Goal: Information Seeking & Learning: Learn about a topic

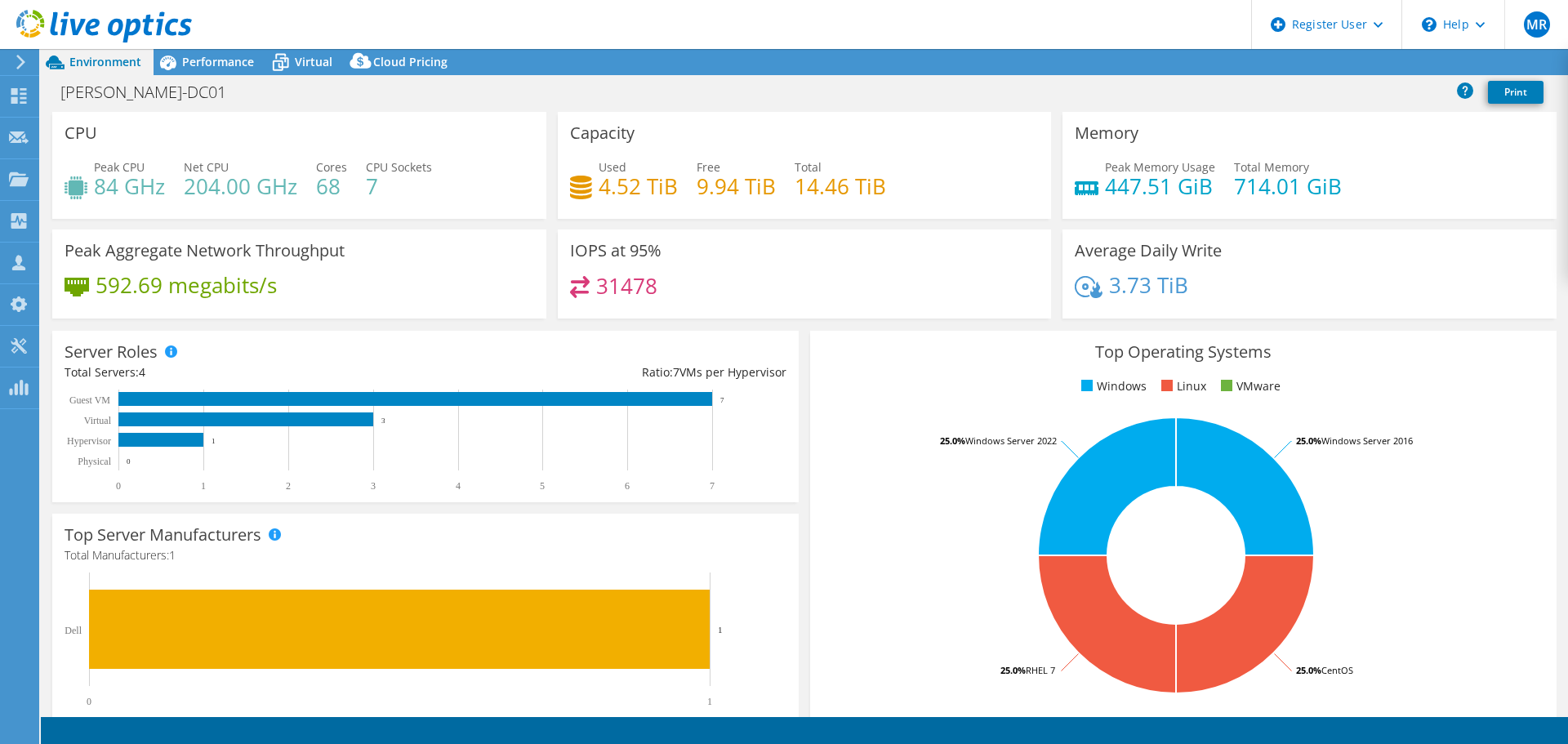
click at [204, 61] on span "Performance" at bounding box center [217, 62] width 72 height 16
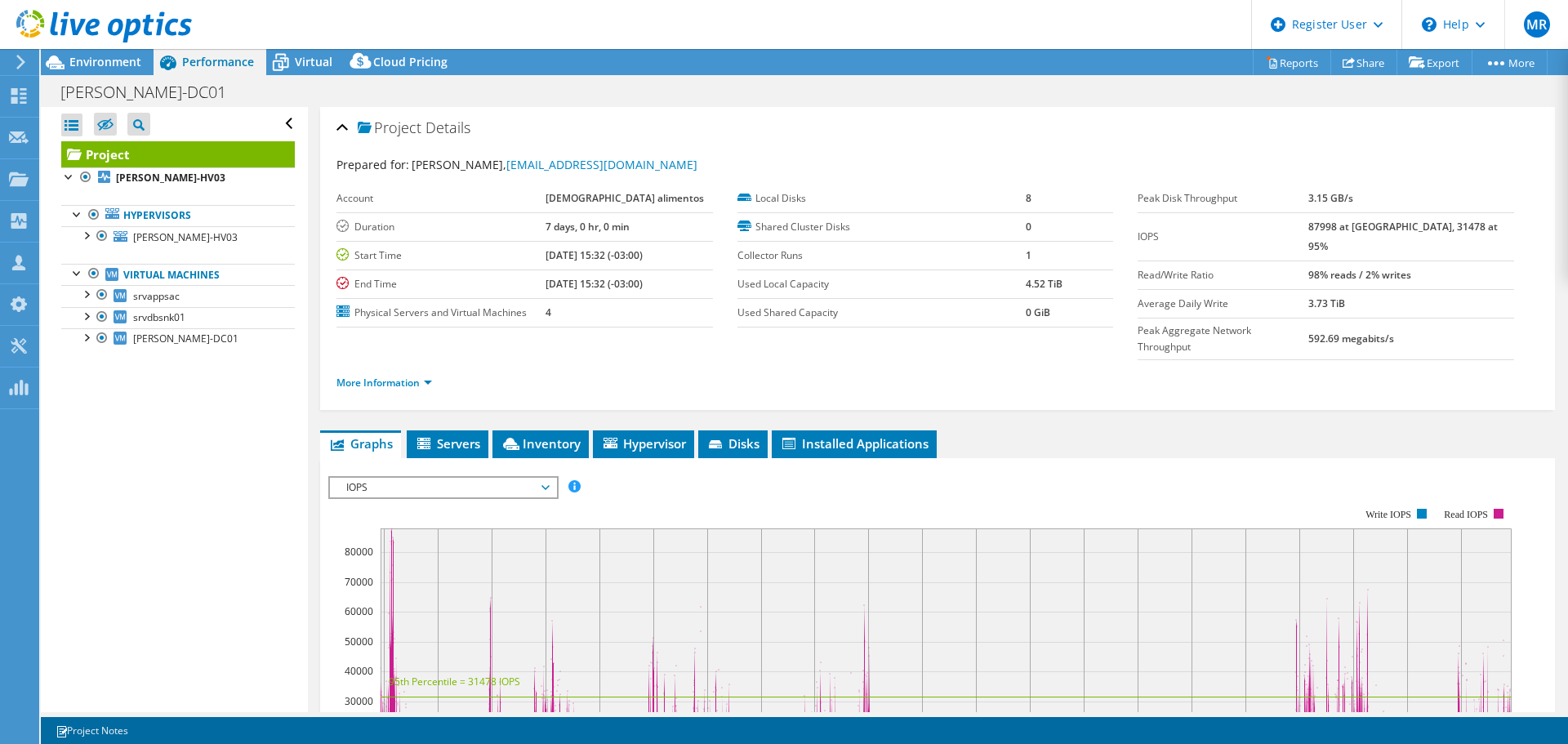
select select "USD"
click at [122, 66] on span "Environment" at bounding box center [105, 62] width 72 height 16
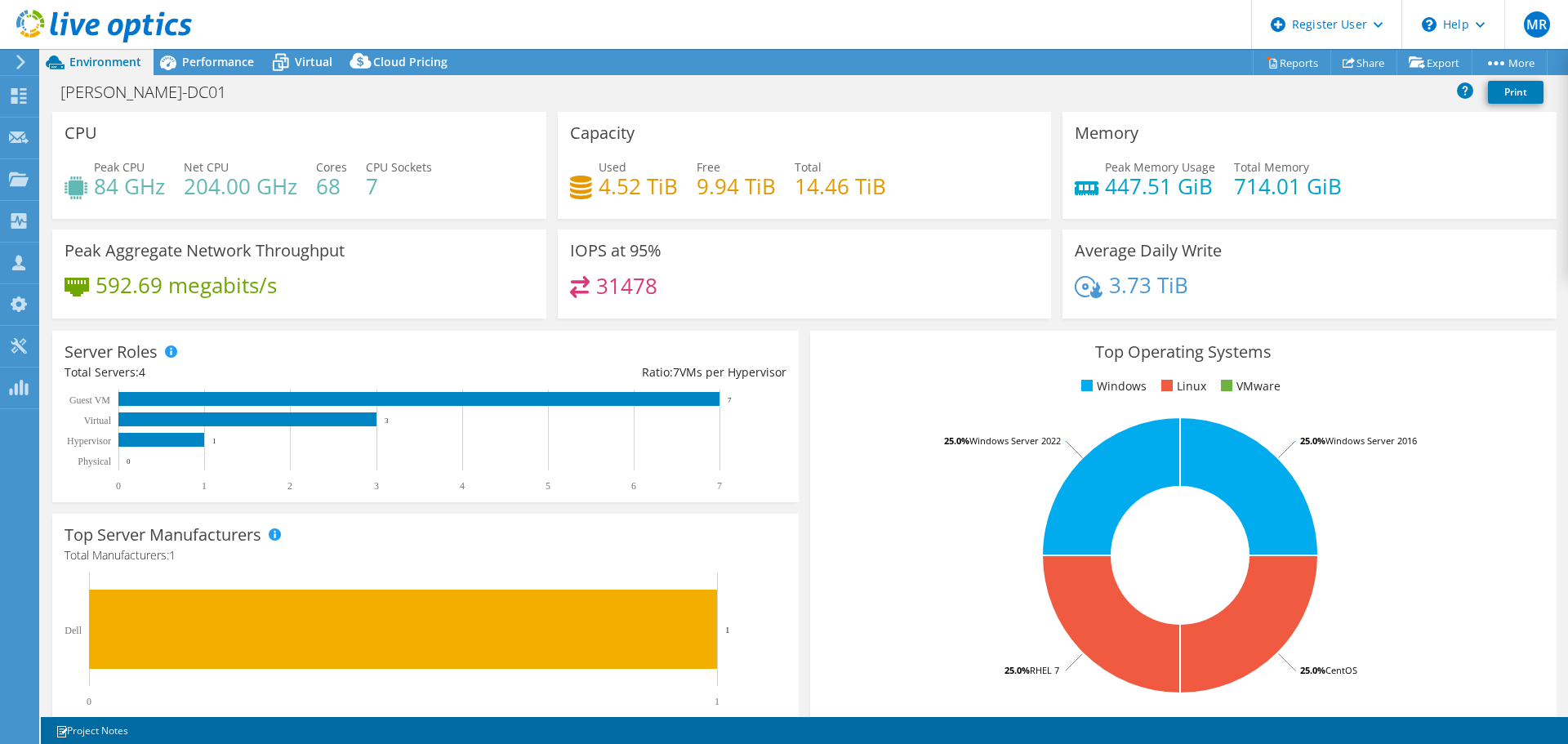
click at [213, 60] on span "Performance" at bounding box center [217, 62] width 72 height 16
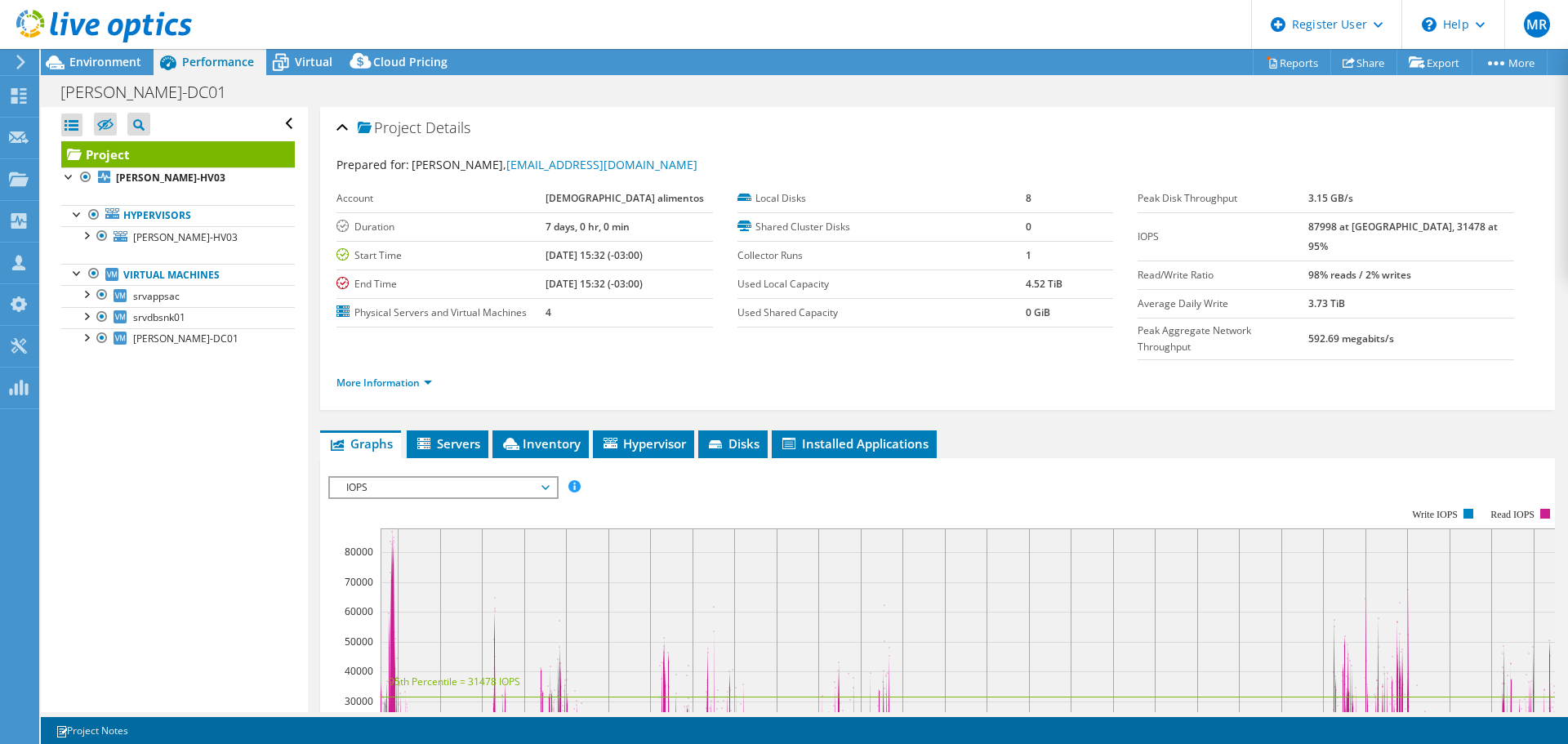
click at [100, 60] on span "Environment" at bounding box center [105, 62] width 72 height 16
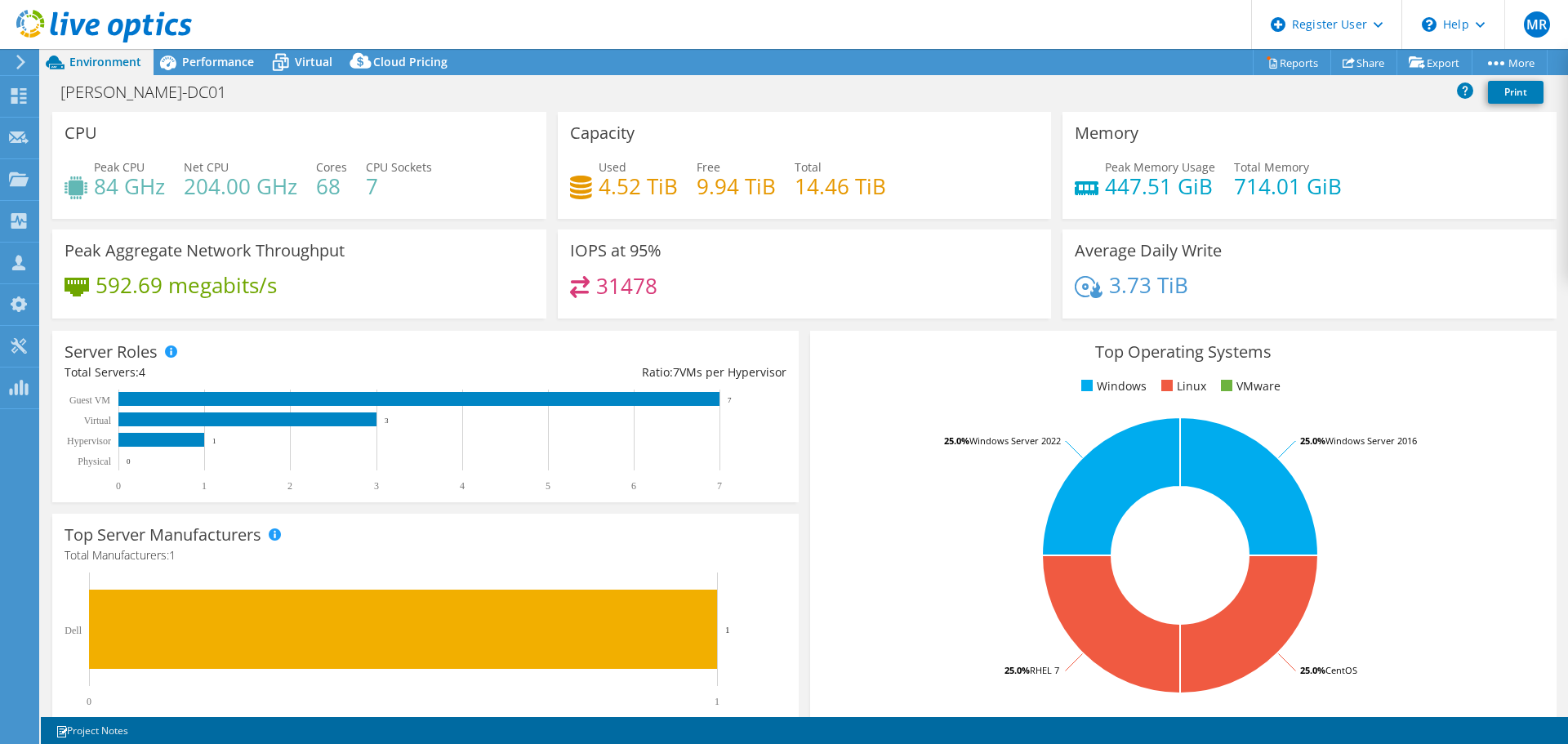
click at [209, 54] on span "Performance" at bounding box center [217, 62] width 72 height 16
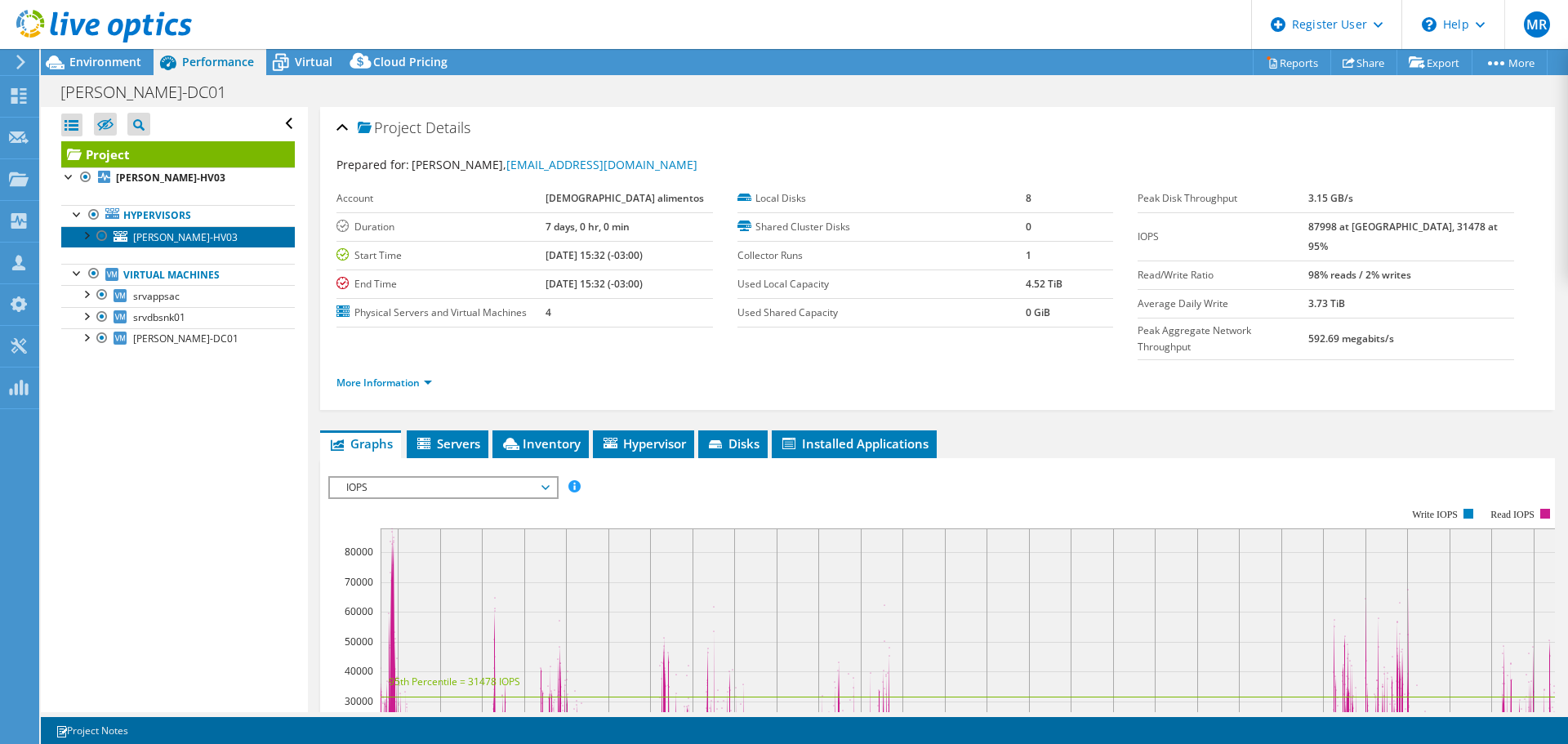
click at [171, 236] on span "[PERSON_NAME]-HV03" at bounding box center [185, 238] width 105 height 14
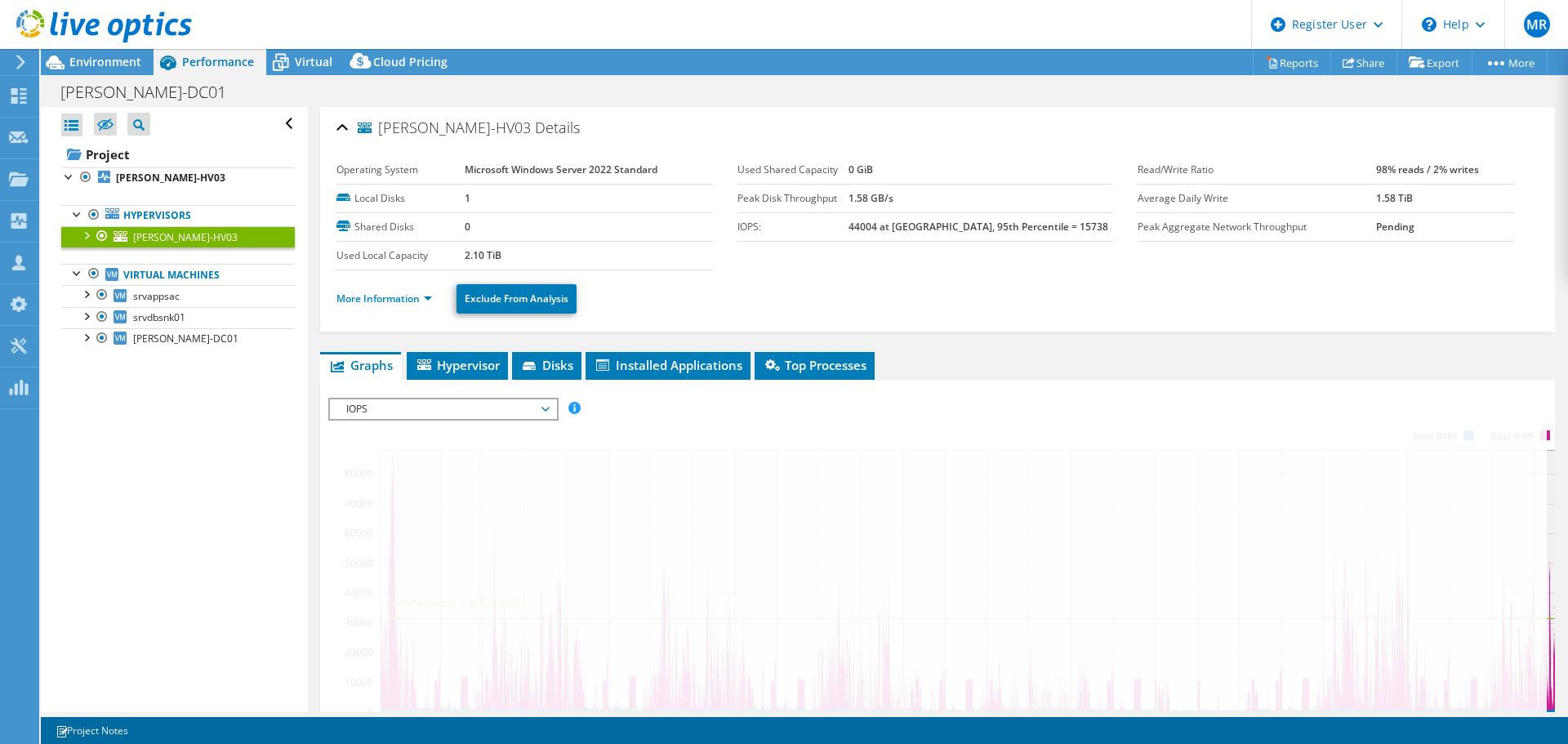
click at [122, 59] on span "Environment" at bounding box center [105, 62] width 72 height 16
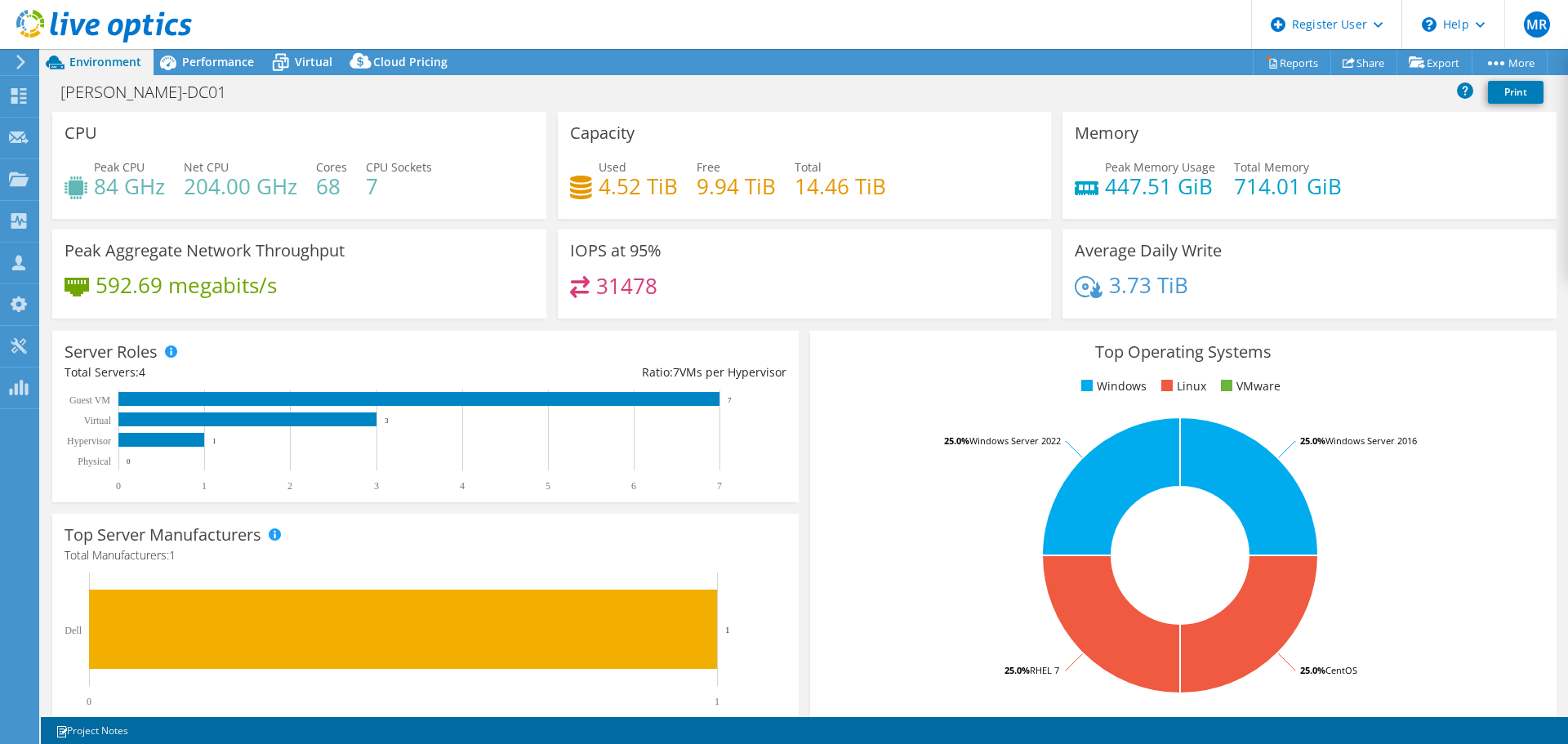
click at [202, 59] on span "Performance" at bounding box center [217, 62] width 72 height 16
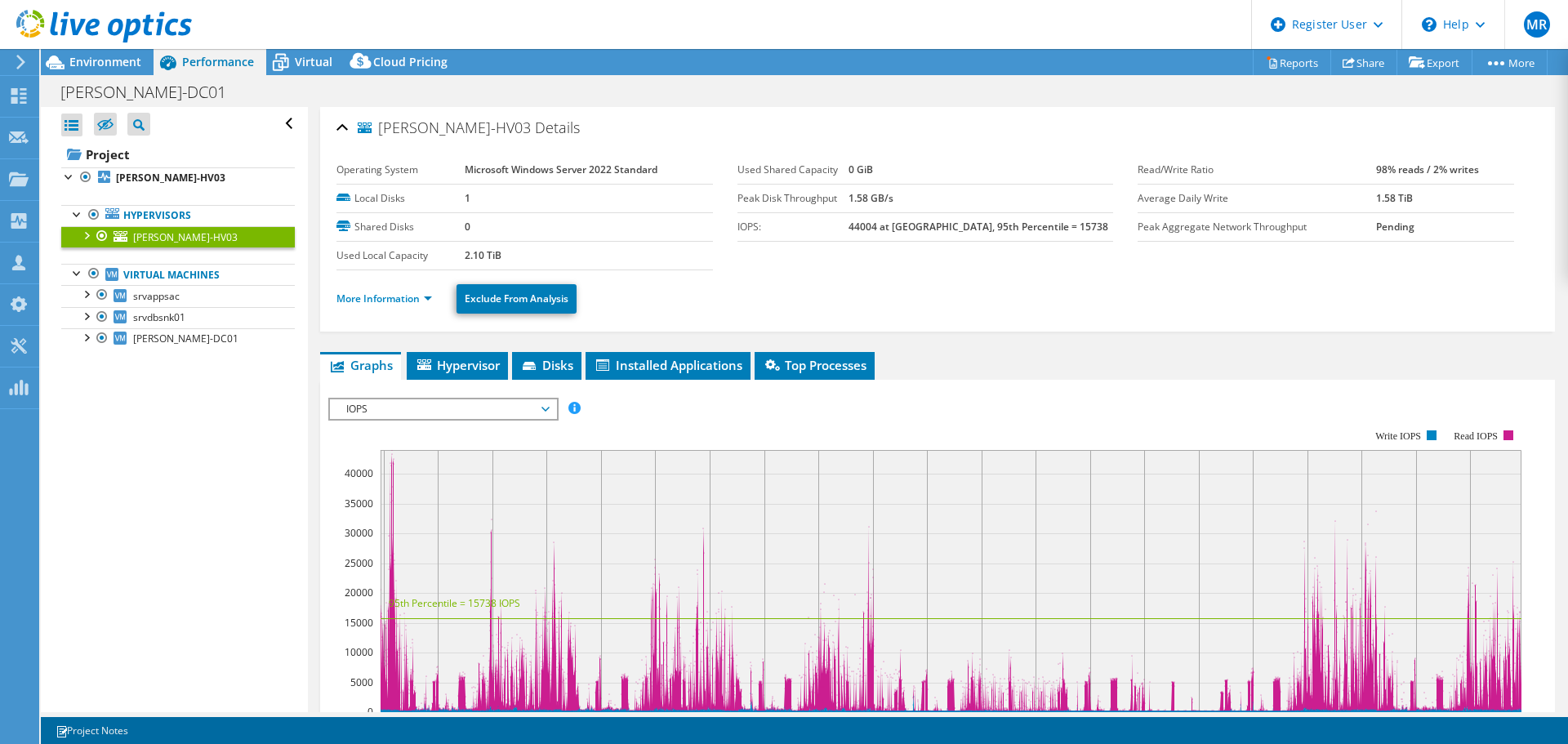
click at [306, 57] on span "Virtual" at bounding box center [314, 62] width 37 height 16
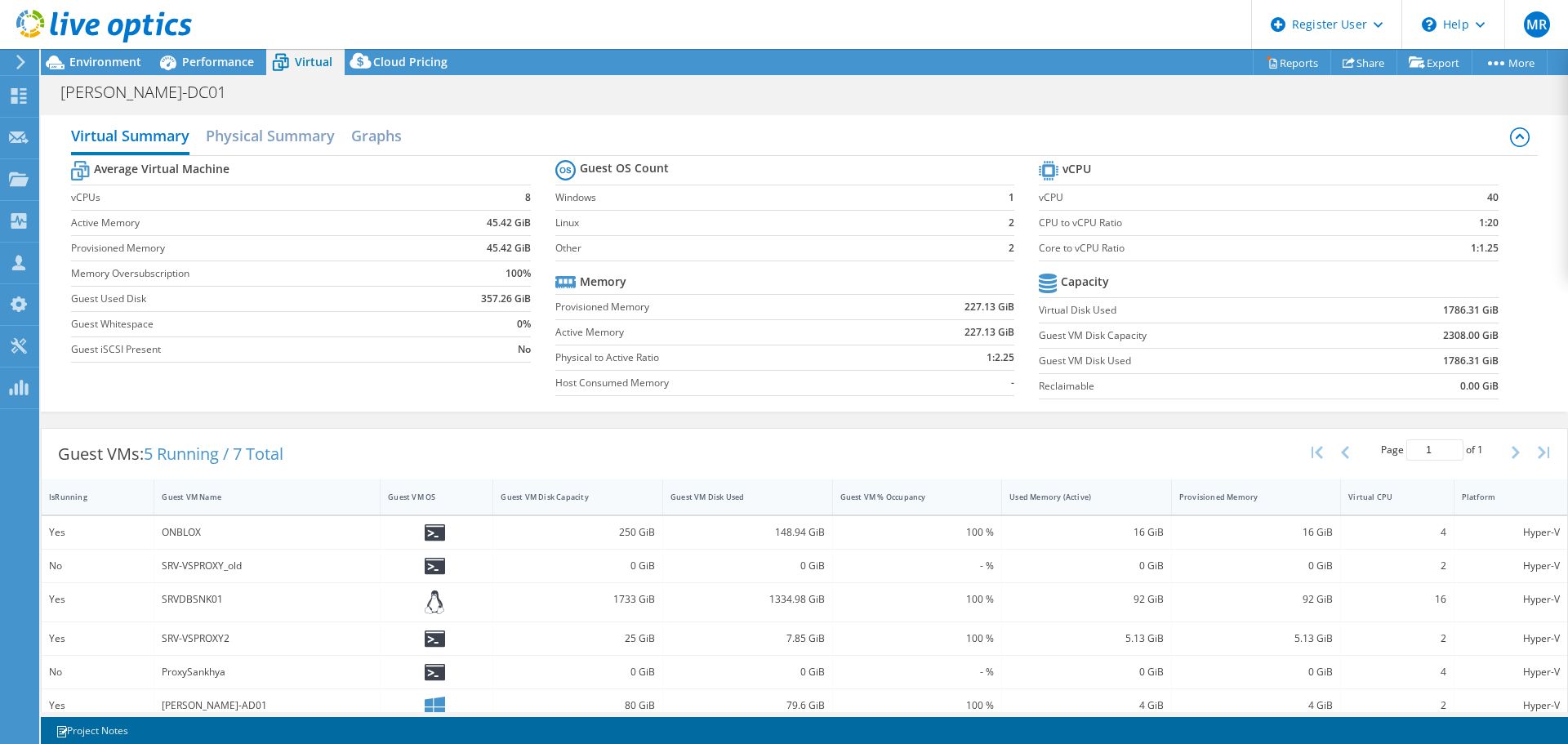
click at [200, 60] on span "Performance" at bounding box center [217, 62] width 72 height 16
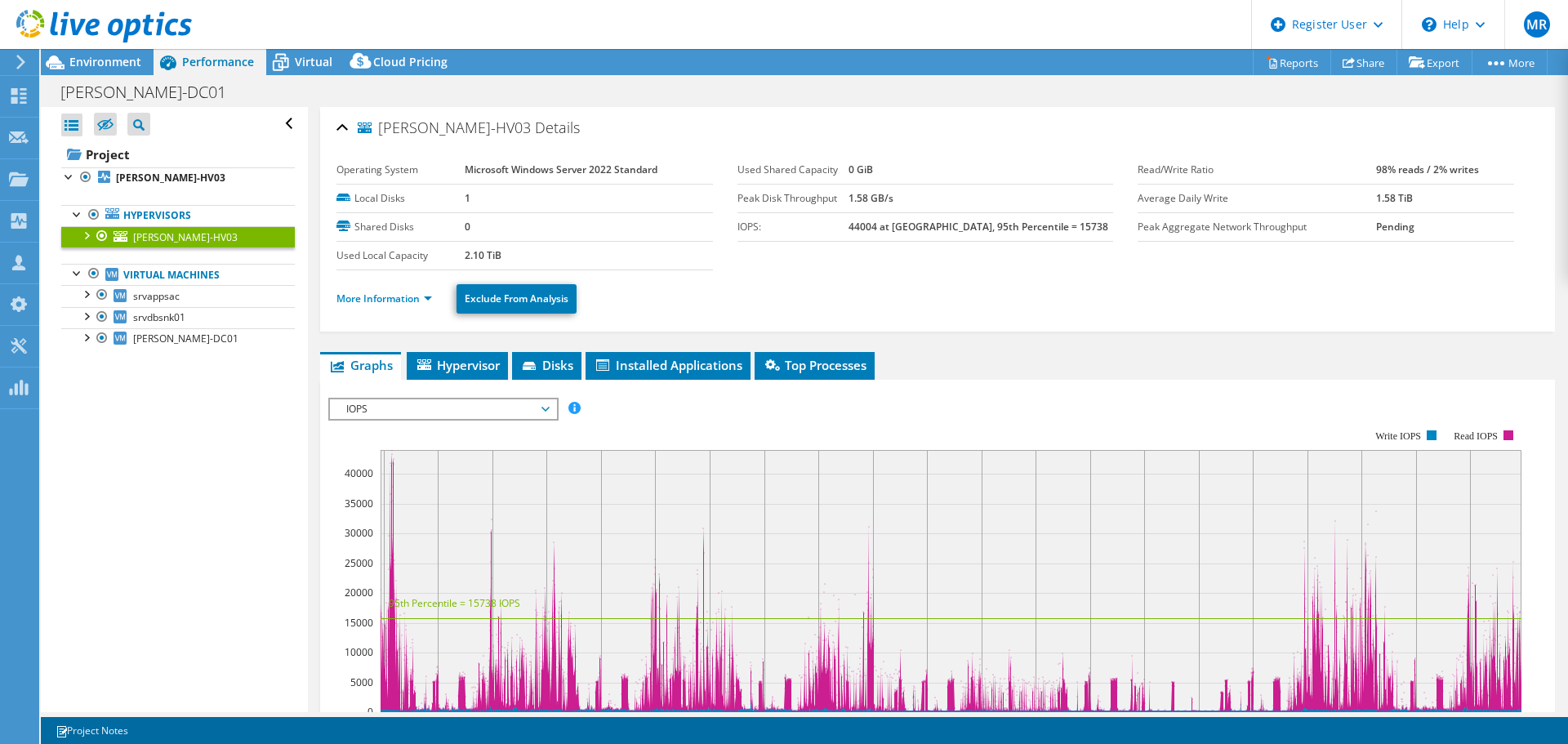
click at [101, 63] on span "Environment" at bounding box center [105, 62] width 72 height 16
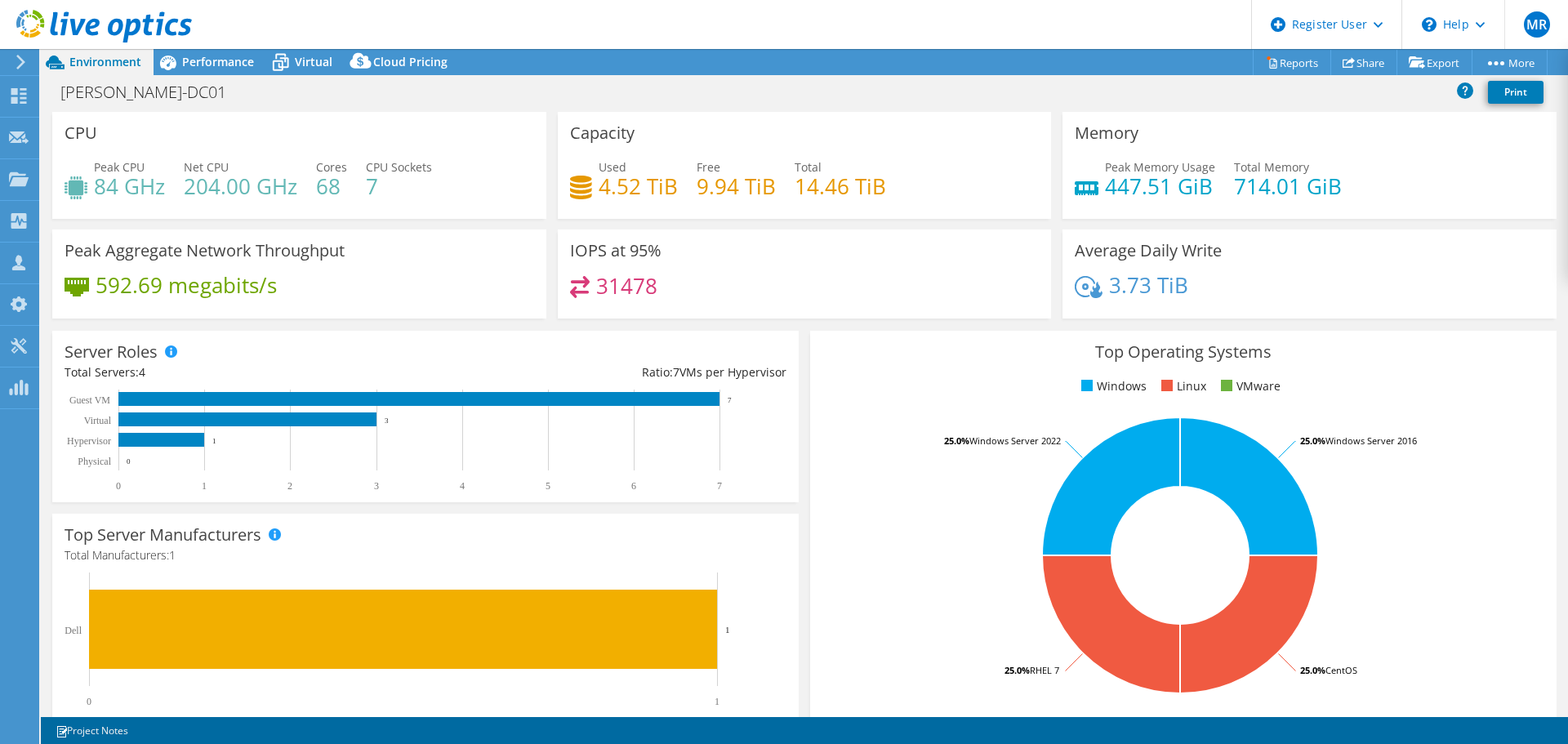
click at [220, 62] on span "Performance" at bounding box center [217, 62] width 72 height 16
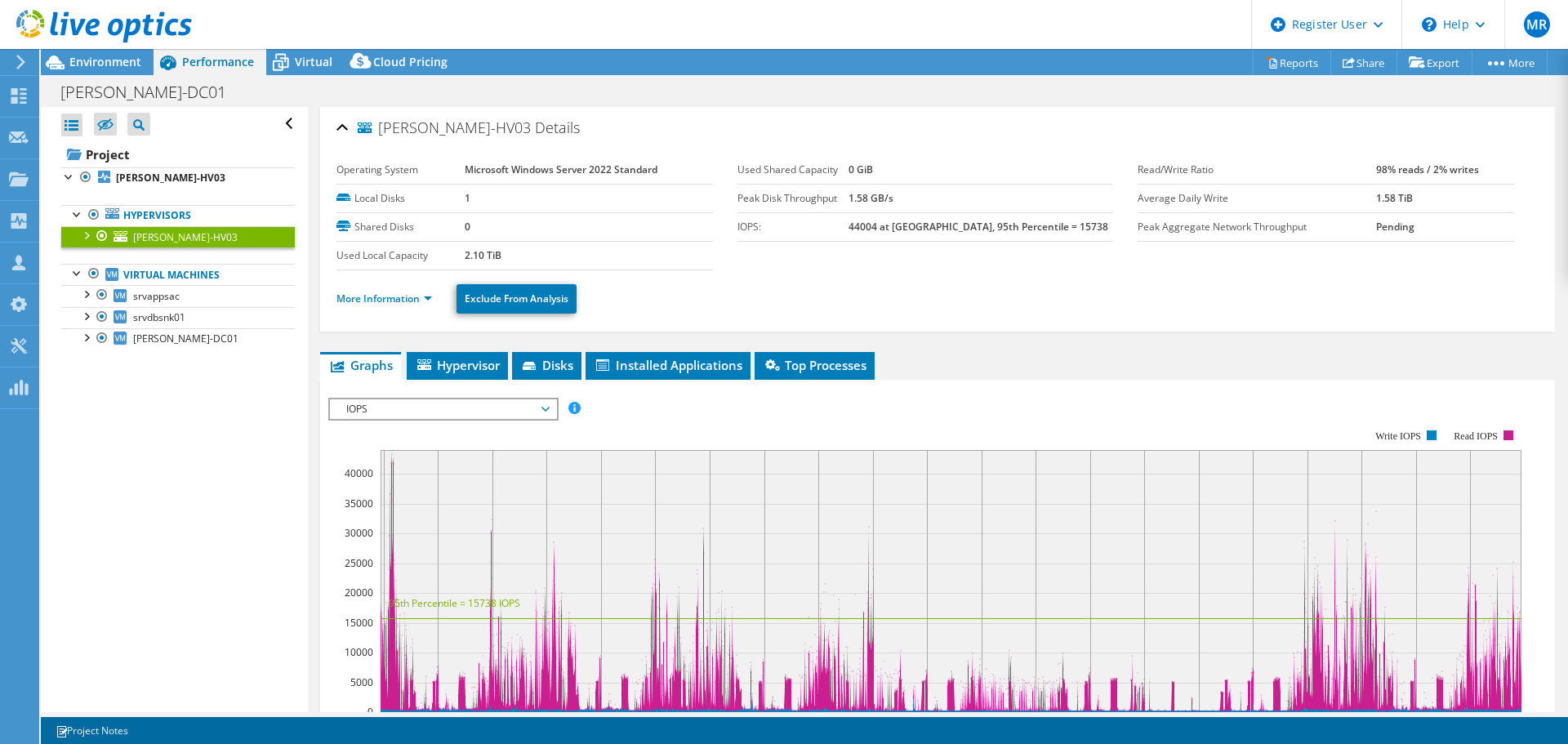
click at [92, 55] on span "Environment" at bounding box center [105, 62] width 72 height 16
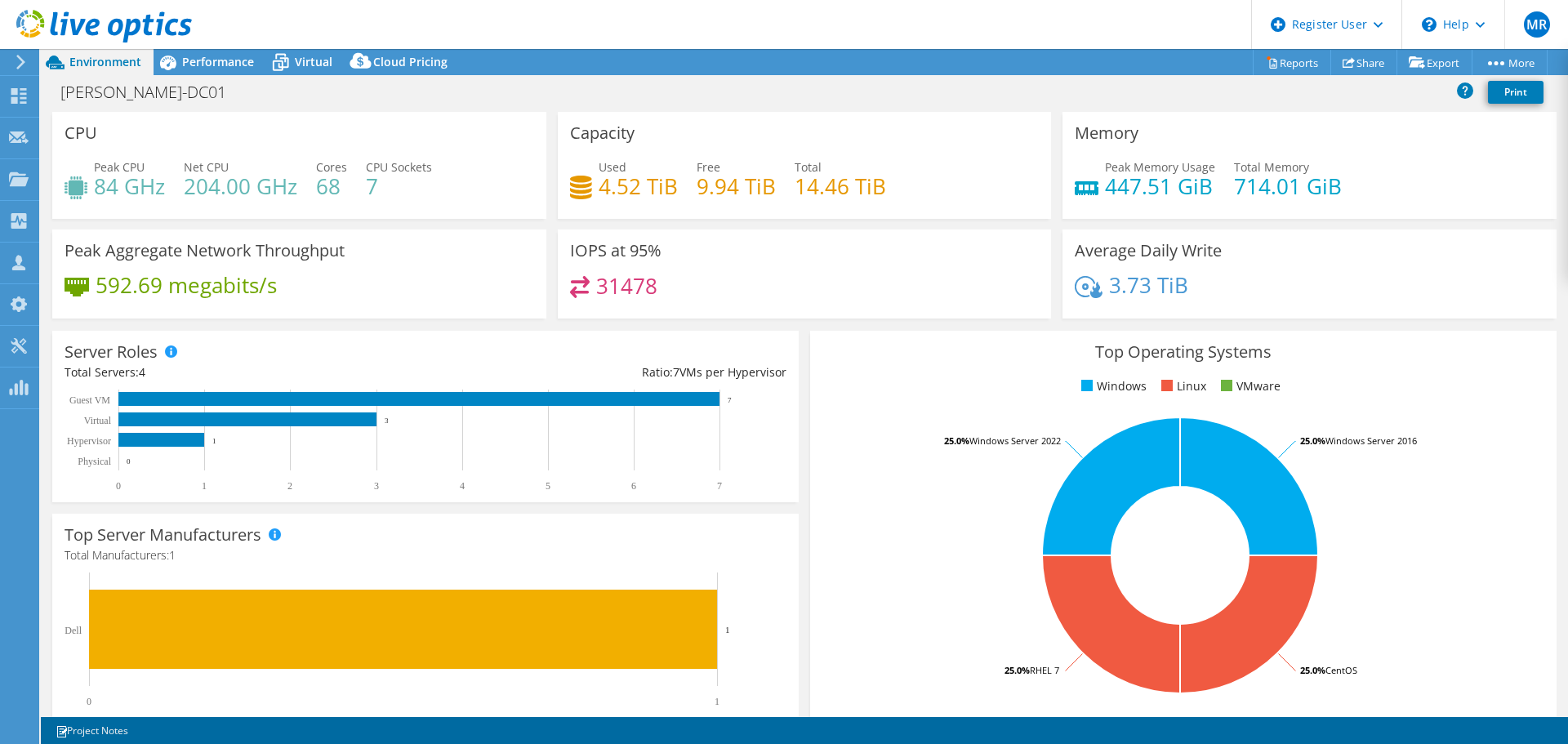
click at [204, 65] on span "Performance" at bounding box center [217, 62] width 72 height 16
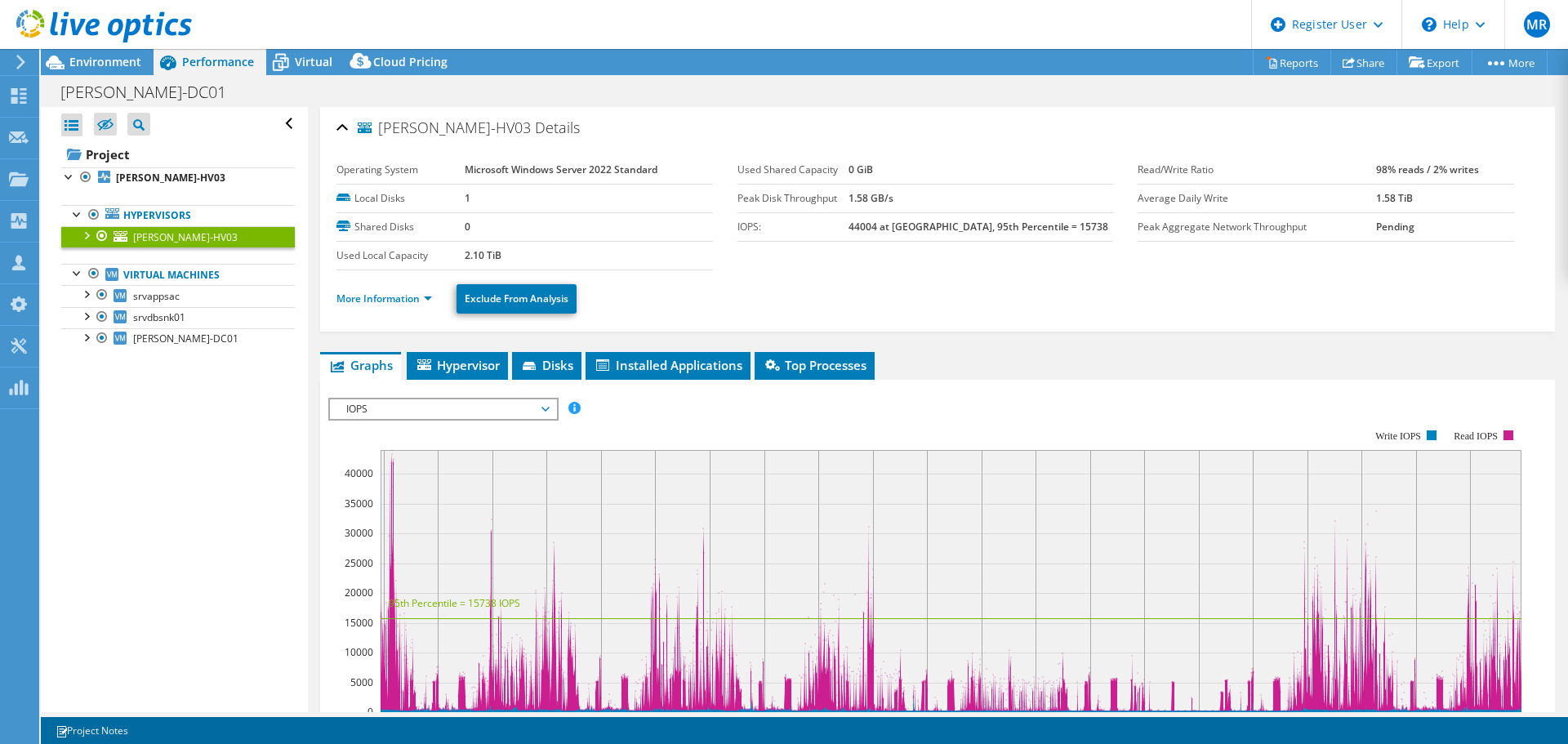
click at [85, 234] on div at bounding box center [86, 234] width 16 height 16
click at [378, 298] on link "More Information" at bounding box center [385, 299] width 96 height 14
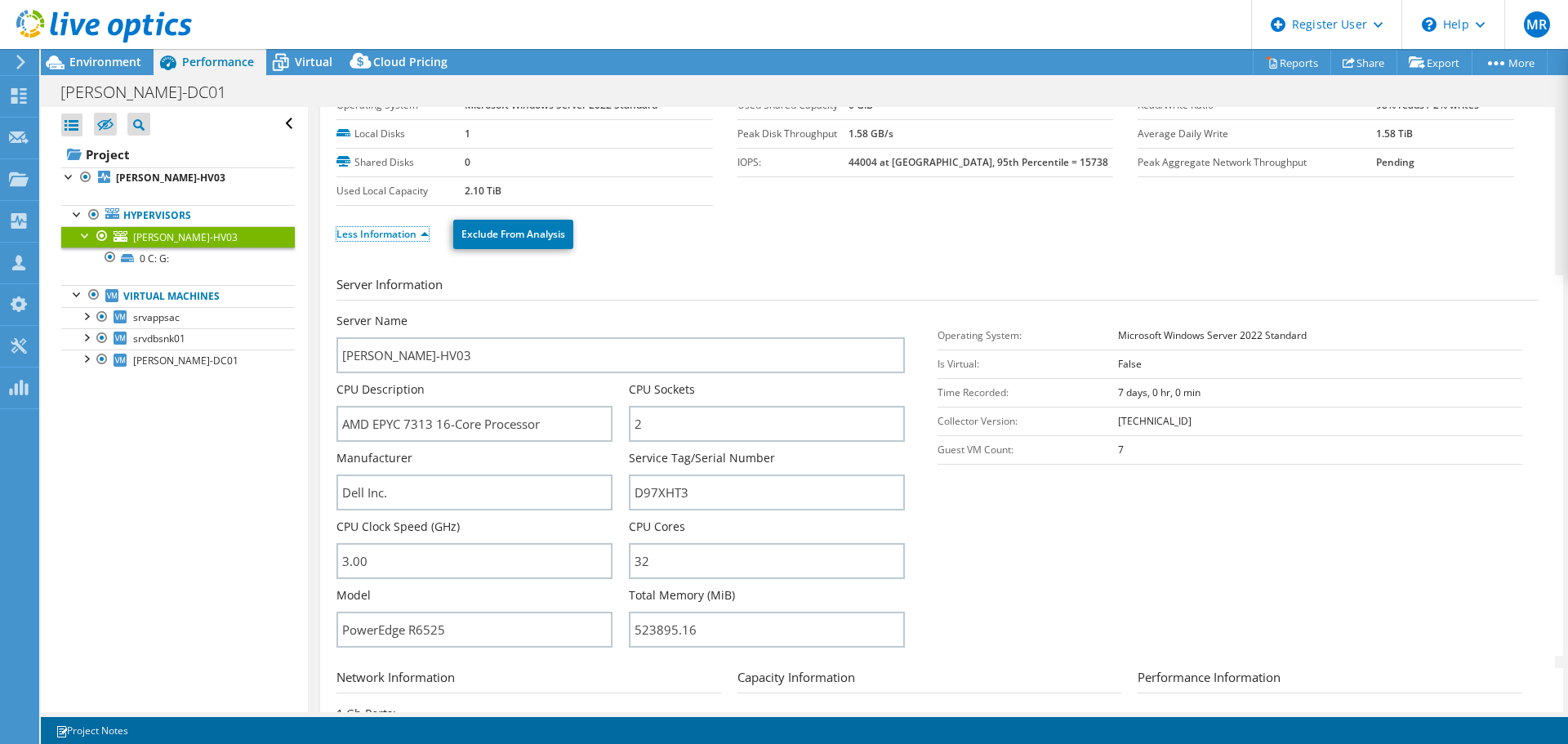
scroll to position [82, 0]
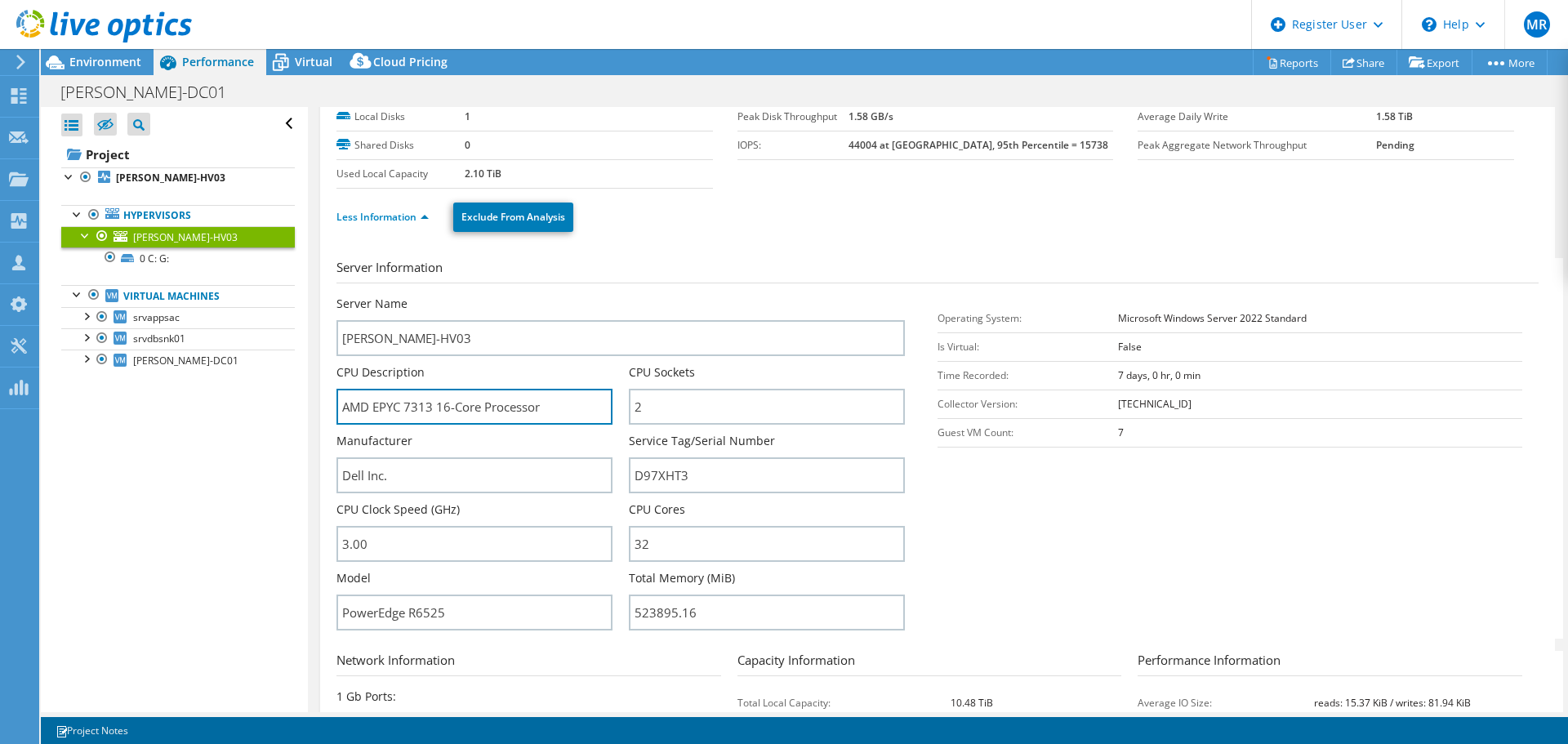
drag, startPoint x: 343, startPoint y: 408, endPoint x: 413, endPoint y: 408, distance: 70.0
click at [413, 408] on input "AMD EPYC 7313 16-Core Processor" at bounding box center [474, 407] width 276 height 36
click at [440, 411] on input "AMD EPYC 7313 16-Core Processor" at bounding box center [474, 407] width 276 height 36
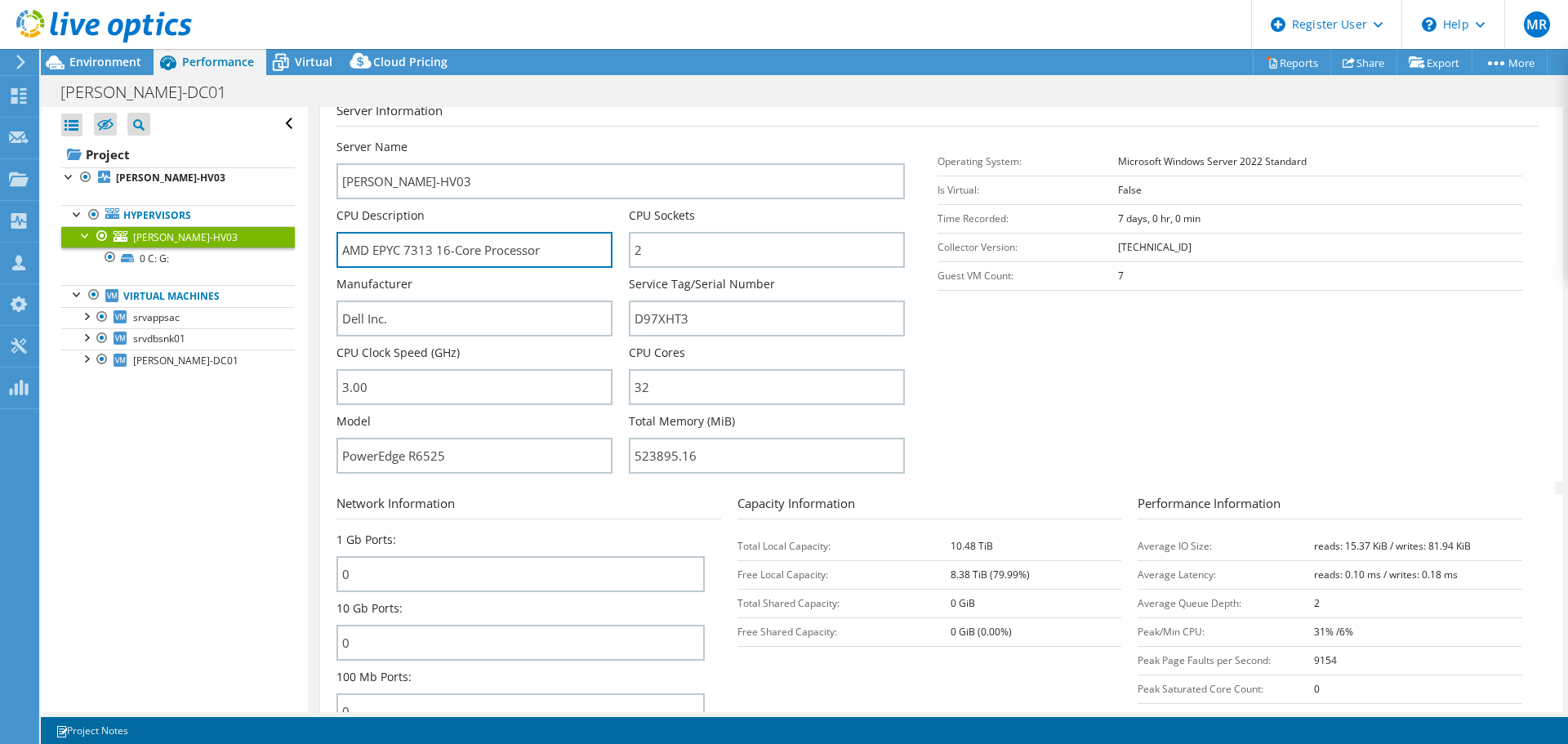
scroll to position [245, 0]
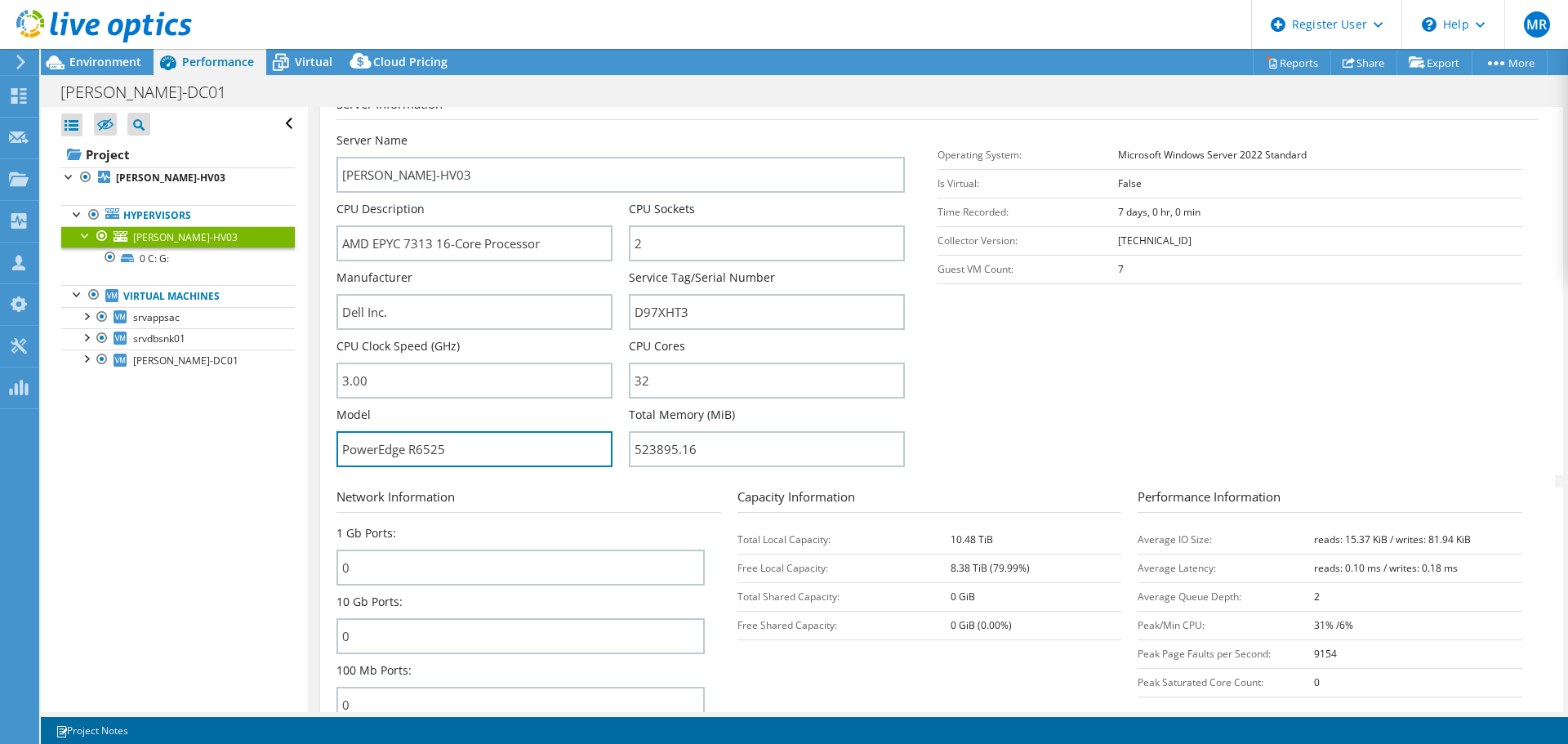
drag, startPoint x: 451, startPoint y: 449, endPoint x: 409, endPoint y: 452, distance: 42.1
click at [409, 452] on input "PowerEdge R6525" at bounding box center [474, 449] width 276 height 36
click at [418, 450] on input "PowerEdge R6525" at bounding box center [474, 449] width 276 height 36
drag, startPoint x: 408, startPoint y: 449, endPoint x: 450, endPoint y: 450, distance: 42.0
click at [450, 450] on input "PowerEdge R6525" at bounding box center [474, 449] width 276 height 36
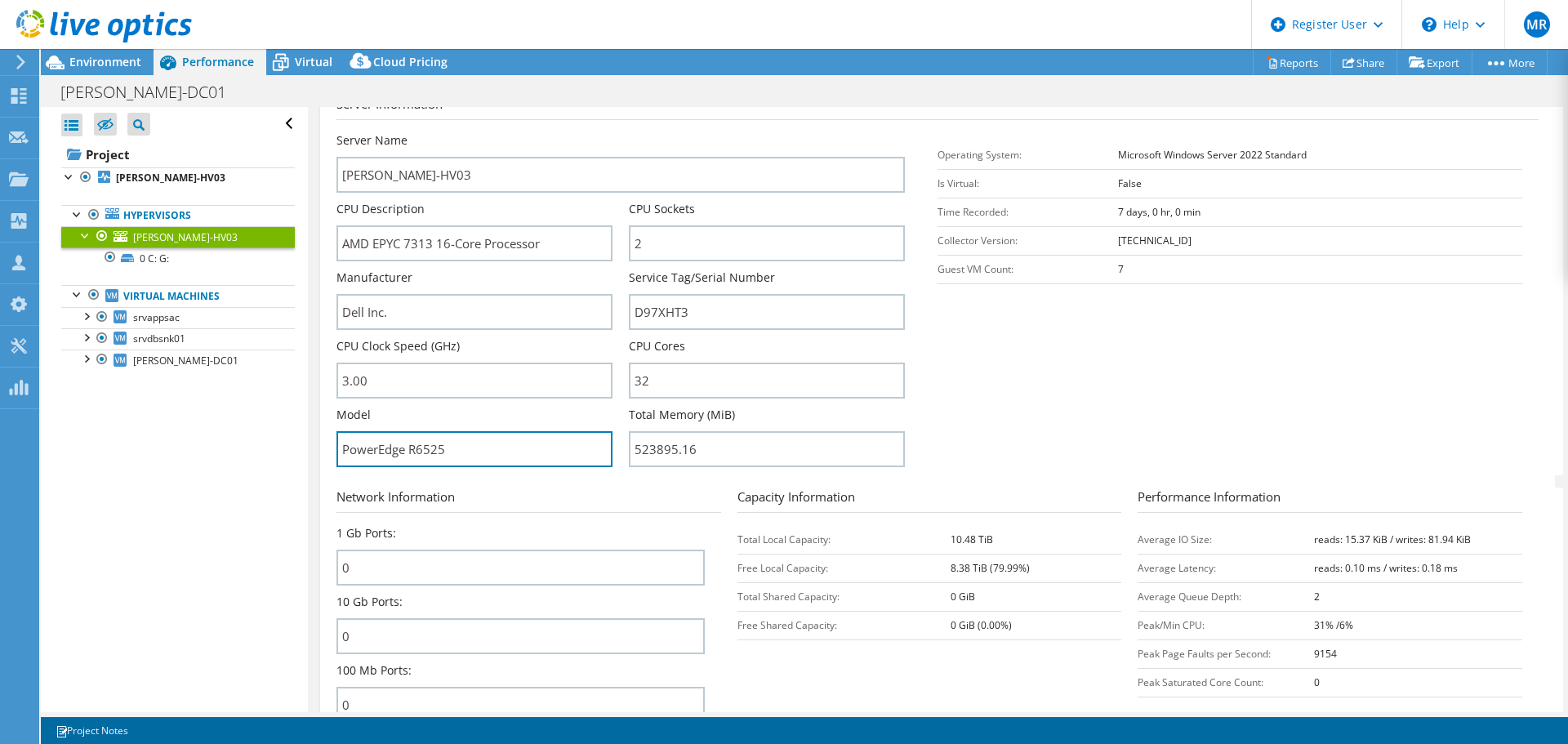
click at [451, 450] on input "PowerEdge R6525" at bounding box center [474, 449] width 276 height 36
drag, startPoint x: 449, startPoint y: 450, endPoint x: 410, endPoint y: 449, distance: 39.0
click at [410, 449] on input "PowerEdge R6525" at bounding box center [474, 449] width 276 height 36
click at [420, 450] on input "PowerEdge R6525" at bounding box center [474, 449] width 276 height 36
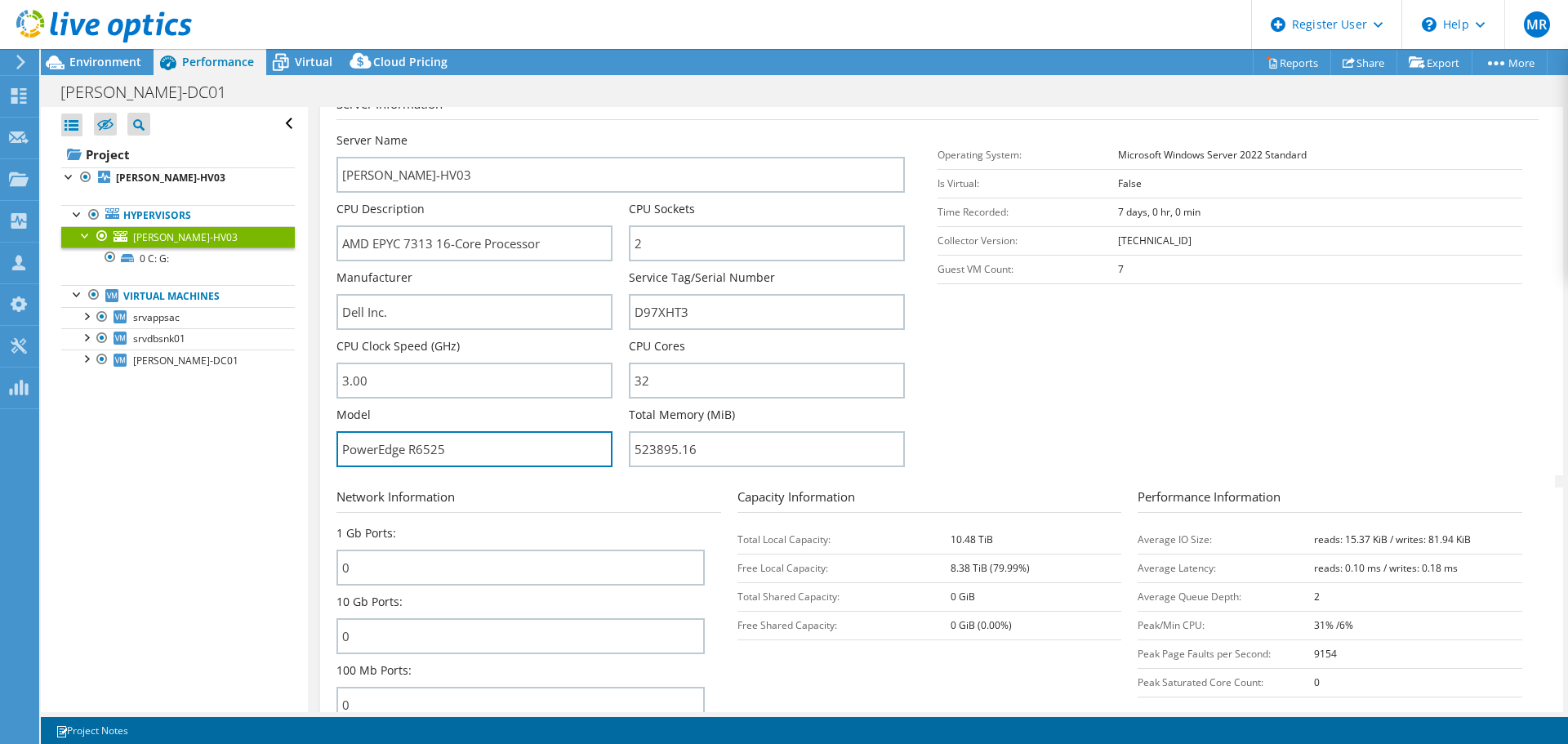
click at [420, 450] on input "PowerEdge R6525" at bounding box center [474, 449] width 276 height 36
click at [136, 64] on span "Environment" at bounding box center [105, 62] width 72 height 16
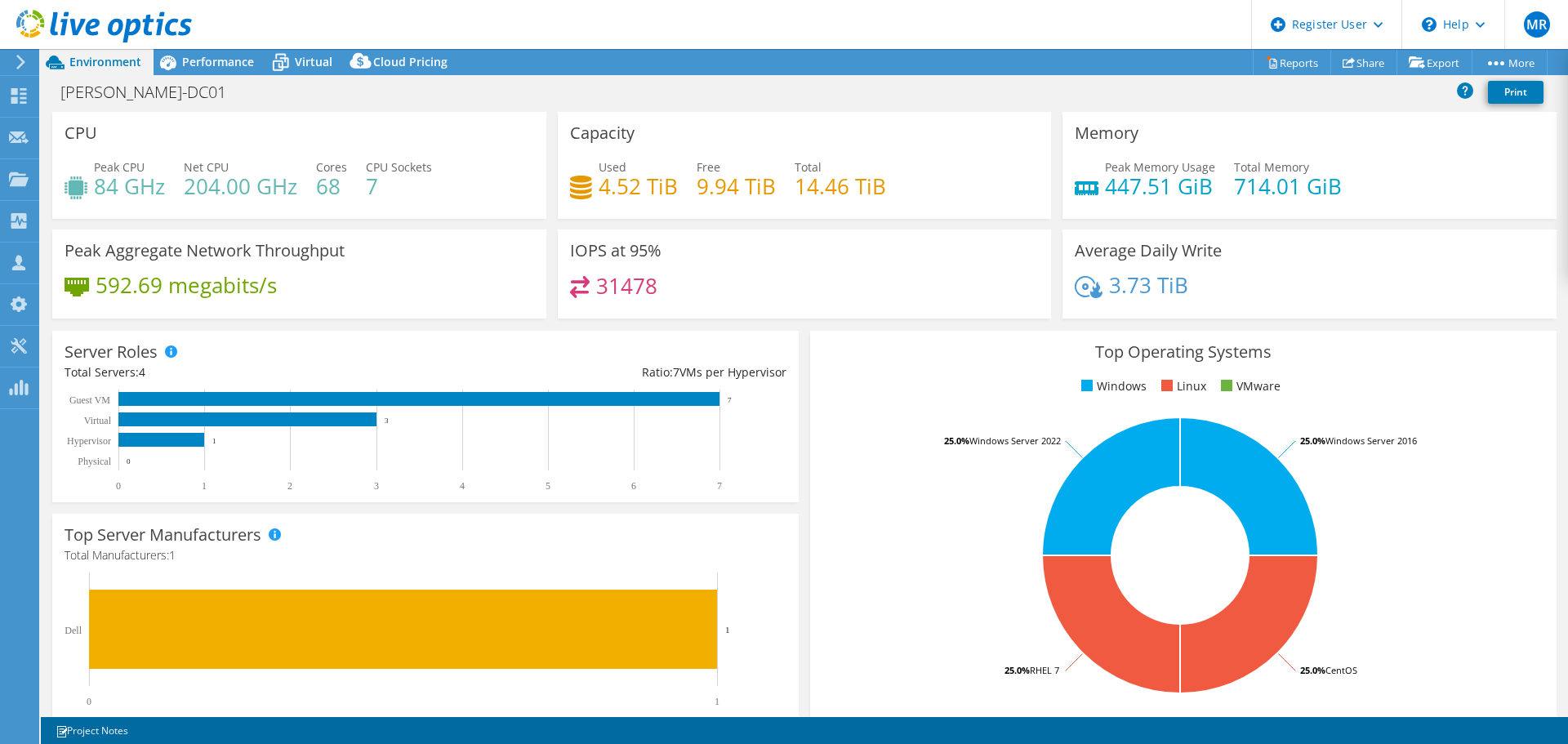
click at [183, 67] on span "Performance" at bounding box center [217, 62] width 72 height 16
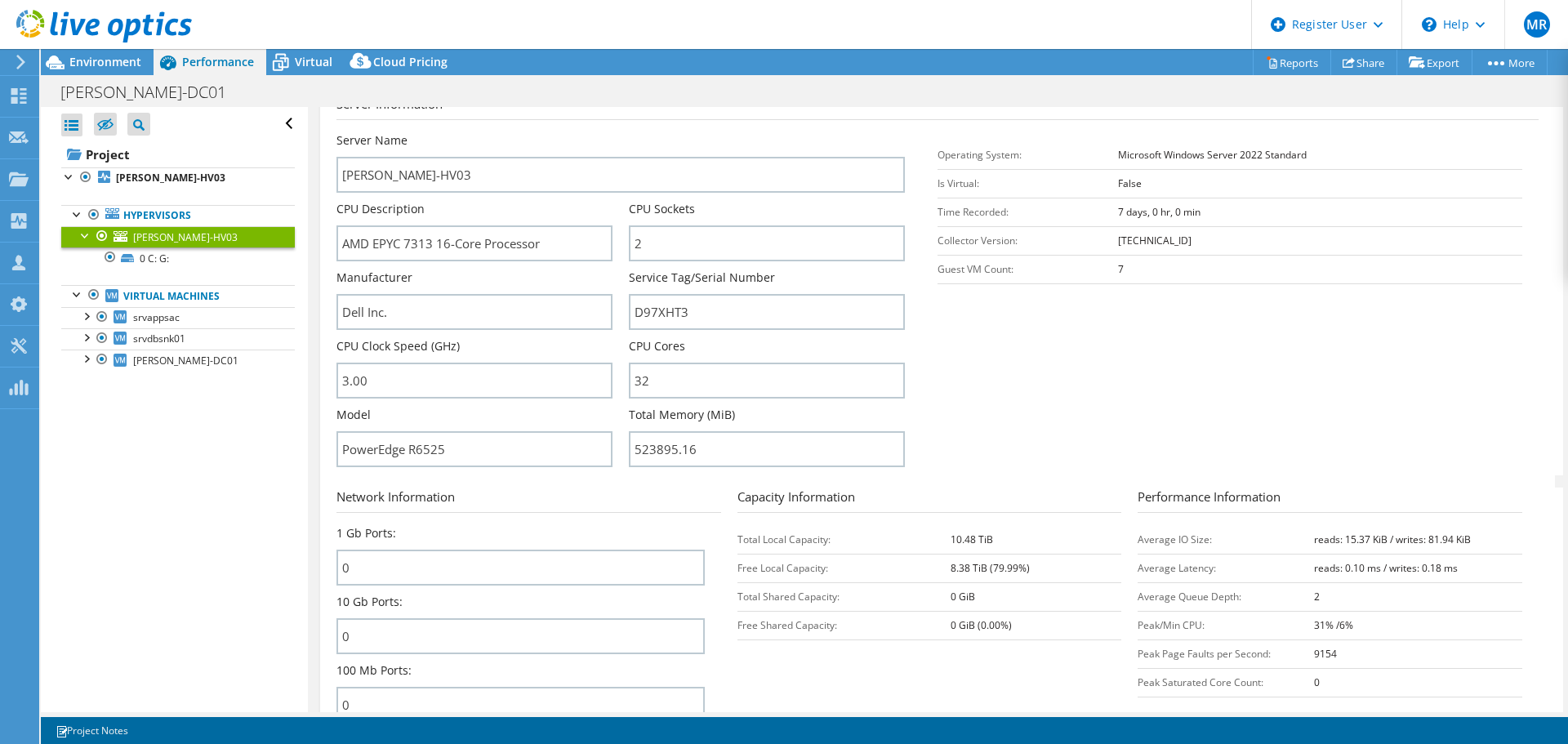
click at [124, 59] on span "Environment" at bounding box center [105, 62] width 72 height 16
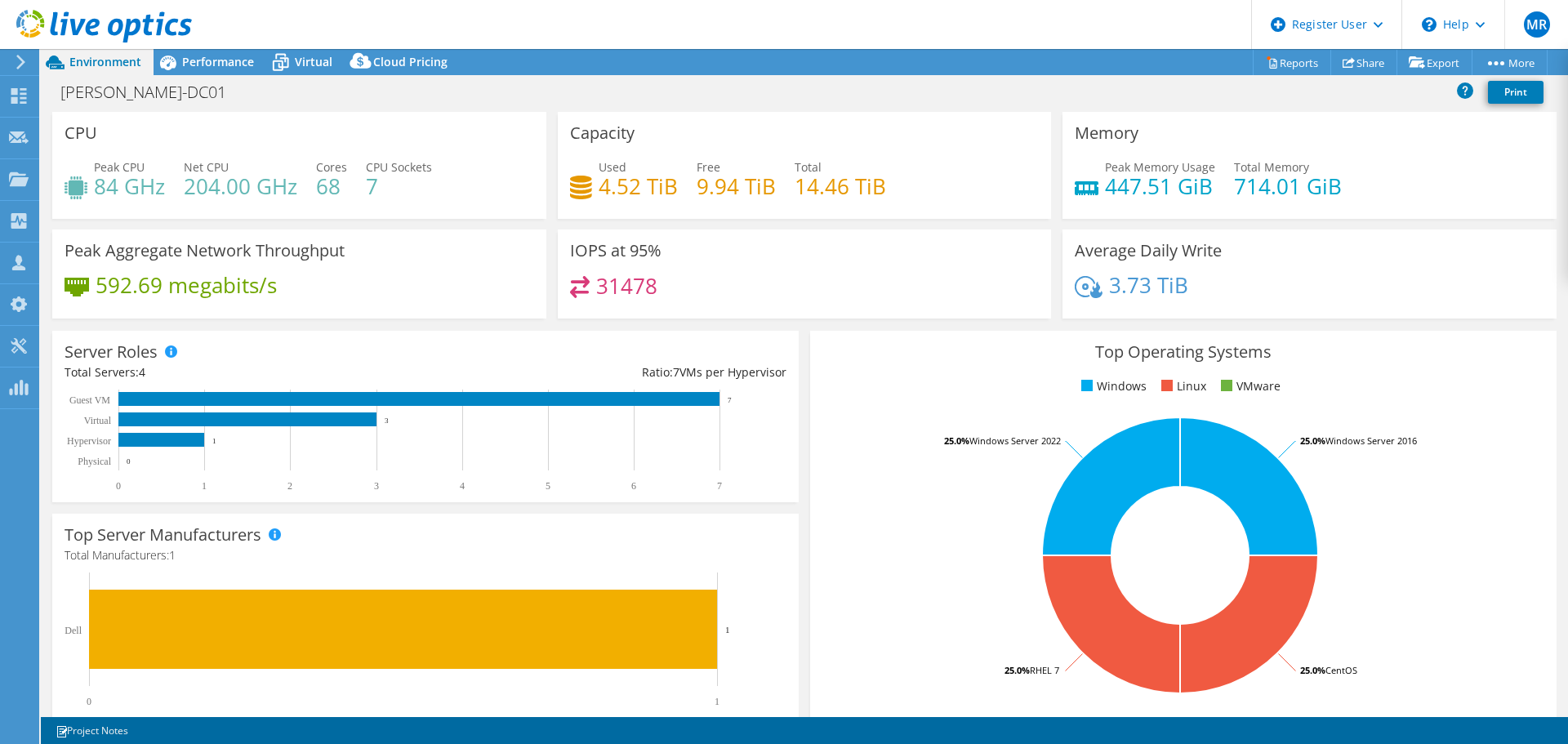
scroll to position [82, 0]
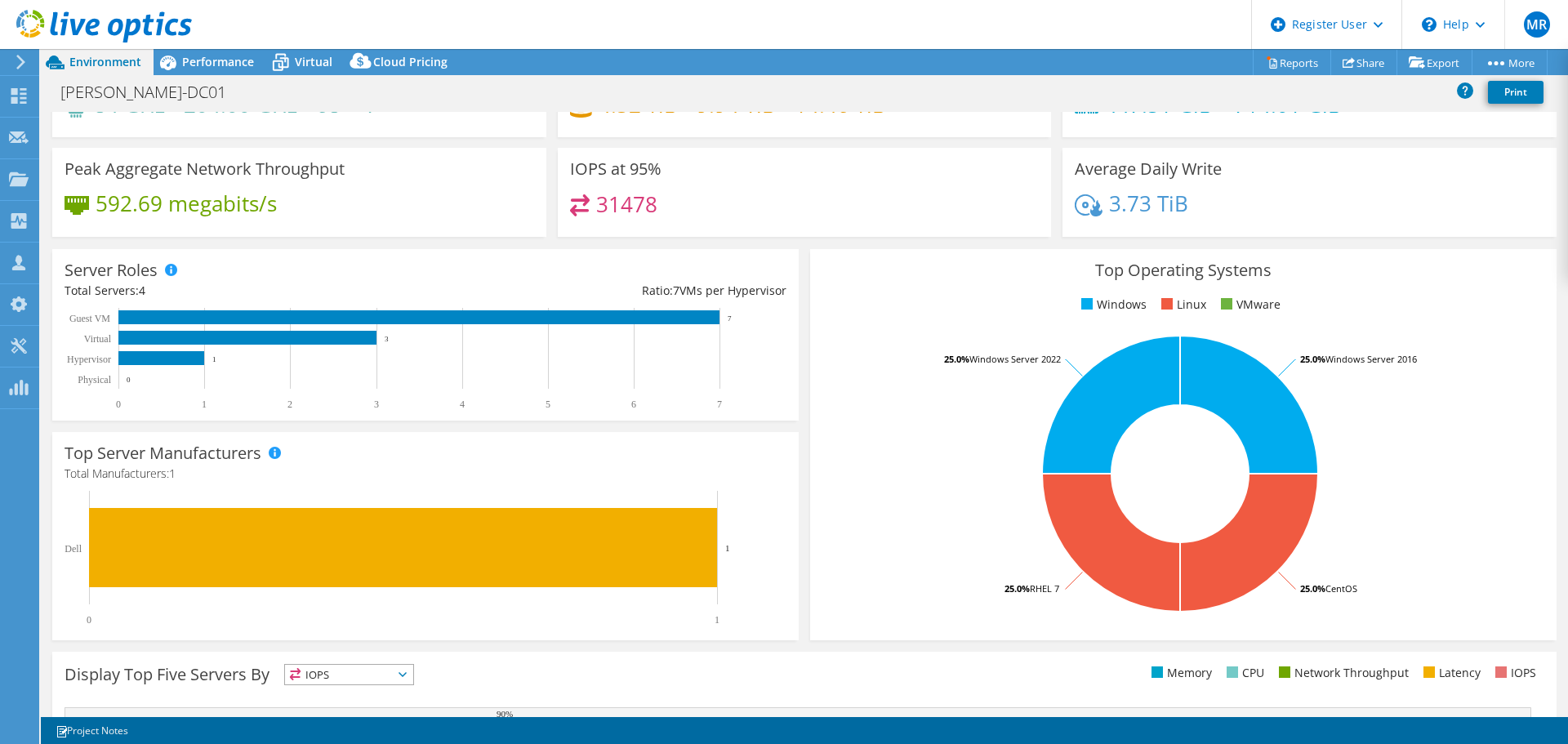
click at [195, 57] on span "Performance" at bounding box center [217, 62] width 72 height 16
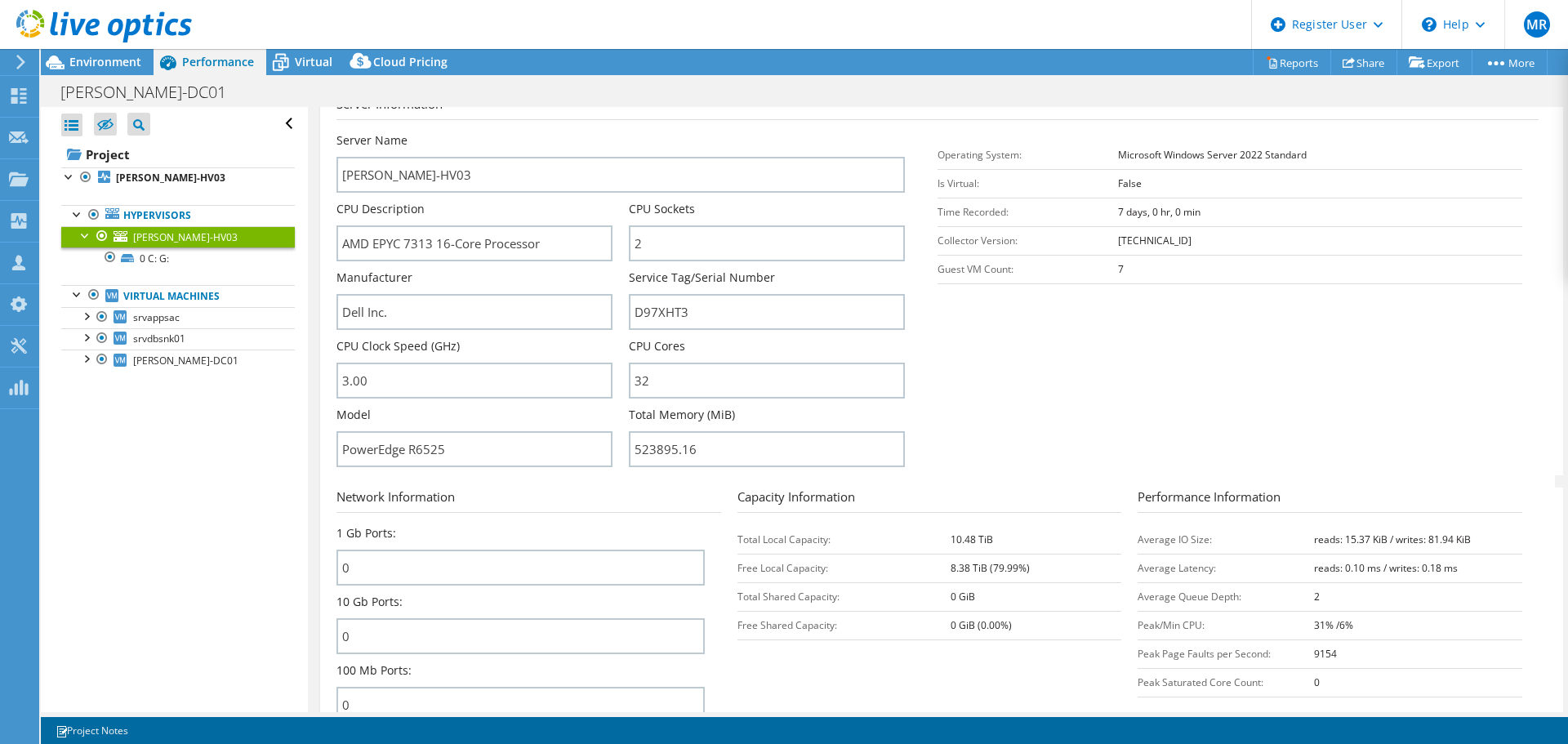
click at [122, 68] on span "Environment" at bounding box center [105, 62] width 72 height 16
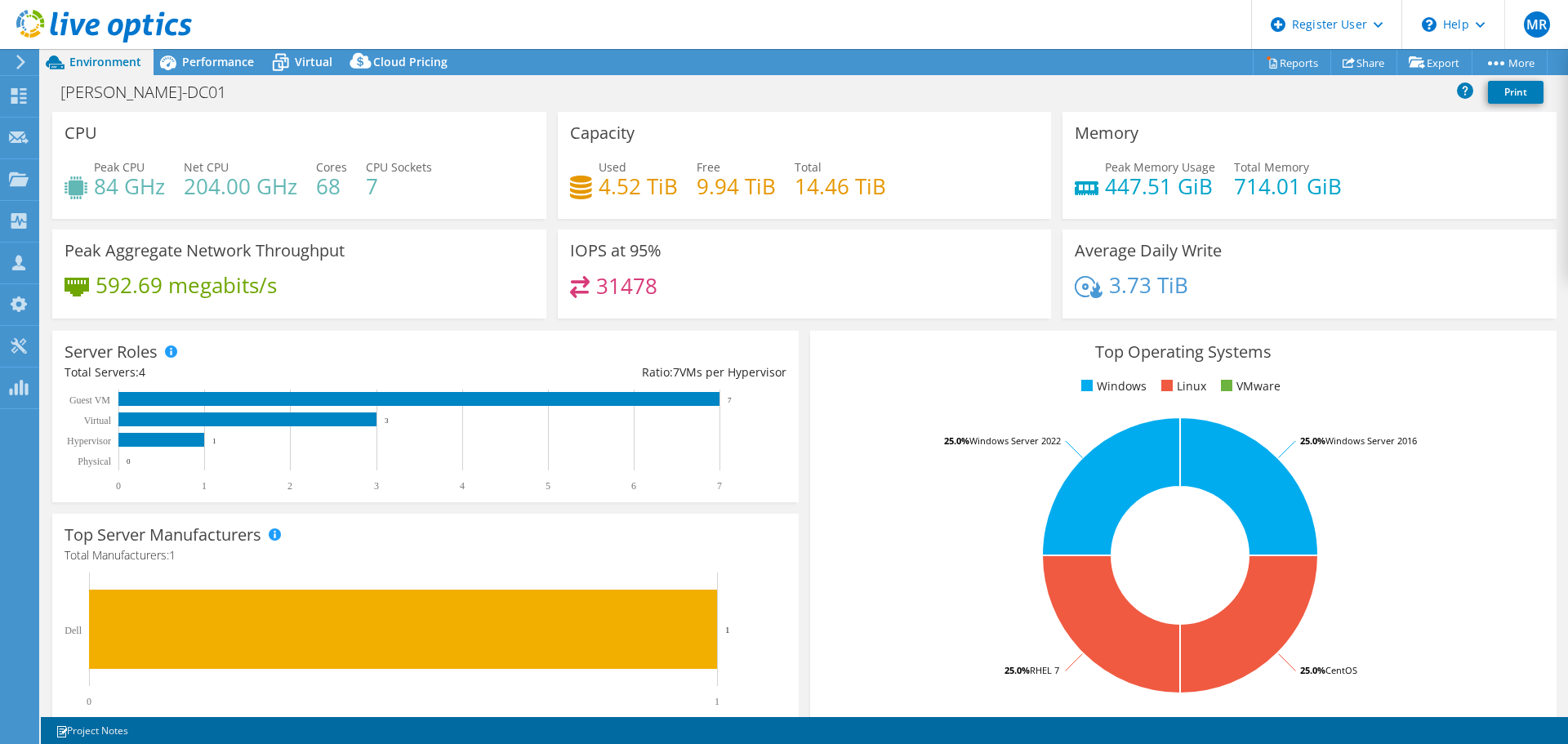
click at [191, 61] on span "Performance" at bounding box center [217, 62] width 72 height 16
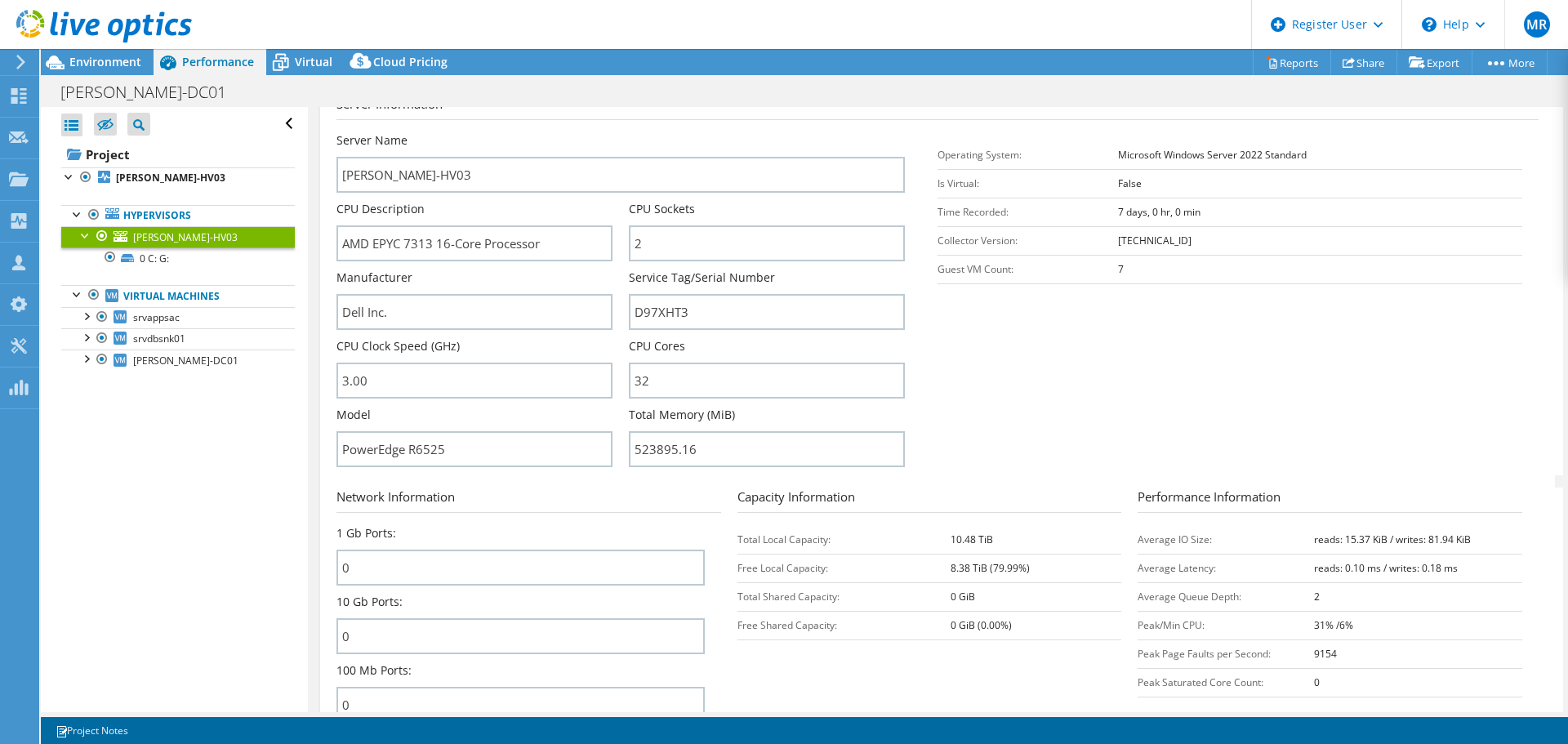
click at [130, 56] on span "Environment" at bounding box center [105, 62] width 72 height 16
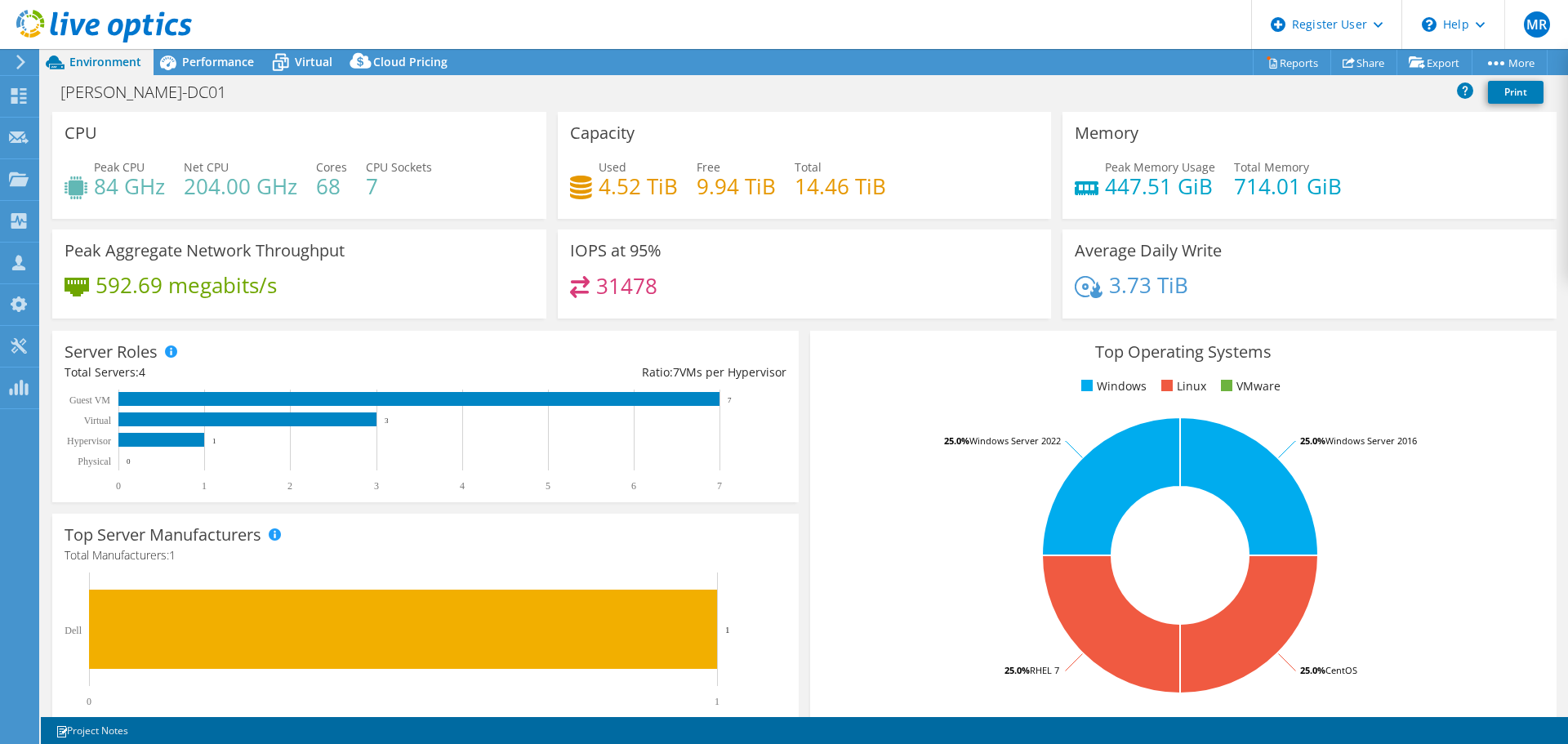
click at [208, 66] on span "Performance" at bounding box center [217, 62] width 72 height 16
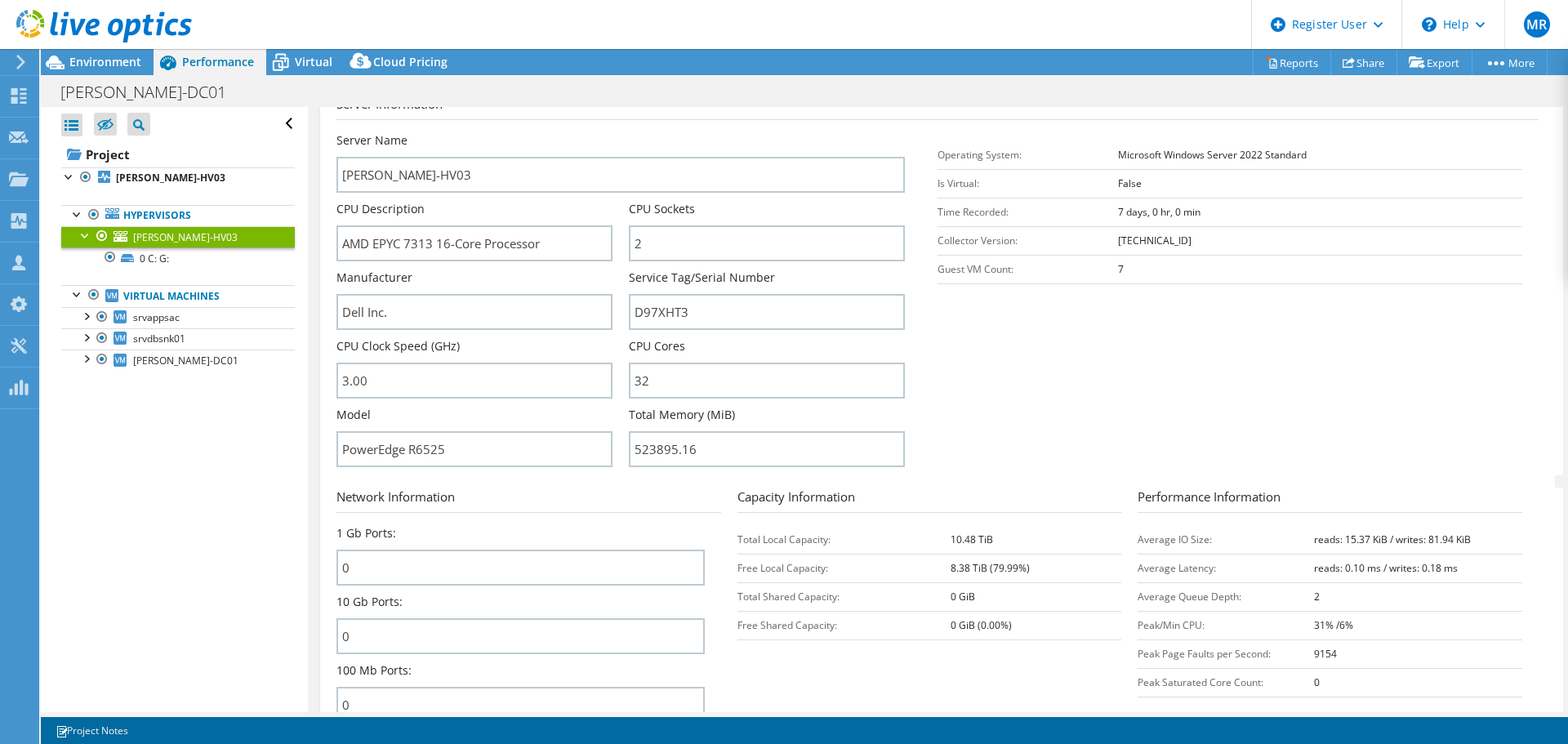
click at [90, 317] on div at bounding box center [86, 315] width 16 height 16
click at [84, 379] on div at bounding box center [86, 379] width 16 height 16
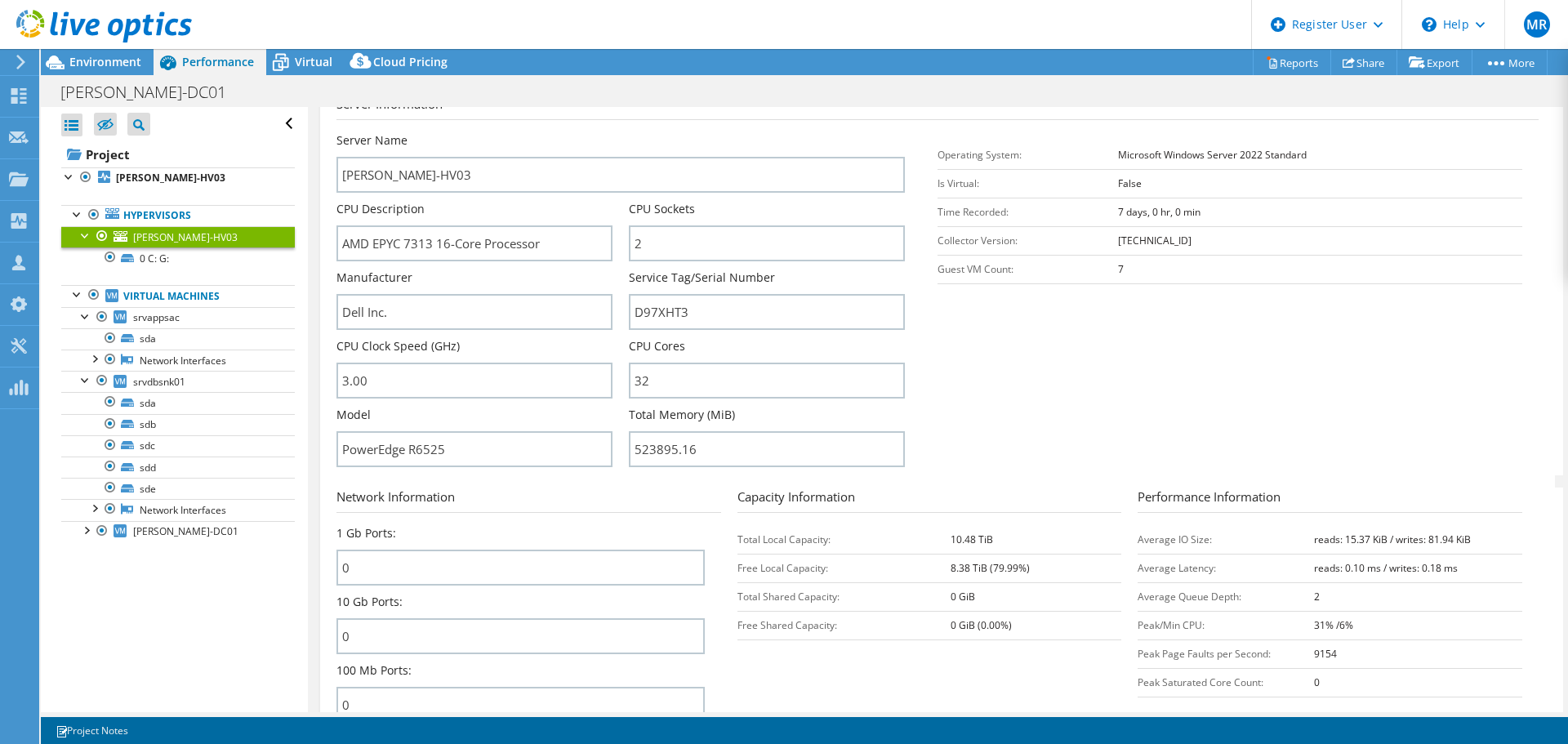
click at [85, 530] on div at bounding box center [86, 529] width 16 height 16
click at [171, 315] on span "srvappsac" at bounding box center [156, 317] width 47 height 14
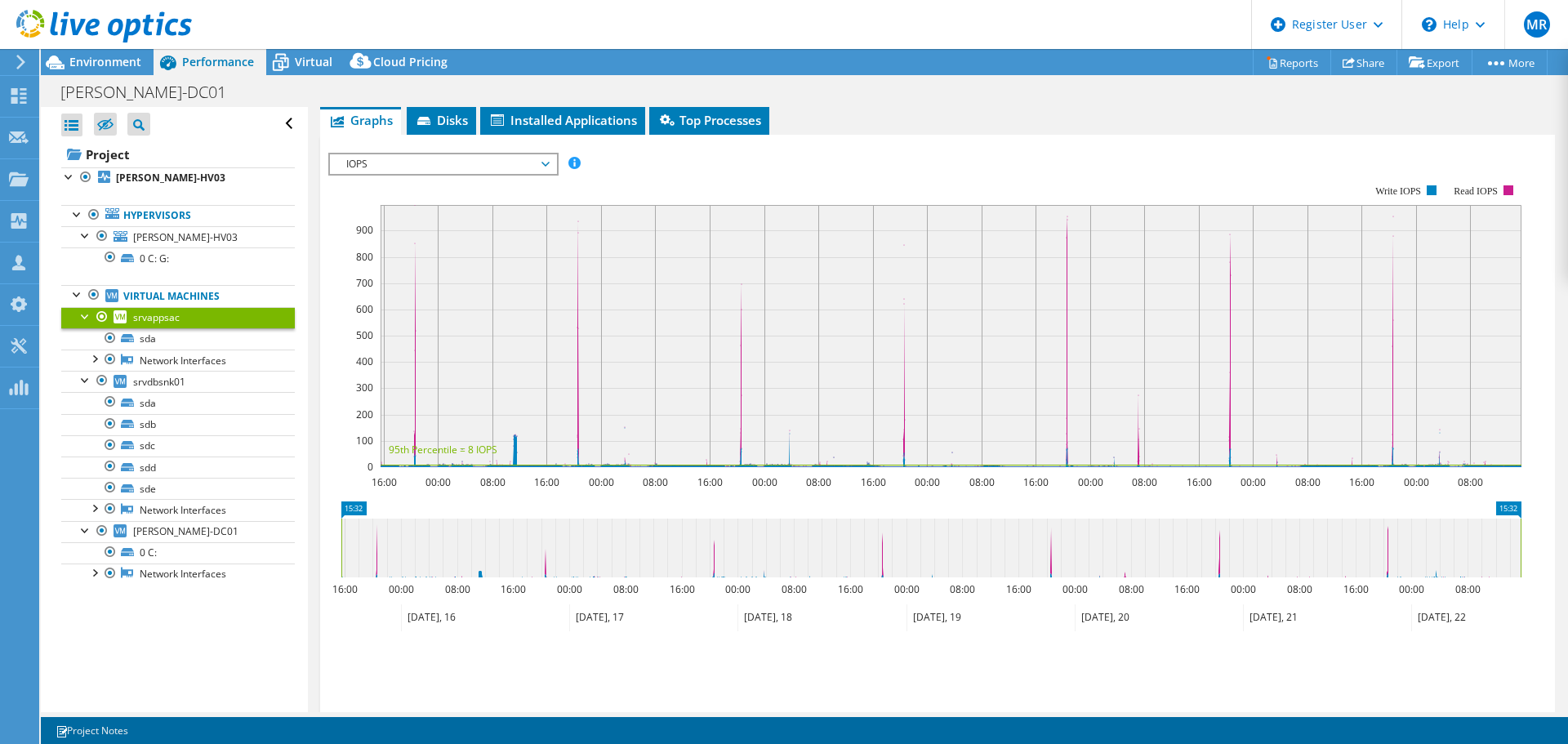
scroll to position [163, 0]
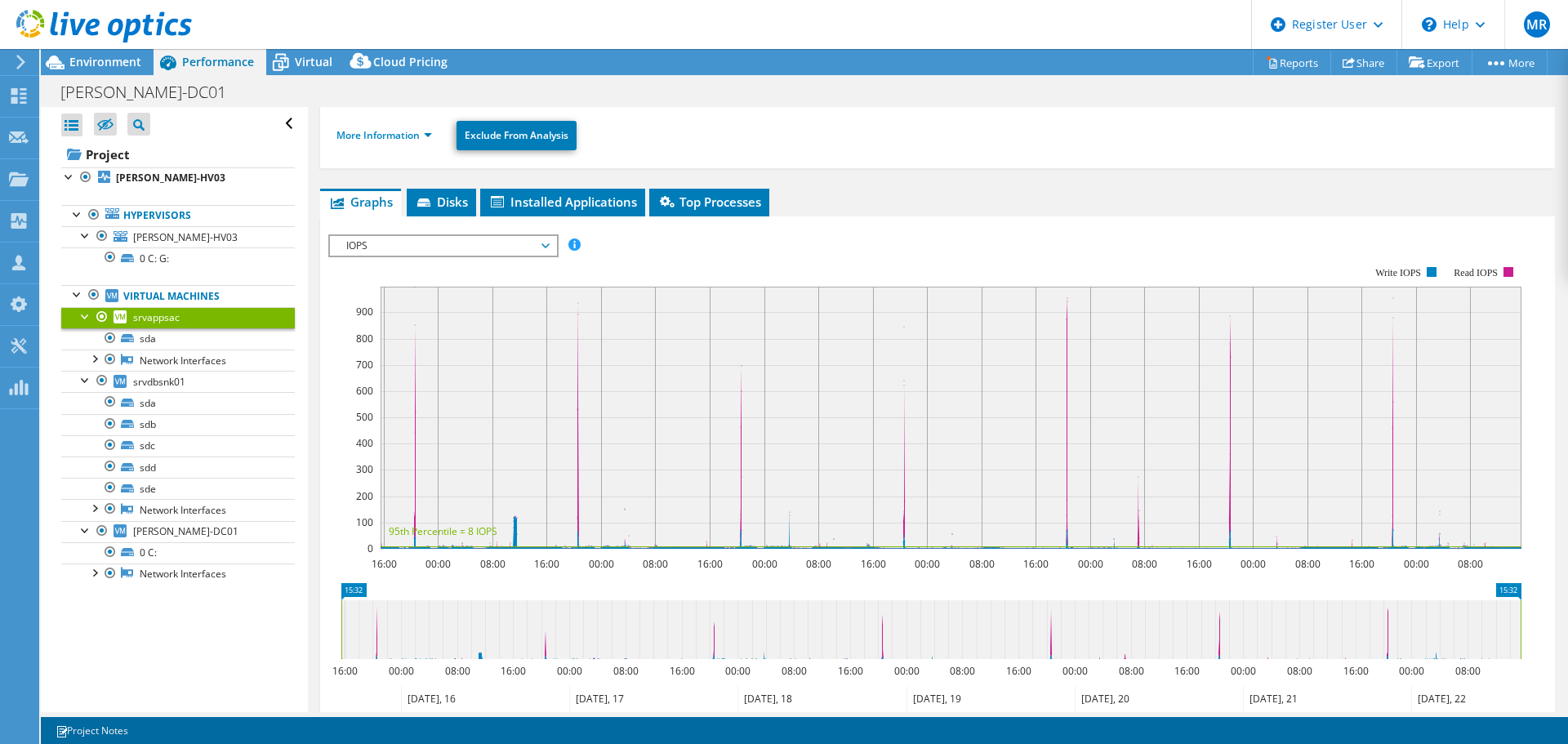
click at [544, 203] on span "Installed Applications" at bounding box center [563, 201] width 149 height 16
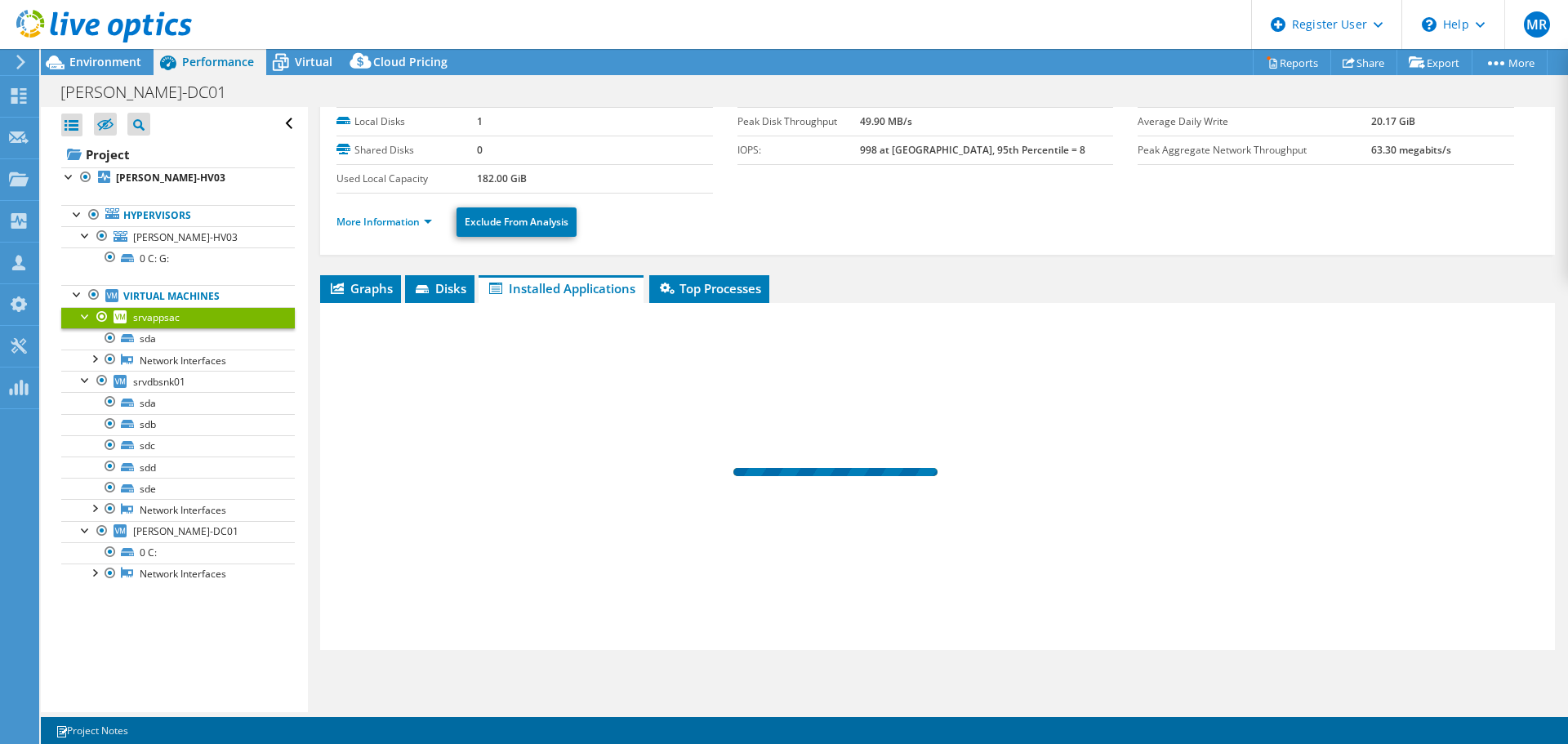
scroll to position [77, 0]
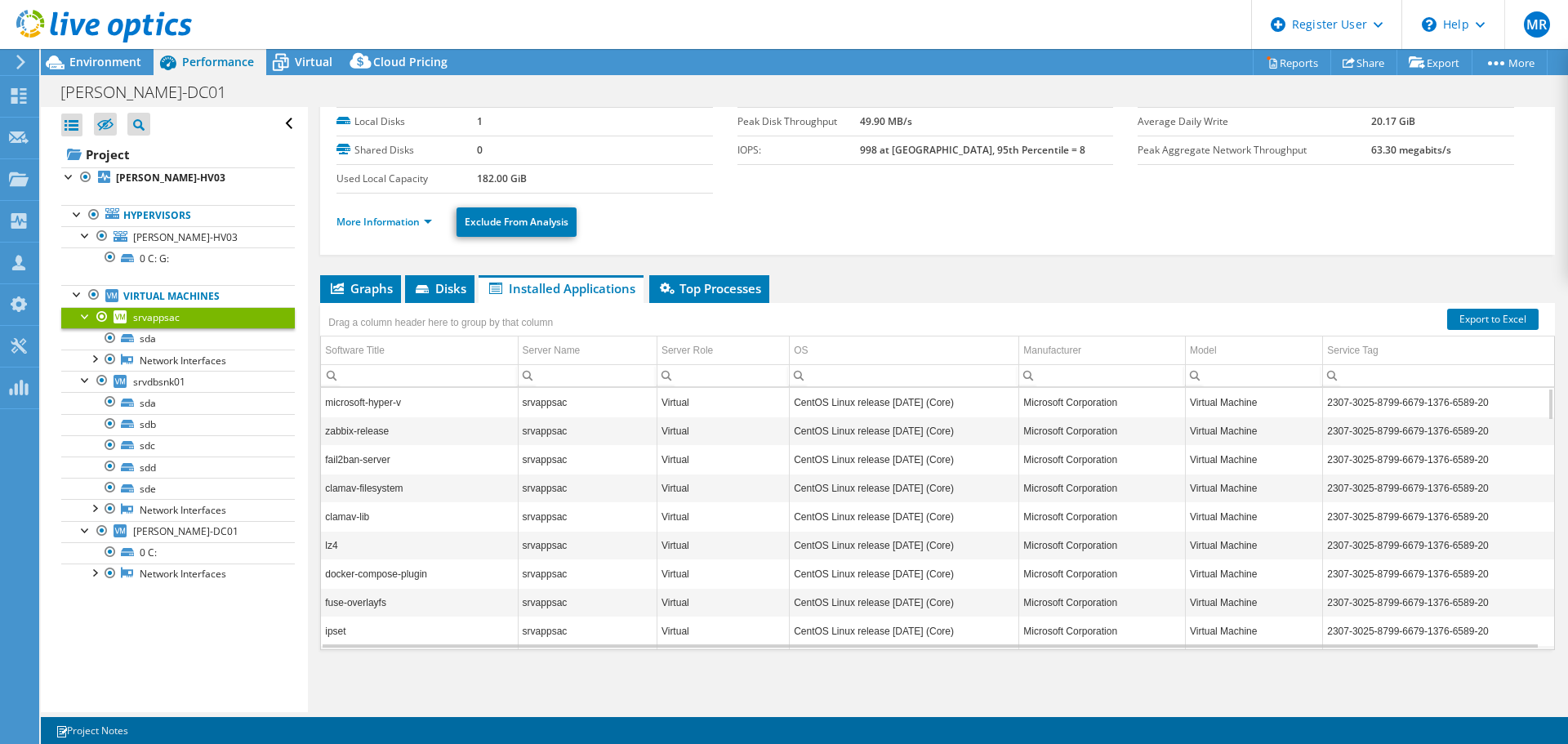
click at [97, 356] on div at bounding box center [94, 357] width 16 height 16
click at [300, 59] on span "Virtual" at bounding box center [314, 62] width 37 height 16
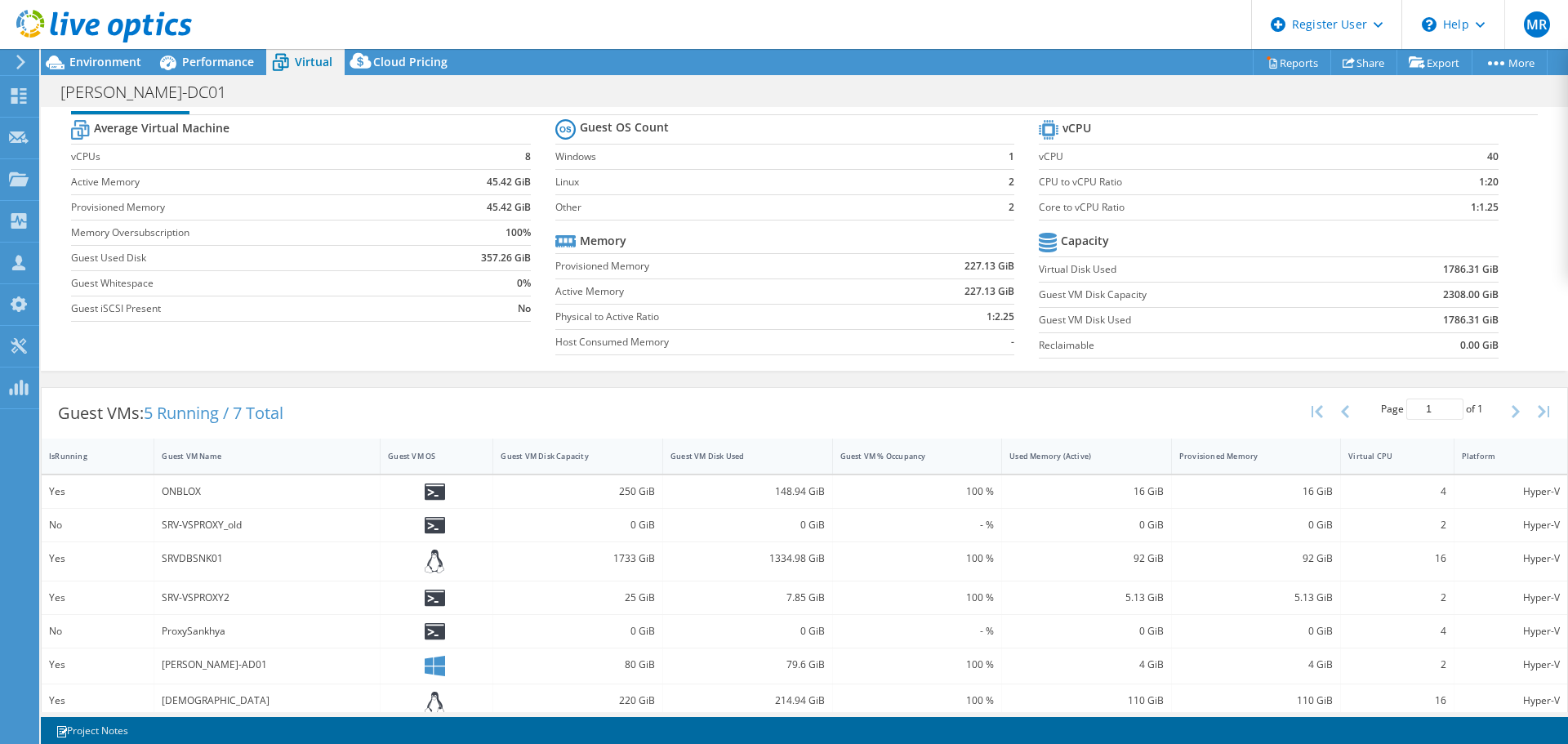
scroll to position [60, 0]
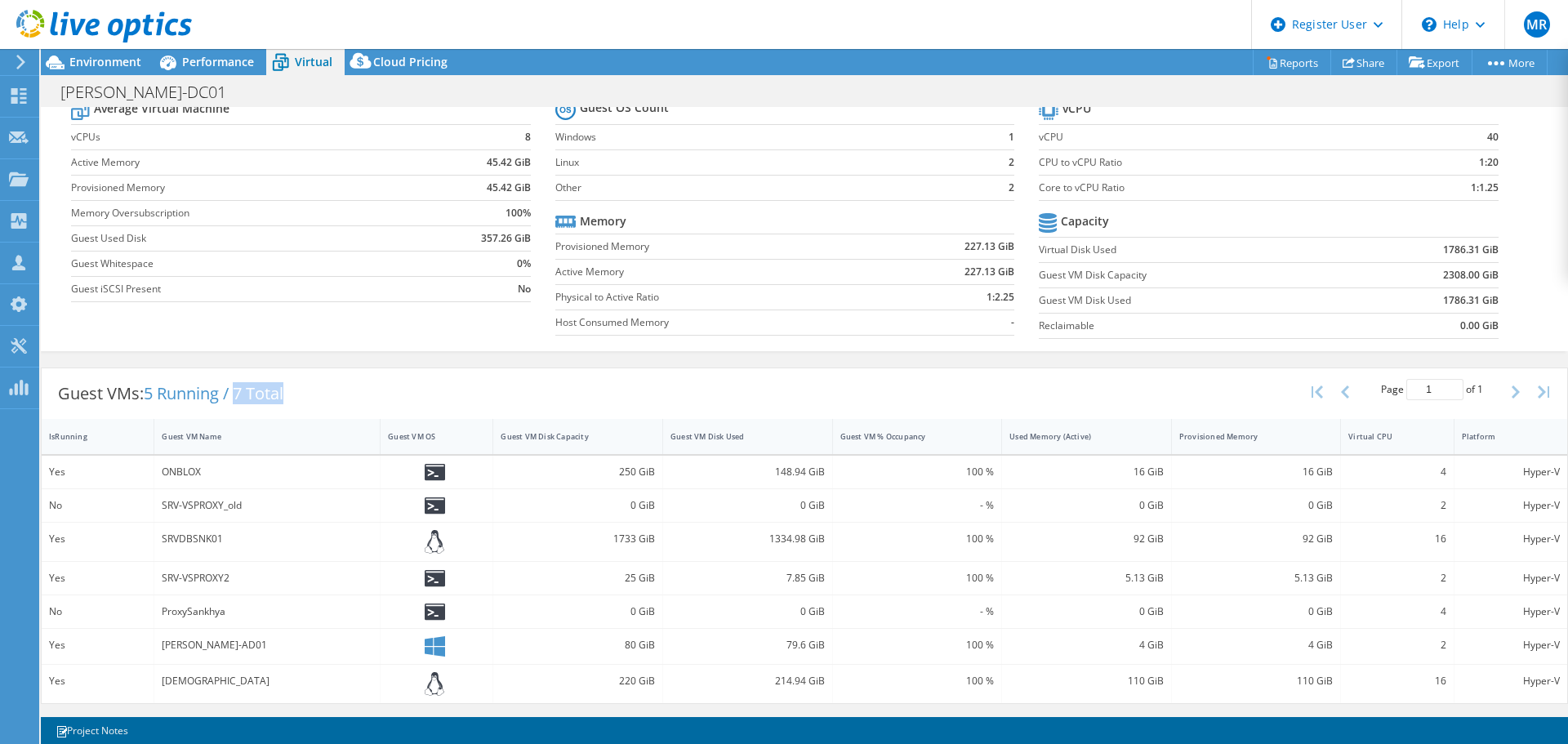
drag, startPoint x: 239, startPoint y: 388, endPoint x: 293, endPoint y: 388, distance: 54.0
click at [293, 388] on div "Guest VMs: 5 Running / 7 Total" at bounding box center [170, 394] width 258 height 51
drag, startPoint x: 224, startPoint y: 397, endPoint x: 148, endPoint y: 397, distance: 76.0
click at [148, 397] on span "5 Running / 7 Total" at bounding box center [214, 393] width 140 height 22
click at [220, 64] on span "Performance" at bounding box center [217, 62] width 72 height 16
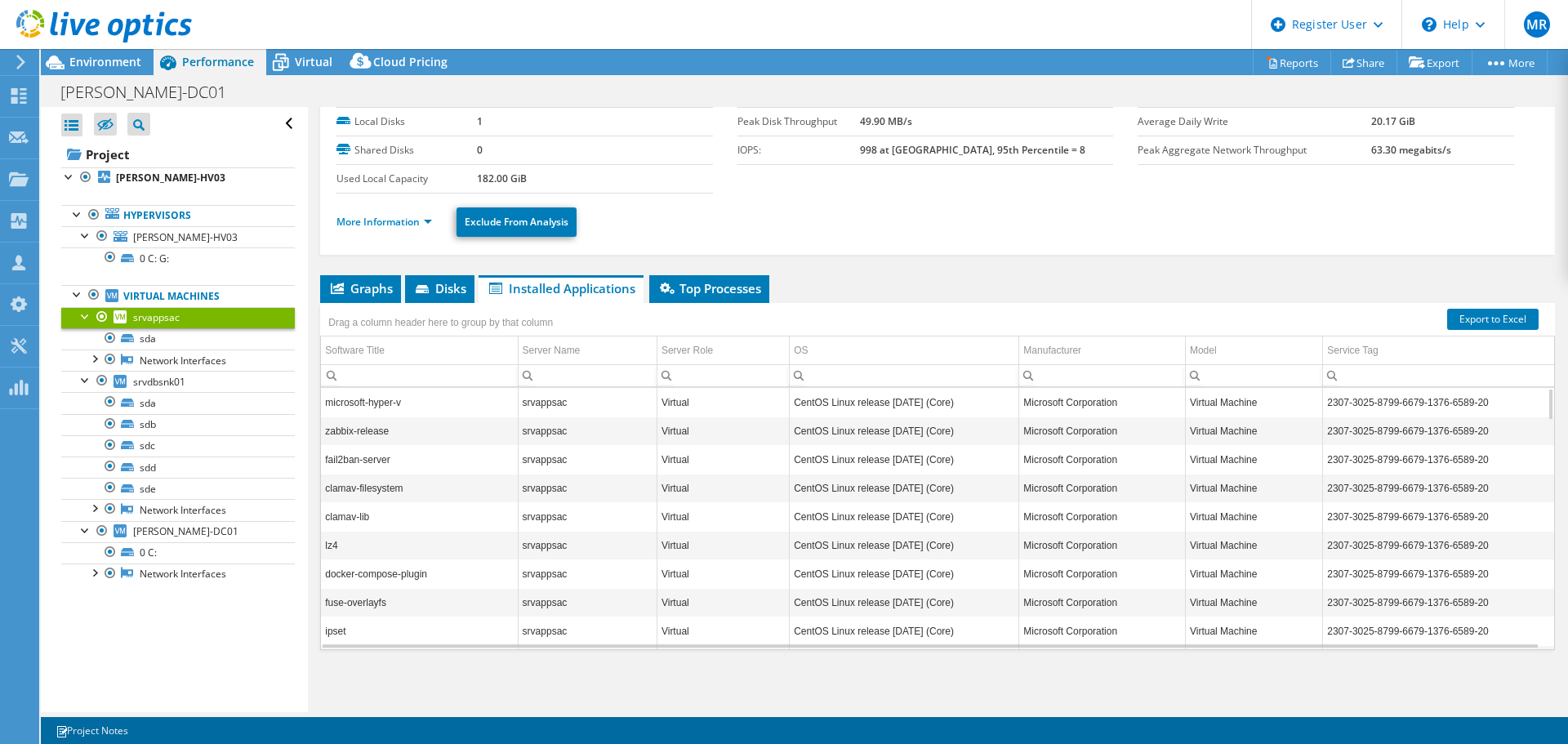
scroll to position [0, 0]
click at [123, 61] on span "Environment" at bounding box center [105, 62] width 72 height 16
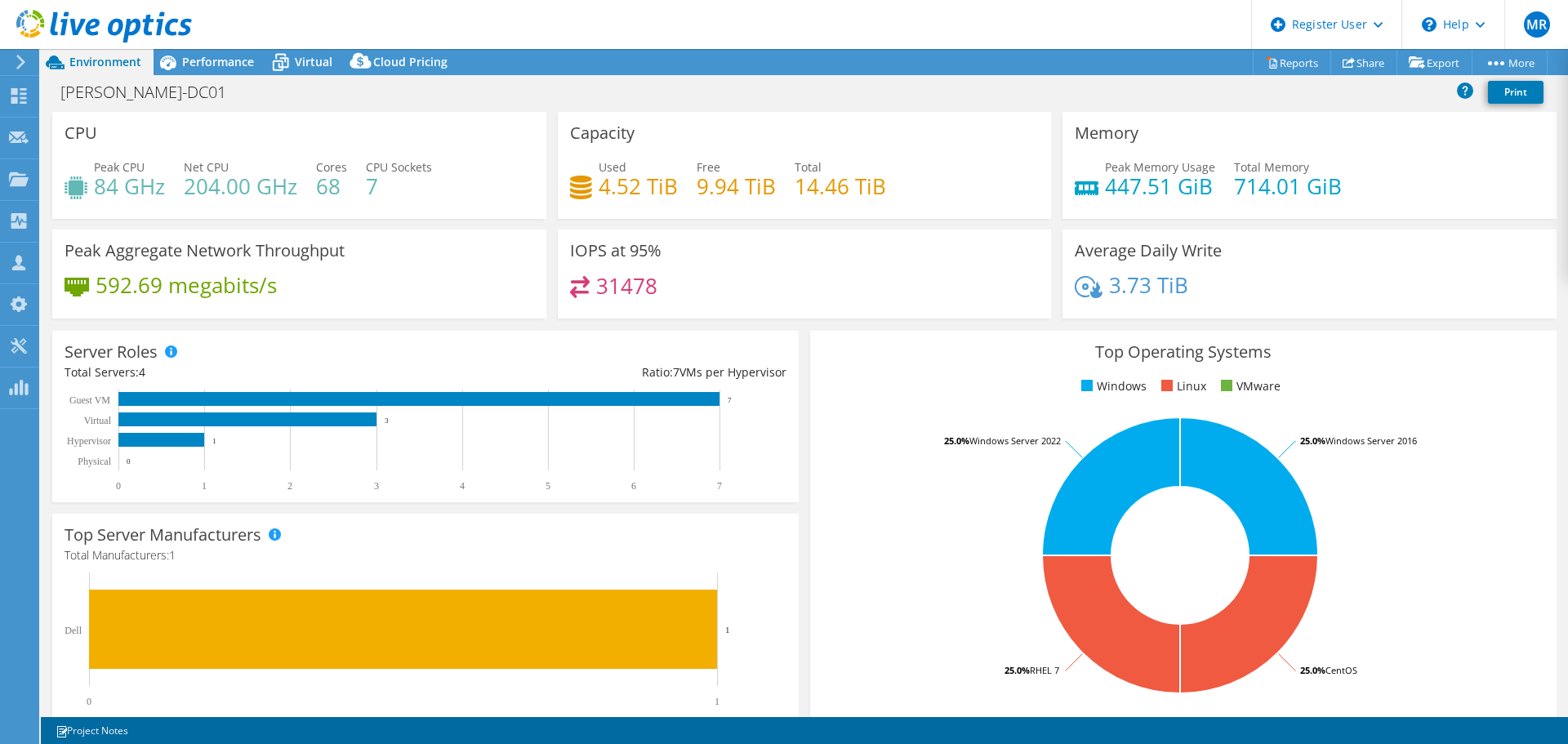
click at [213, 57] on span "Performance" at bounding box center [217, 62] width 72 height 16
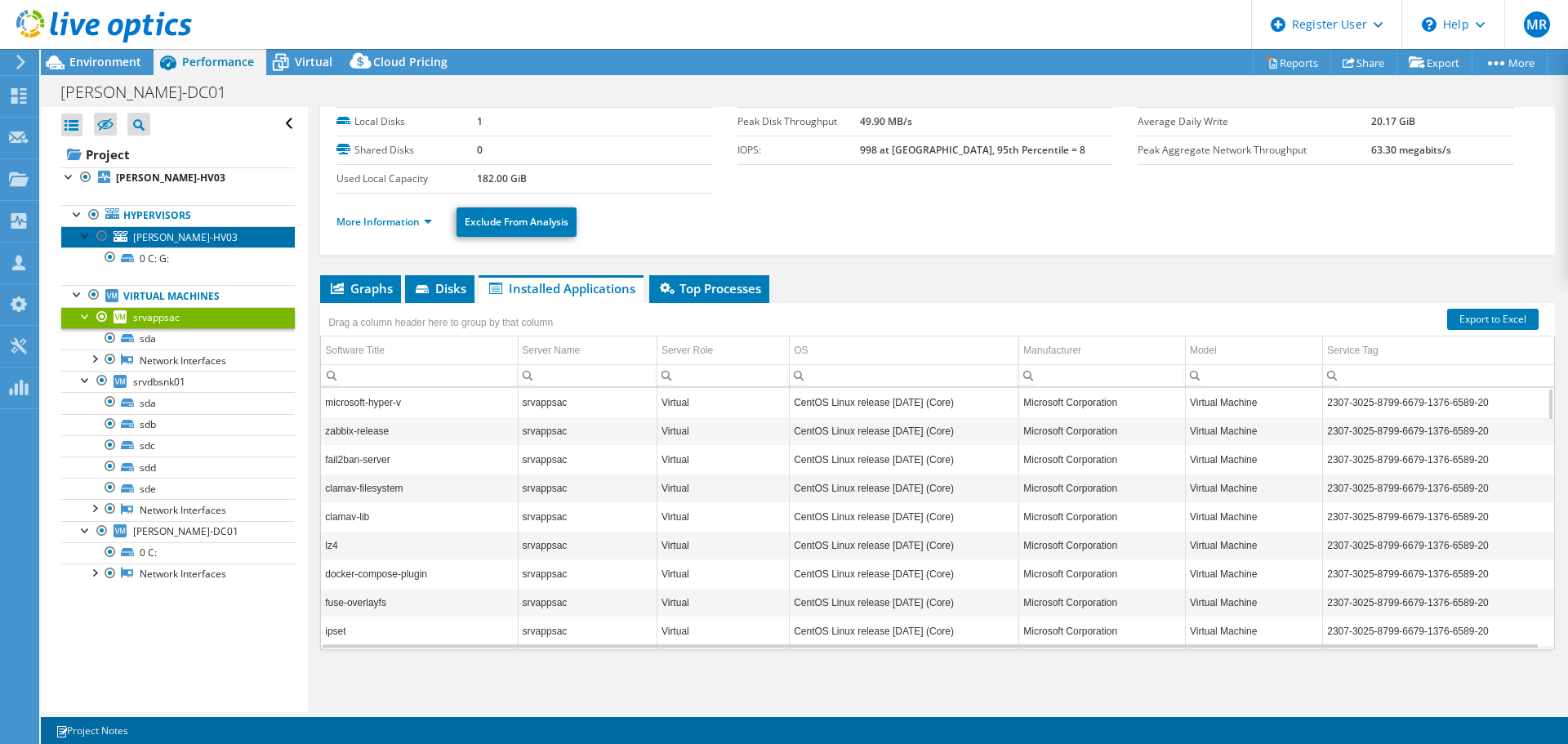
click at [164, 231] on span "BISPO-HV03" at bounding box center [185, 238] width 105 height 14
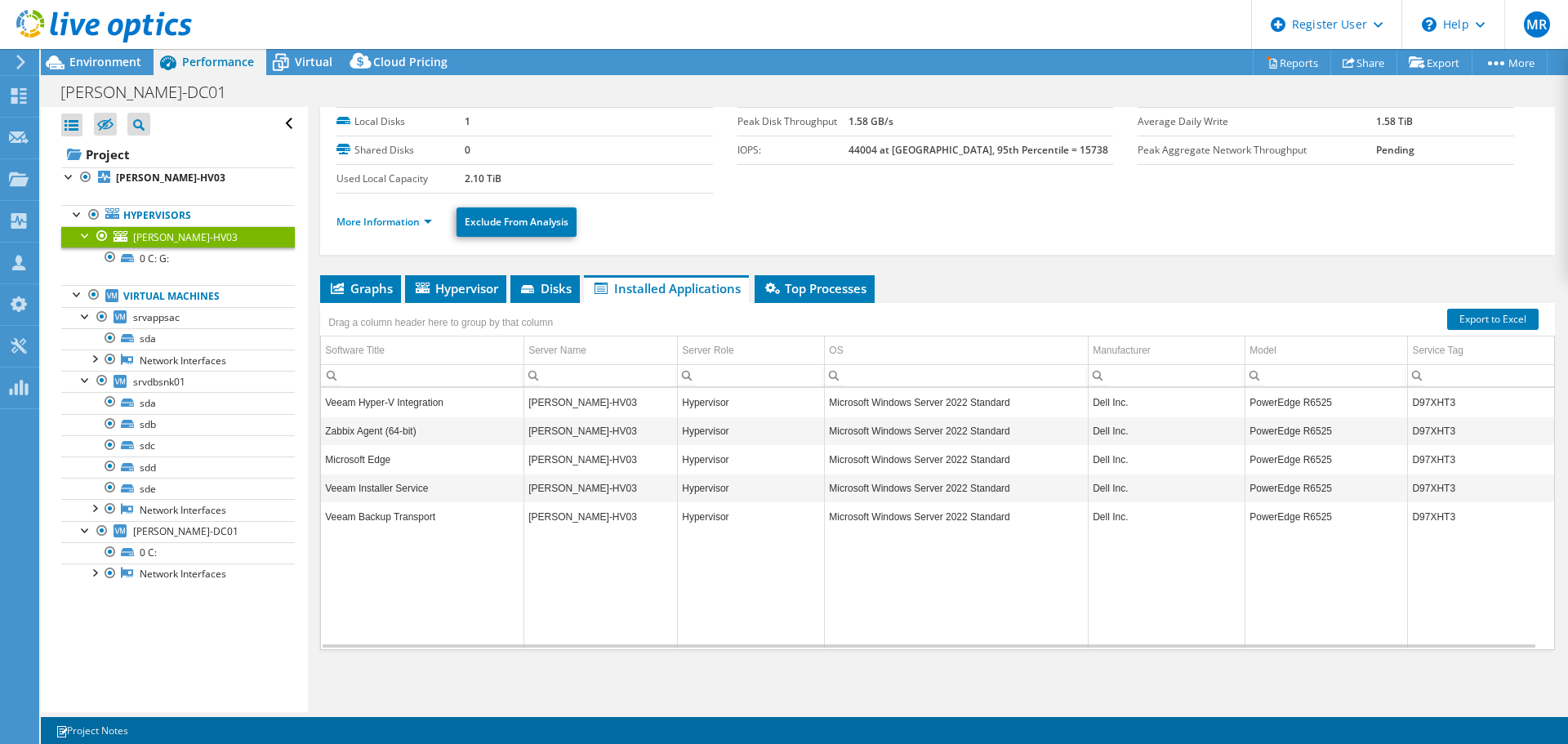
click at [96, 294] on div at bounding box center [94, 295] width 16 height 20
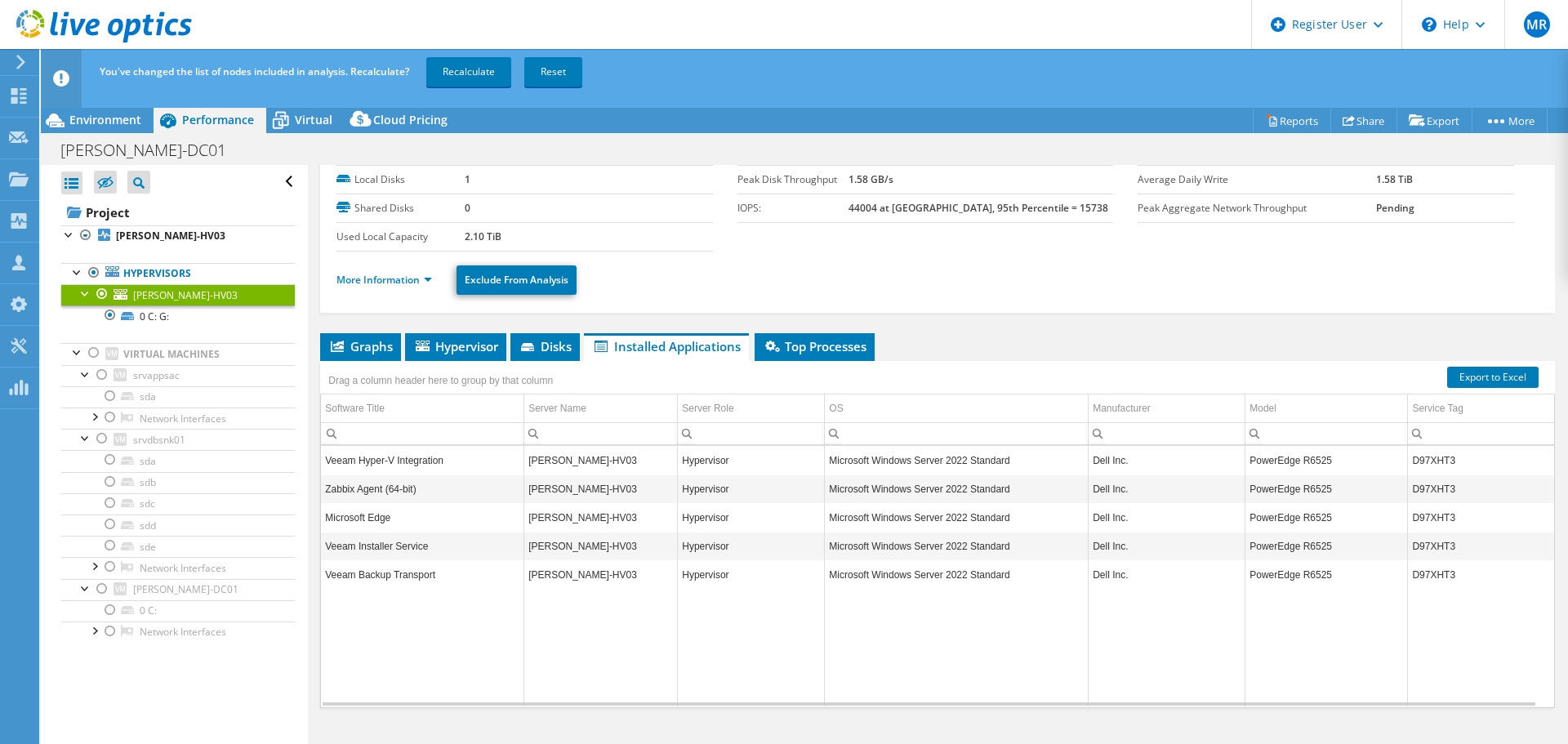
click at [473, 72] on link "Recalculate" at bounding box center [469, 71] width 85 height 29
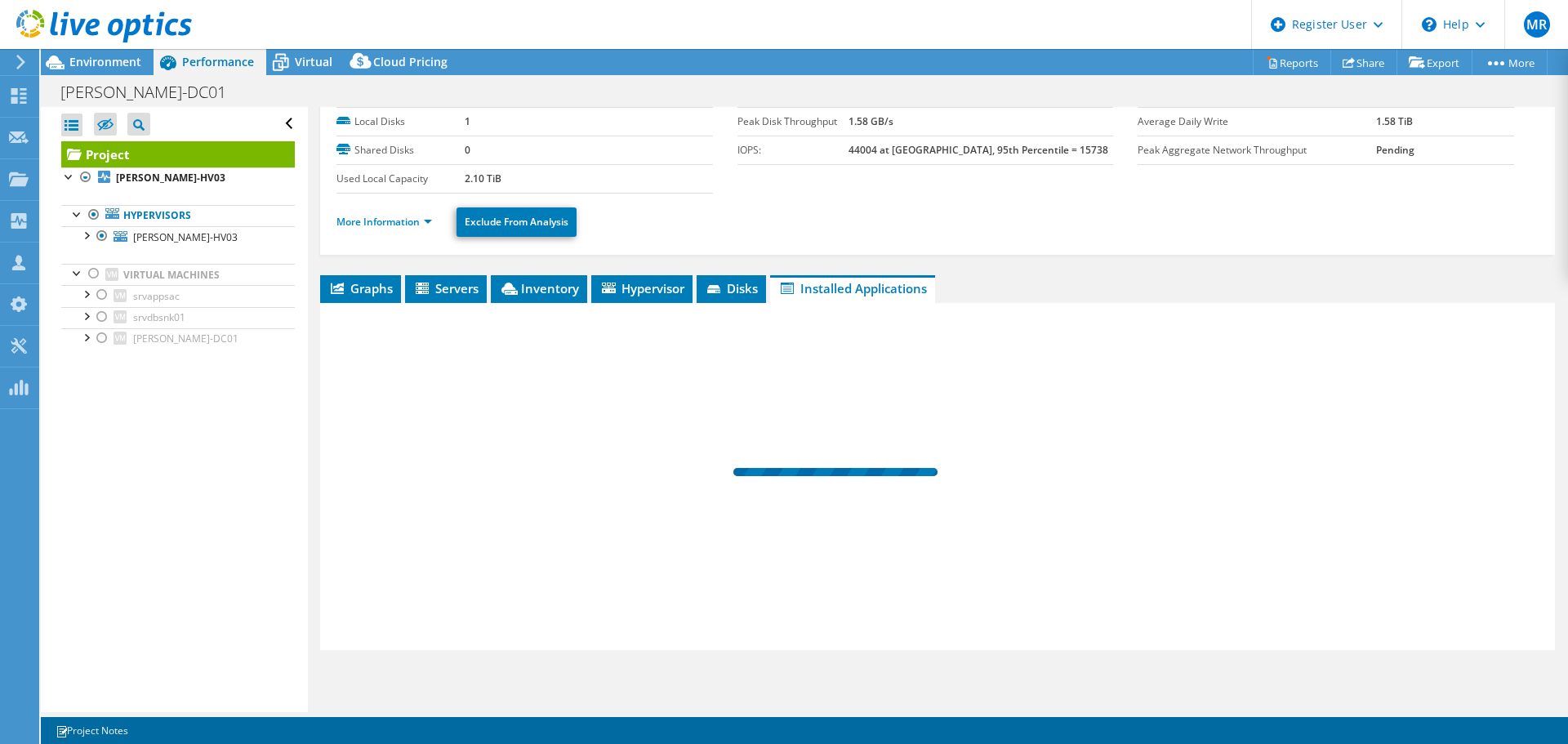
click at [128, 64] on span "Environment" at bounding box center [105, 62] width 72 height 16
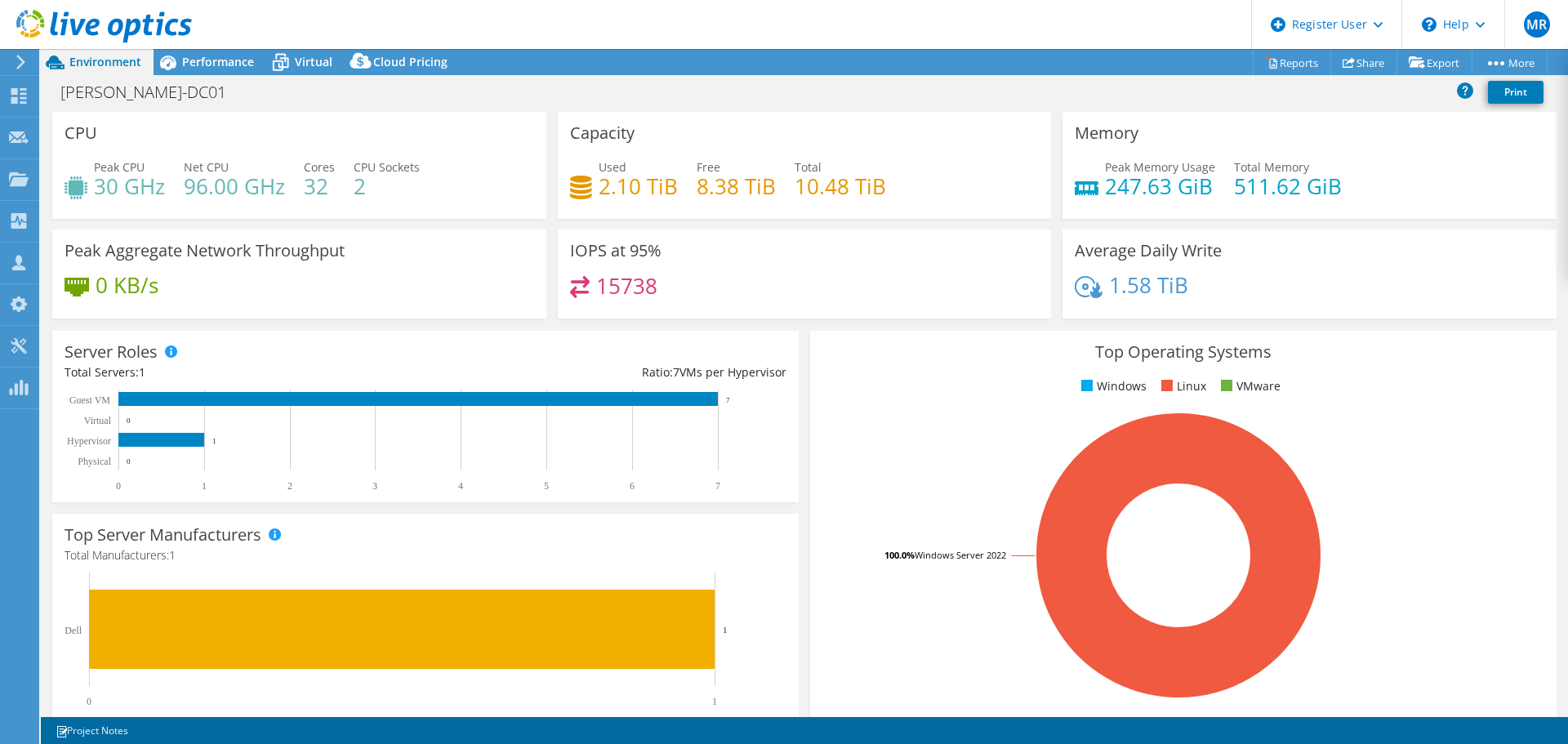
scroll to position [122, 0]
click at [196, 68] on span "Performance" at bounding box center [217, 62] width 72 height 16
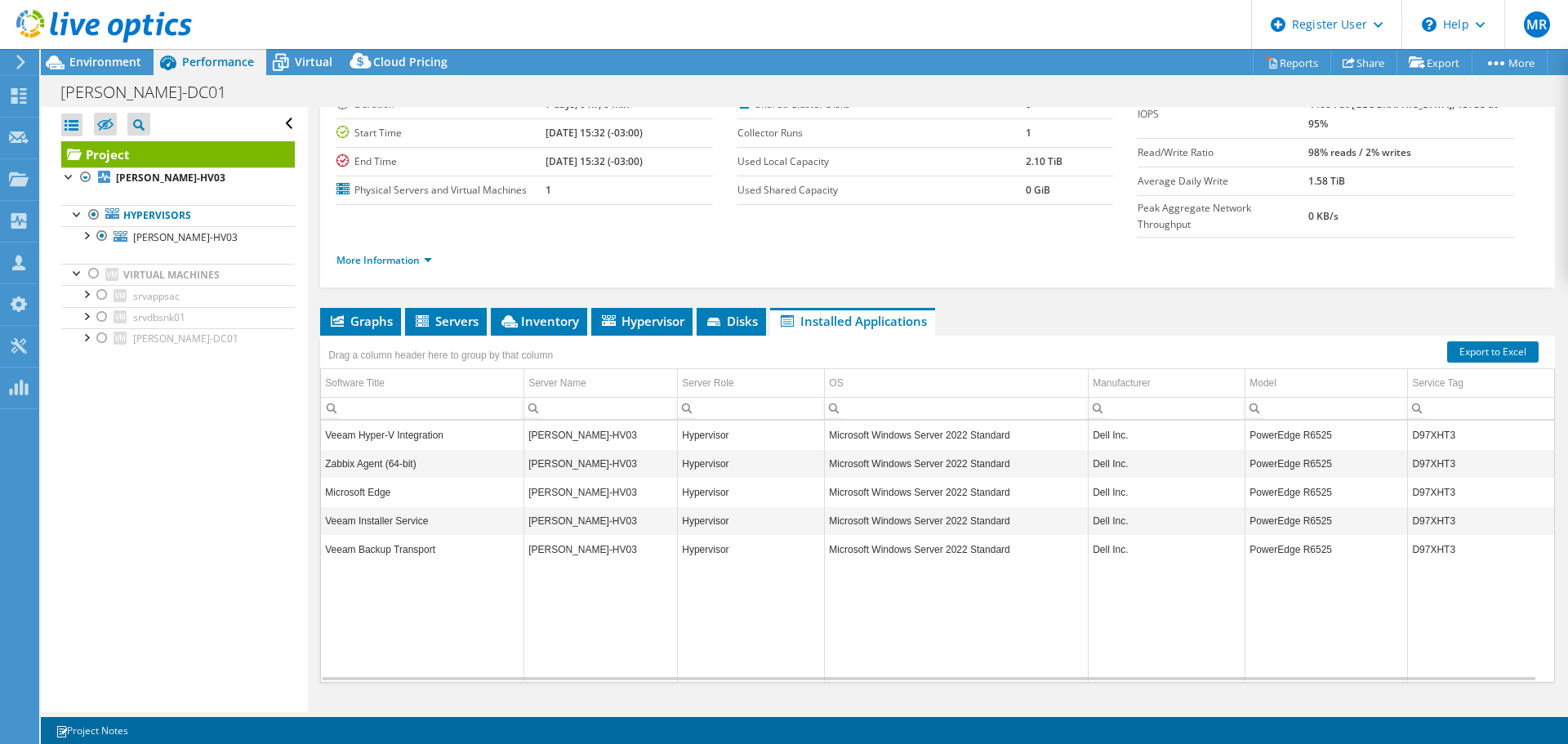
click at [235, 59] on span "Performance" at bounding box center [217, 62] width 72 height 16
click at [296, 59] on span "Virtual" at bounding box center [314, 62] width 37 height 16
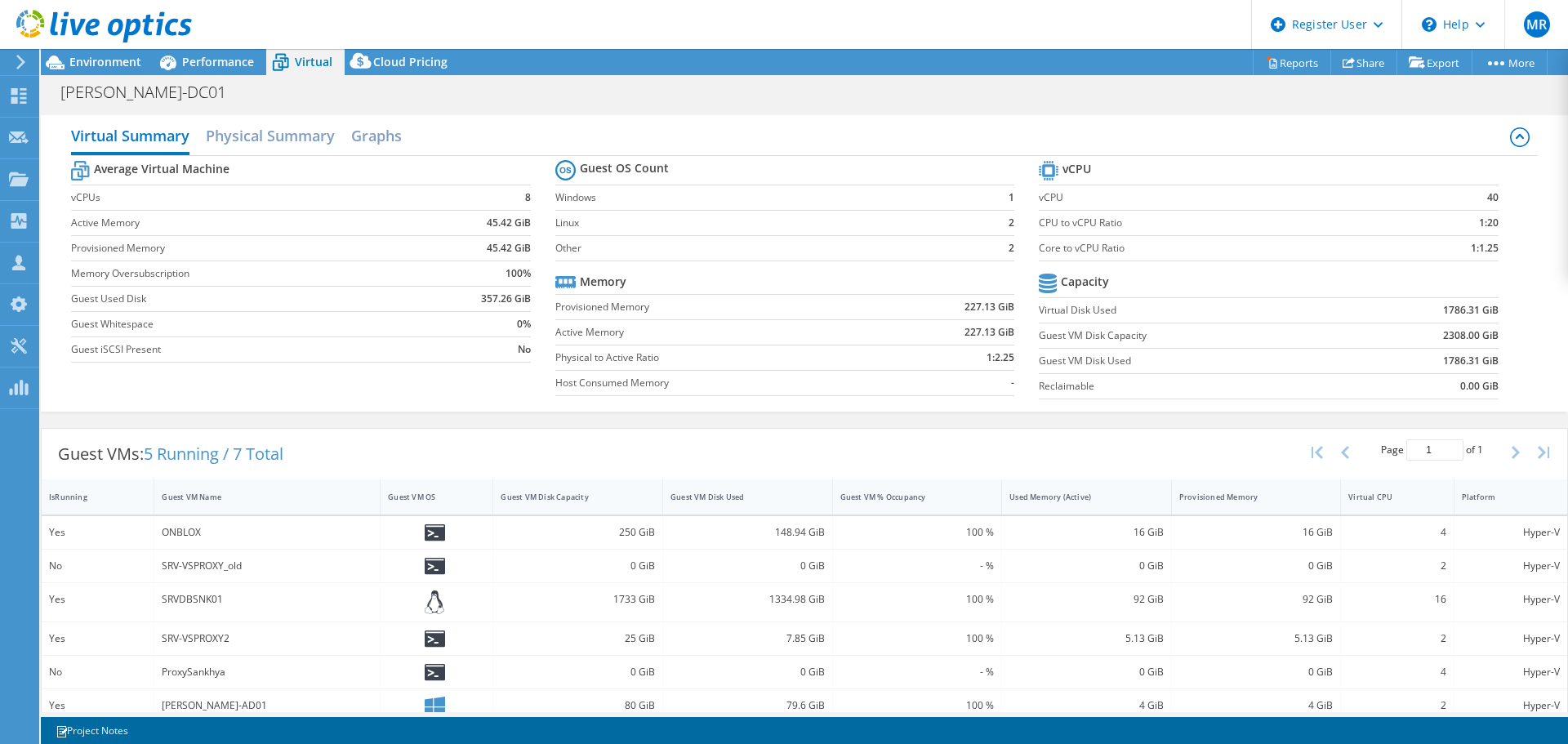
click at [117, 72] on div "Environment" at bounding box center [97, 61] width 113 height 26
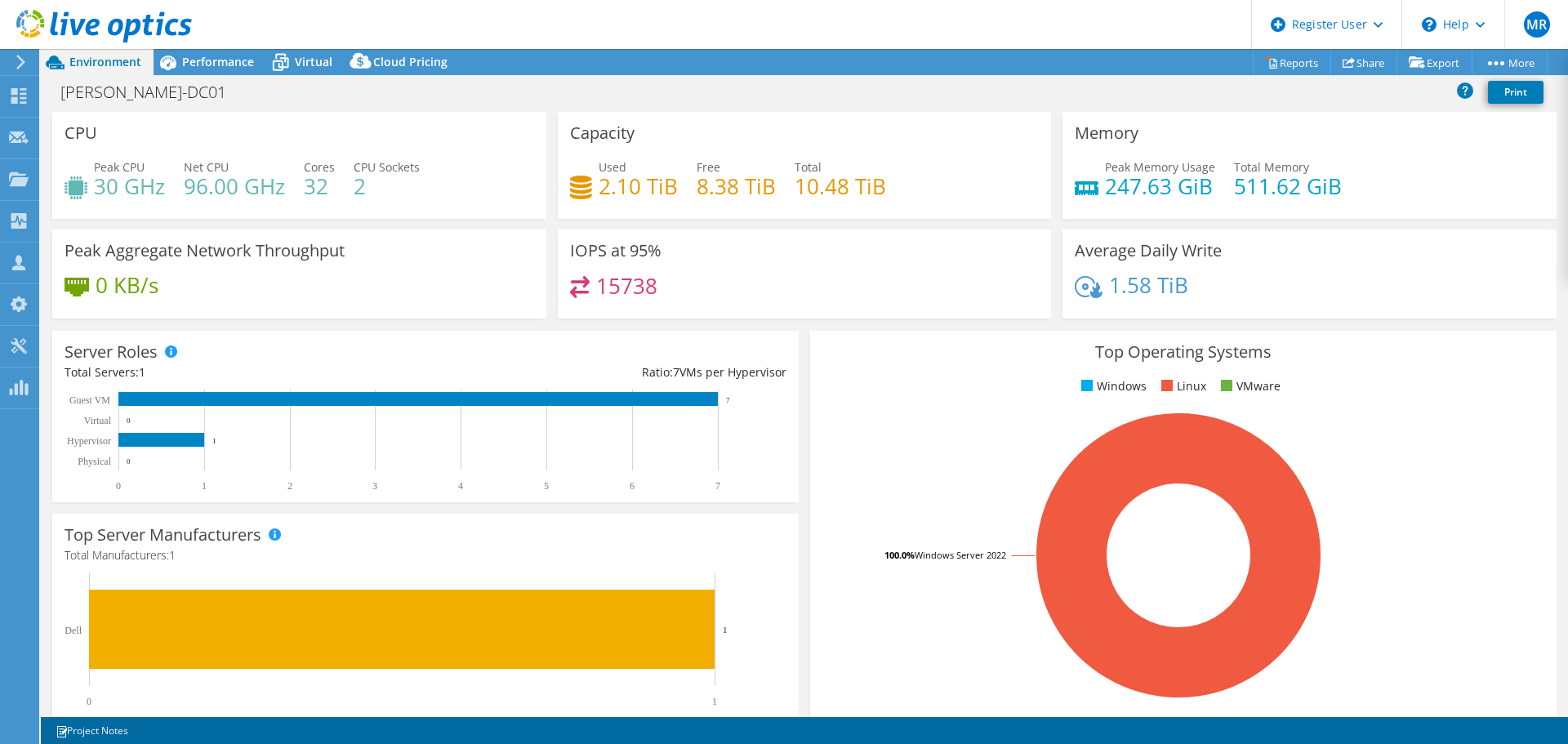
click at [306, 66] on span "Virtual" at bounding box center [314, 62] width 37 height 16
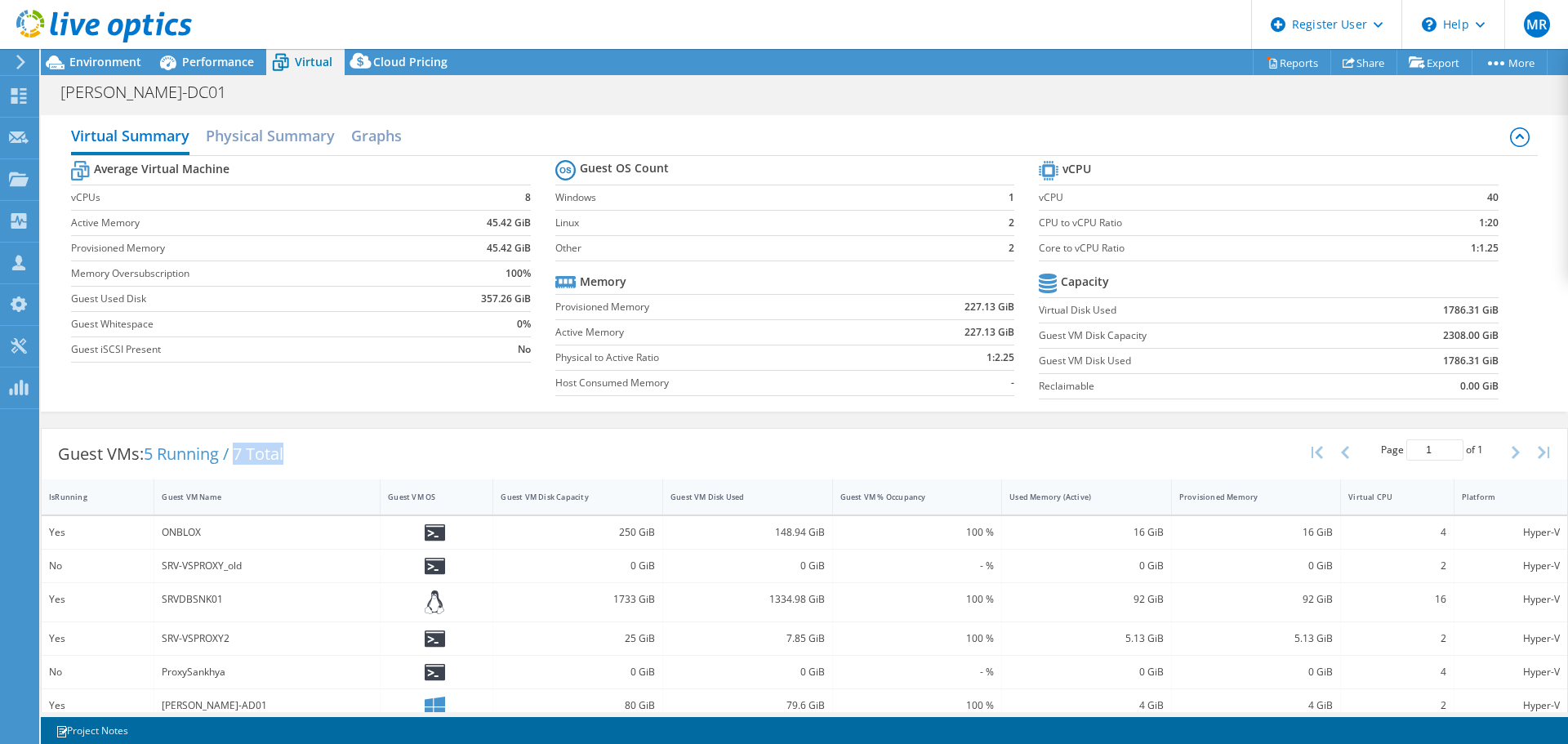
drag, startPoint x: 241, startPoint y: 452, endPoint x: 296, endPoint y: 452, distance: 55.0
click at [296, 452] on div "Guest VMs: 5 Running / 7 Total" at bounding box center [170, 454] width 258 height 51
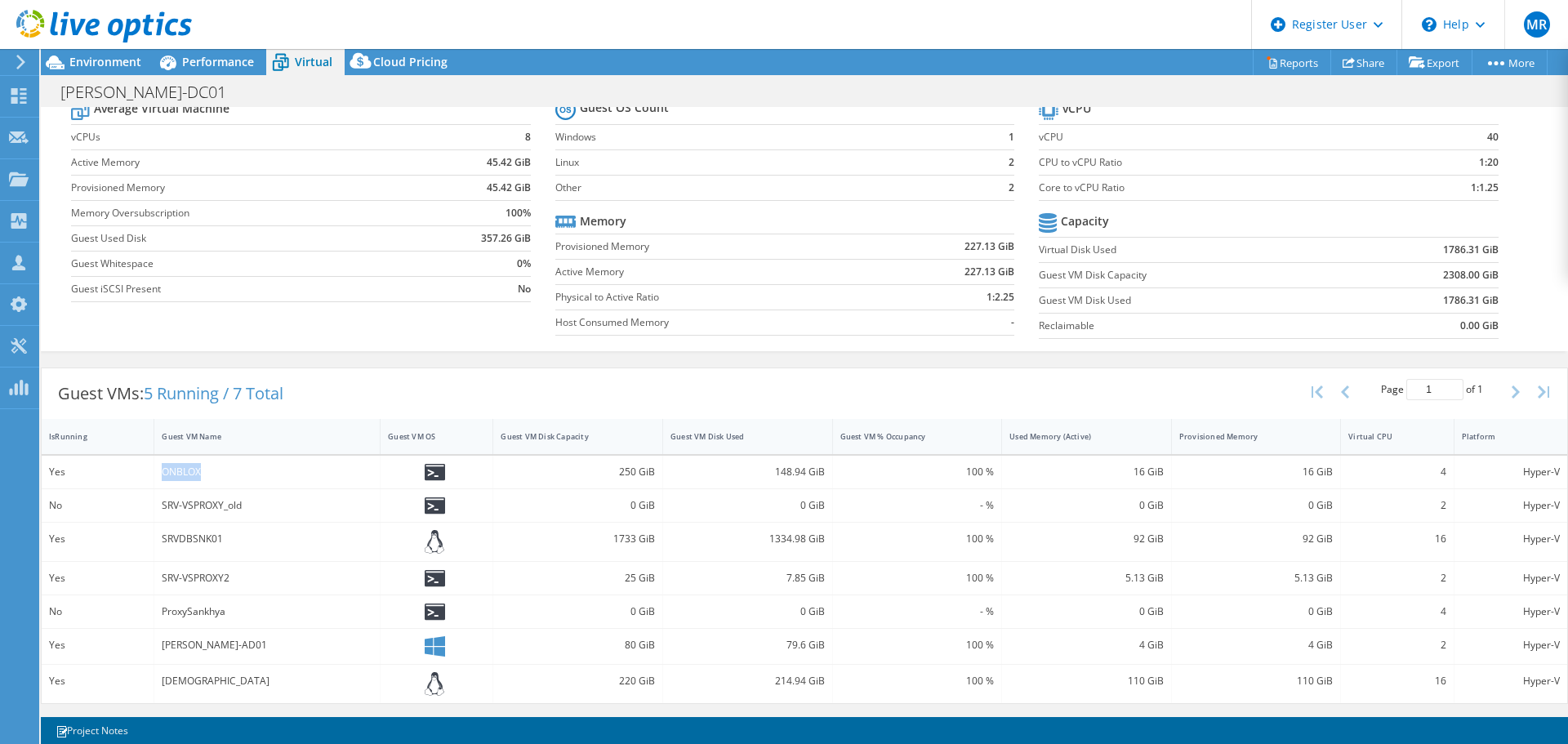
drag, startPoint x: 161, startPoint y: 473, endPoint x: 218, endPoint y: 472, distance: 57.0
click at [218, 472] on div "ONBLOX" at bounding box center [267, 472] width 211 height 18
drag, startPoint x: 50, startPoint y: 470, endPoint x: 66, endPoint y: 470, distance: 16.0
click at [66, 470] on div "Yes" at bounding box center [98, 472] width 98 height 18
click at [425, 473] on icon at bounding box center [434, 472] width 20 height 17
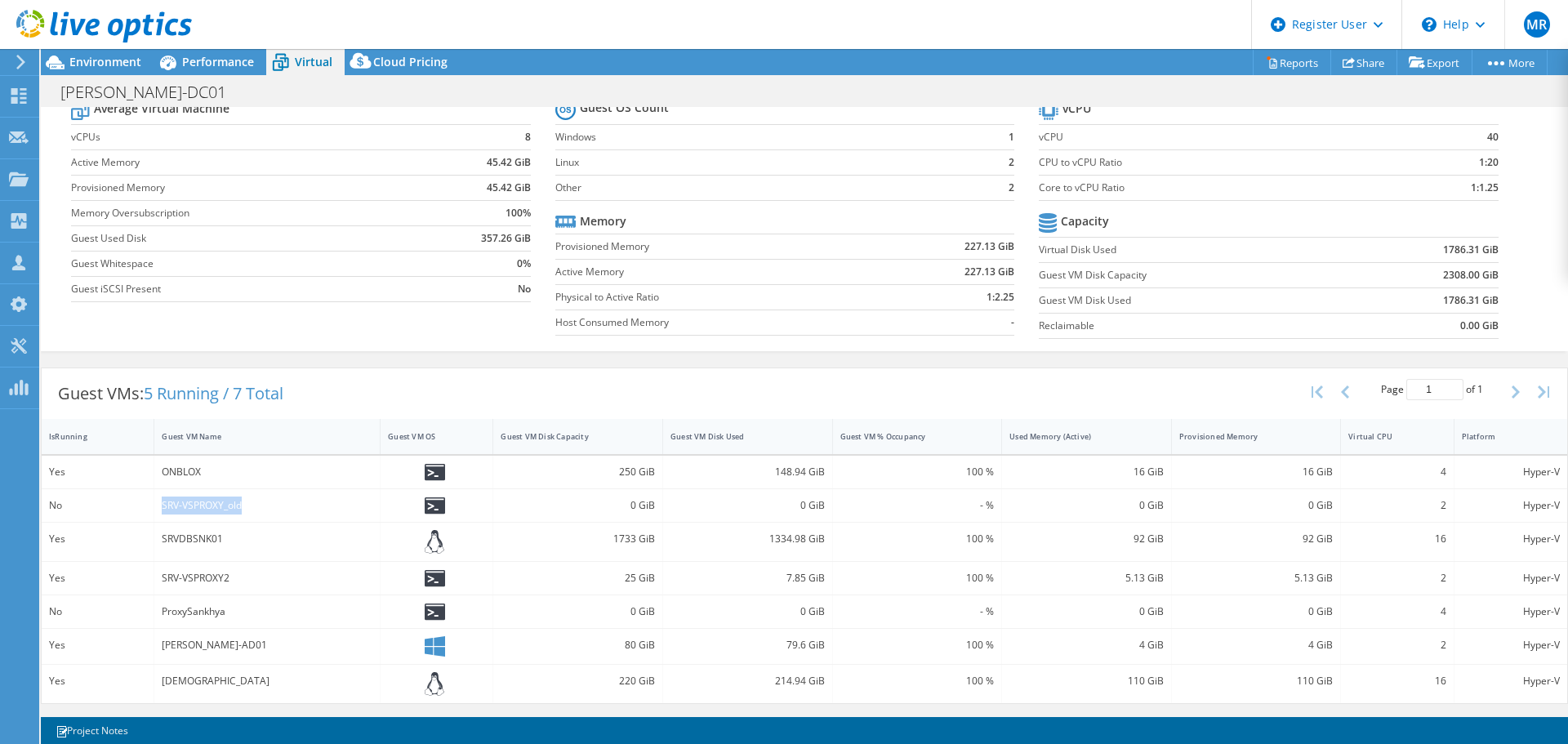
drag, startPoint x: 162, startPoint y: 505, endPoint x: 244, endPoint y: 502, distance: 82.1
click at [244, 502] on div "SRV-VSPROXY_old" at bounding box center [267, 505] width 211 height 18
click at [169, 509] on div "SRV-VSPROXY_old" at bounding box center [267, 505] width 211 height 18
drag, startPoint x: 242, startPoint y: 505, endPoint x: 233, endPoint y: 508, distance: 9.5
click at [229, 508] on div "SRV-VSPROXY_old" at bounding box center [267, 505] width 211 height 18
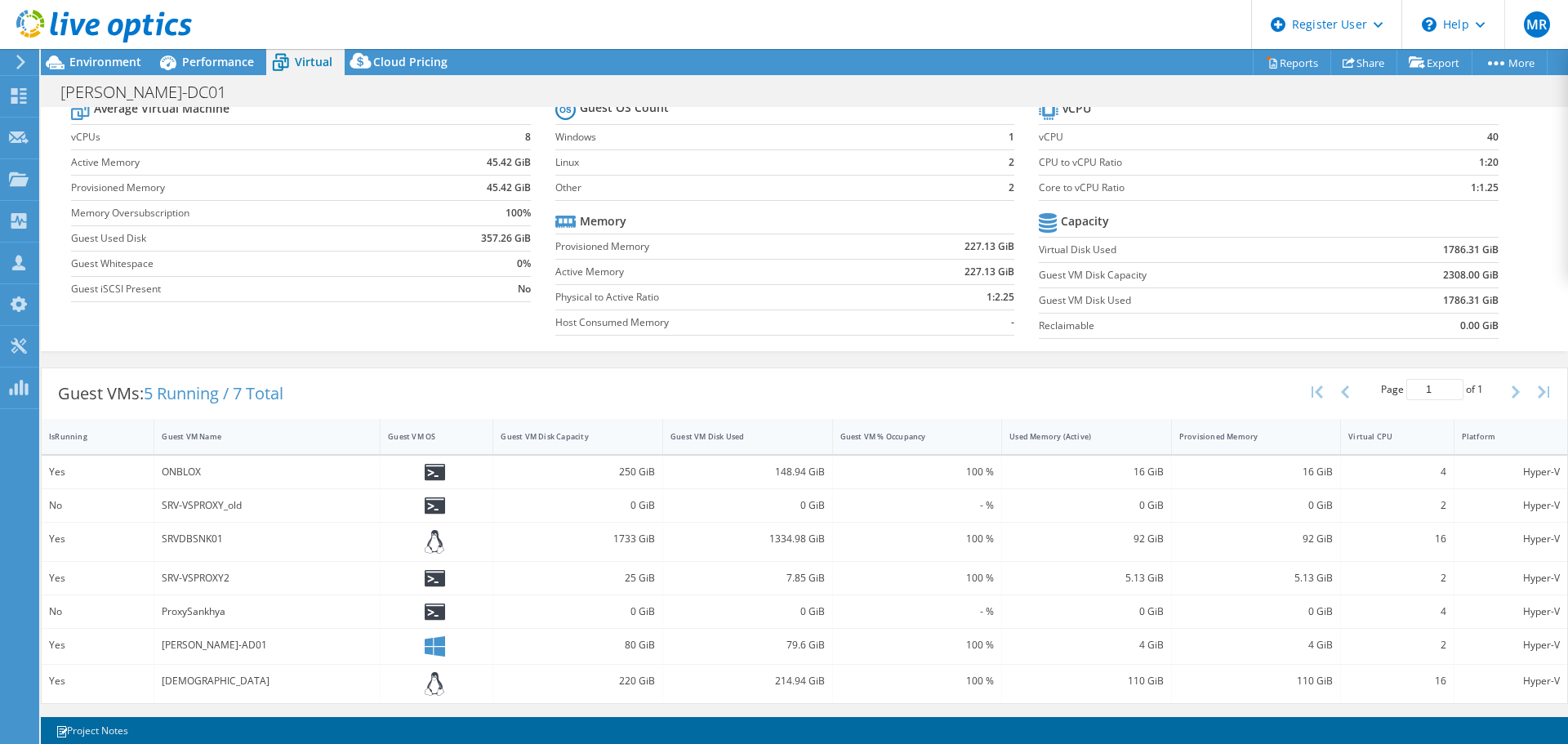
click at [157, 504] on div "SRV-VSPROXY_old" at bounding box center [267, 505] width 226 height 33
drag, startPoint x: 161, startPoint y: 611, endPoint x: 231, endPoint y: 607, distance: 70.1
click at [231, 607] on div "ProxySankhya" at bounding box center [267, 612] width 211 height 18
drag, startPoint x: 239, startPoint y: 392, endPoint x: 293, endPoint y: 394, distance: 54.0
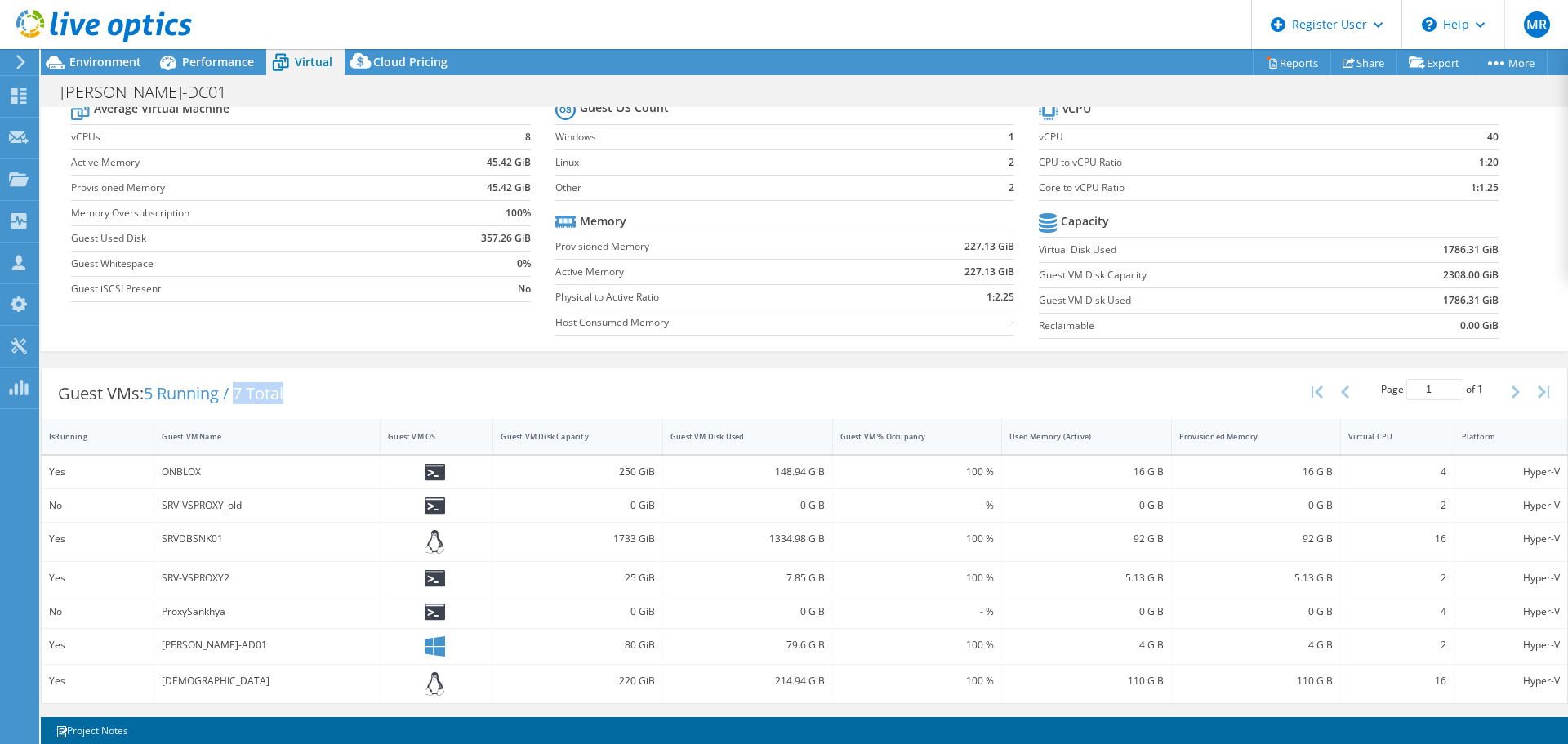
click at [293, 394] on div "Guest VMs: 5 Running / 7 Total" at bounding box center [170, 394] width 258 height 51
drag, startPoint x: 222, startPoint y: 395, endPoint x: 151, endPoint y: 397, distance: 71.0
click at [151, 397] on span "5 Running / 7 Total" at bounding box center [214, 393] width 140 height 22
drag, startPoint x: 160, startPoint y: 681, endPoint x: 207, endPoint y: 680, distance: 47.0
click at [207, 680] on div "SANKHYA" at bounding box center [267, 684] width 226 height 38
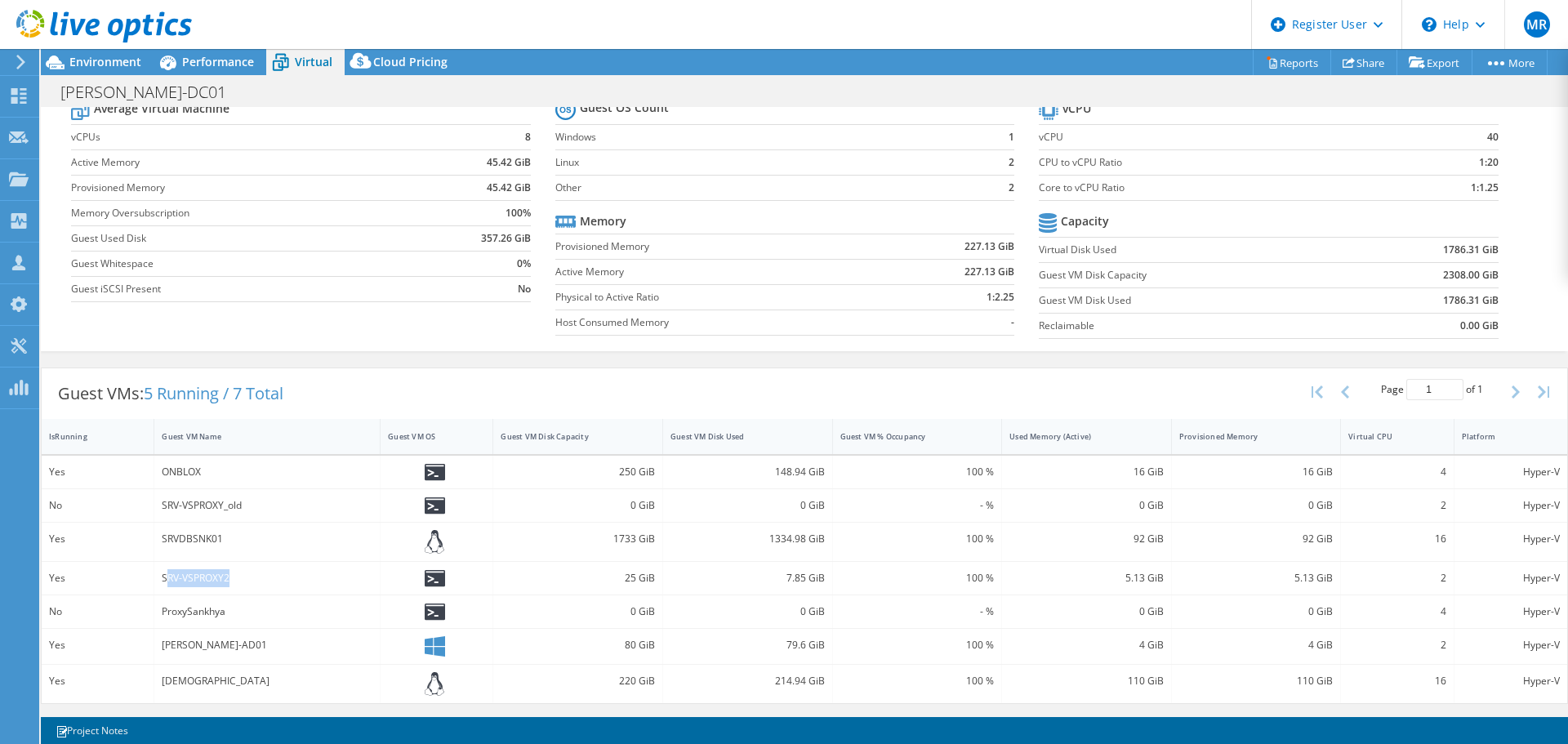
drag, startPoint x: 167, startPoint y: 579, endPoint x: 229, endPoint y: 579, distance: 62.0
click at [229, 579] on div "SRV-VSPROXY2" at bounding box center [267, 578] width 211 height 18
click at [212, 577] on div "SRV-VSPROXY2" at bounding box center [267, 578] width 211 height 18
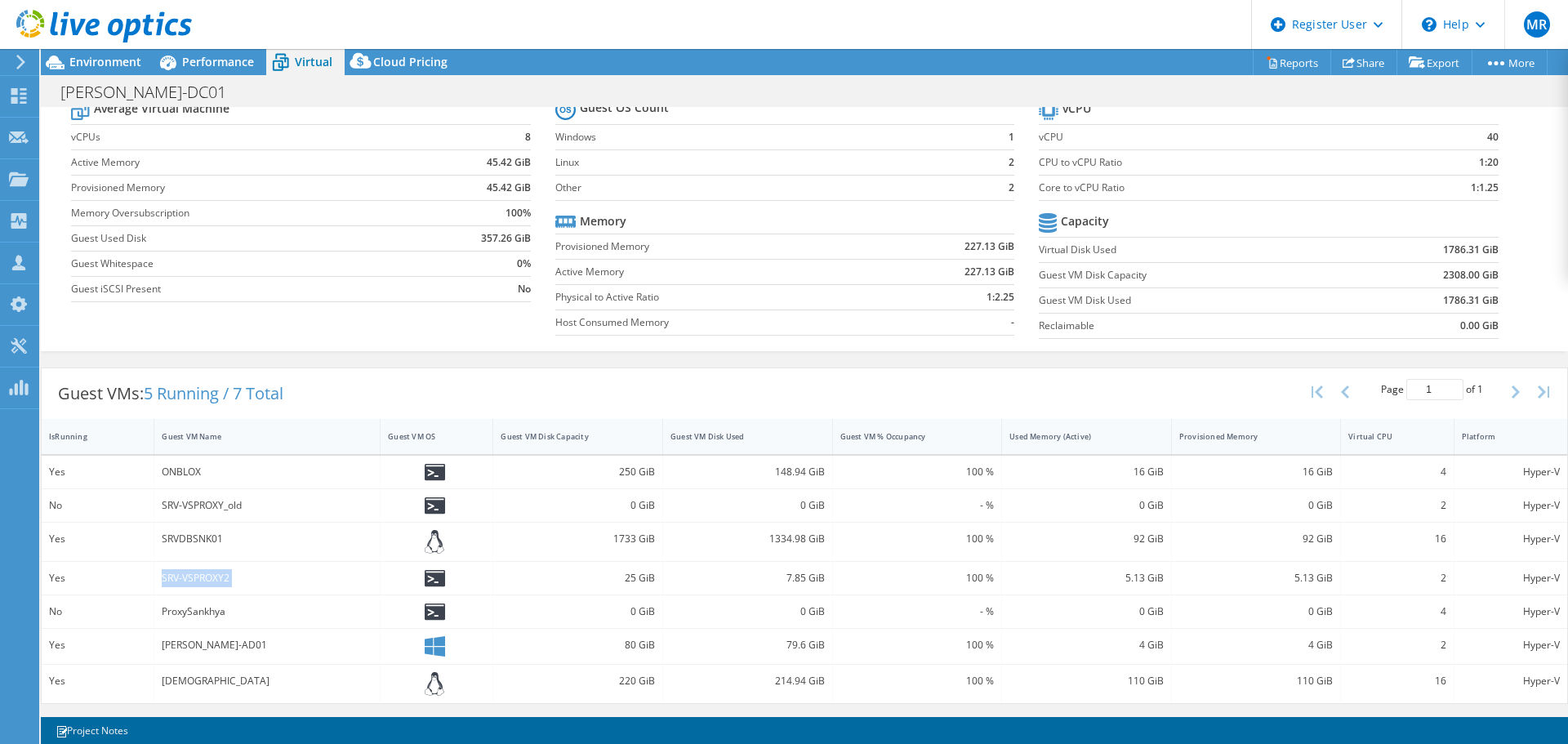
click at [212, 577] on div "SRV-VSPROXY2" at bounding box center [267, 578] width 211 height 18
click at [194, 579] on div "SRV-VSPROXY2" at bounding box center [267, 578] width 211 height 18
click at [220, 61] on span "Performance" at bounding box center [217, 62] width 72 height 16
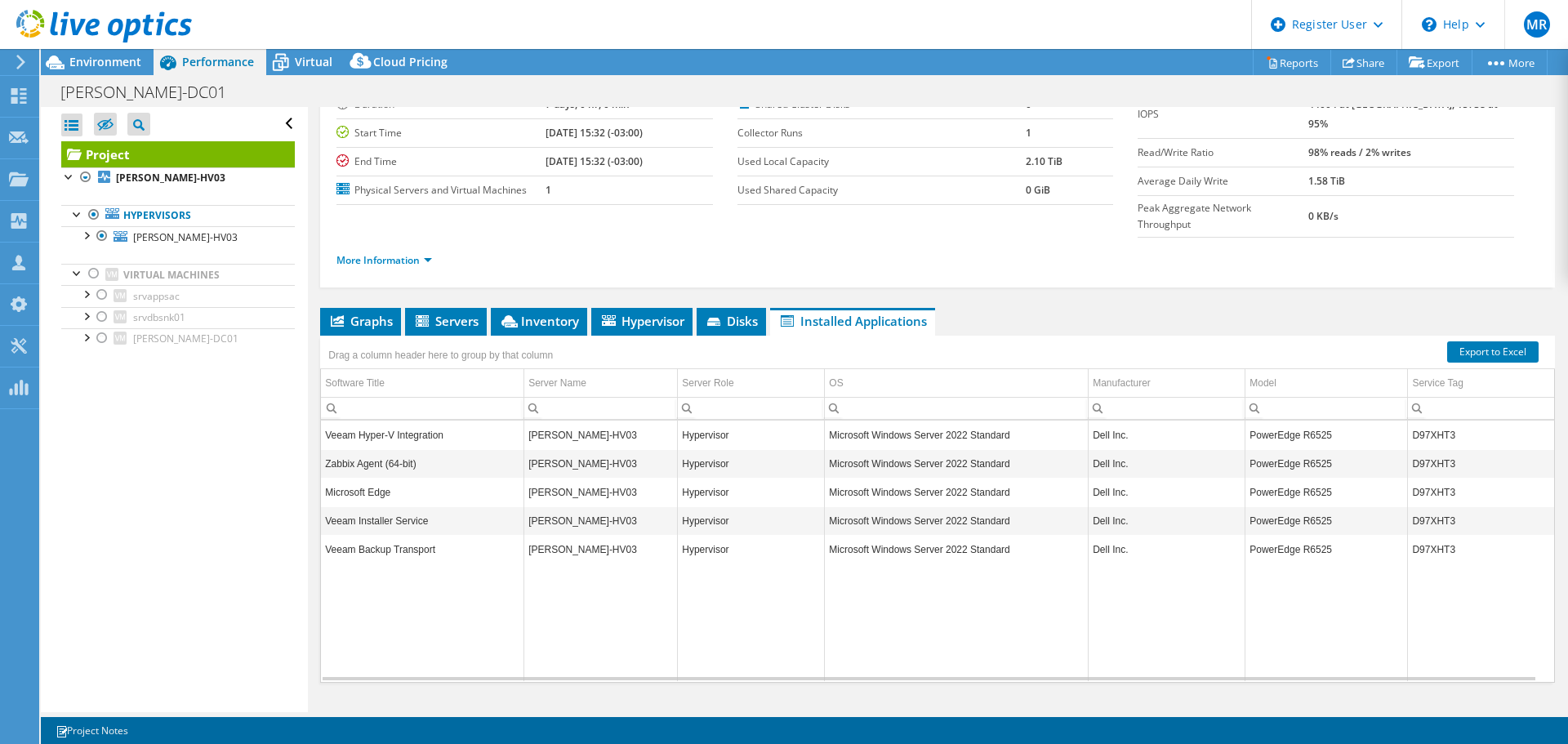
scroll to position [0, 0]
click at [124, 62] on span "Environment" at bounding box center [105, 62] width 72 height 16
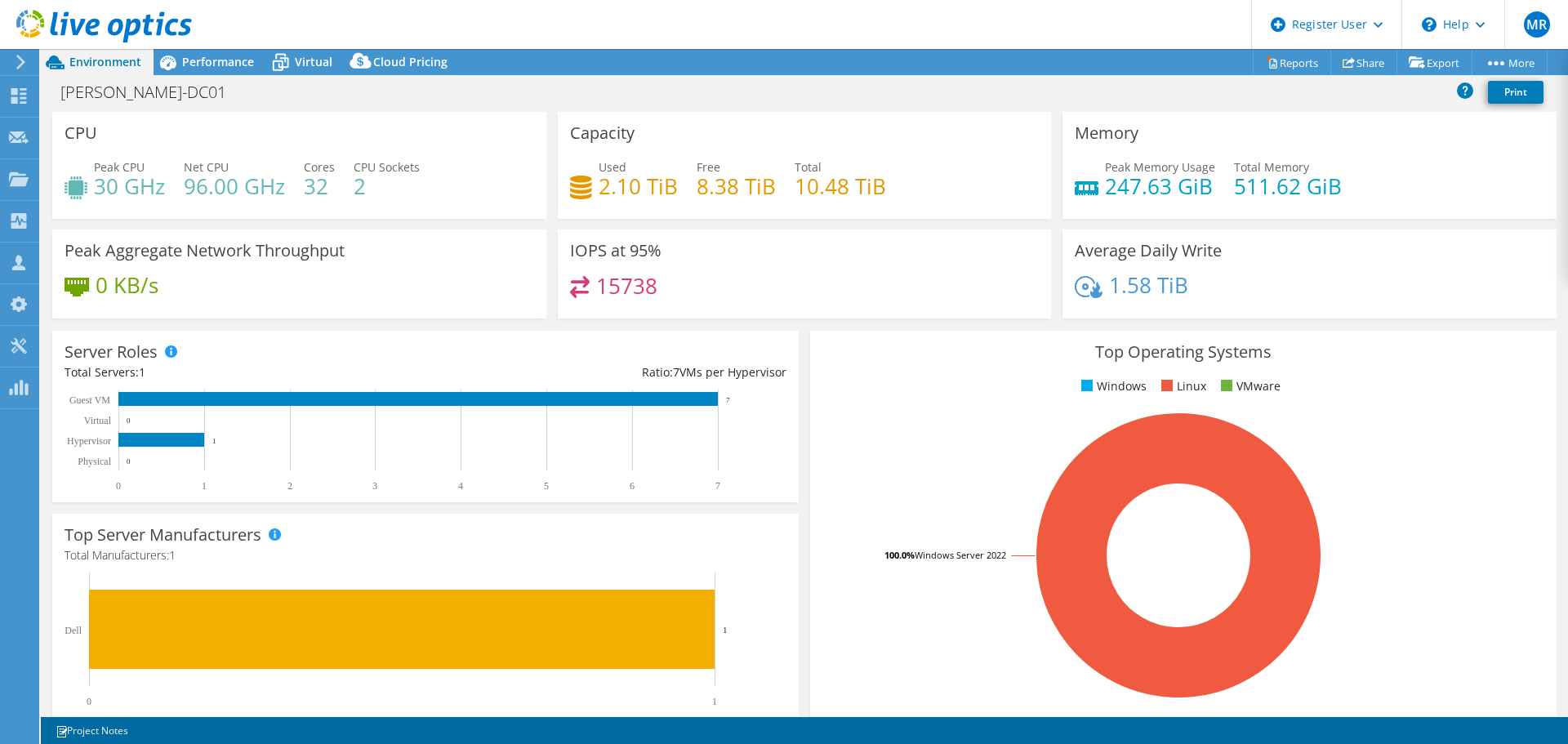
click at [212, 64] on span "Performance" at bounding box center [217, 62] width 72 height 16
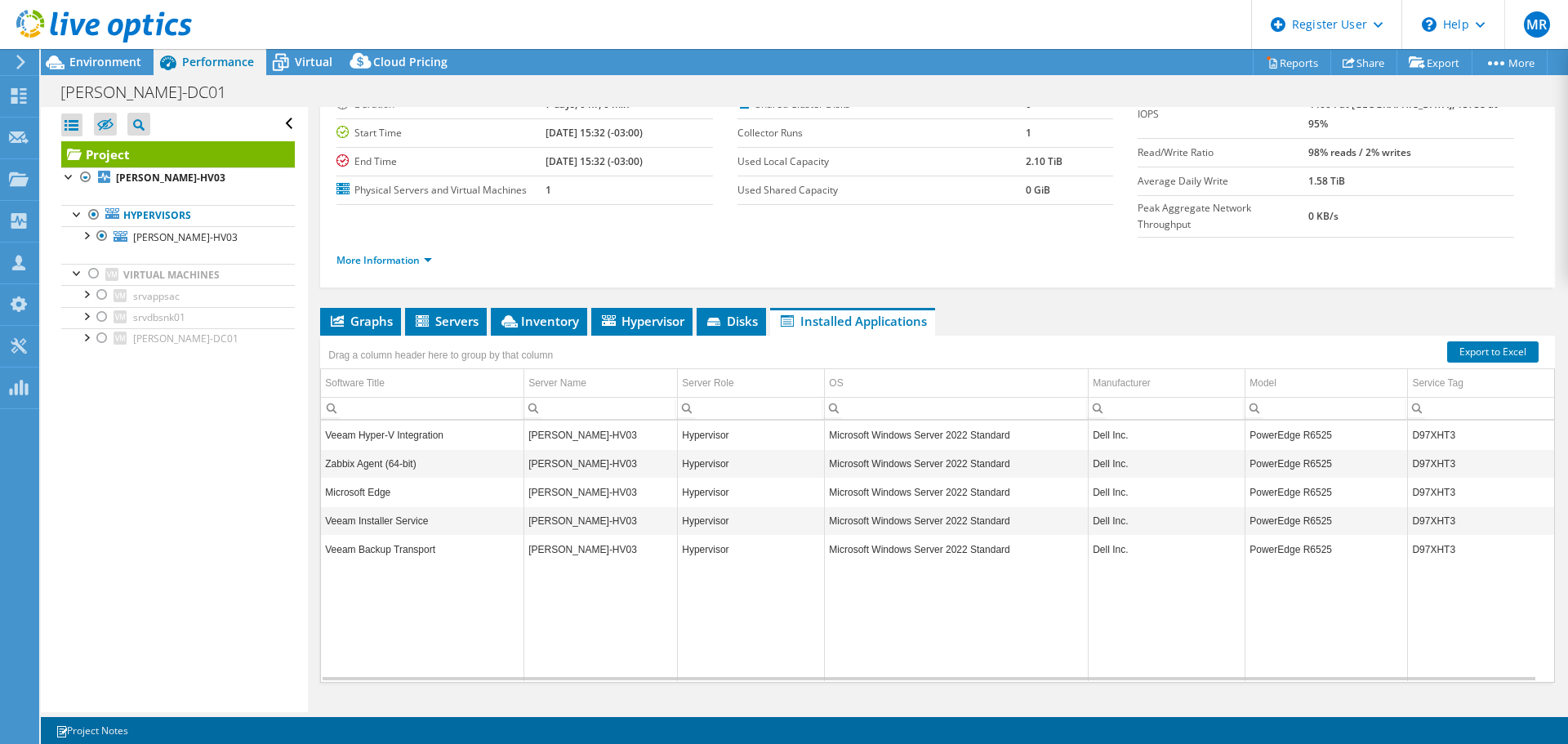
click at [292, 67] on icon at bounding box center [280, 62] width 28 height 28
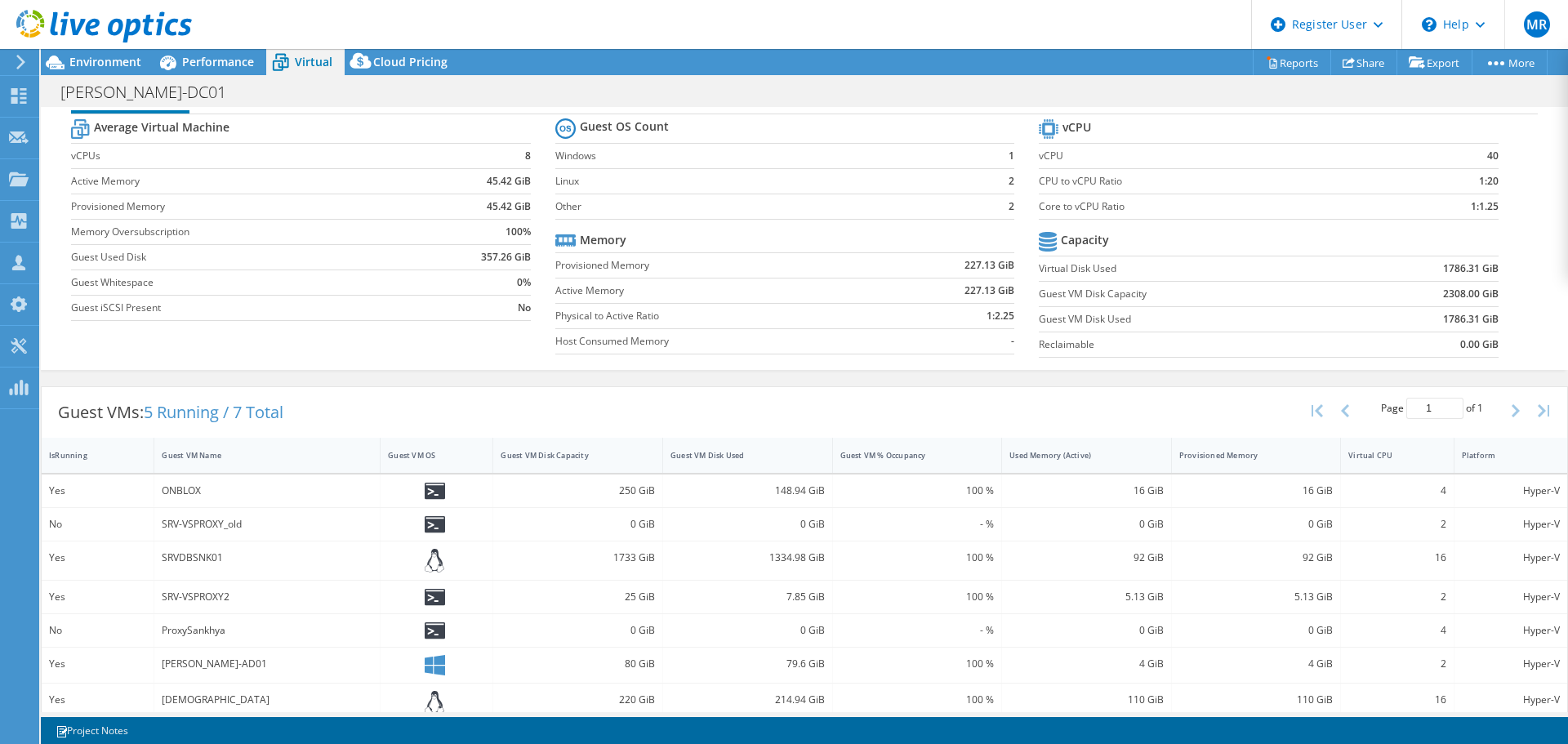
scroll to position [60, 0]
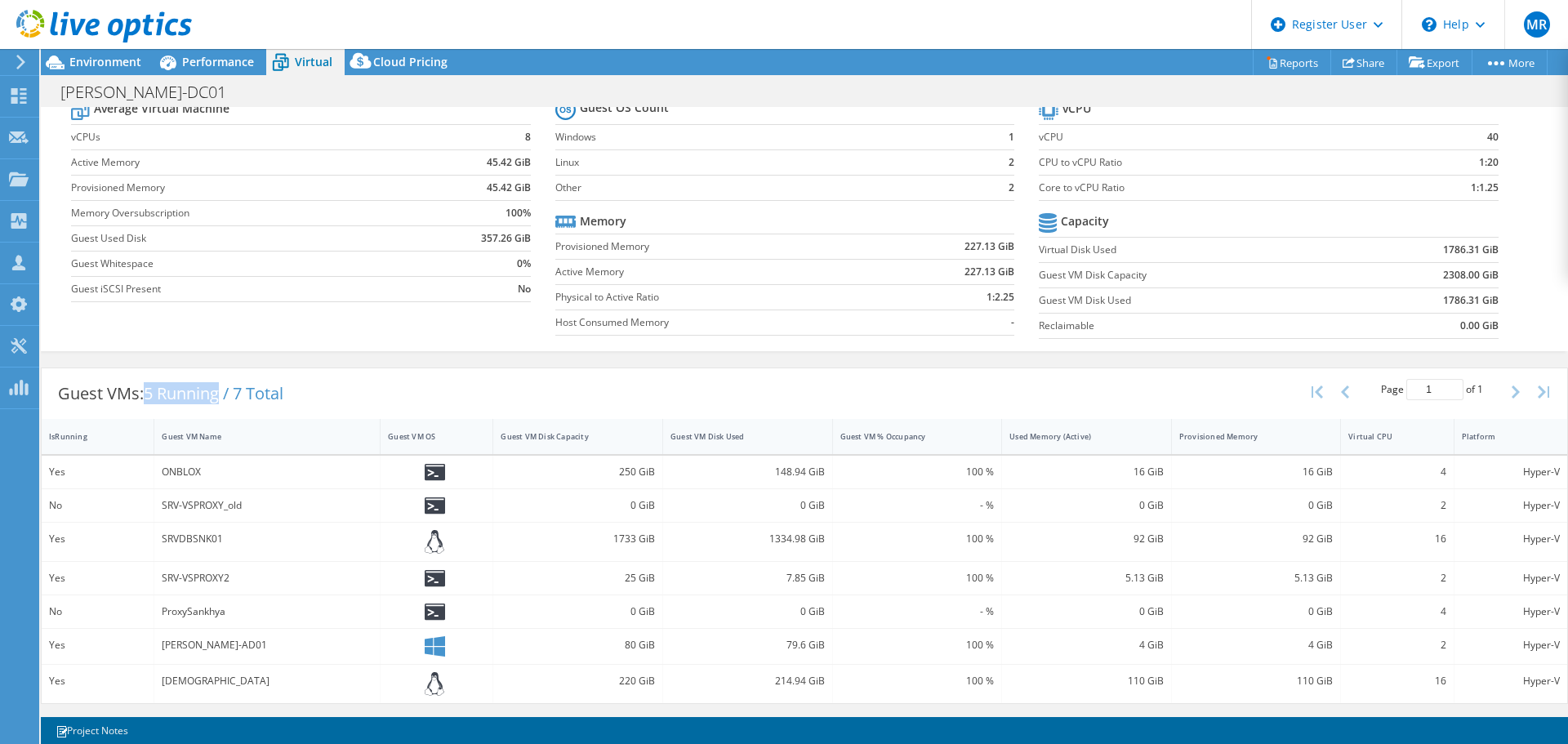
drag, startPoint x: 148, startPoint y: 394, endPoint x: 223, endPoint y: 394, distance: 75.0
click at [223, 394] on span "5 Running / 7 Total" at bounding box center [214, 393] width 140 height 22
click at [217, 67] on span "Performance" at bounding box center [217, 62] width 72 height 16
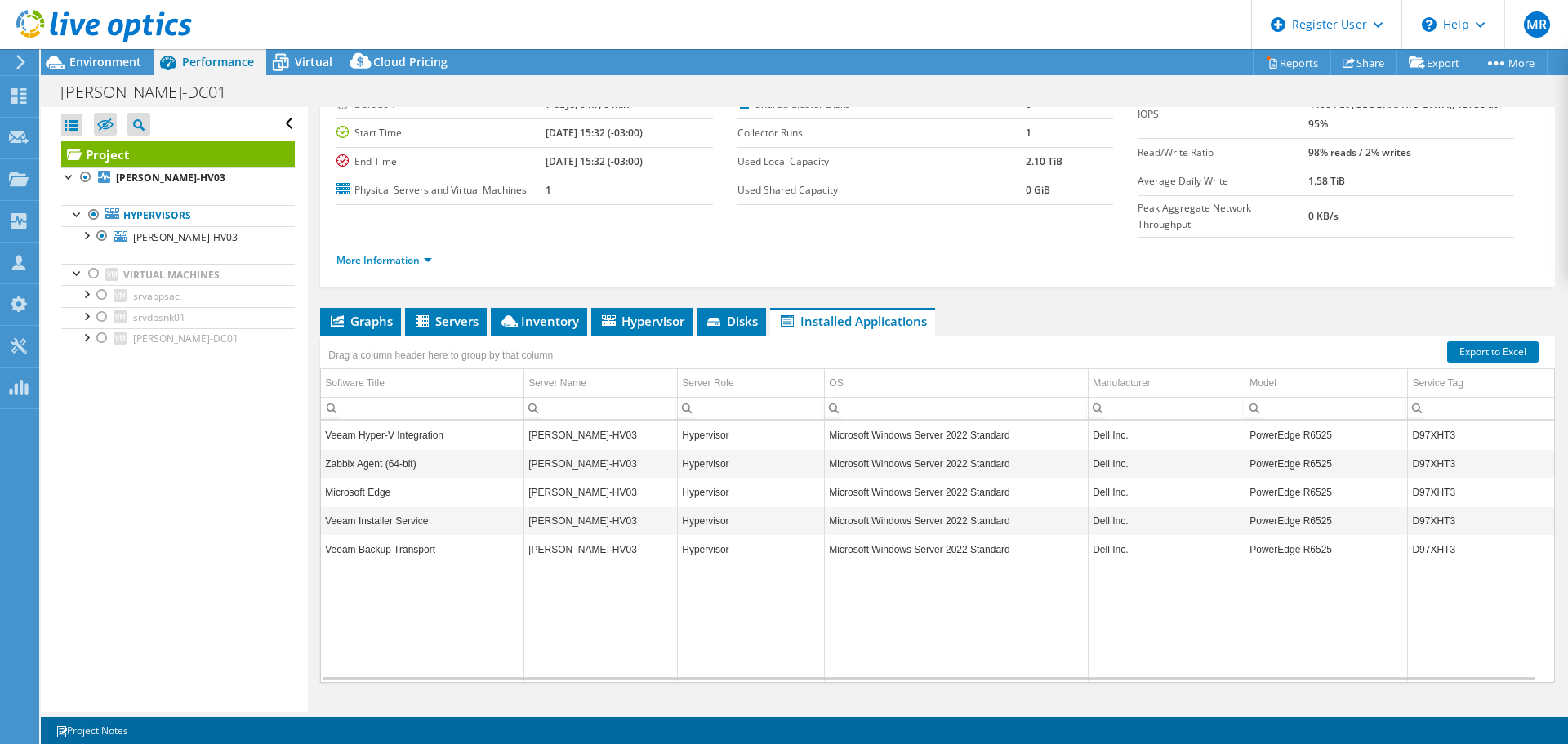
click at [299, 57] on span "Virtual" at bounding box center [314, 62] width 37 height 16
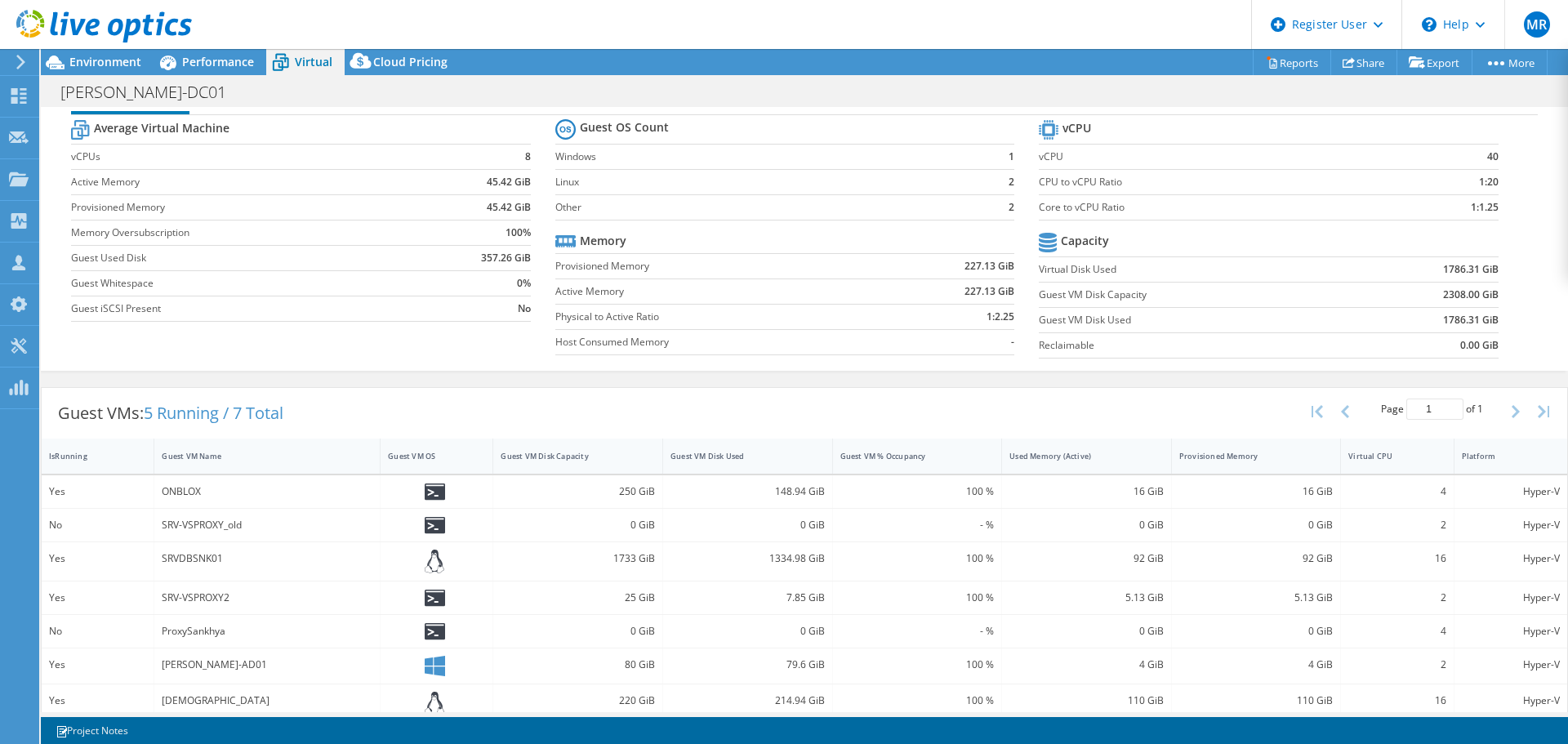
scroll to position [60, 0]
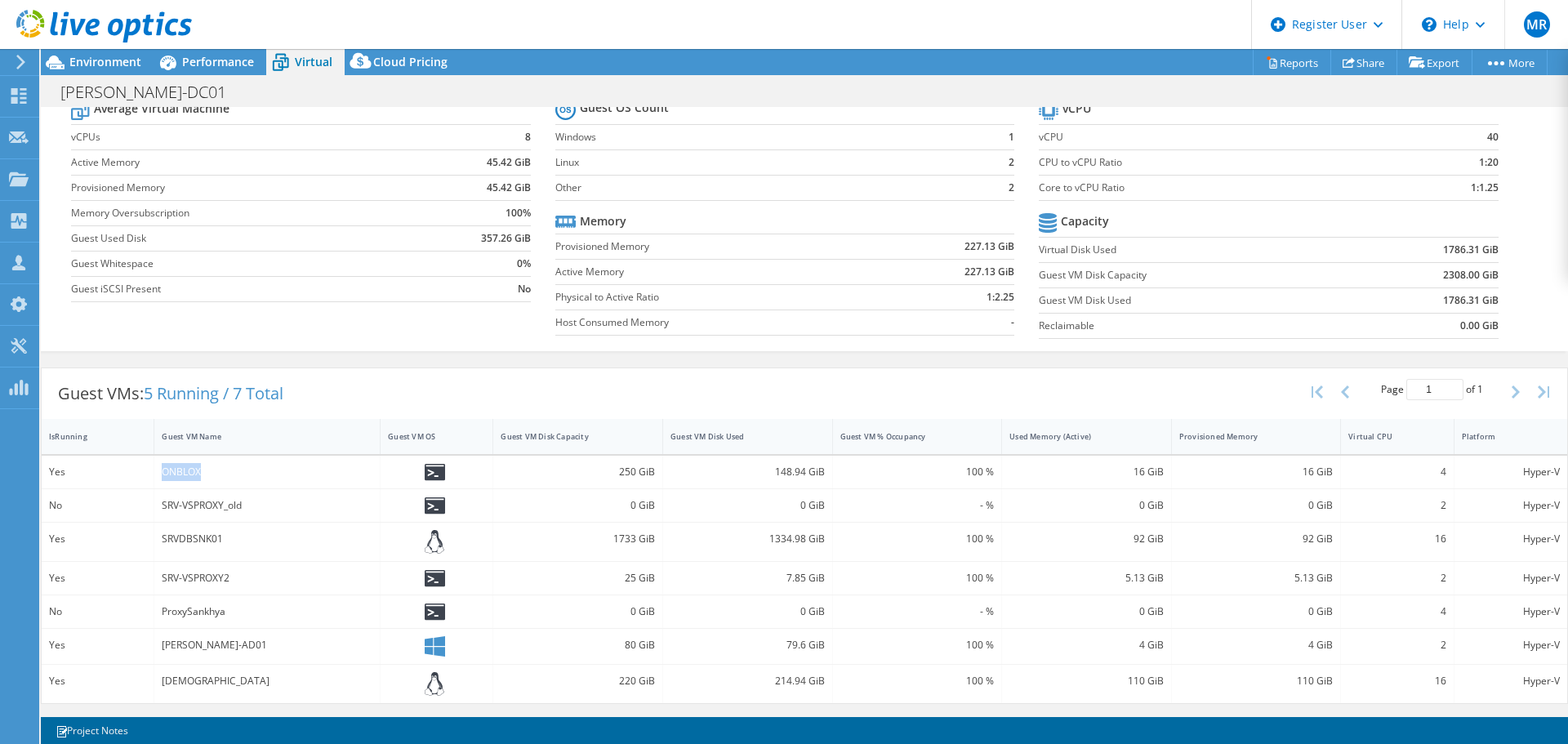
drag, startPoint x: 164, startPoint y: 470, endPoint x: 203, endPoint y: 471, distance: 39.0
click at [203, 471] on div "ONBLOX" at bounding box center [267, 472] width 211 height 18
click at [196, 474] on div "ONBLOX" at bounding box center [267, 472] width 211 height 18
drag, startPoint x: 157, startPoint y: 501, endPoint x: 258, endPoint y: 505, distance: 101.1
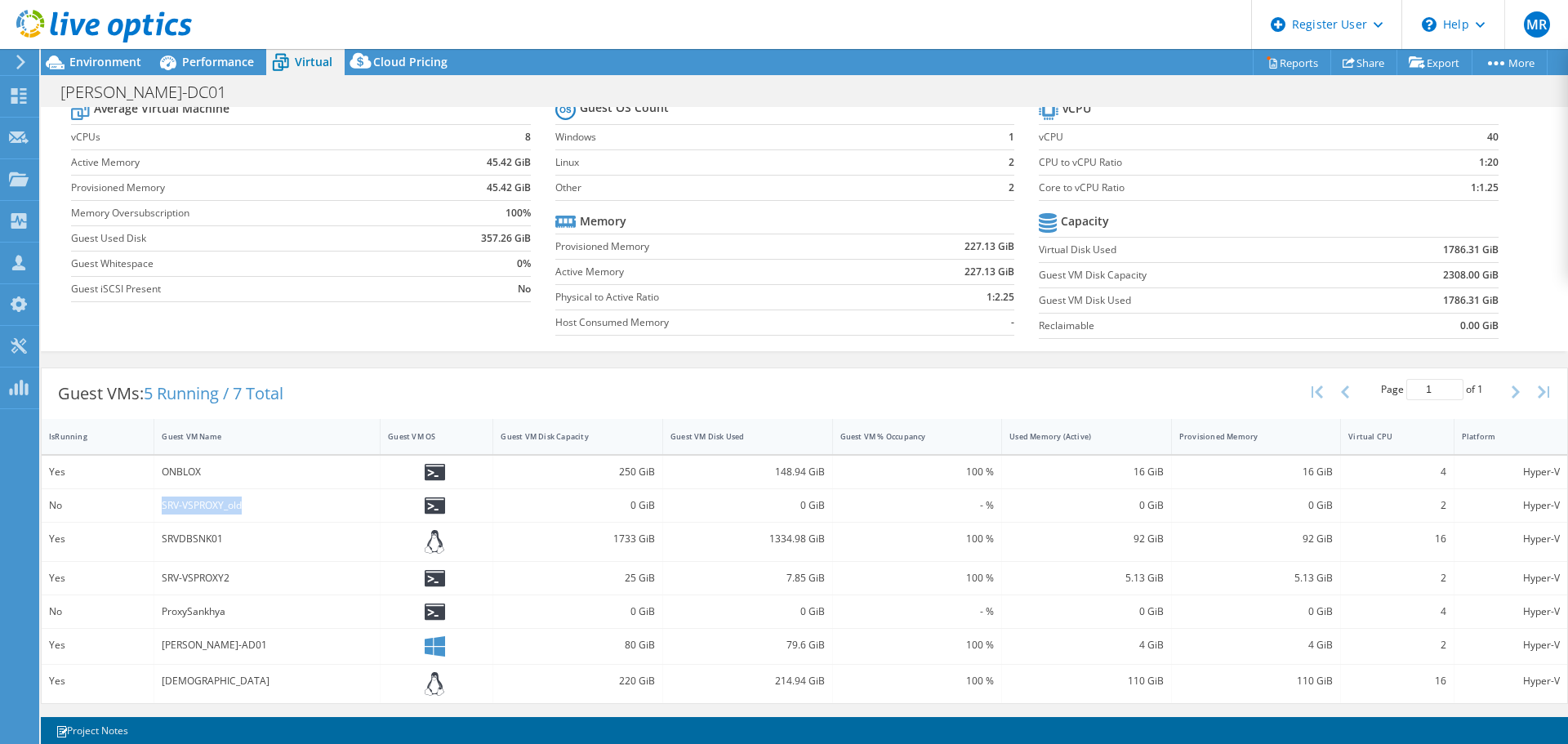
click at [258, 505] on div "SRV-VSPROXY_old" at bounding box center [267, 505] width 226 height 33
drag, startPoint x: 49, startPoint y: 505, endPoint x: 234, endPoint y: 502, distance: 185.0
click at [234, 502] on div "No SRV-VSPROXY_old 0 GiB 0 GiB - % 0 GiB 0 GiB 2 Hyper-V" at bounding box center [804, 505] width 1525 height 33
drag, startPoint x: 149, startPoint y: 395, endPoint x: 224, endPoint y: 393, distance: 75.0
click at [224, 393] on span "5 Running / 7 Total" at bounding box center [214, 393] width 140 height 22
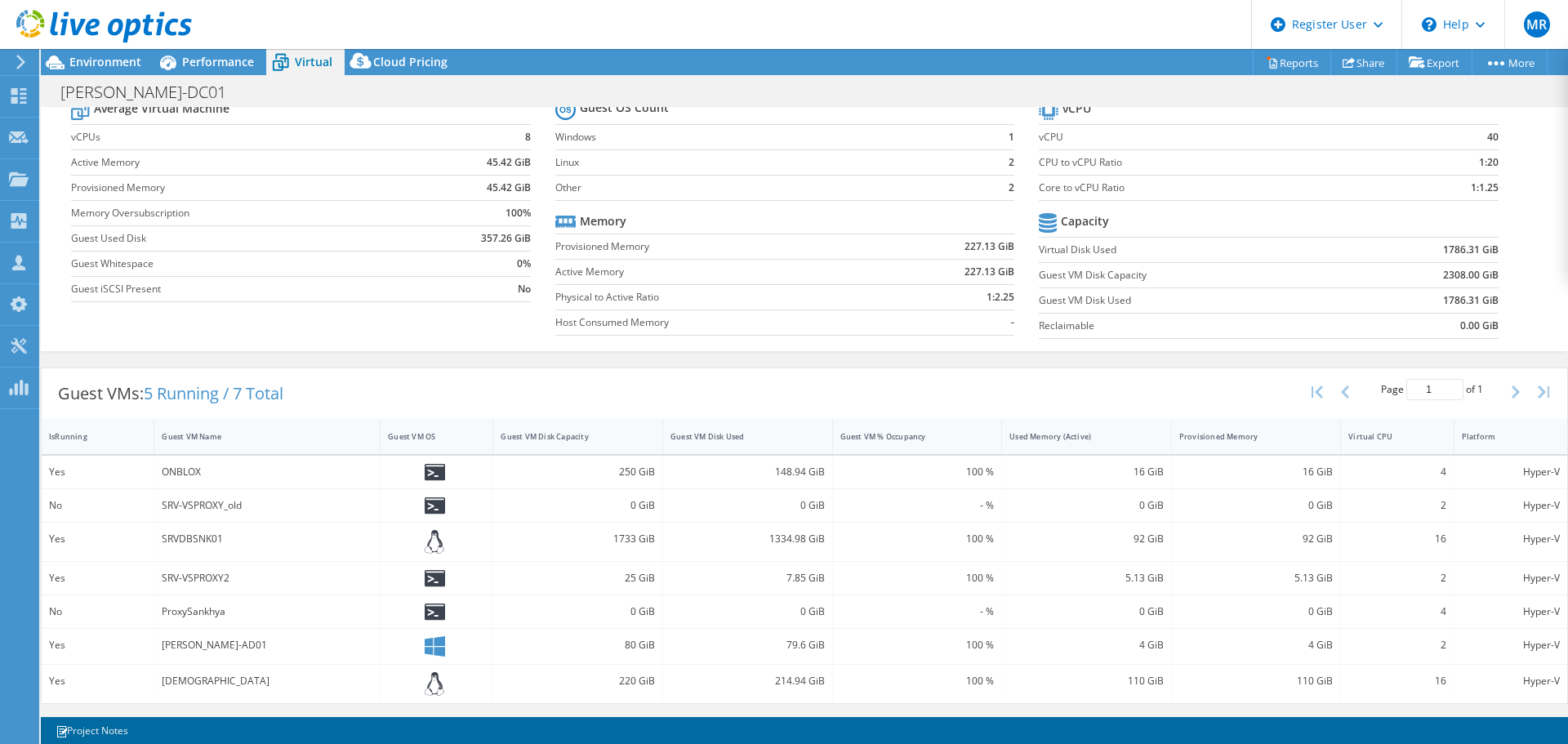
click at [236, 63] on span "Performance" at bounding box center [217, 62] width 72 height 16
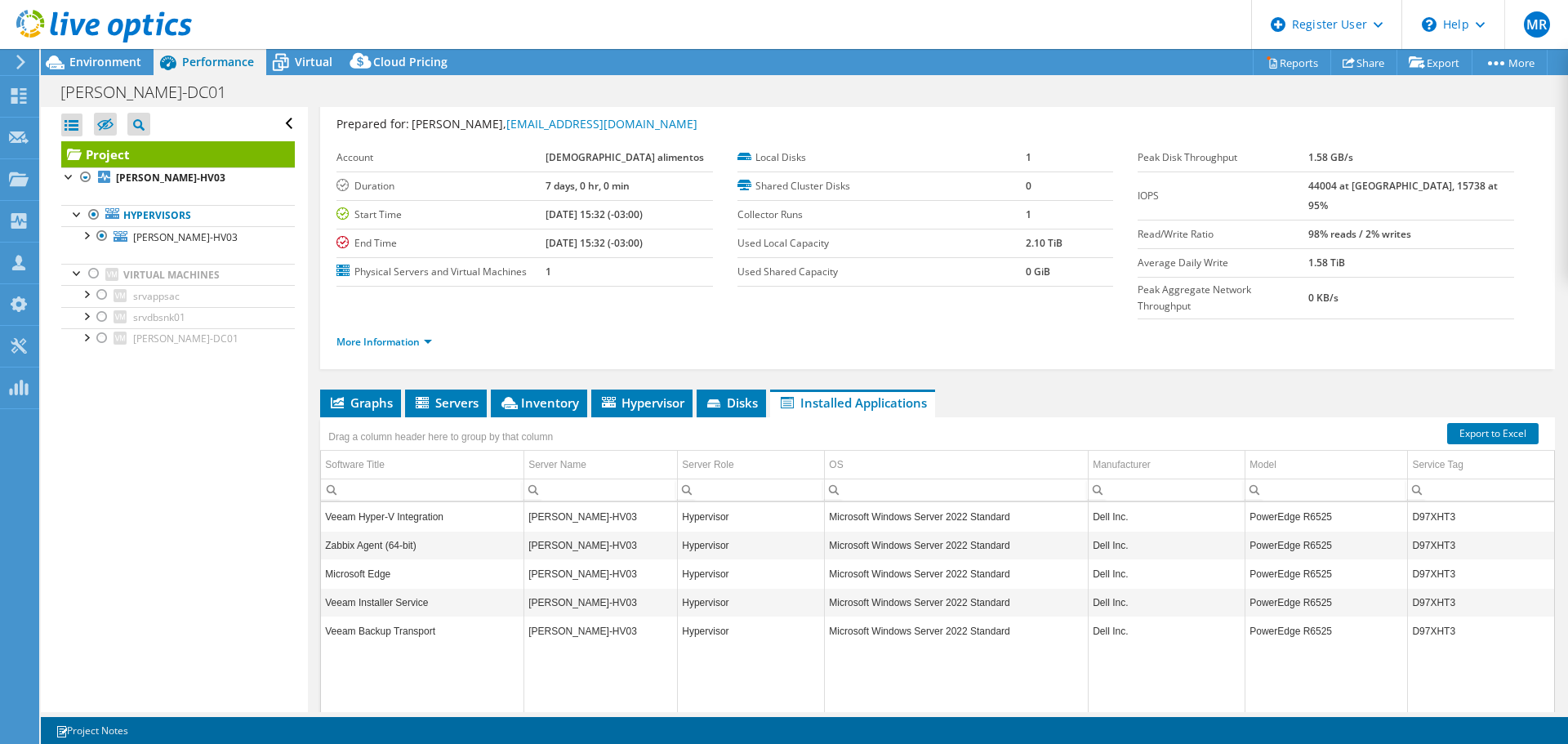
scroll to position [0, 0]
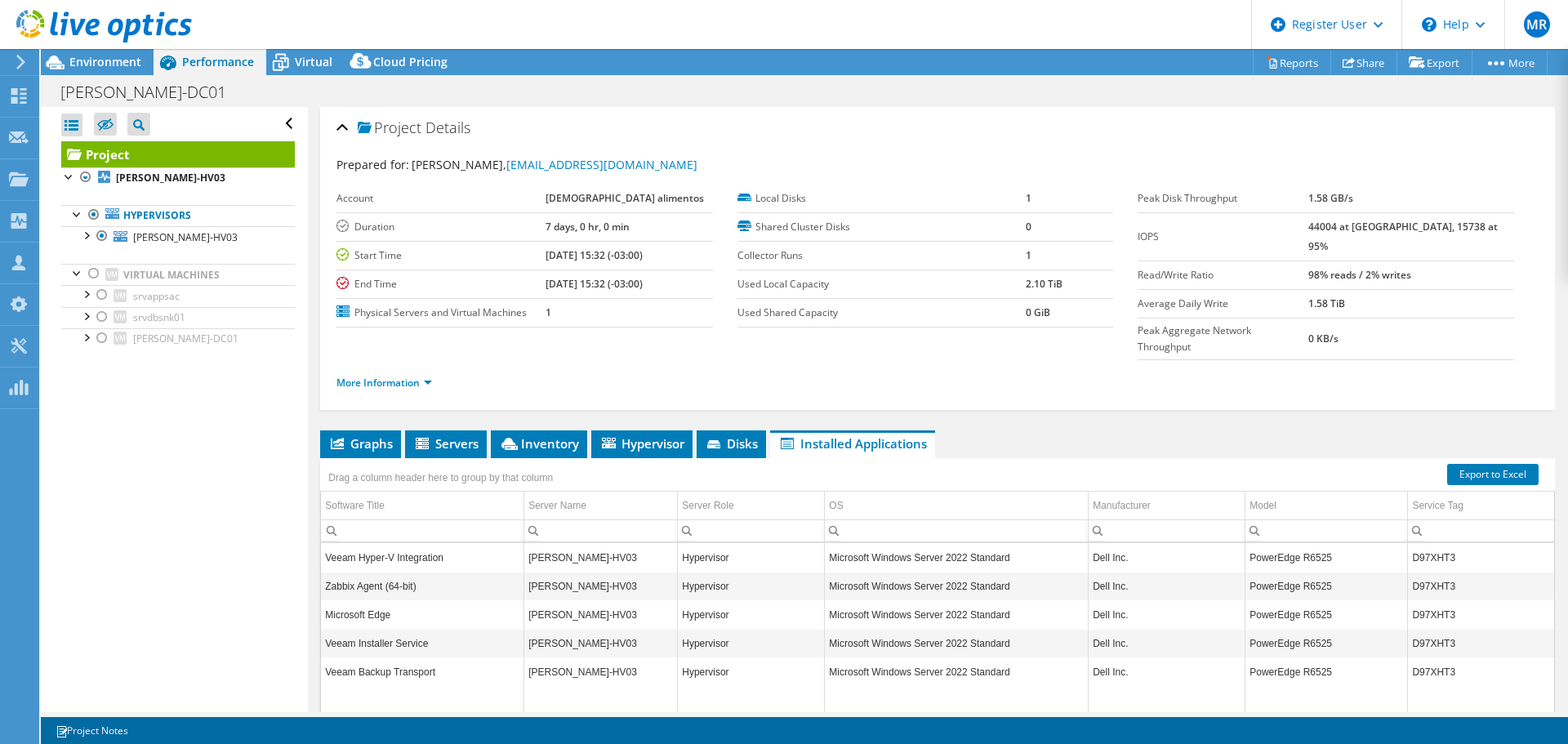
click at [292, 60] on icon at bounding box center [280, 62] width 28 height 28
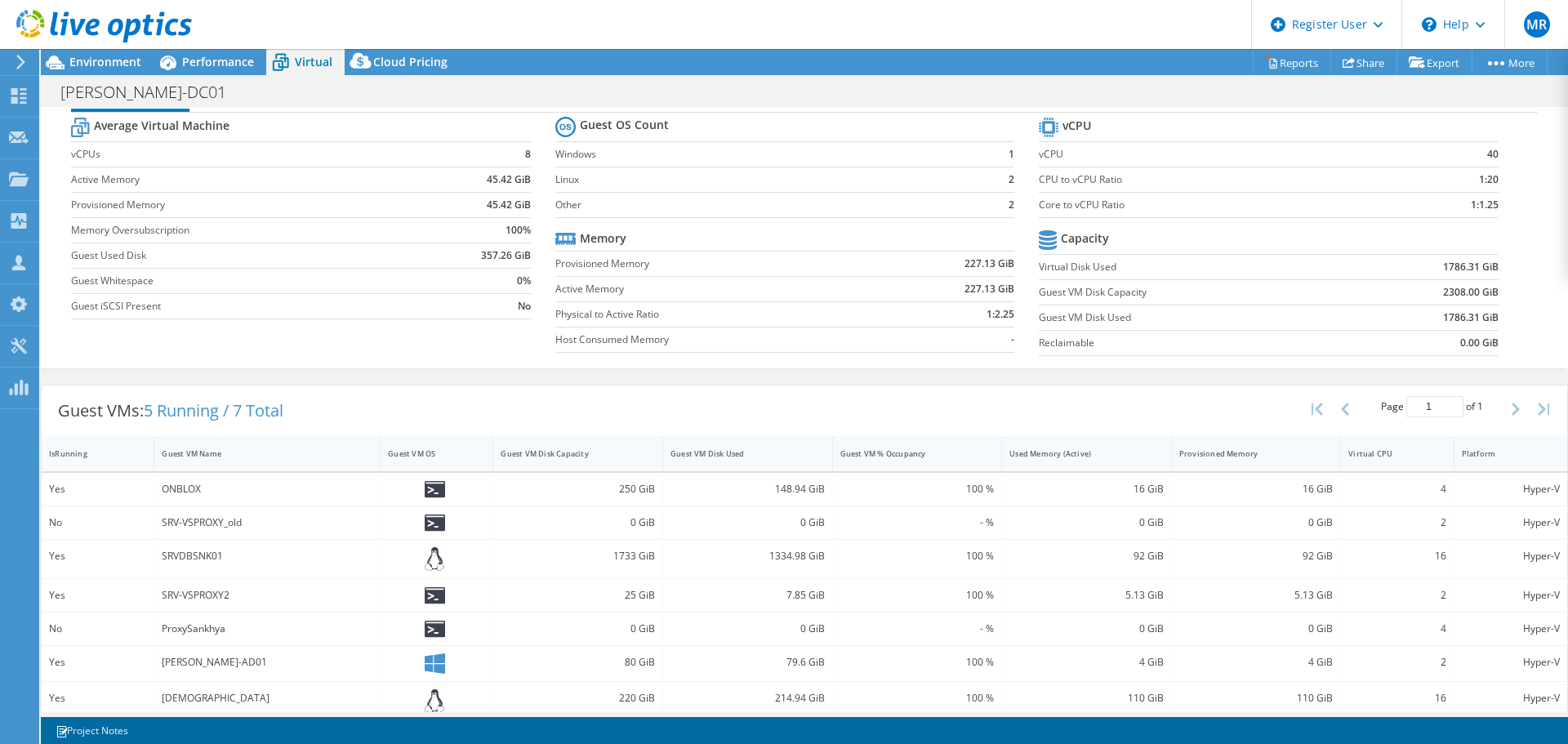
scroll to position [60, 0]
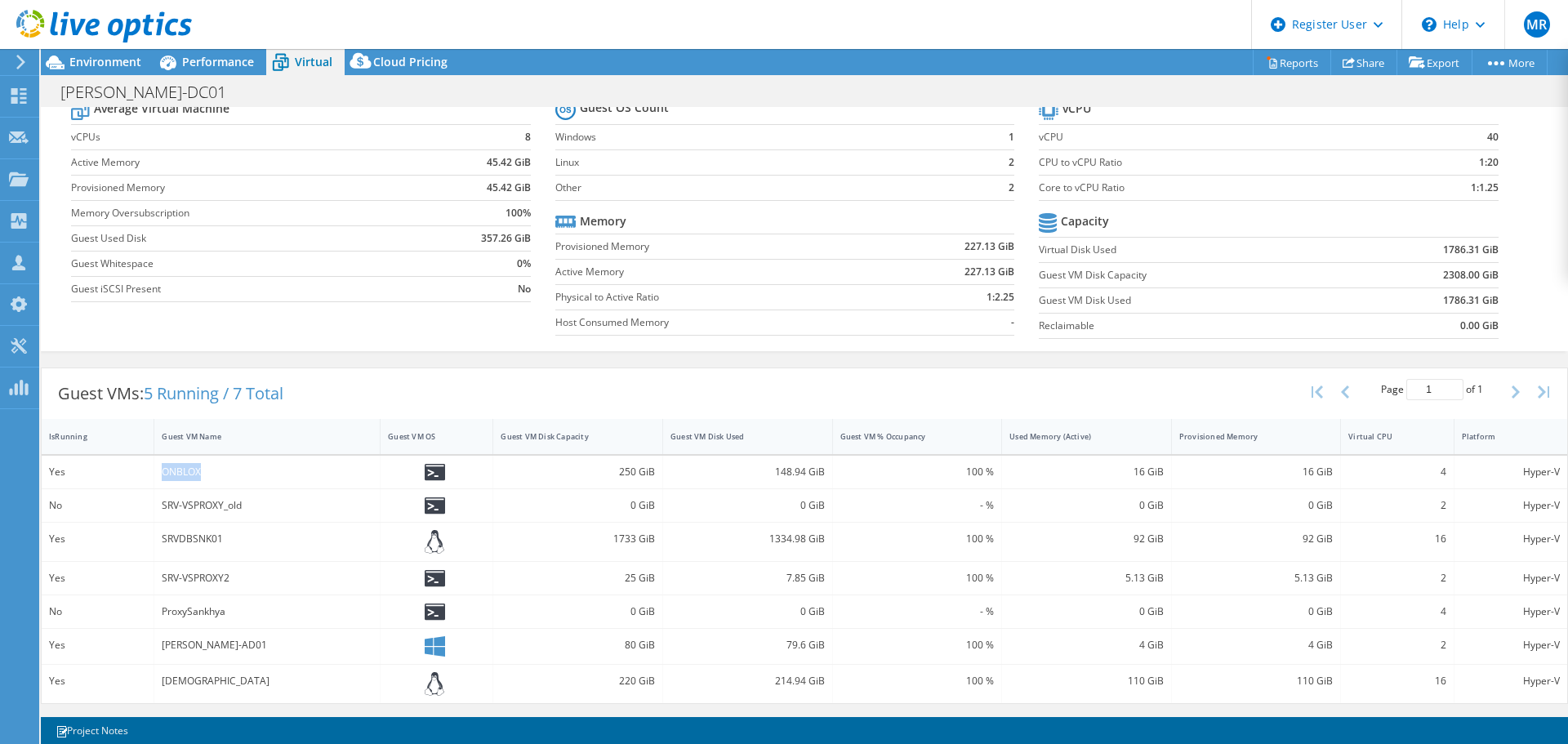
drag, startPoint x: 163, startPoint y: 470, endPoint x: 219, endPoint y: 466, distance: 56.1
click at [219, 466] on div "ONBLOX" at bounding box center [267, 472] width 211 height 18
click at [429, 473] on icon at bounding box center [434, 472] width 20 height 17
drag, startPoint x: 614, startPoint y: 476, endPoint x: 650, endPoint y: 476, distance: 36.0
click at [650, 476] on div "250 GiB" at bounding box center [578, 472] width 170 height 33
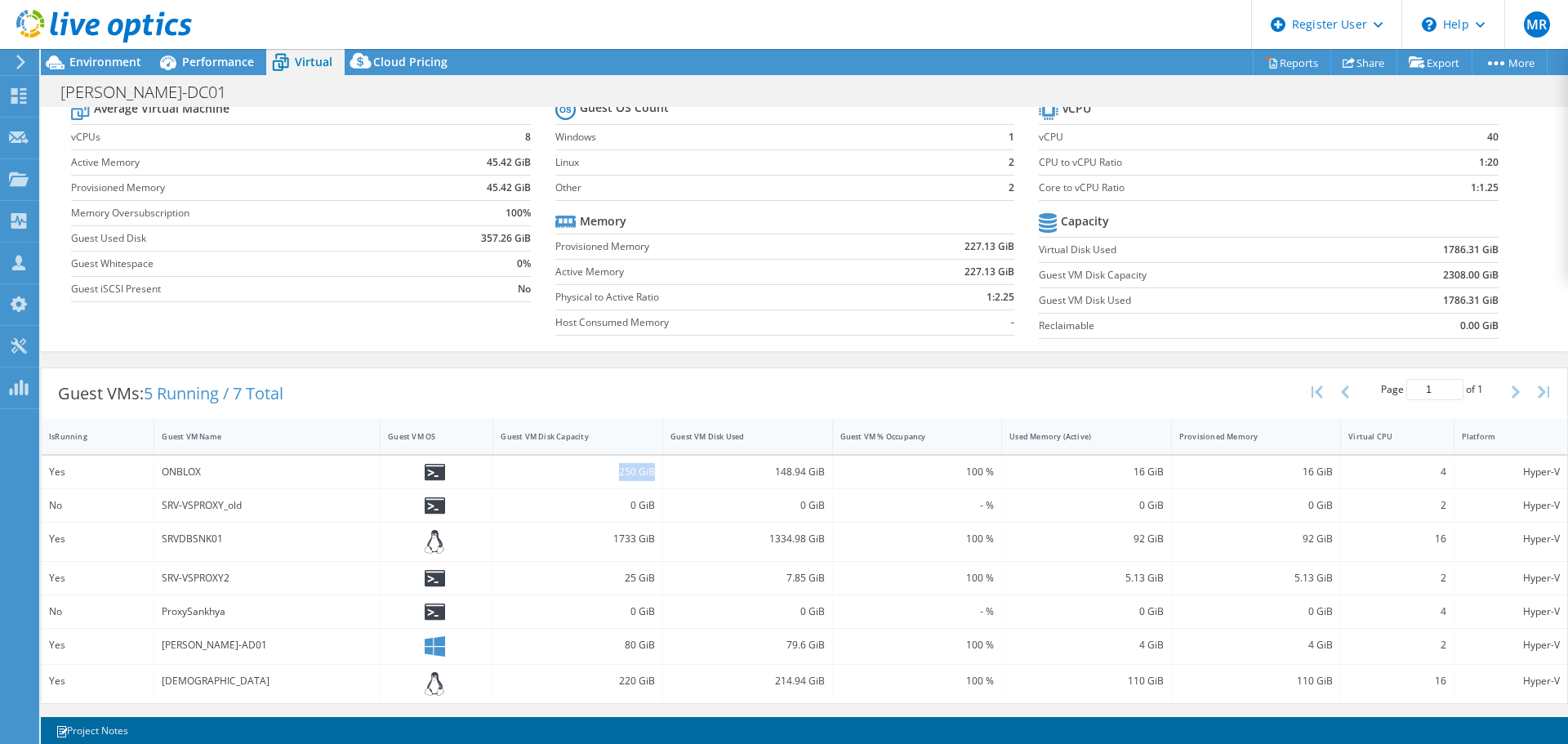
click at [650, 476] on div "250 GiB" at bounding box center [578, 472] width 170 height 33
click at [628, 470] on div "250 GiB" at bounding box center [578, 472] width 154 height 18
drag, startPoint x: 613, startPoint y: 469, endPoint x: 651, endPoint y: 470, distance: 38.0
click at [651, 470] on div "250 GiB" at bounding box center [578, 472] width 170 height 33
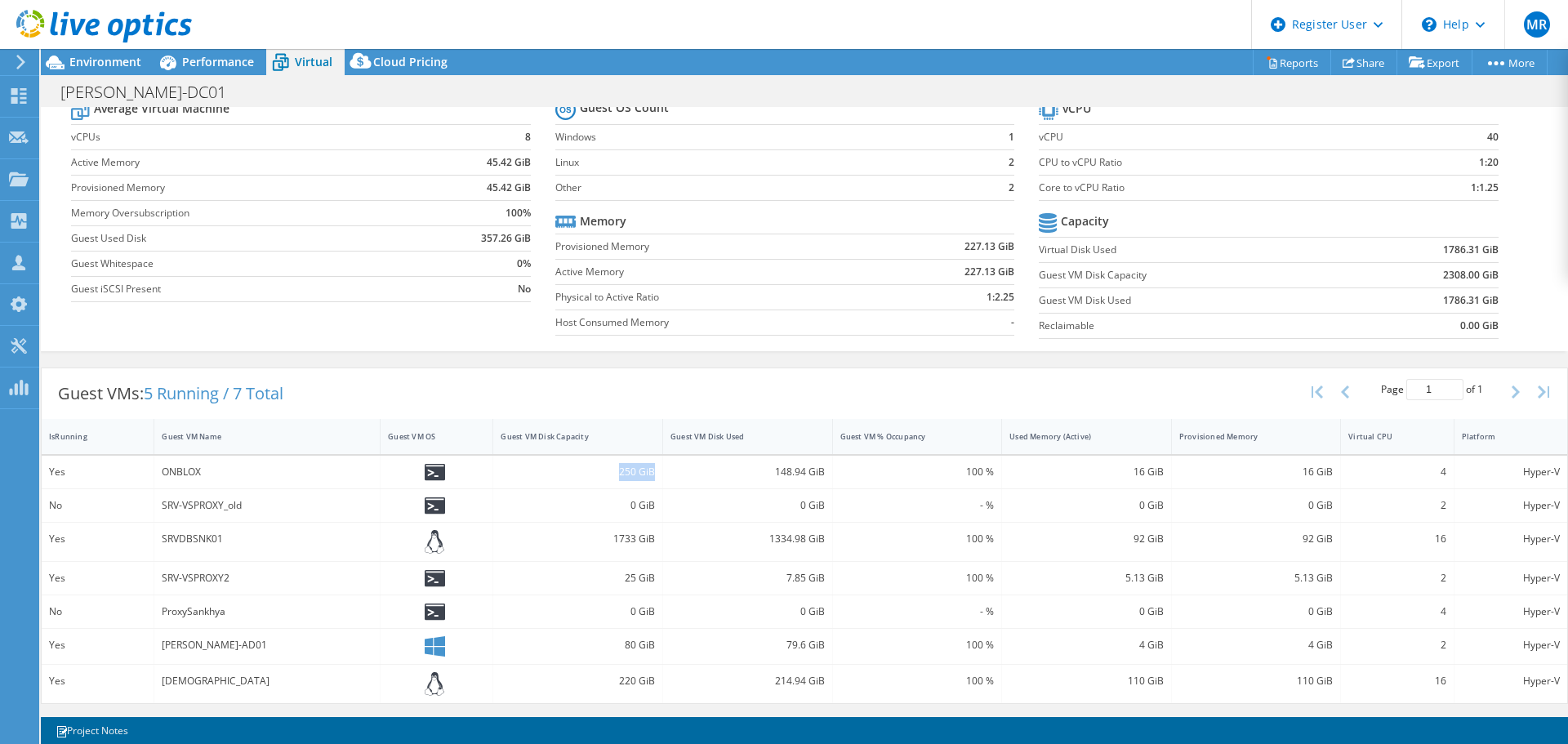
drag, startPoint x: 618, startPoint y: 472, endPoint x: 652, endPoint y: 472, distance: 34.0
click at [652, 472] on div "250 GiB" at bounding box center [578, 472] width 170 height 33
drag, startPoint x: 750, startPoint y: 469, endPoint x: 830, endPoint y: 471, distance: 80.0
click at [828, 470] on div "Yes ONBLOX 250 GiB 148.94 GiB 100 % 16 GiB 16 GiB 4 Hyper-V" at bounding box center [804, 472] width 1525 height 33
click at [833, 471] on div "100 %" at bounding box center [918, 472] width 170 height 33
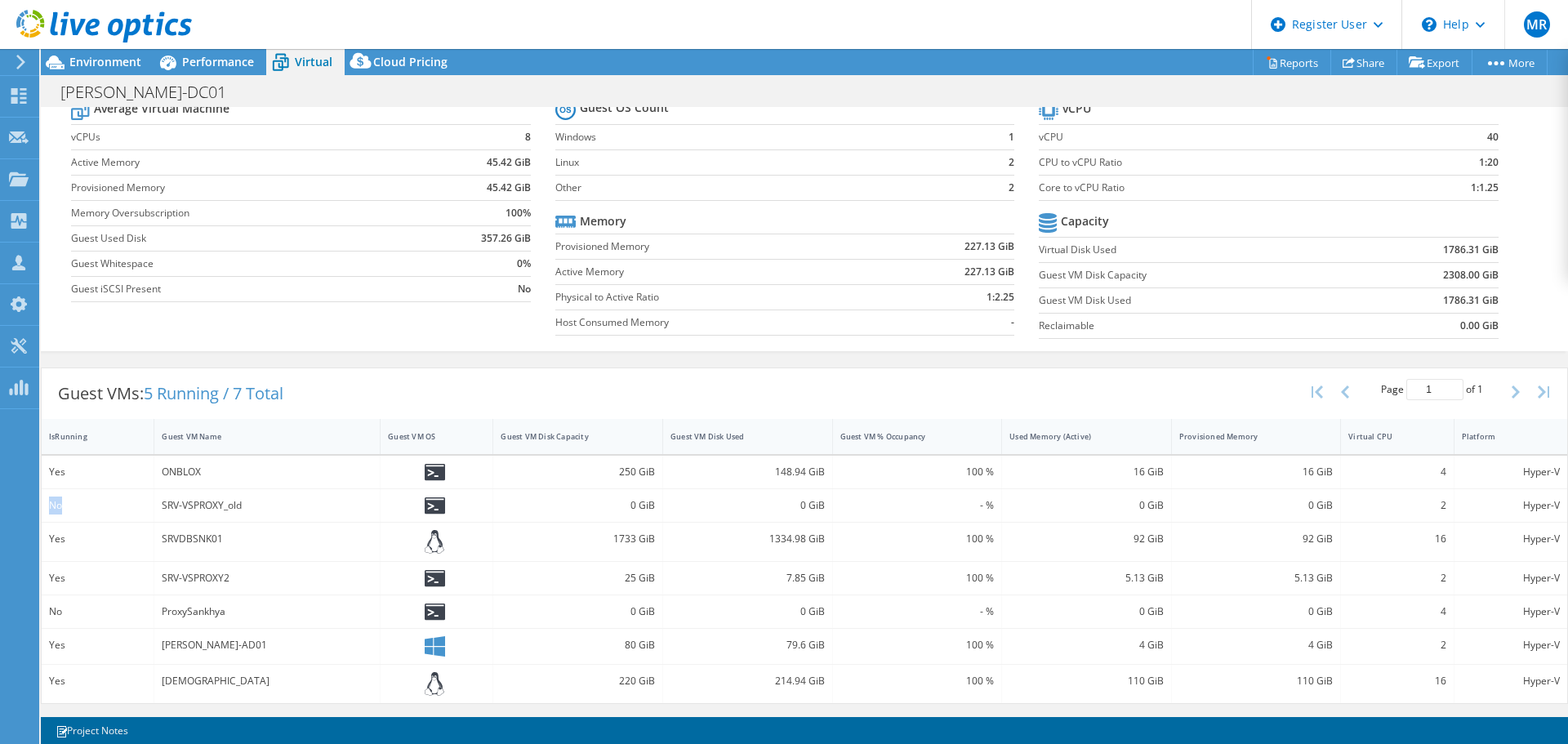
drag, startPoint x: 49, startPoint y: 505, endPoint x: 68, endPoint y: 505, distance: 19.0
click at [68, 505] on div "No" at bounding box center [98, 505] width 98 height 18
click at [433, 508] on icon at bounding box center [434, 505] width 20 height 17
drag, startPoint x: 608, startPoint y: 472, endPoint x: 647, endPoint y: 471, distance: 39.0
click at [647, 471] on div "250 GiB" at bounding box center [578, 472] width 154 height 18
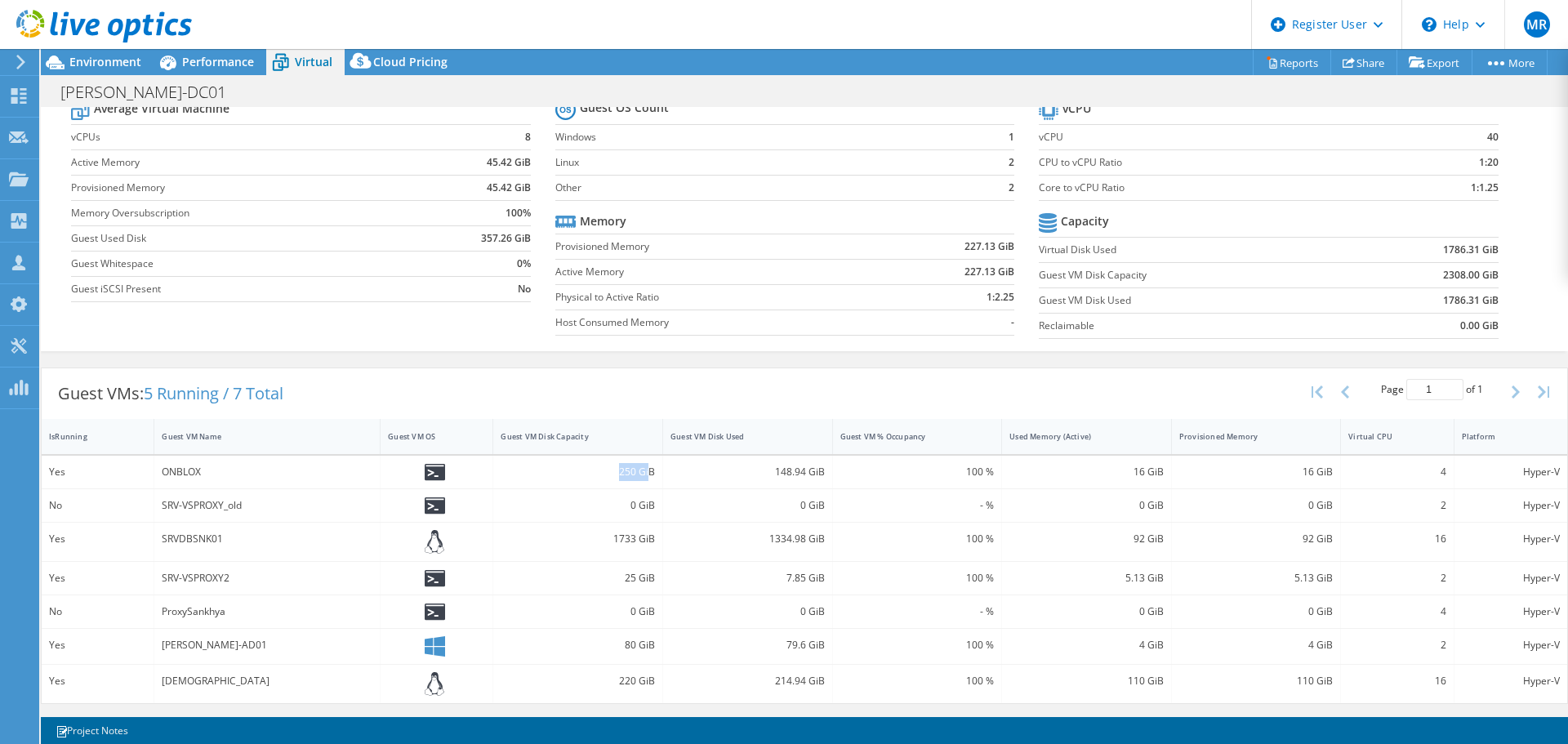
click at [640, 467] on div "250 GiB" at bounding box center [578, 472] width 154 height 18
click at [616, 473] on div "250 GiB" at bounding box center [578, 472] width 154 height 18
click at [613, 471] on div "250 GiB" at bounding box center [578, 472] width 154 height 18
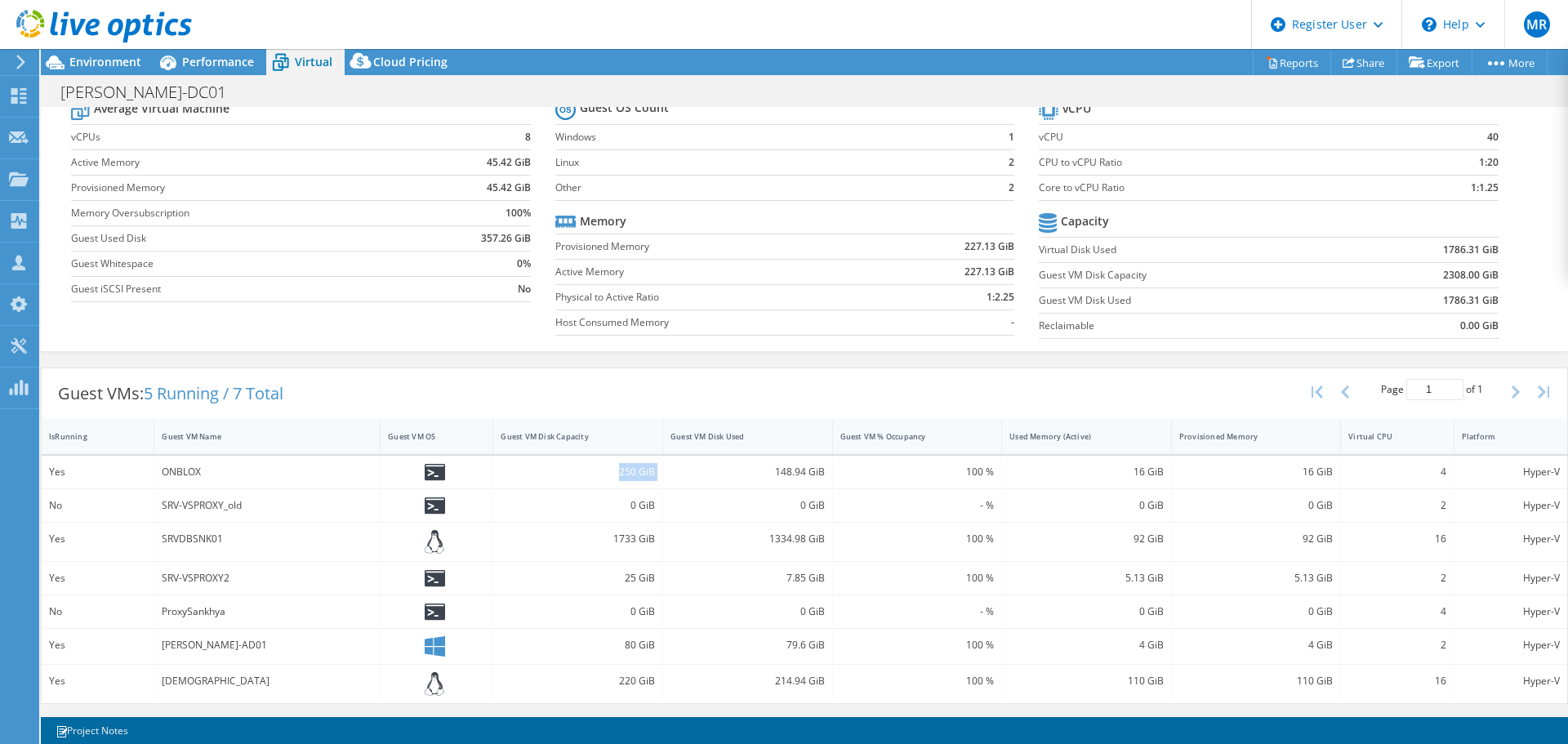
drag, startPoint x: 609, startPoint y: 471, endPoint x: 690, endPoint y: 472, distance: 81.0
click at [659, 472] on div "Yes ONBLOX 250 GiB 148.94 GiB 100 % 16 GiB 16 GiB 4 Hyper-V" at bounding box center [804, 472] width 1525 height 33
drag, startPoint x: 1123, startPoint y: 467, endPoint x: 1166, endPoint y: 470, distance: 43.1
click at [1166, 470] on div "Yes ONBLOX 250 GiB 148.94 GiB 100 % 16 GiB 16 GiB 4 Hyper-V" at bounding box center [804, 472] width 1525 height 33
drag, startPoint x: 607, startPoint y: 473, endPoint x: 674, endPoint y: 474, distance: 67.0
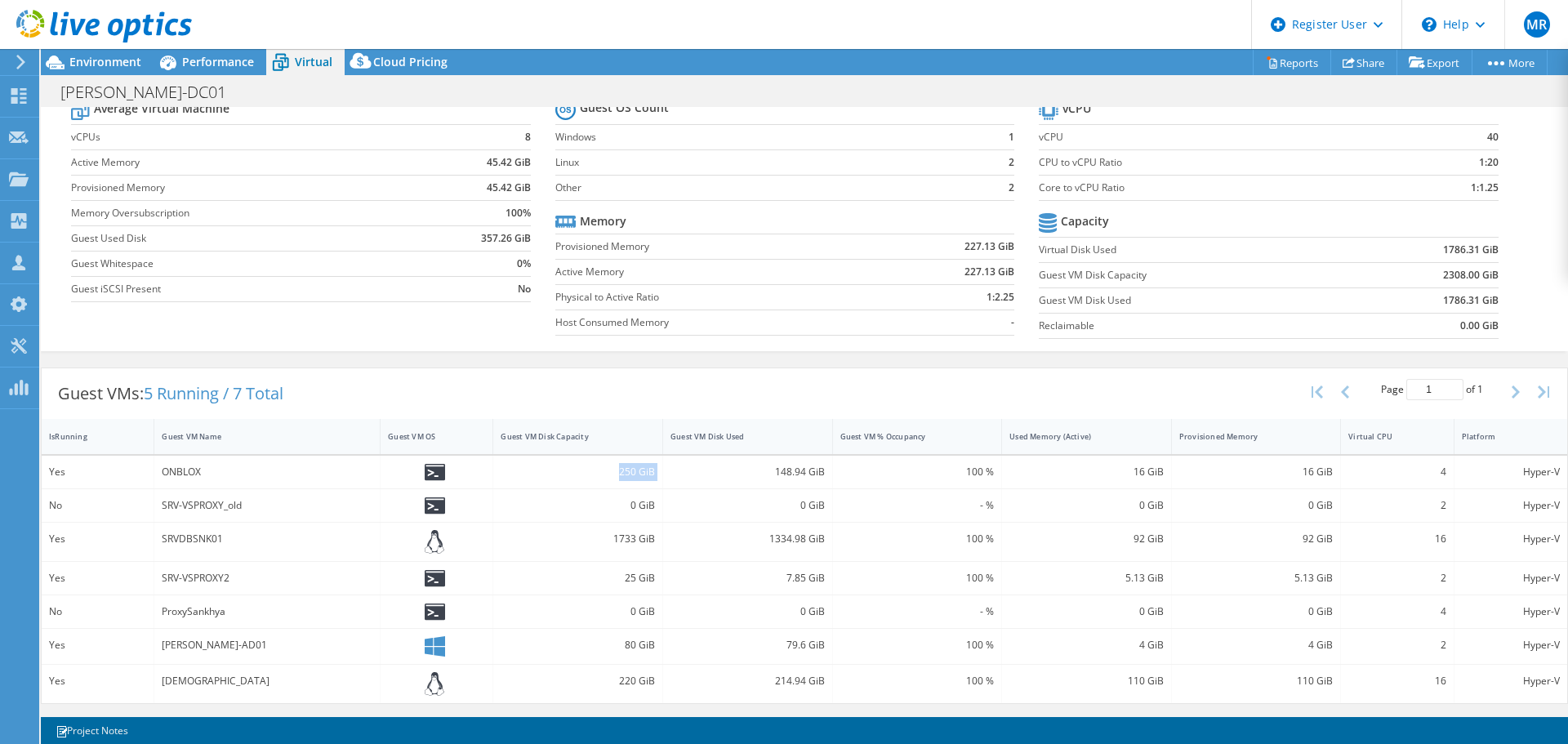
click at [669, 474] on div "Yes ONBLOX 250 GiB 148.94 GiB 100 % 16 GiB 16 GiB 4 Hyper-V" at bounding box center [804, 472] width 1525 height 33
drag, startPoint x: 1428, startPoint y: 473, endPoint x: 1443, endPoint y: 473, distance: 15.0
click at [1443, 473] on div "Yes ONBLOX 250 GiB 148.94 GiB 100 % 16 GiB 16 GiB 4 Hyper-V" at bounding box center [804, 472] width 1525 height 33
drag, startPoint x: 615, startPoint y: 679, endPoint x: 662, endPoint y: 679, distance: 47.0
click at [662, 679] on div "Yes SANKHYA 220 GiB 214.94 GiB 100 % 110 GiB 110 GiB 16 Hyper-V" at bounding box center [804, 684] width 1525 height 38
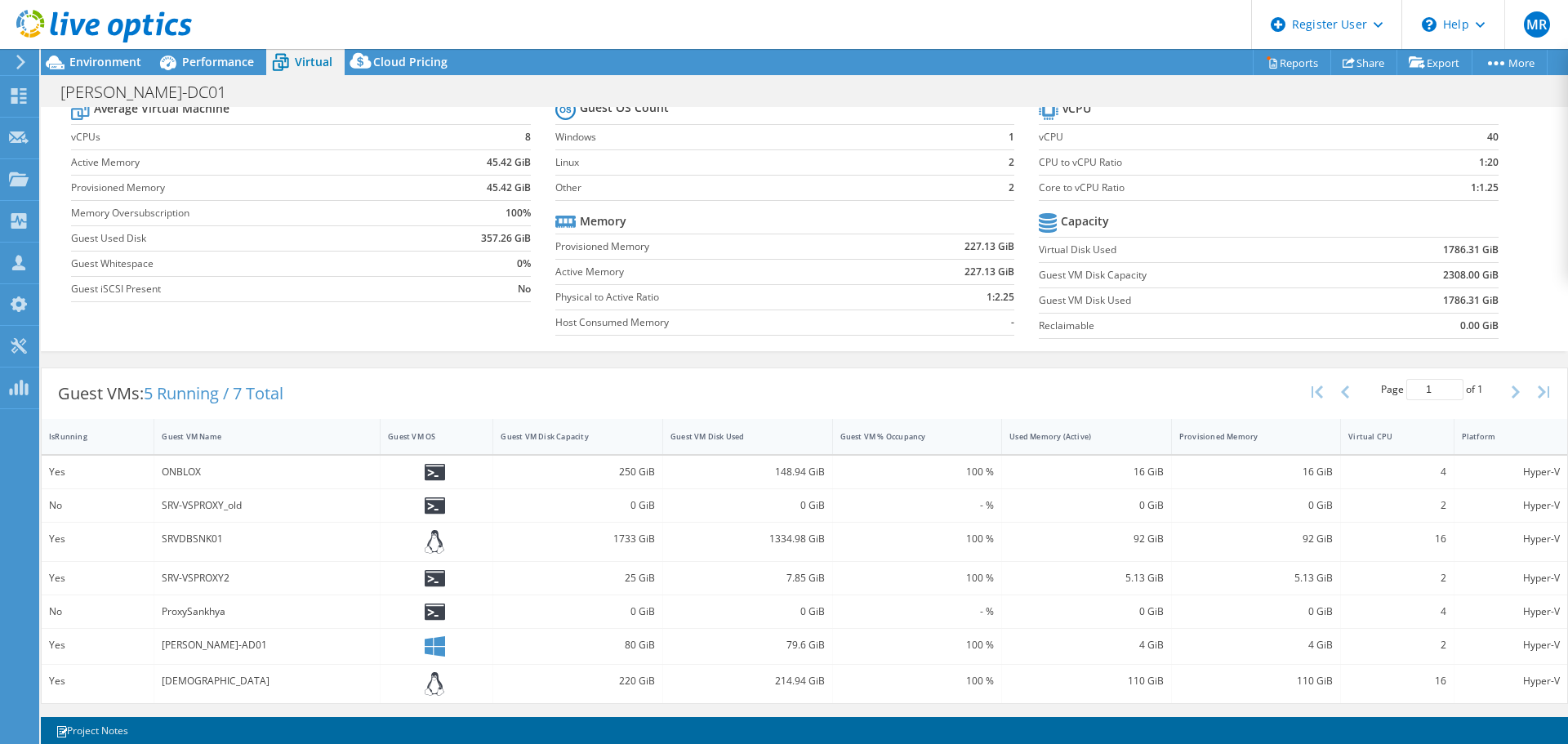
click at [1288, 677] on div "110 GiB" at bounding box center [1256, 681] width 154 height 18
drag, startPoint x: 1286, startPoint y: 681, endPoint x: 1342, endPoint y: 680, distance: 56.0
click at [1342, 680] on div "Yes SANKHYA 220 GiB 214.94 GiB 100 % 110 GiB 110 GiB 16 Hyper-V" at bounding box center [804, 684] width 1525 height 38
drag, startPoint x: 162, startPoint y: 682, endPoint x: 209, endPoint y: 680, distance: 47.0
click at [209, 680] on div "SANKHYA" at bounding box center [267, 681] width 211 height 18
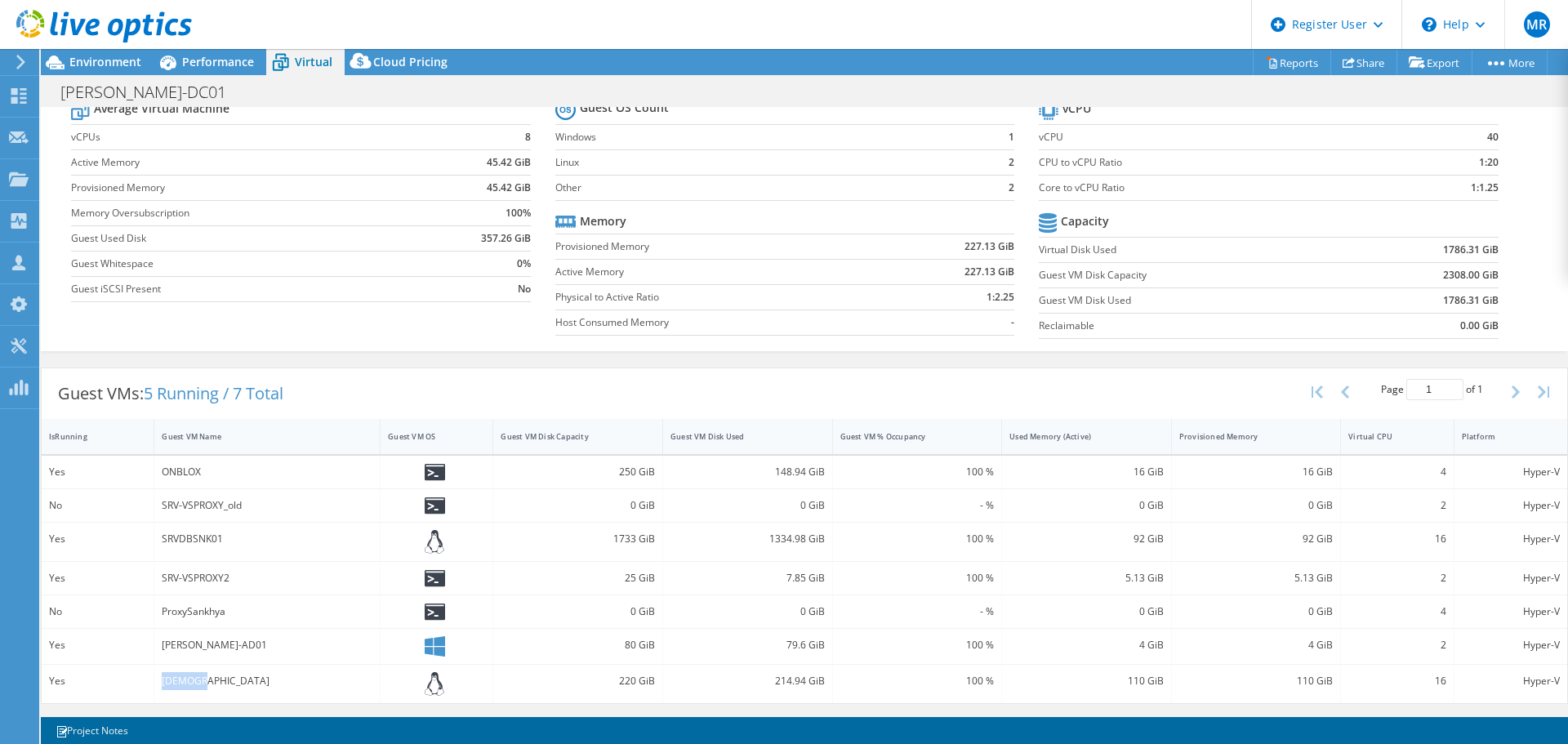
click at [202, 680] on div "SANKHYA" at bounding box center [267, 681] width 211 height 18
click at [221, 67] on span "Performance" at bounding box center [217, 62] width 72 height 16
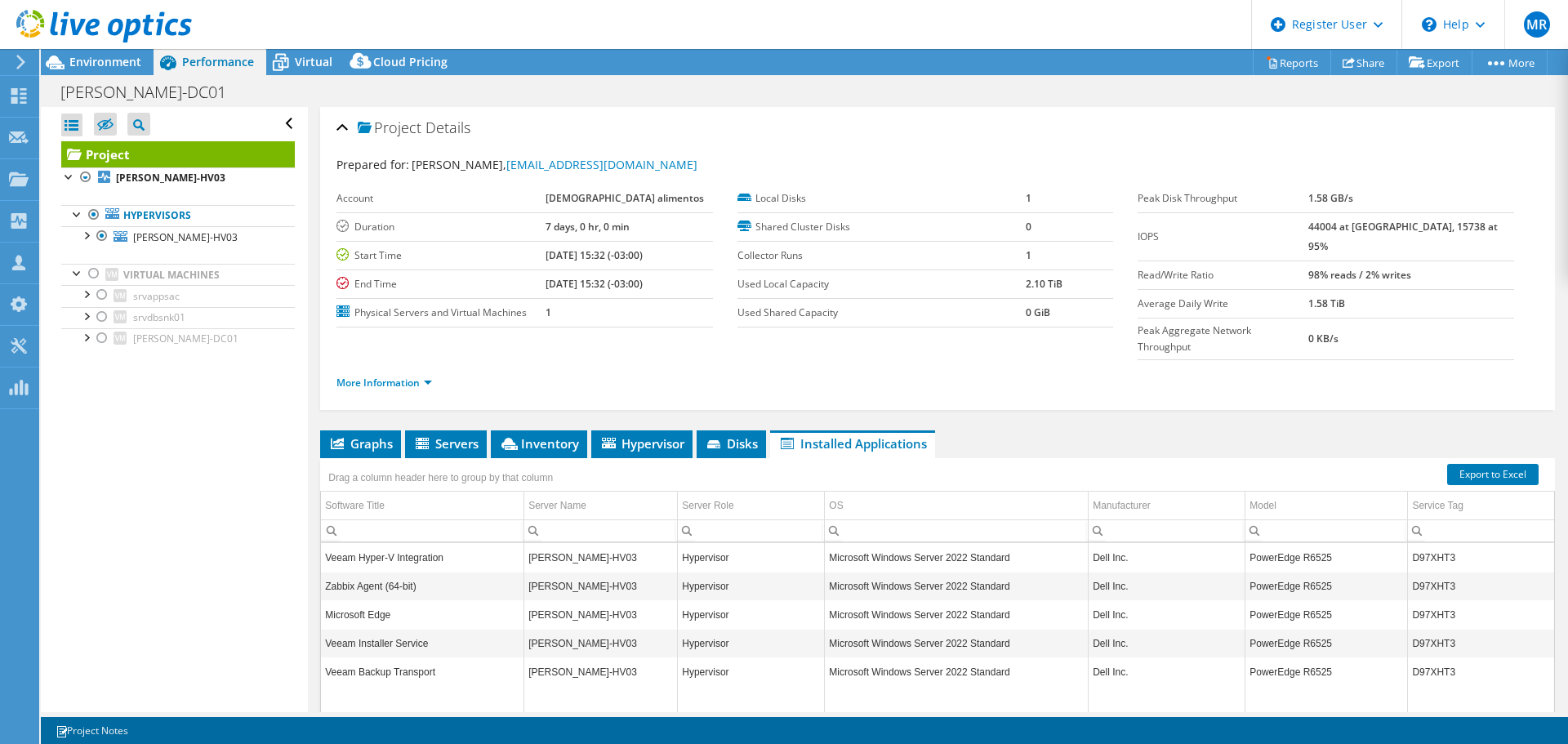
scroll to position [0, 0]
click at [120, 68] on span "Environment" at bounding box center [105, 62] width 72 height 16
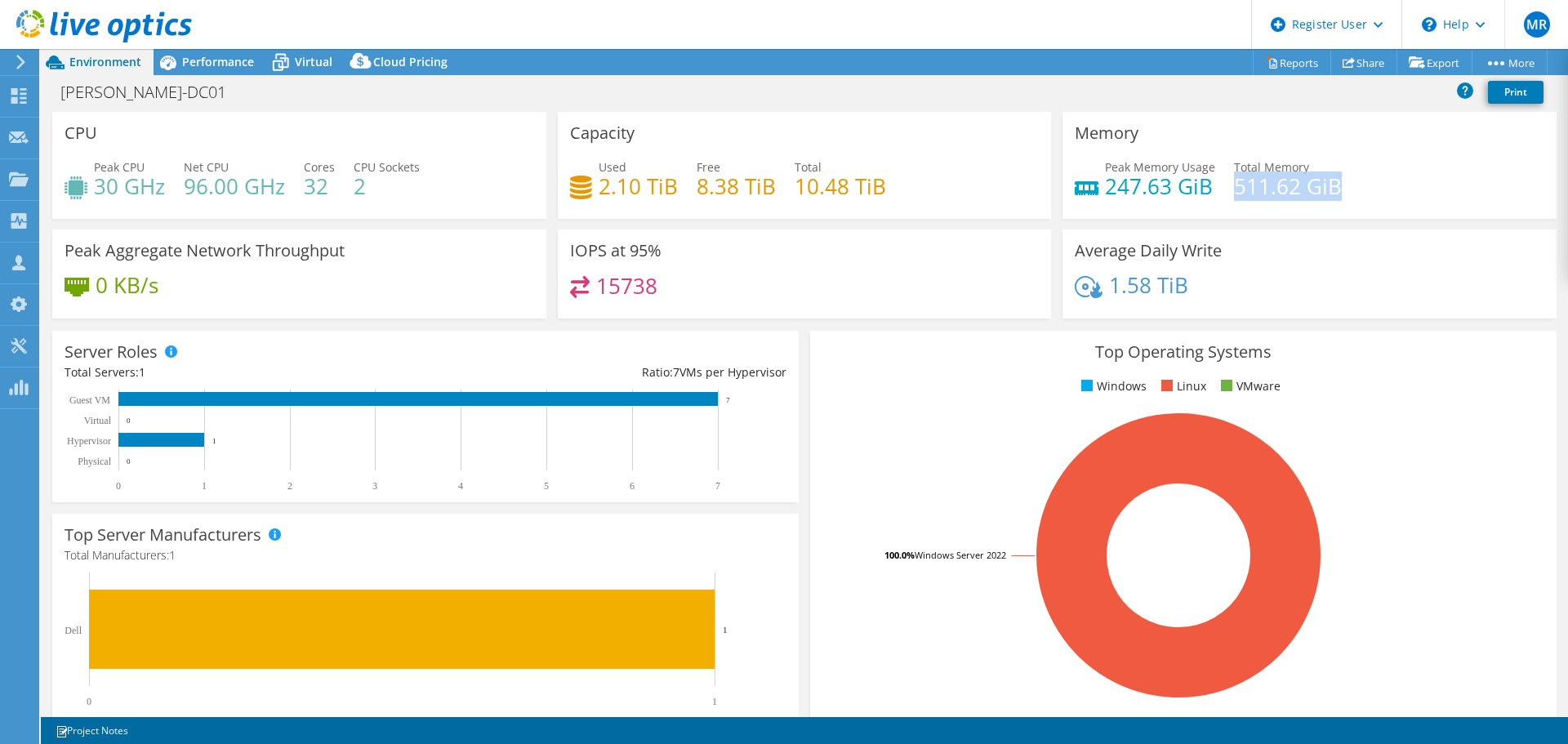
drag, startPoint x: 1226, startPoint y: 184, endPoint x: 1330, endPoint y: 188, distance: 104.1
click at [1330, 188] on h4 "511.62 GiB" at bounding box center [1288, 186] width 108 height 18
drag, startPoint x: 1105, startPoint y: 183, endPoint x: 1177, endPoint y: 187, distance: 72.1
click at [1177, 187] on h4 "247.63 GiB" at bounding box center [1160, 186] width 110 height 18
click at [1117, 188] on h4 "247.63 GiB" at bounding box center [1160, 186] width 110 height 18
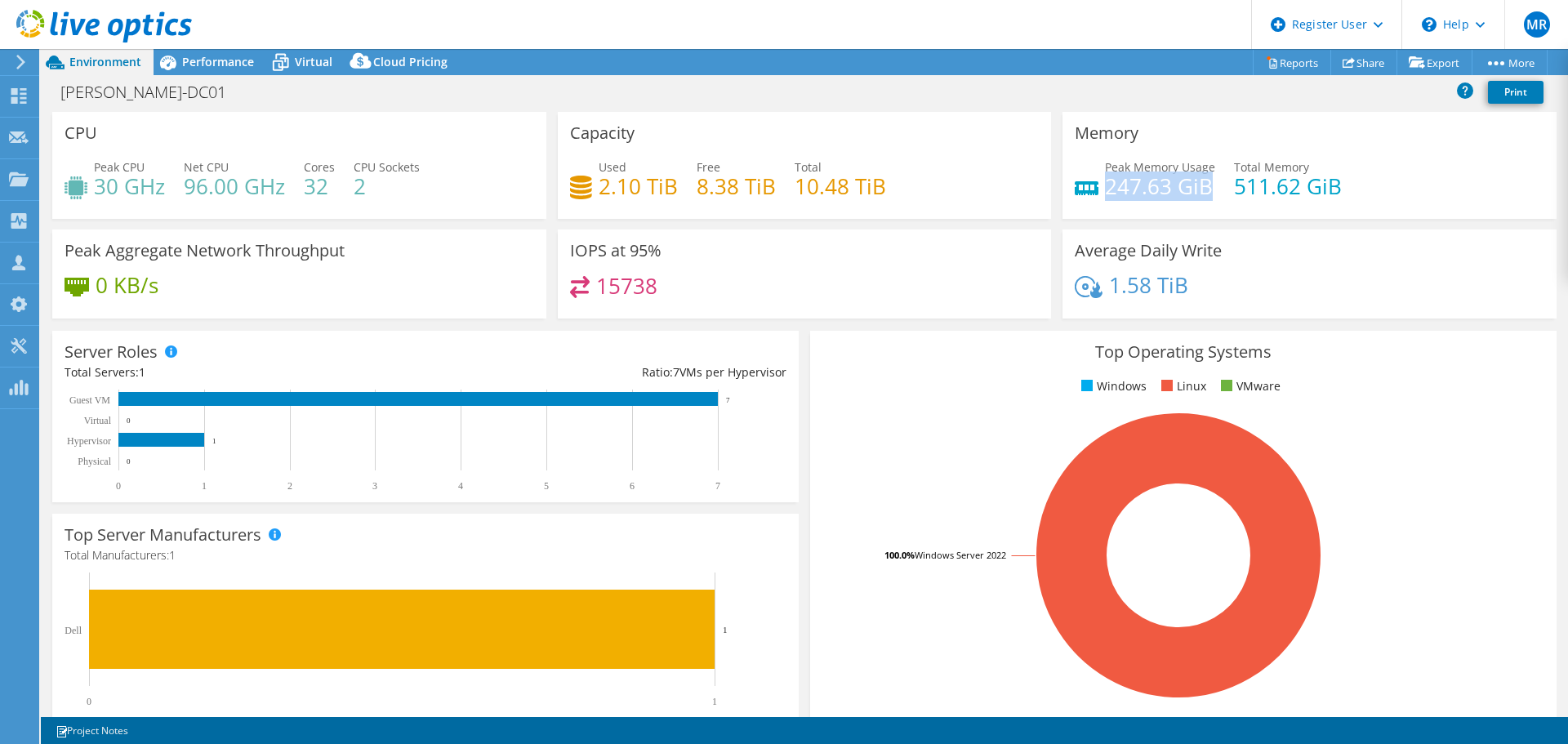
drag, startPoint x: 1099, startPoint y: 184, endPoint x: 1205, endPoint y: 184, distance: 106.0
click at [1205, 184] on h4 "247.63 GiB" at bounding box center [1160, 186] width 110 height 18
click at [1197, 185] on h4 "247.63 GiB" at bounding box center [1160, 186] width 110 height 18
click at [1193, 185] on h4 "247.63 GiB" at bounding box center [1160, 186] width 110 height 18
drag, startPoint x: 355, startPoint y: 187, endPoint x: 366, endPoint y: 187, distance: 11.0
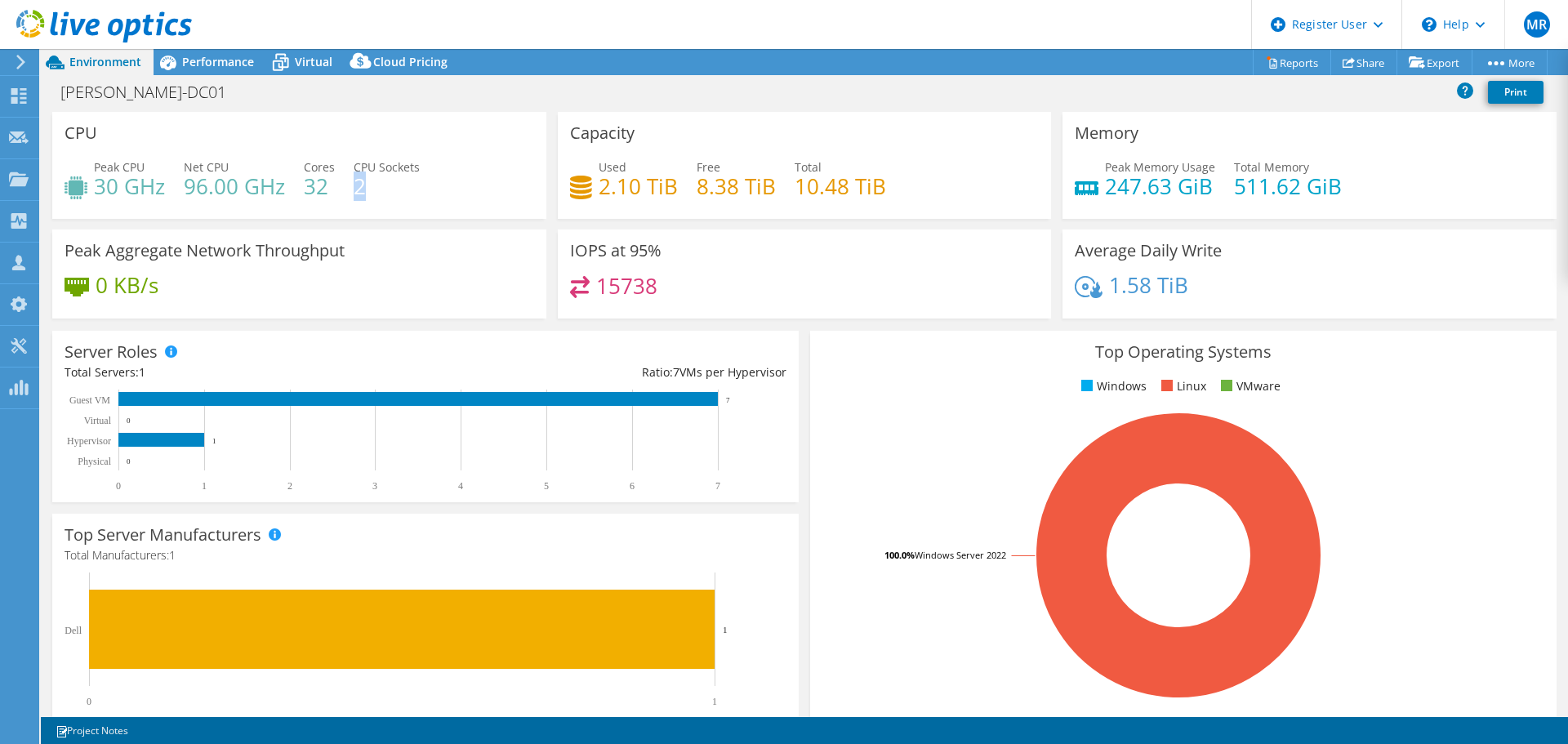
click at [366, 187] on h4 "2" at bounding box center [386, 186] width 66 height 18
drag, startPoint x: 306, startPoint y: 184, endPoint x: 334, endPoint y: 184, distance: 28.0
click at [334, 184] on div "Peak CPU 30 GHz Net CPU 96.00 GHz Cores 32 CPU Sockets 2" at bounding box center [300, 185] width 470 height 53
click at [222, 67] on span "Performance" at bounding box center [217, 62] width 72 height 16
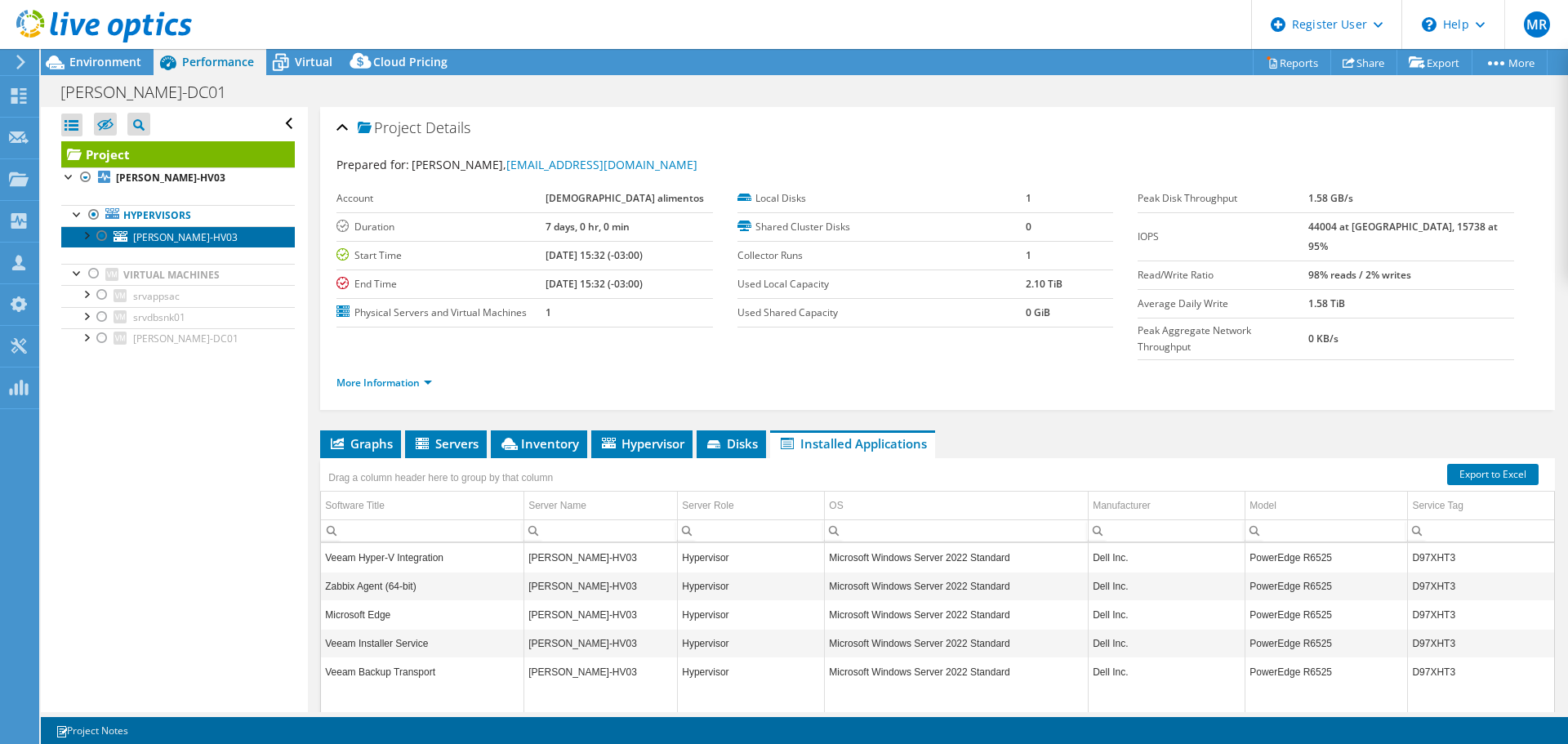
click at [168, 233] on span "BISPO-HV03" at bounding box center [185, 238] width 105 height 14
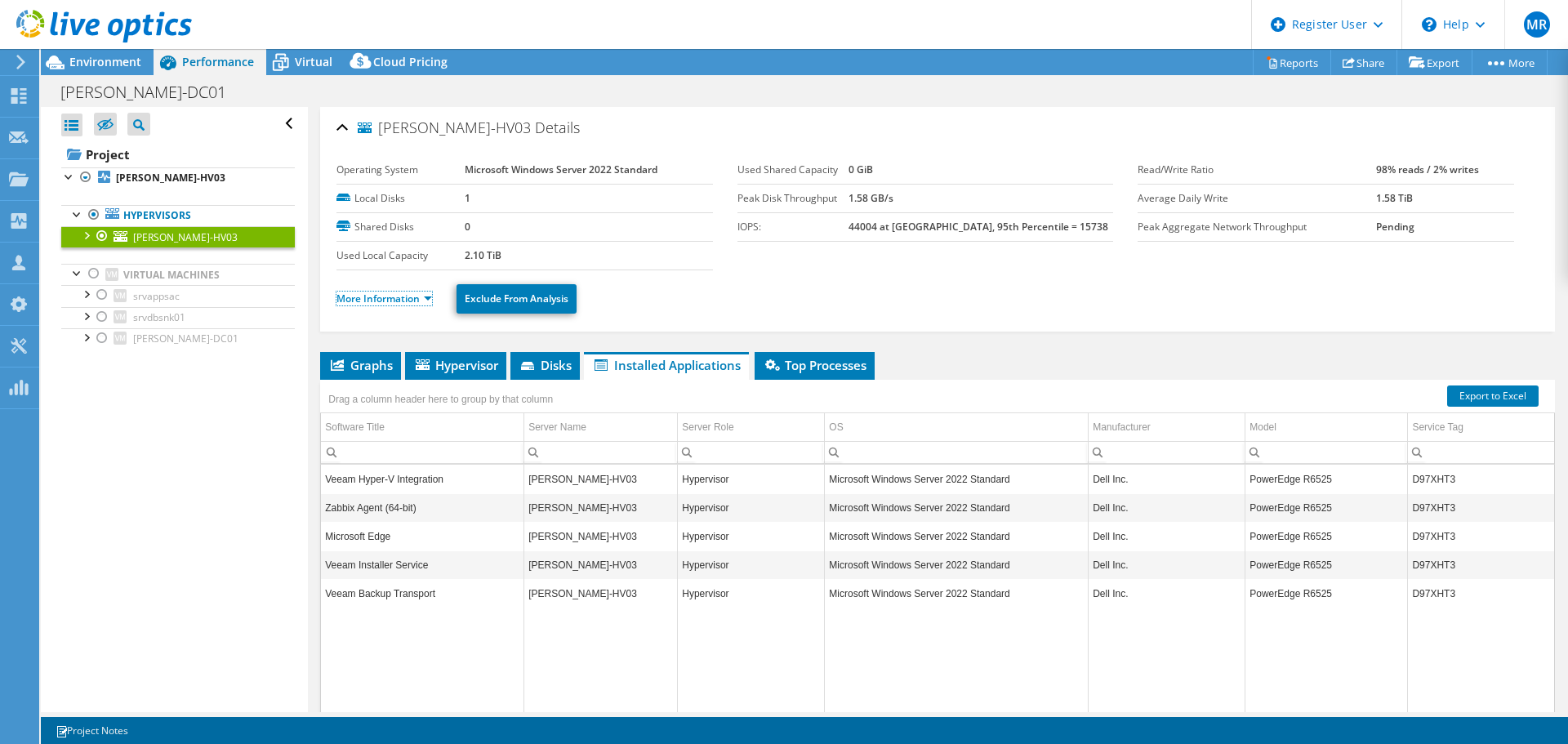
click at [399, 302] on link "More Information" at bounding box center [385, 299] width 96 height 14
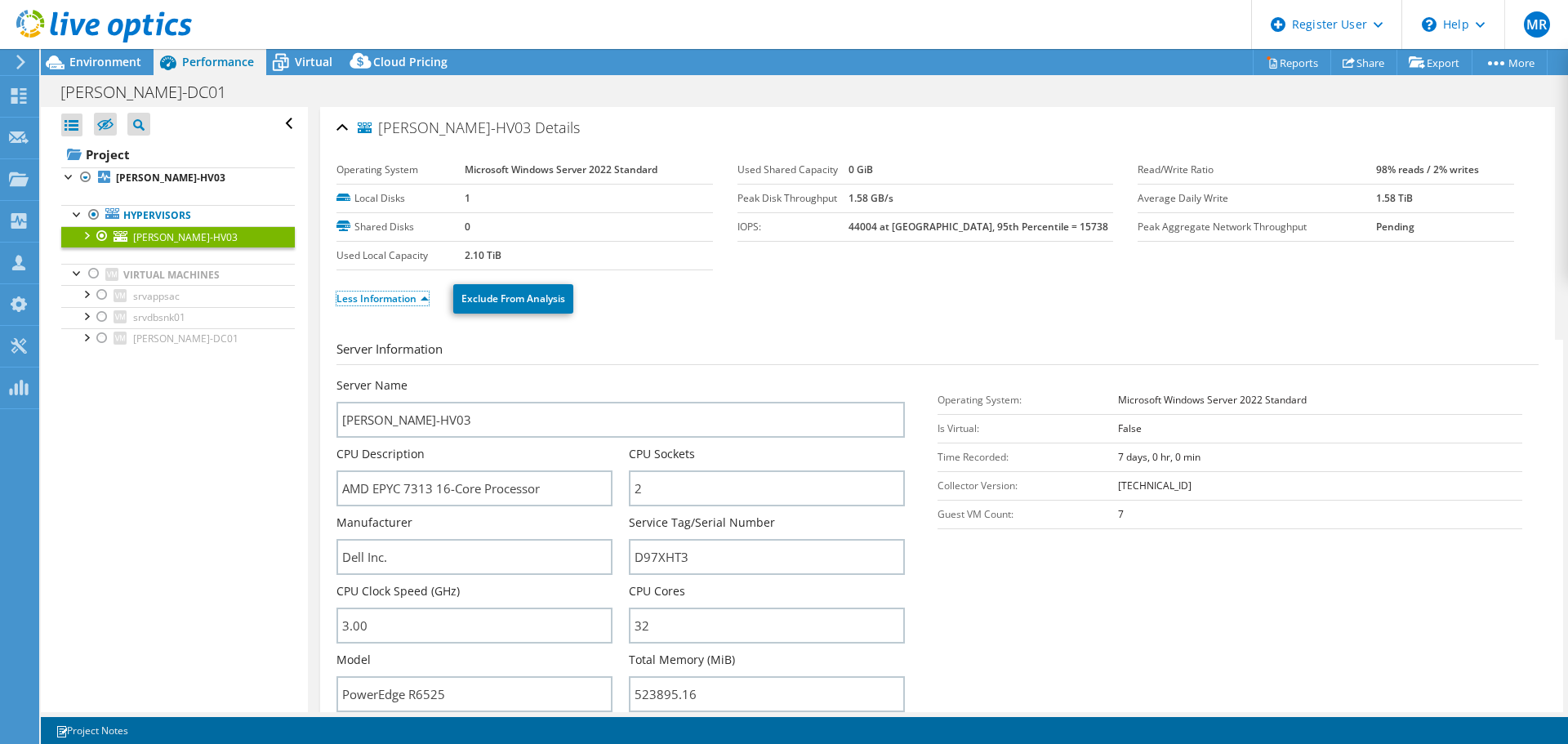
scroll to position [163, 0]
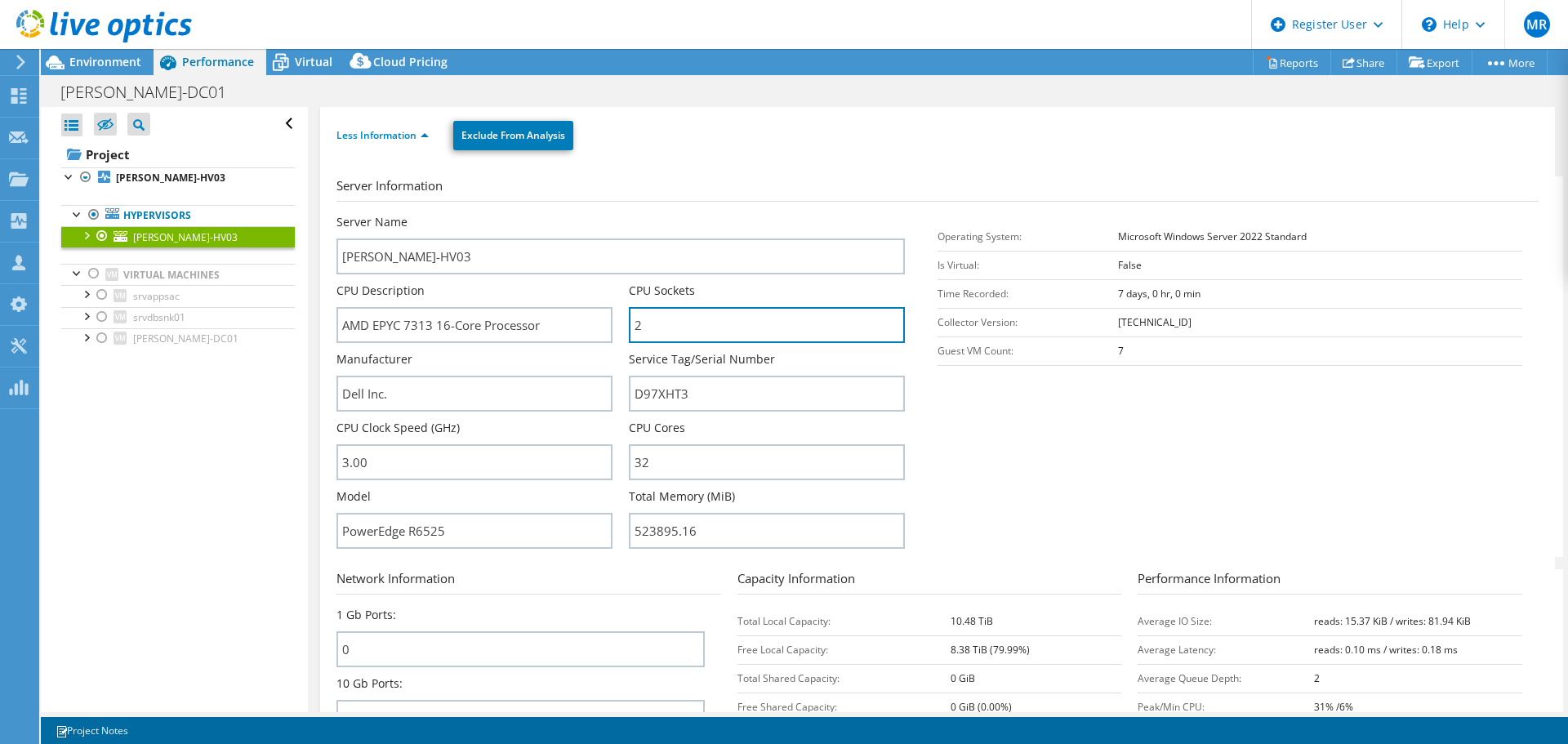
drag, startPoint x: 642, startPoint y: 327, endPoint x: 631, endPoint y: 327, distance: 11.0
click at [631, 327] on input "2" at bounding box center [766, 325] width 276 height 36
click at [668, 324] on input "2" at bounding box center [766, 325] width 276 height 36
drag, startPoint x: 659, startPoint y: 326, endPoint x: 523, endPoint y: 327, distance: 136.0
click at [657, 326] on input "2" at bounding box center [766, 325] width 276 height 36
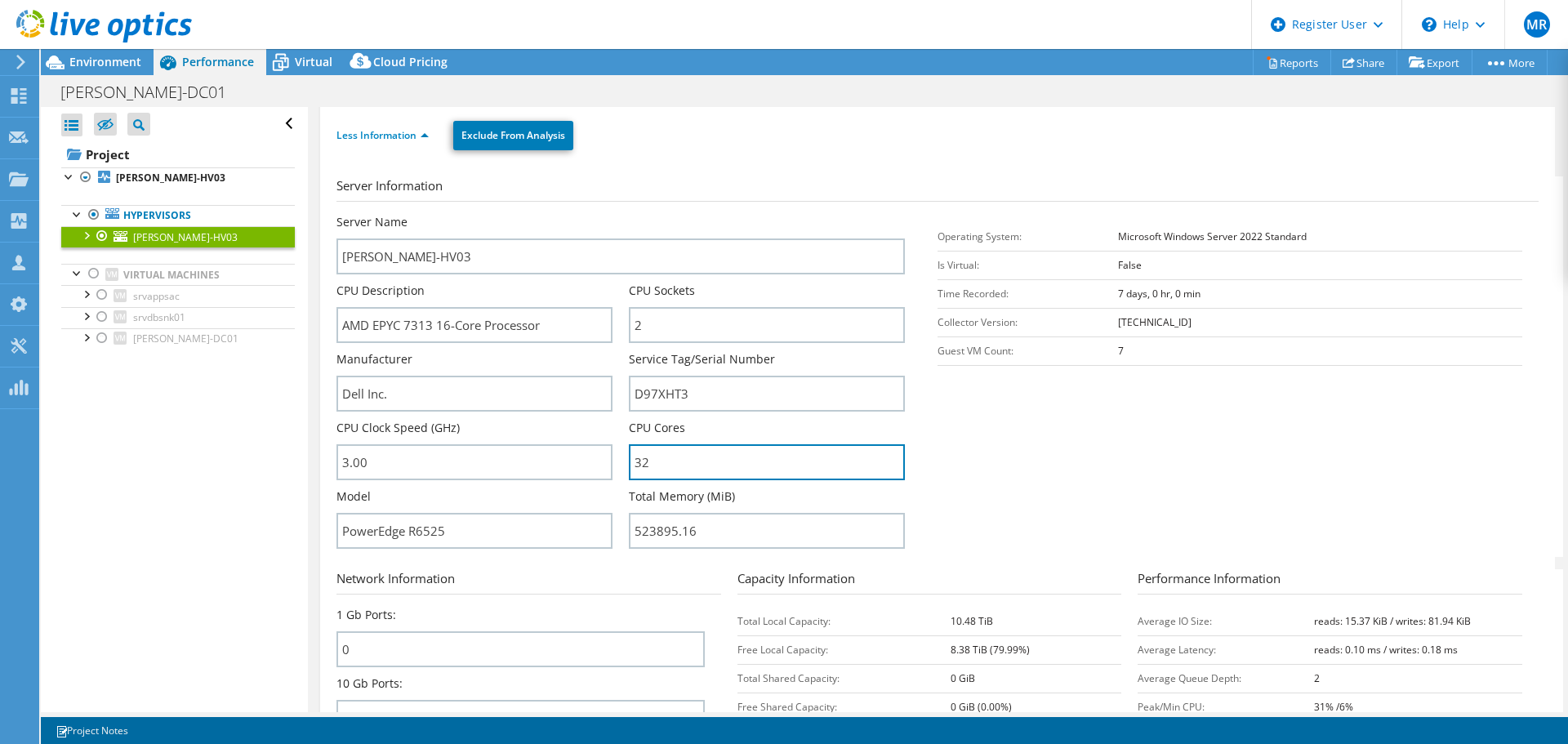
drag, startPoint x: 655, startPoint y: 463, endPoint x: 628, endPoint y: 464, distance: 27.0
click at [628, 464] on input "32" at bounding box center [766, 462] width 276 height 36
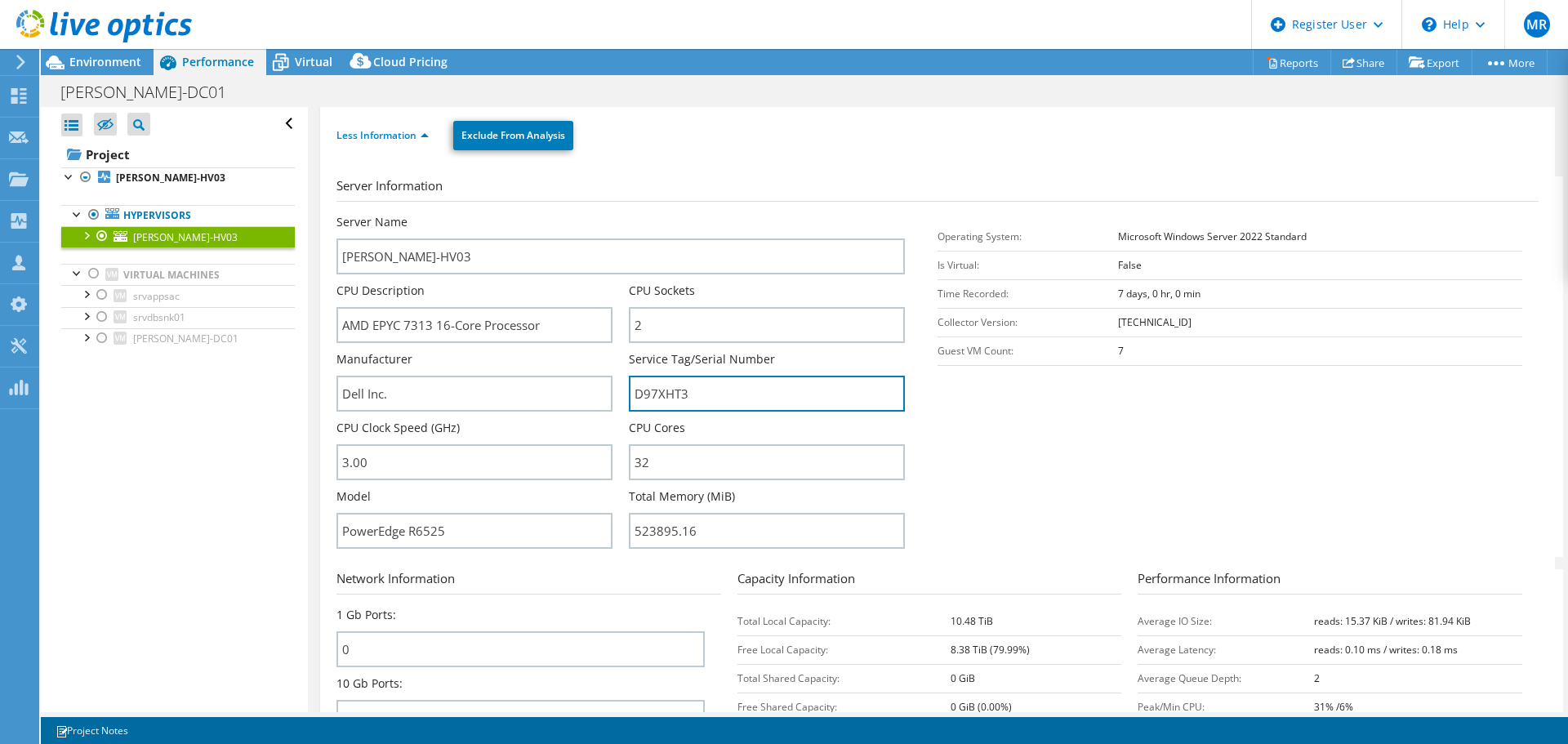
drag, startPoint x: 701, startPoint y: 393, endPoint x: 628, endPoint y: 395, distance: 73.0
click at [628, 395] on input "D97XHT3" at bounding box center [766, 394] width 276 height 36
click at [123, 67] on span "Environment" at bounding box center [105, 62] width 72 height 16
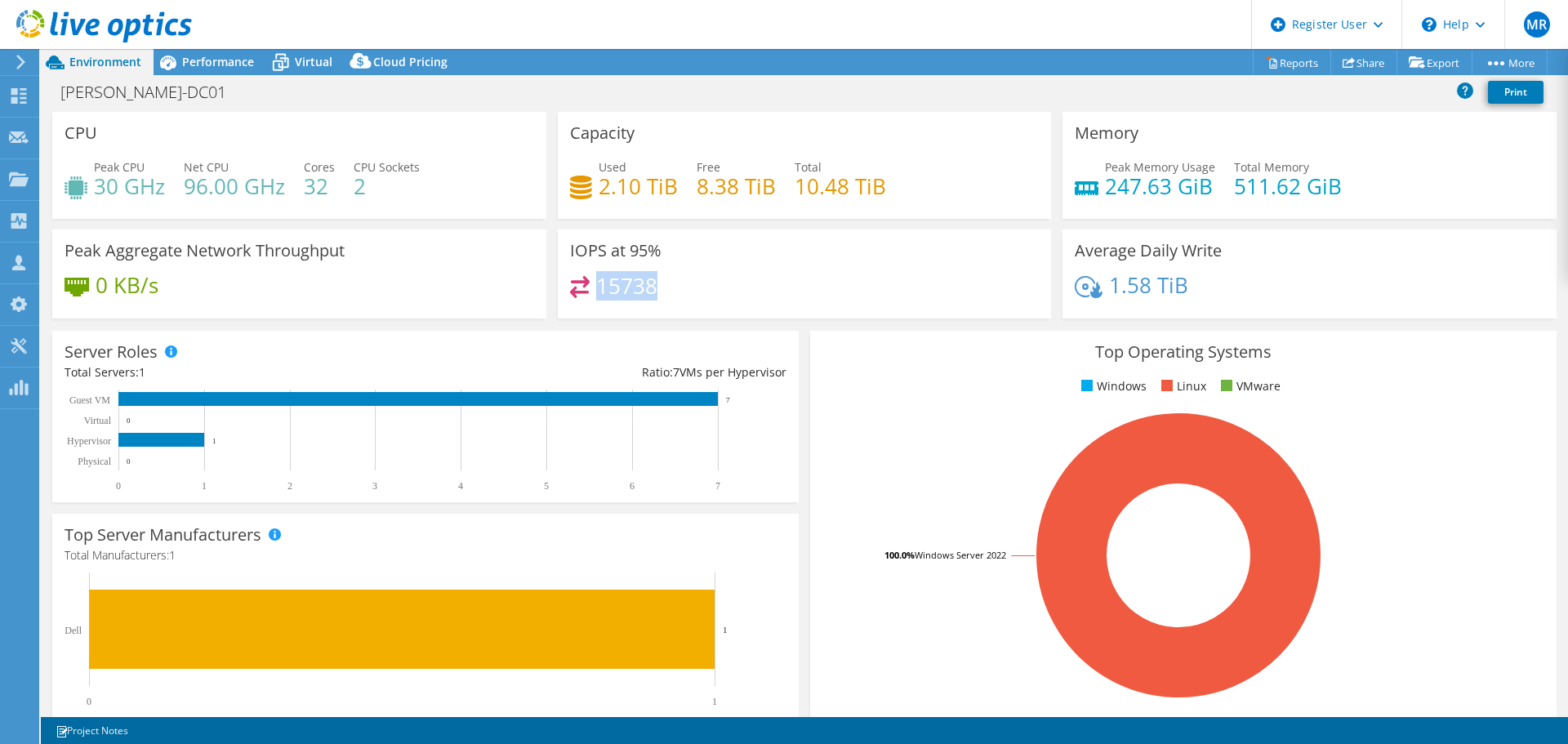
drag, startPoint x: 597, startPoint y: 280, endPoint x: 656, endPoint y: 286, distance: 59.3
click at [656, 286] on div "15738" at bounding box center [805, 294] width 470 height 35
click at [227, 66] on span "Performance" at bounding box center [217, 62] width 72 height 16
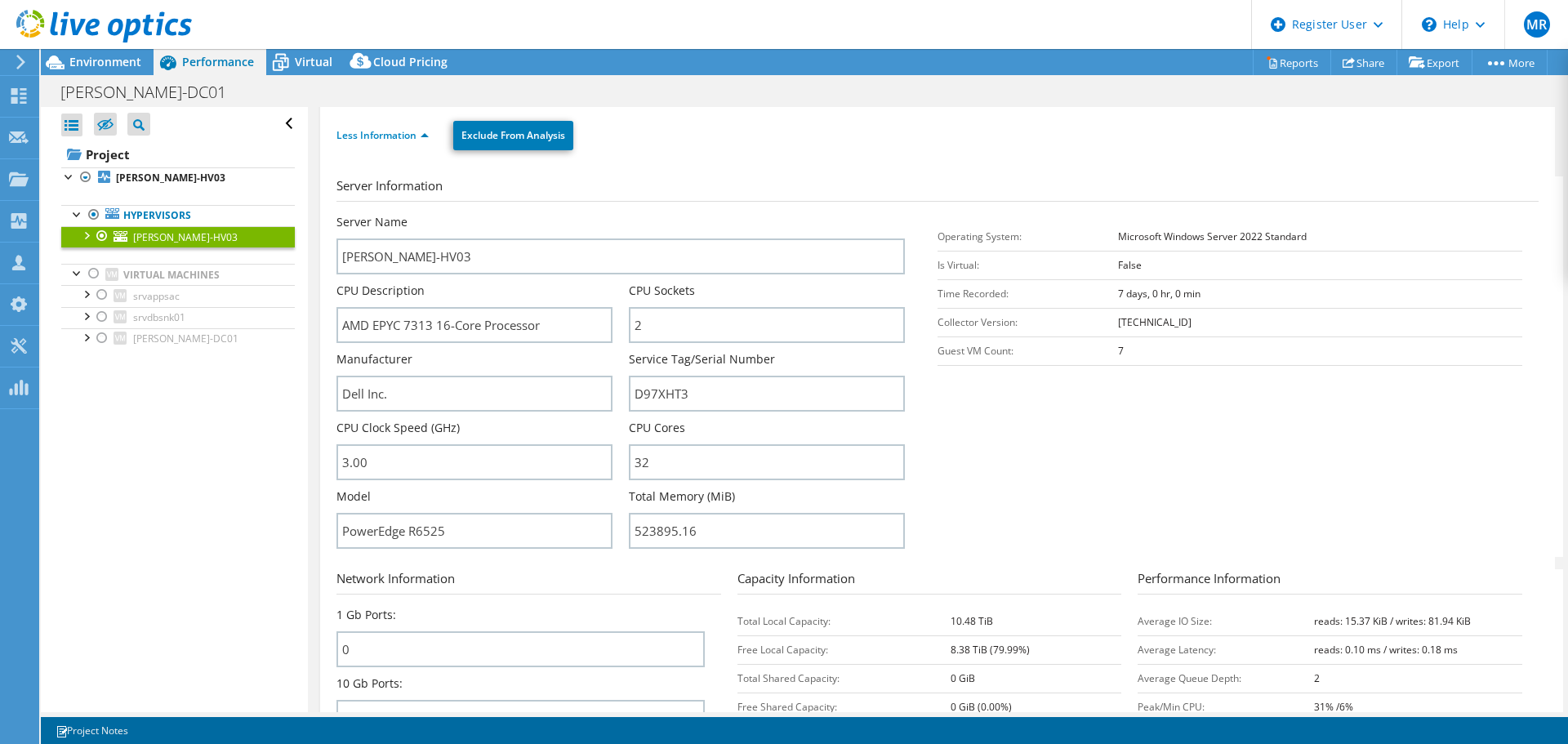
scroll to position [0, 0]
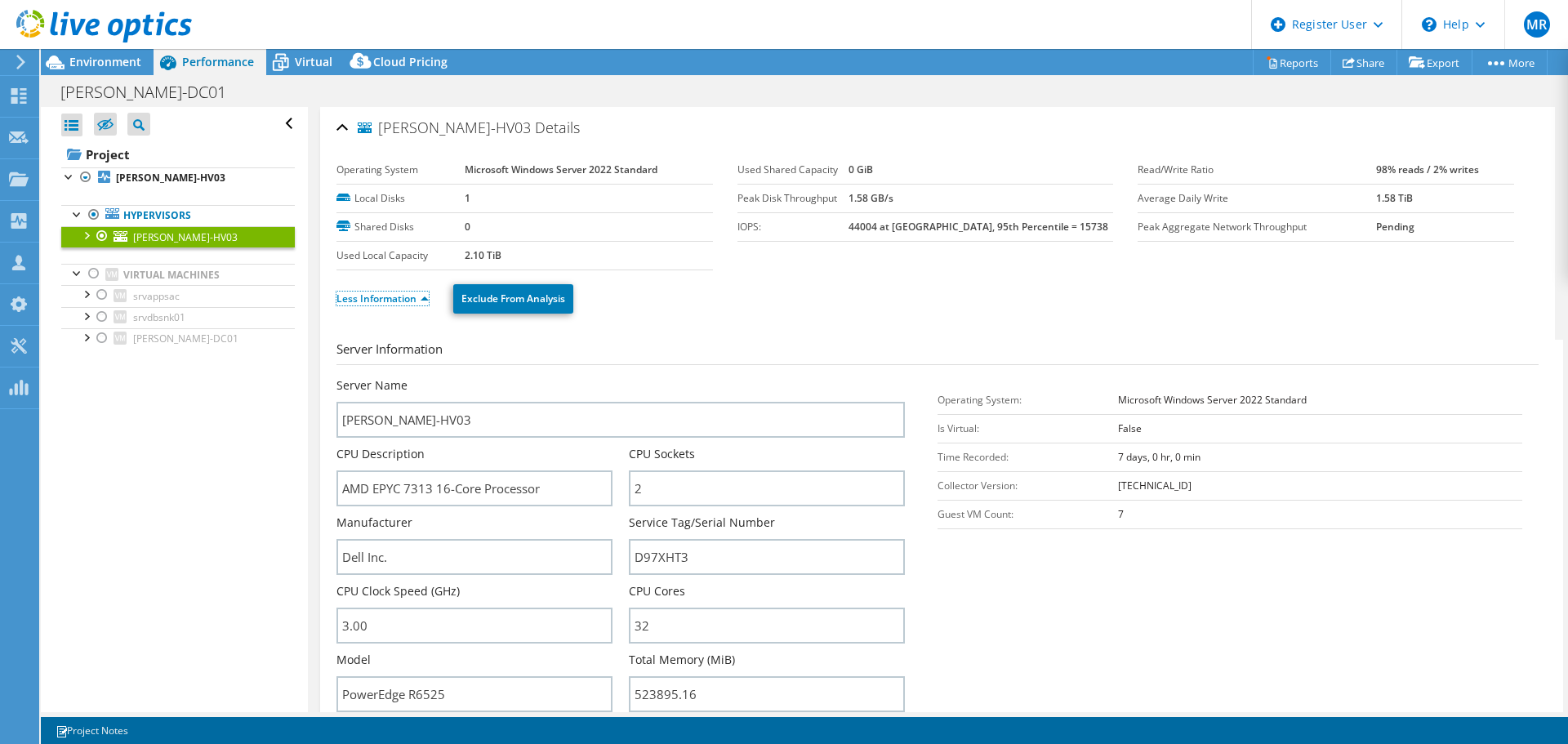
click at [386, 297] on link "Less Information" at bounding box center [383, 299] width 92 height 14
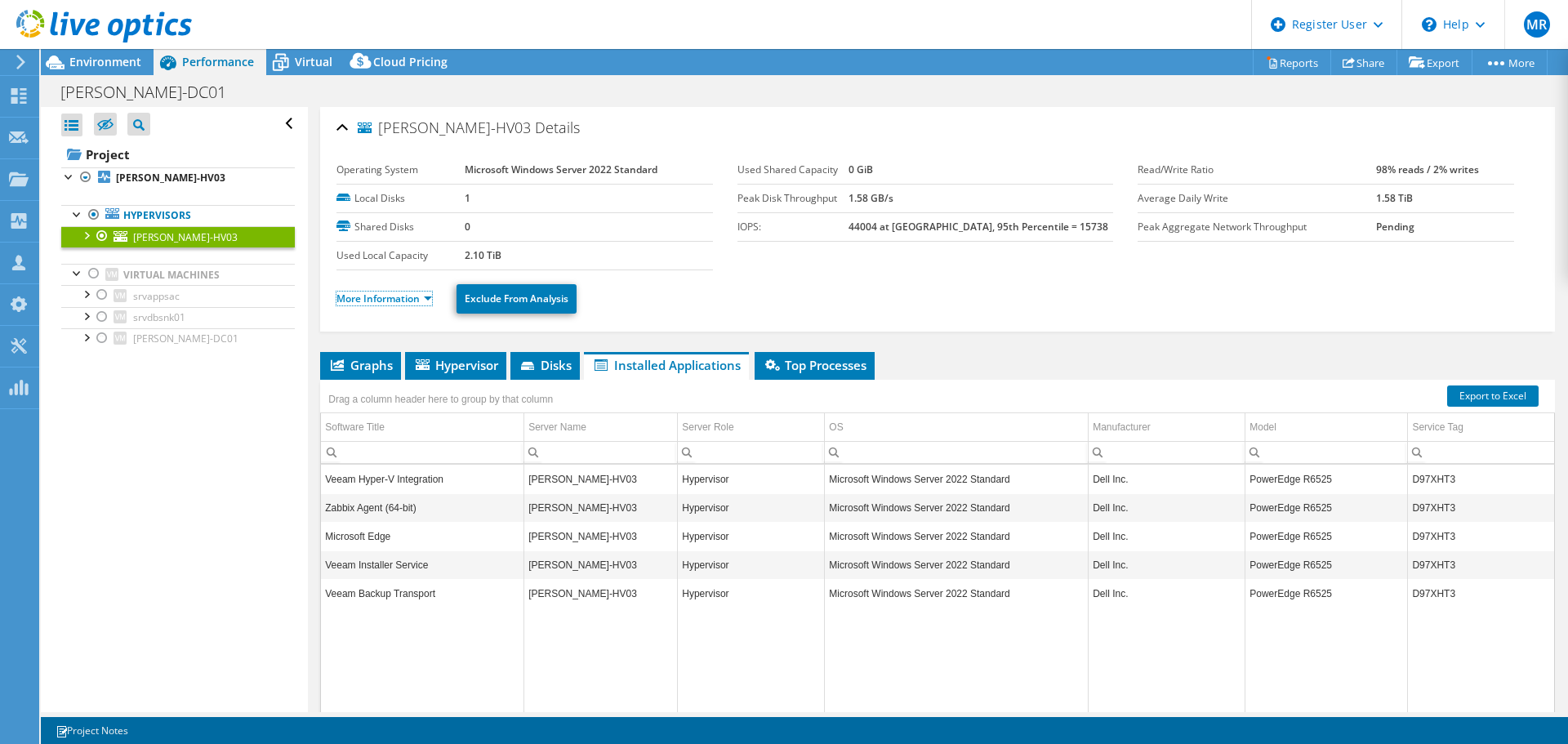
click at [386, 297] on link "More Information" at bounding box center [385, 299] width 96 height 14
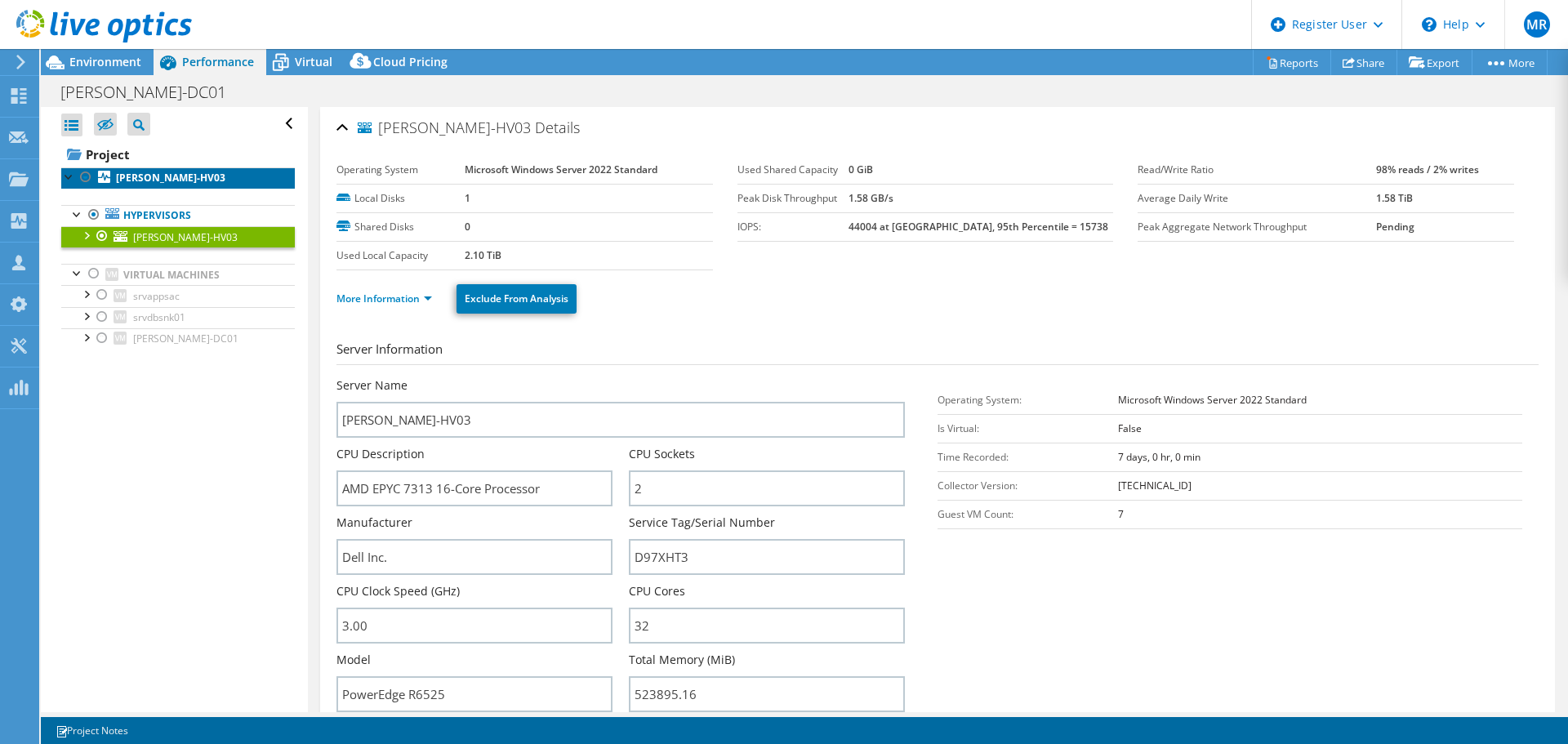
click at [155, 181] on b "BISPO-HV03" at bounding box center [170, 178] width 109 height 14
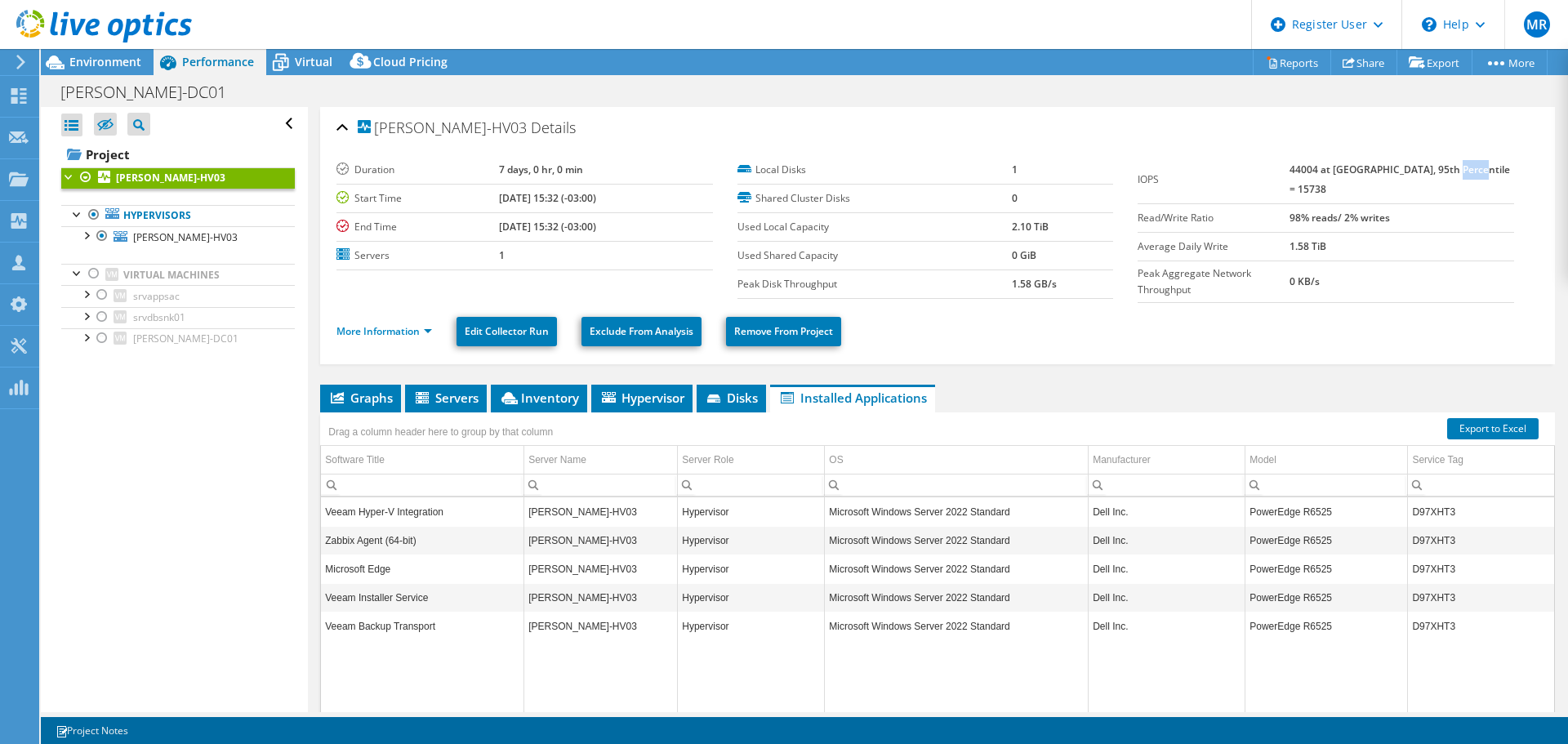
drag, startPoint x: 1467, startPoint y: 167, endPoint x: 1497, endPoint y: 168, distance: 30.0
click at [1497, 168] on td "44004 at Peak, 95th Percentile = 15738" at bounding box center [1401, 180] width 224 height 48
click at [1324, 171] on b "44004 at Peak, 95th Percentile = 15738" at bounding box center [1400, 179] width 221 height 34
drag, startPoint x: 1314, startPoint y: 170, endPoint x: 1349, endPoint y: 170, distance: 35.0
click at [1349, 170] on b "44004 at Peak, 95th Percentile = 15738" at bounding box center [1400, 179] width 221 height 34
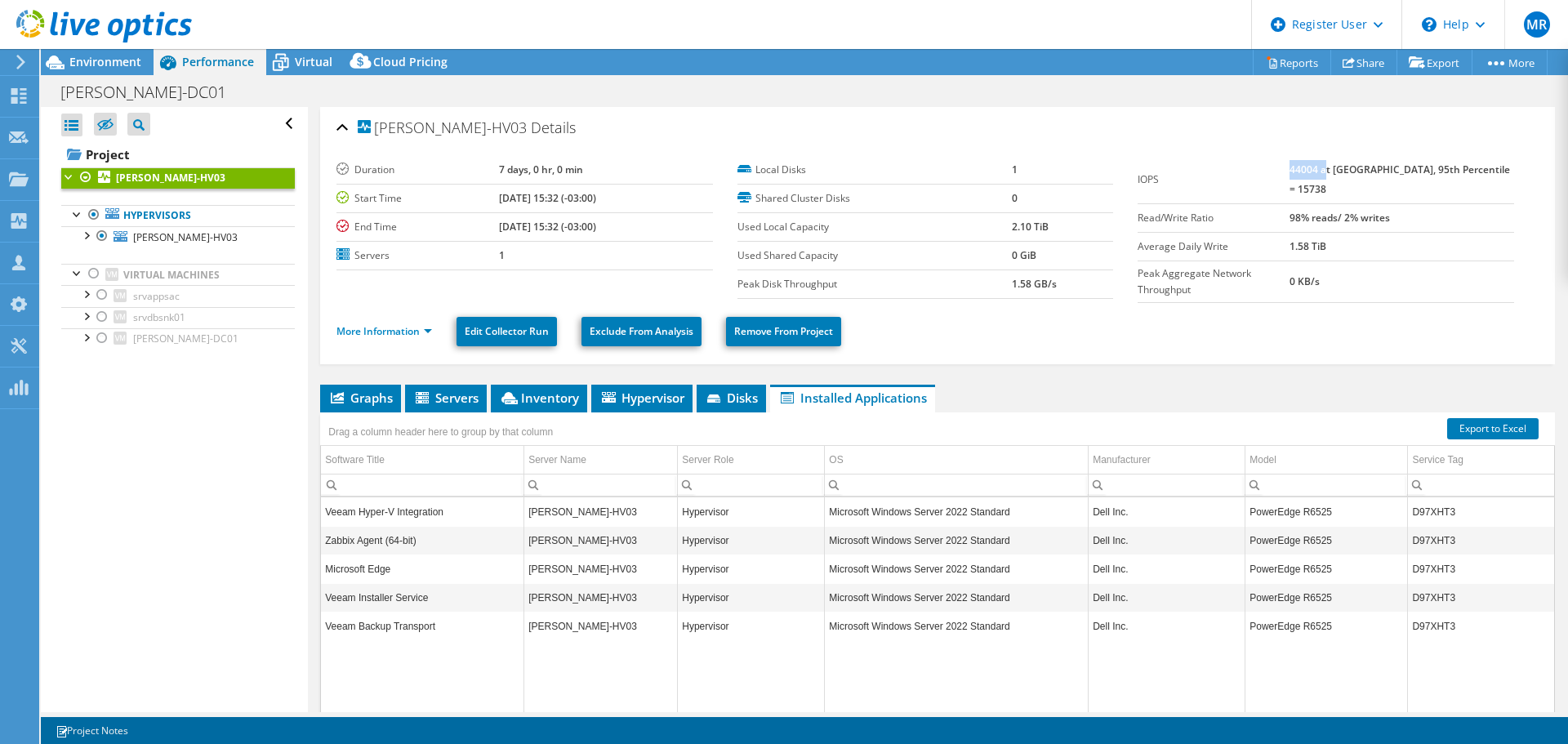
click at [1349, 171] on b "44004 at Peak, 95th Percentile = 15738" at bounding box center [1400, 179] width 221 height 34
click at [402, 325] on link "More Information" at bounding box center [385, 332] width 96 height 14
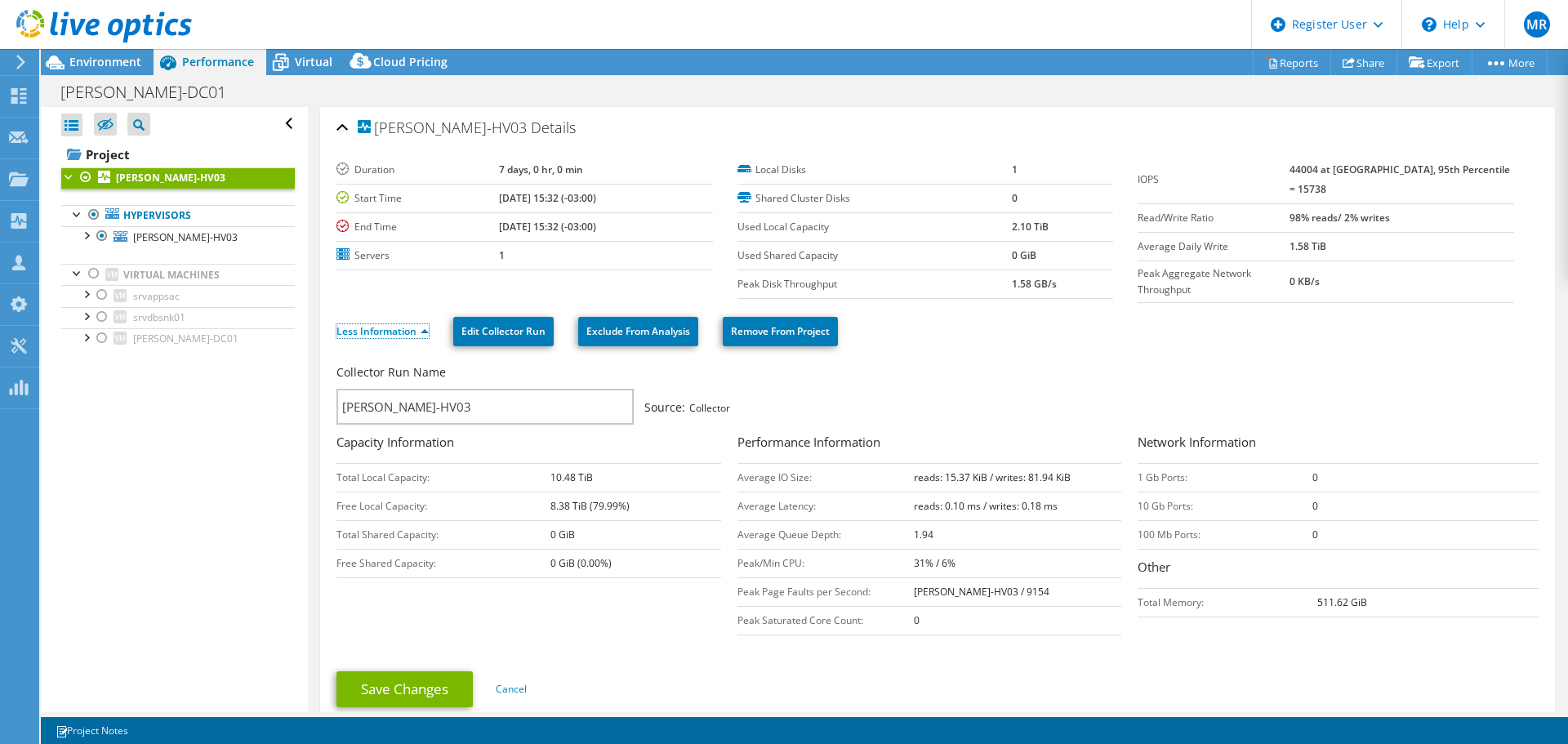
click at [402, 325] on link "Less Information" at bounding box center [383, 332] width 92 height 14
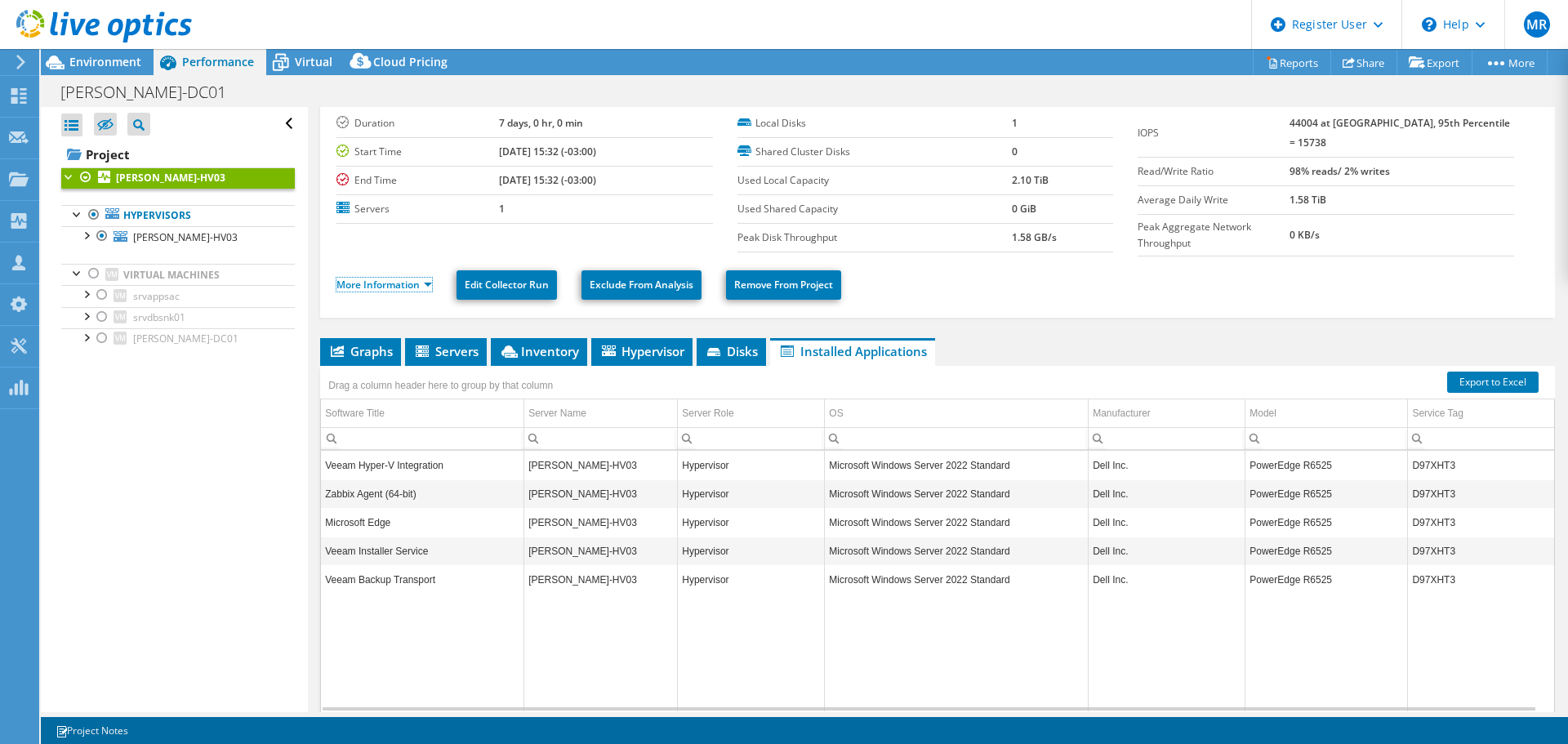
scroll to position [24, 0]
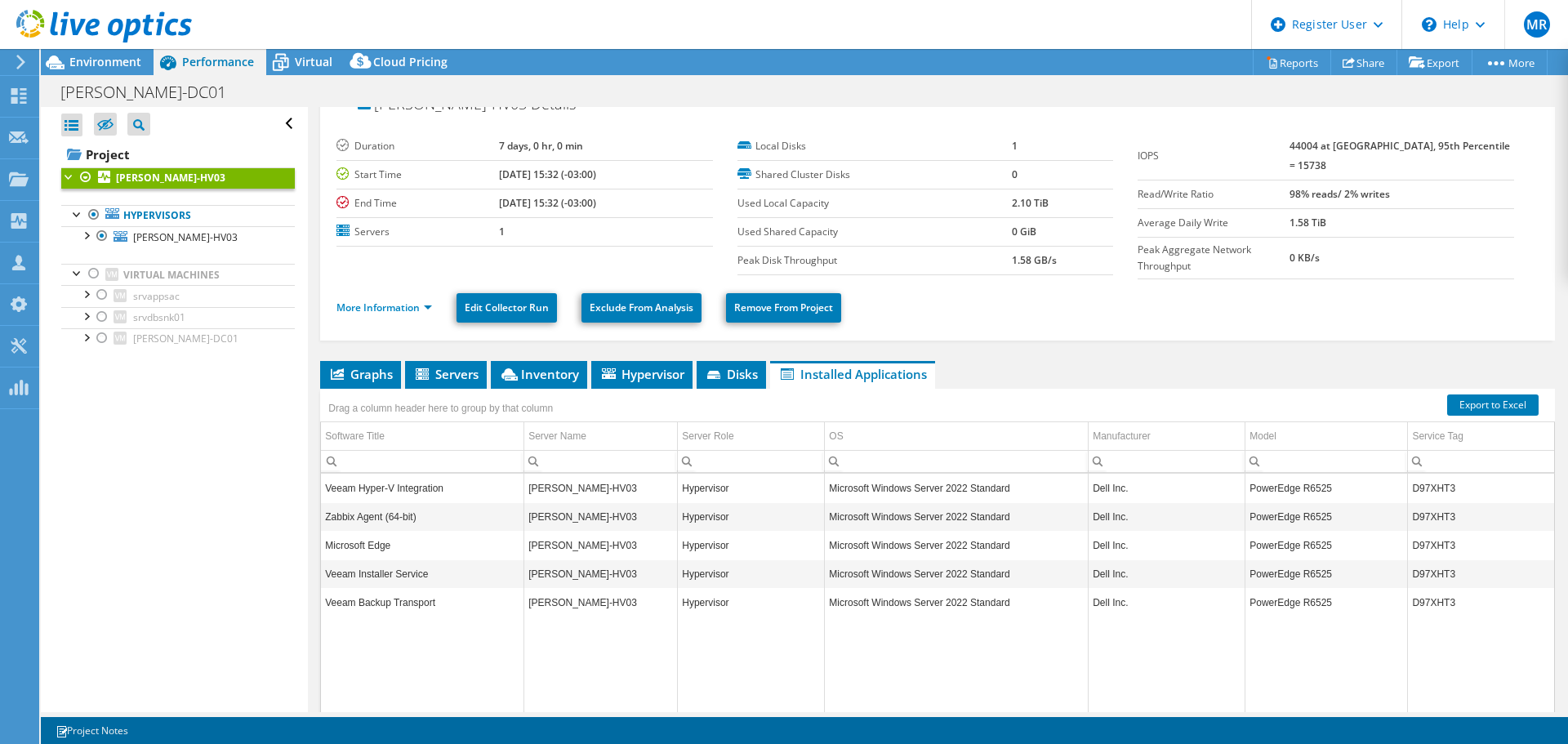
click at [375, 366] on span "Graphs" at bounding box center [360, 374] width 65 height 16
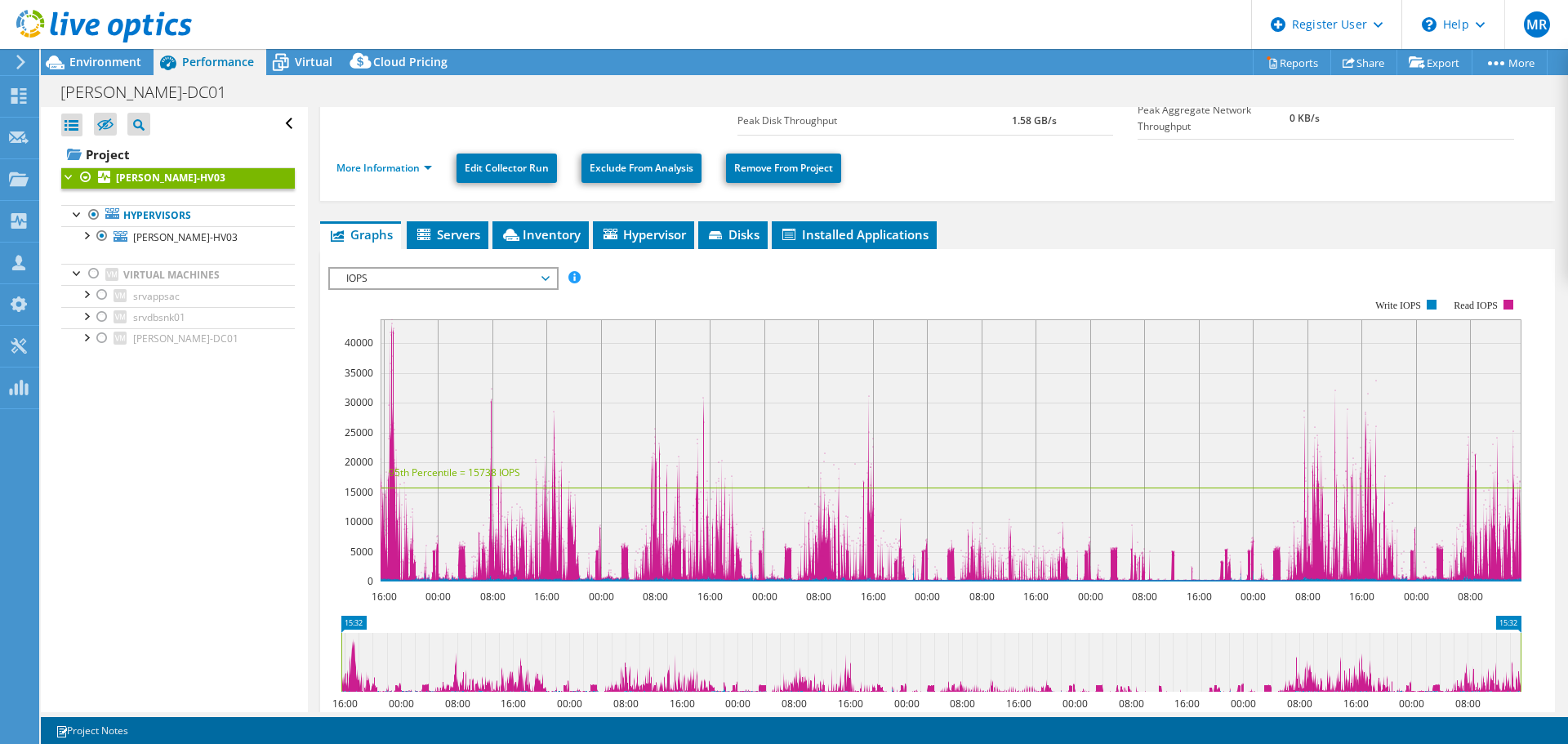
scroll to position [245, 0]
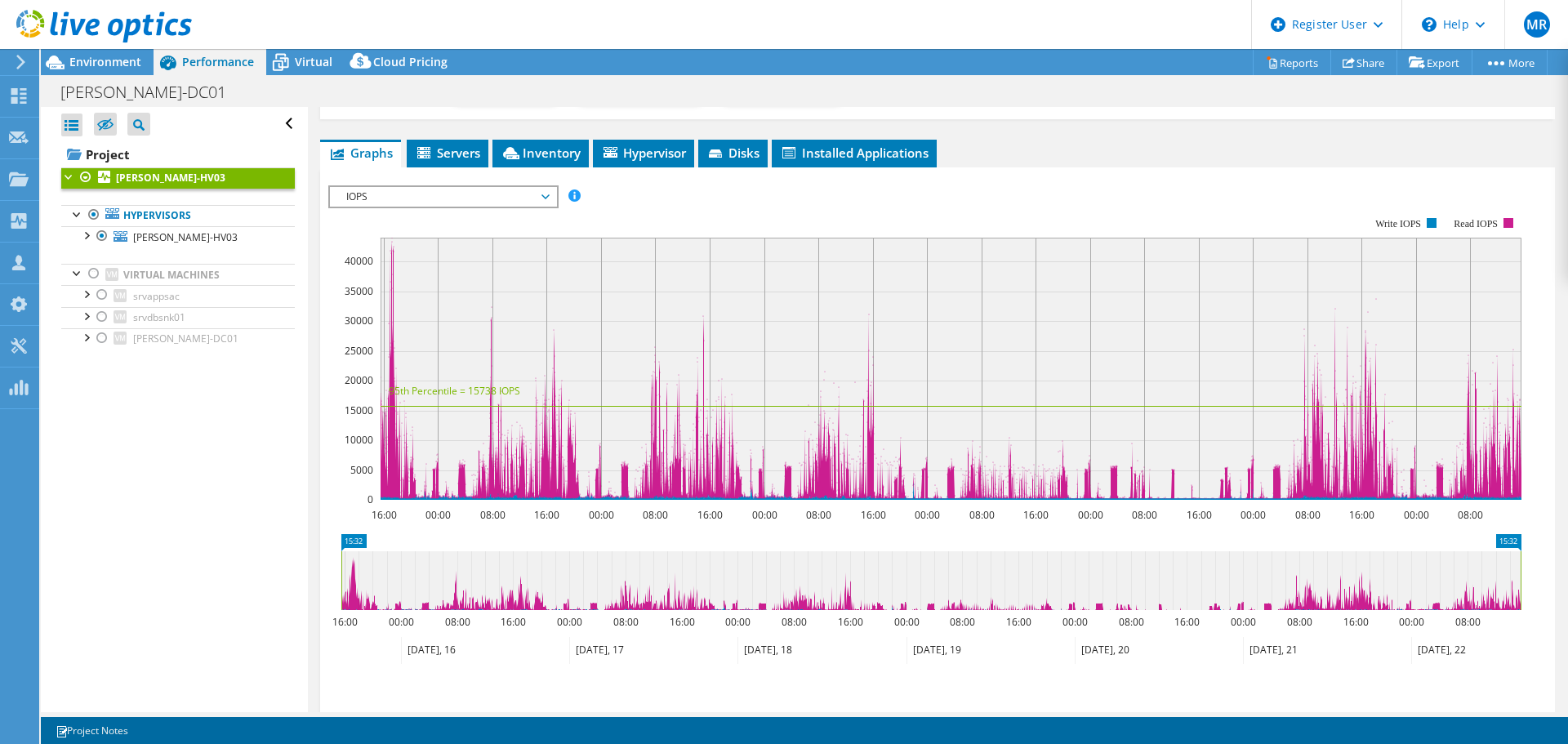
click at [452, 646] on icon at bounding box center [485, 651] width 168 height 27
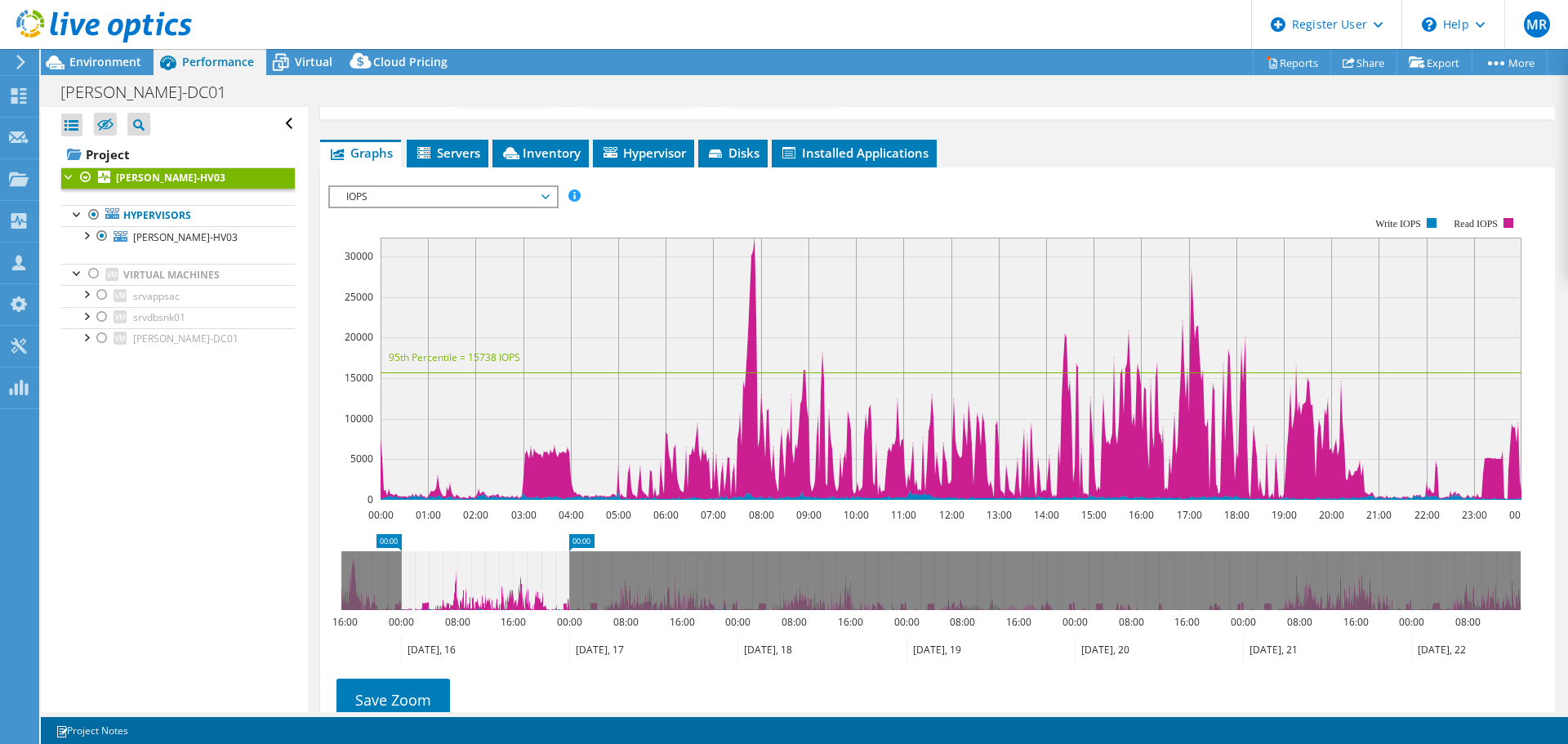
click at [370, 645] on icon "Tuesday, 15" at bounding box center [371, 651] width 59 height 27
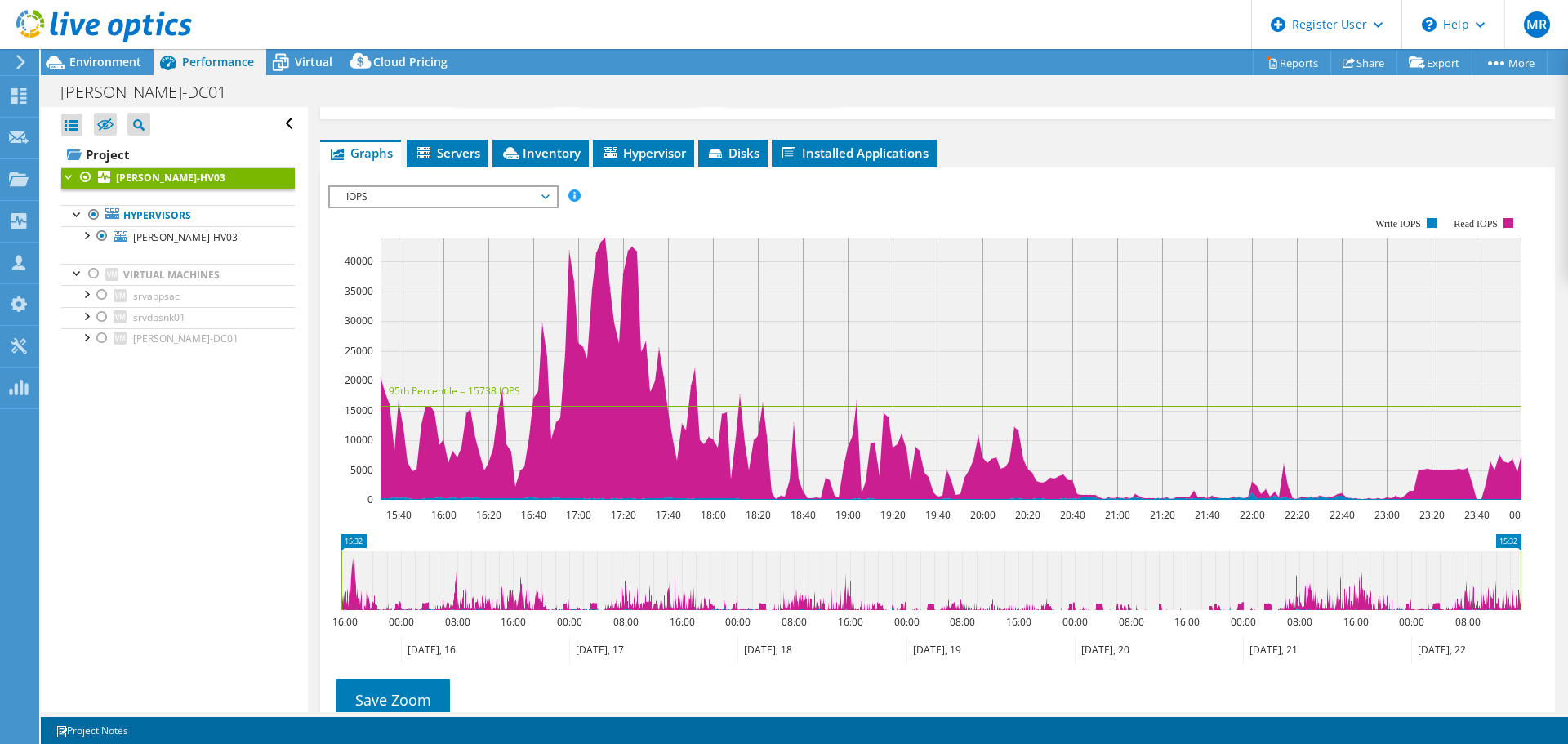
drag, startPoint x: 403, startPoint y: 558, endPoint x: 1541, endPoint y: 552, distance: 1138.0
click at [1541, 552] on section "IOPS Disk Throughput IO Size Latency Queue Depth CPU Percentage Memory Page Fau…" at bounding box center [937, 497] width 1235 height 660
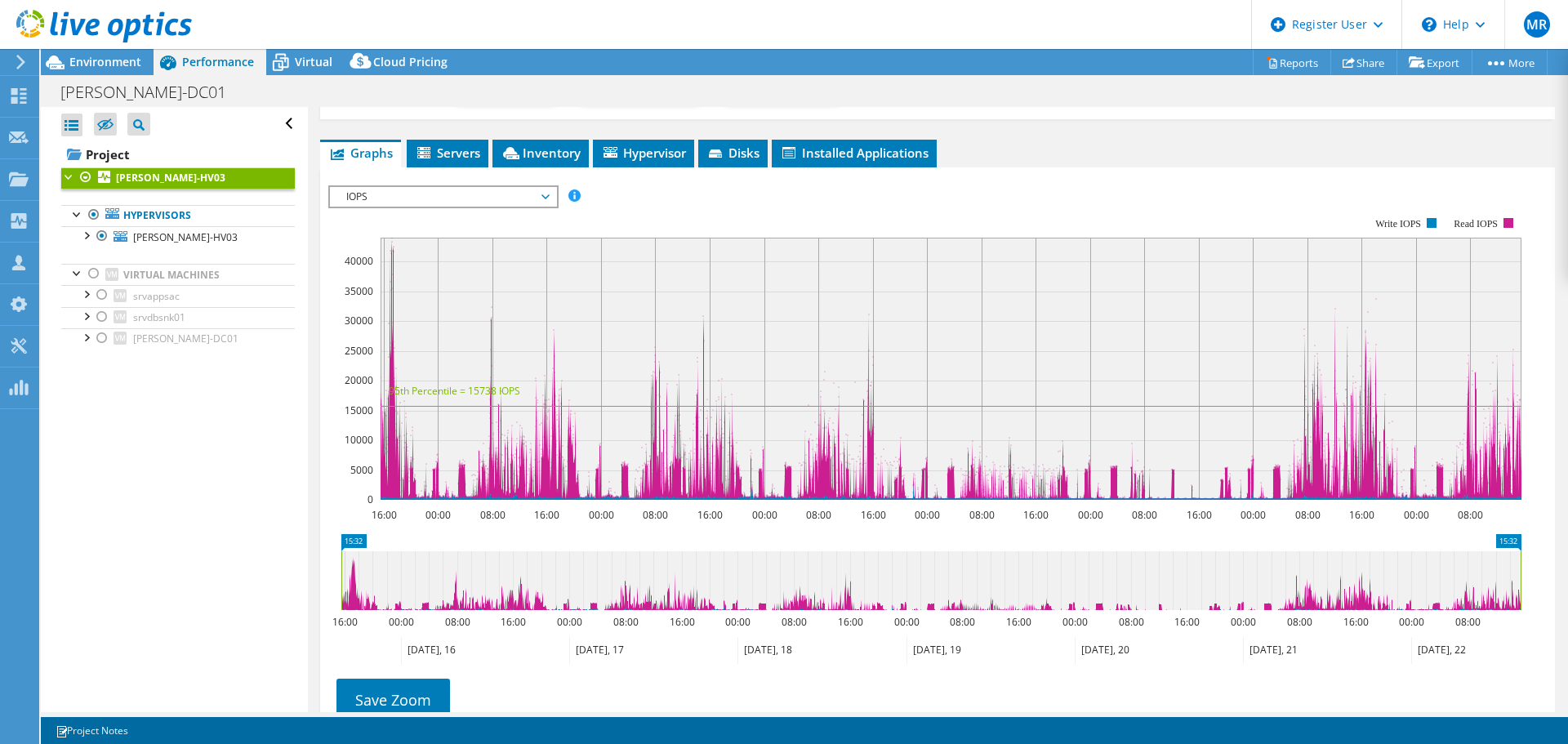
click at [456, 594] on icon at bounding box center [931, 581] width 1179 height 59
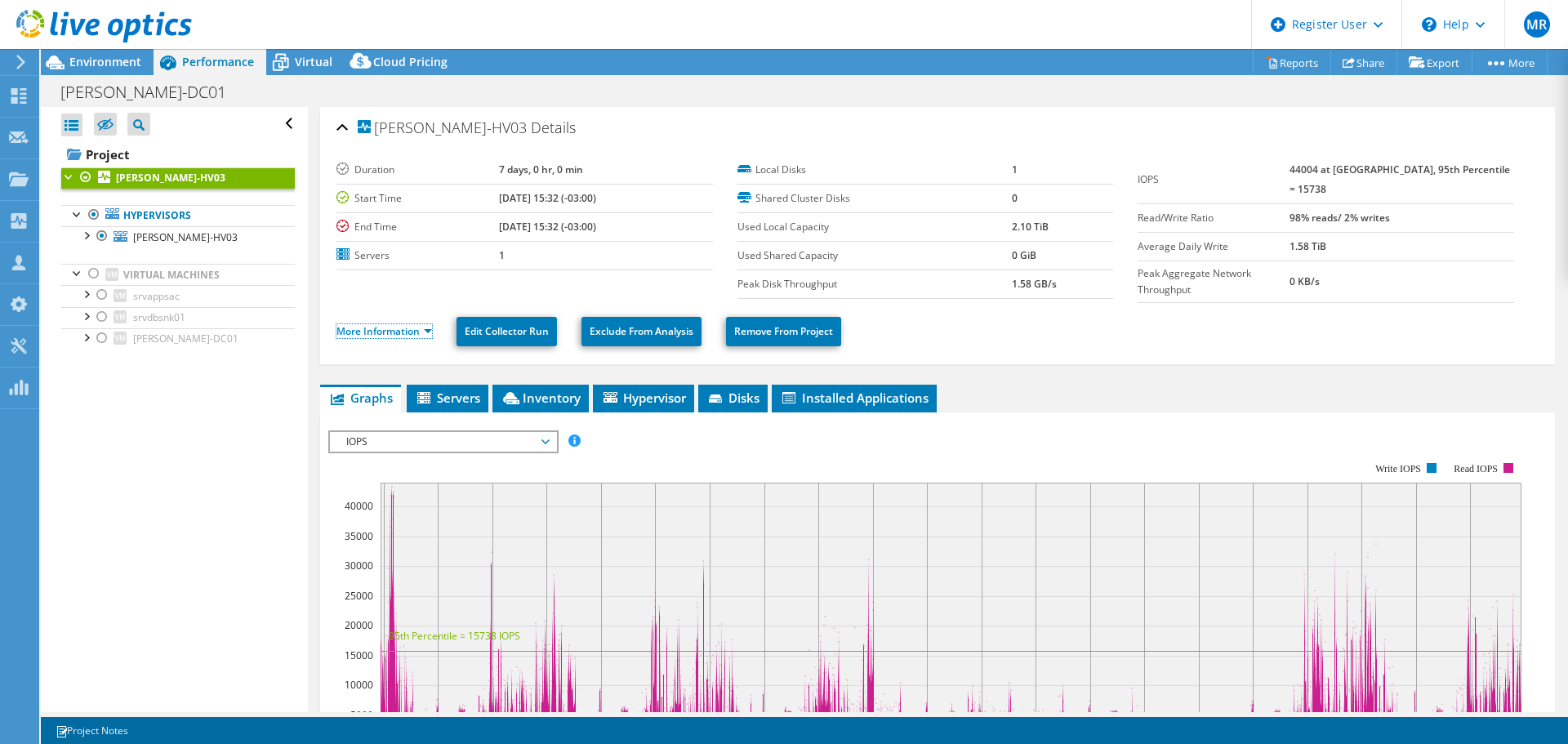
click at [384, 330] on link "More Information" at bounding box center [385, 332] width 96 height 14
click at [163, 233] on span "BISPO-HV03" at bounding box center [185, 238] width 105 height 14
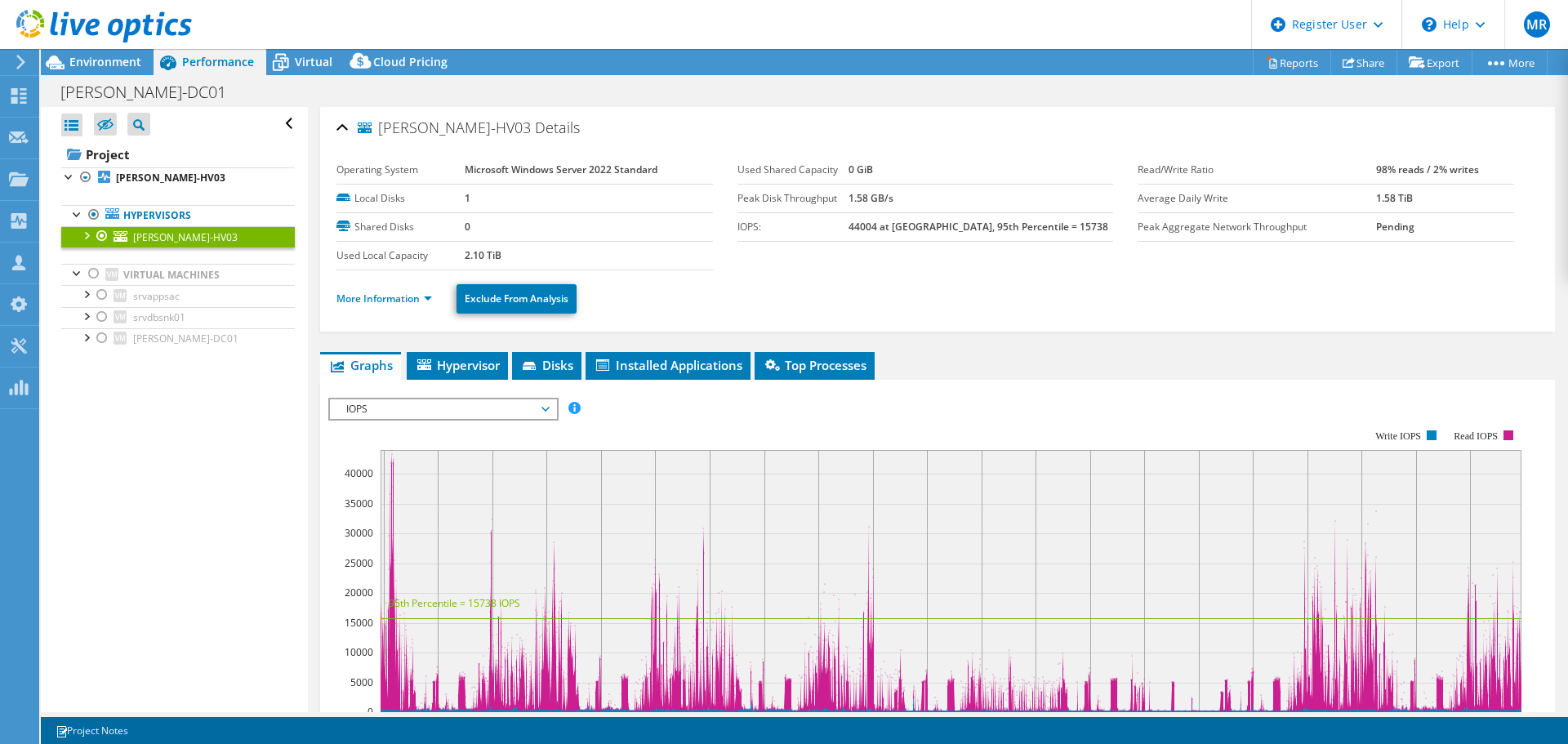
click at [392, 324] on div "More Information Exclude From Analysis" at bounding box center [938, 299] width 1202 height 57
click at [386, 300] on link "More Information" at bounding box center [385, 299] width 96 height 14
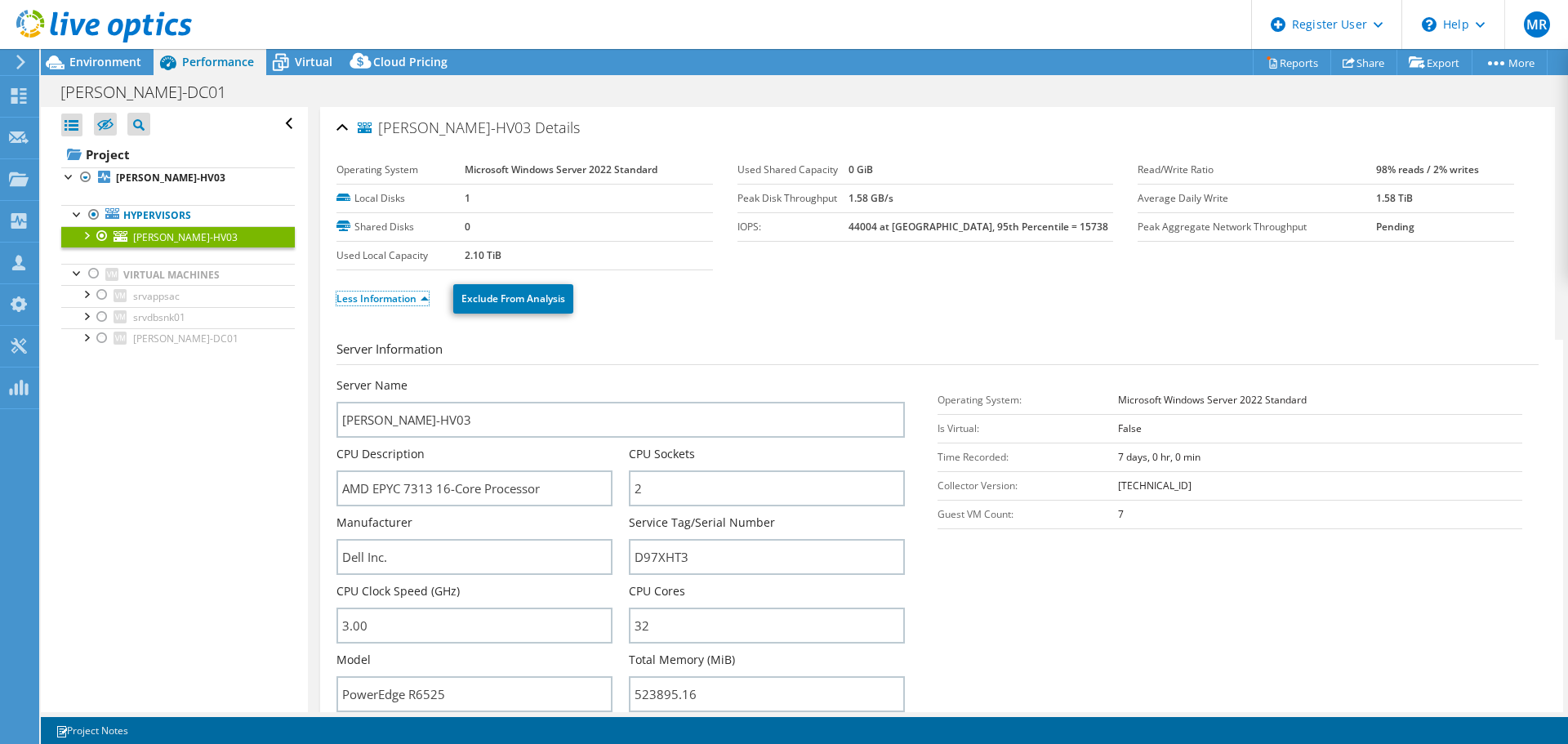
click at [369, 301] on link "Less Information" at bounding box center [383, 299] width 92 height 14
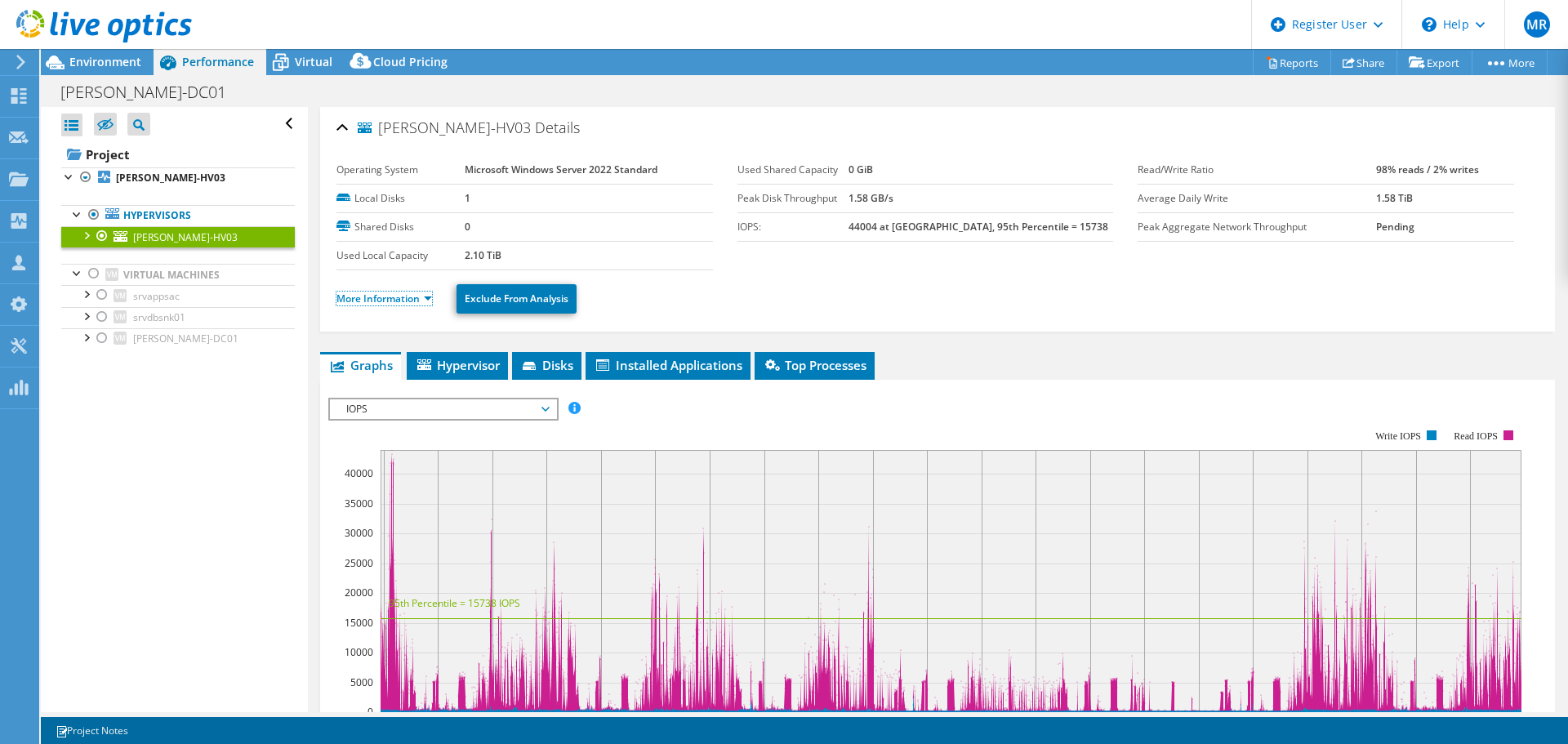
click at [371, 301] on link "More Information" at bounding box center [385, 299] width 96 height 14
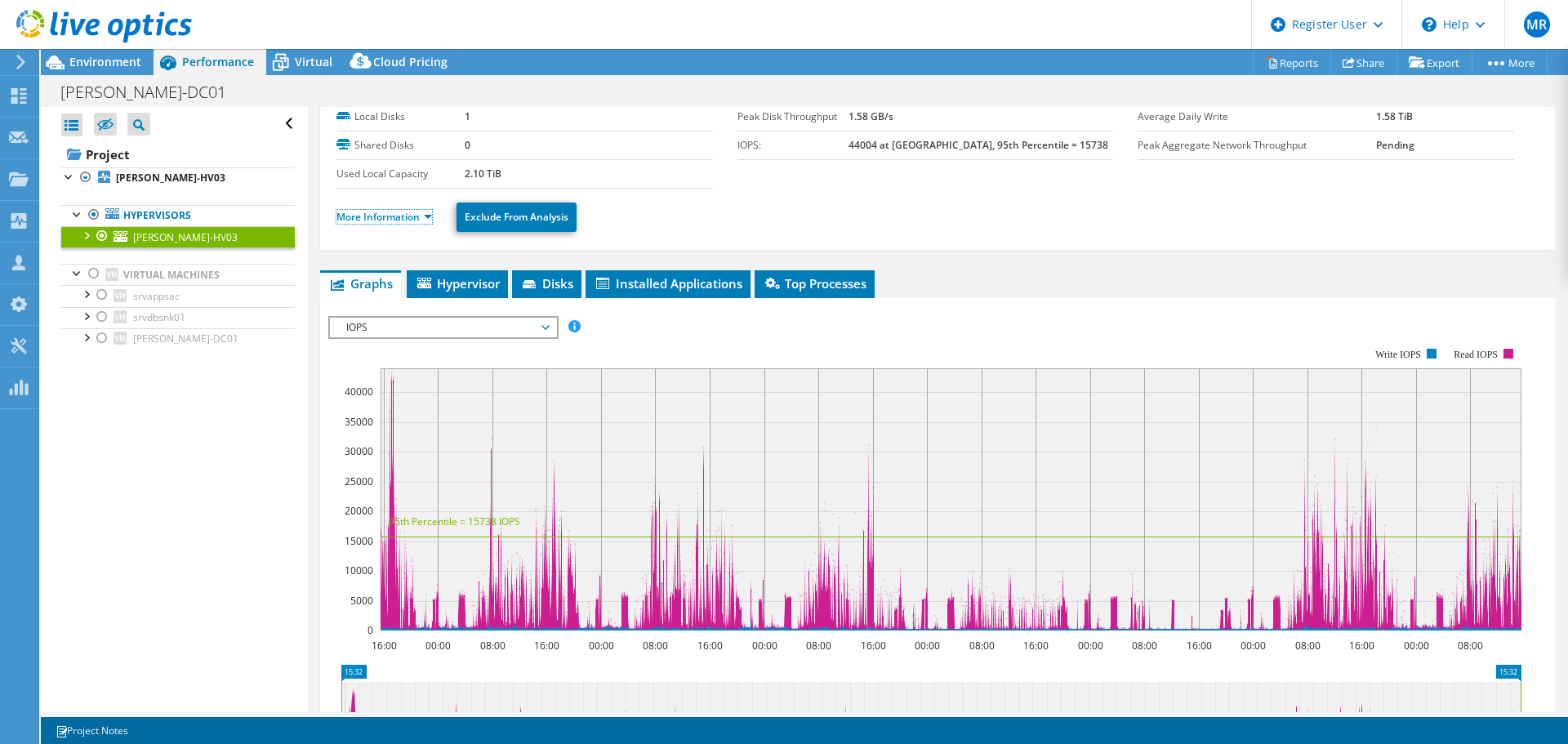
click at [400, 220] on link "More Information" at bounding box center [385, 217] width 96 height 14
click at [399, 215] on link "More Information" at bounding box center [385, 217] width 96 height 14
click at [417, 213] on link "More Information" at bounding box center [385, 217] width 96 height 14
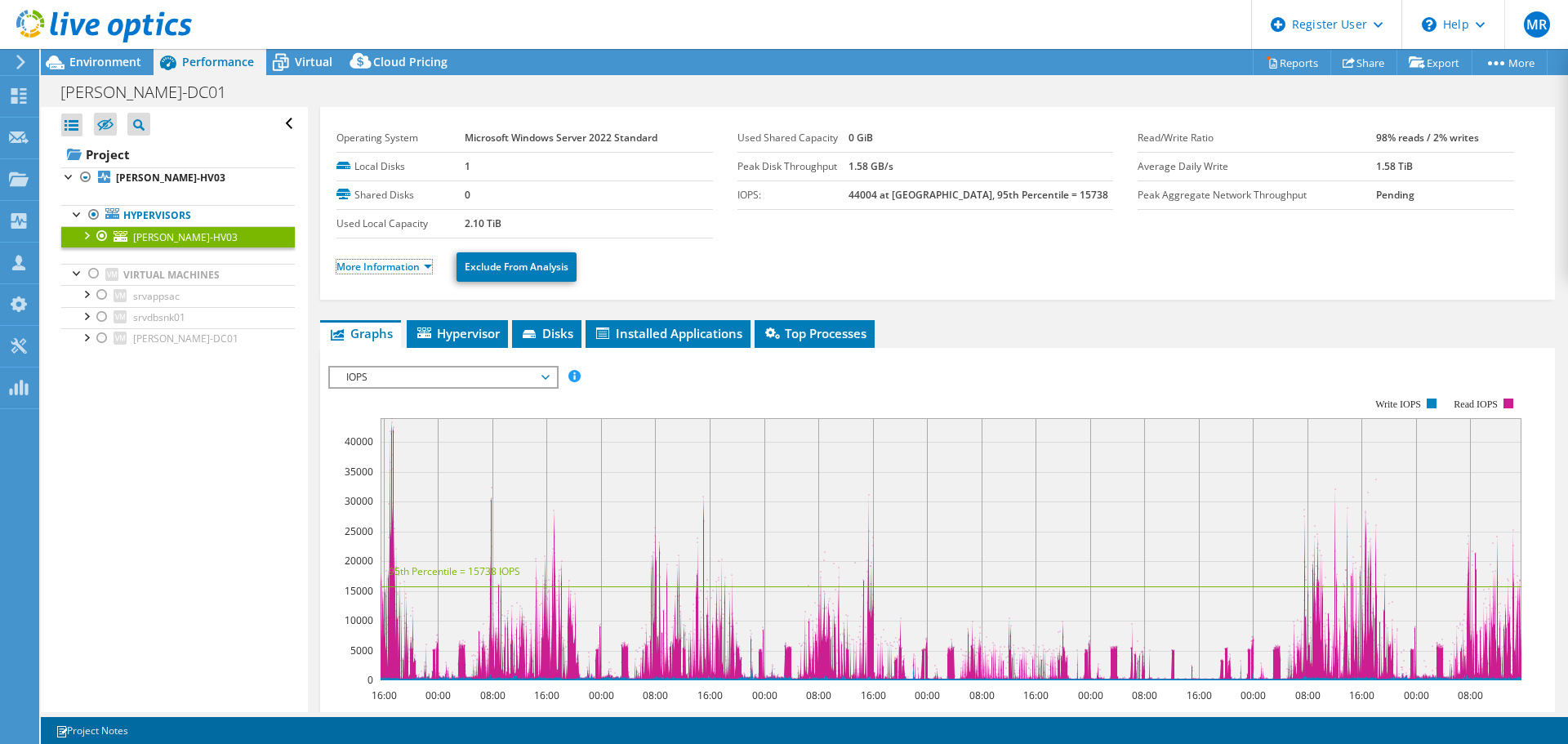
scroll to position [0, 0]
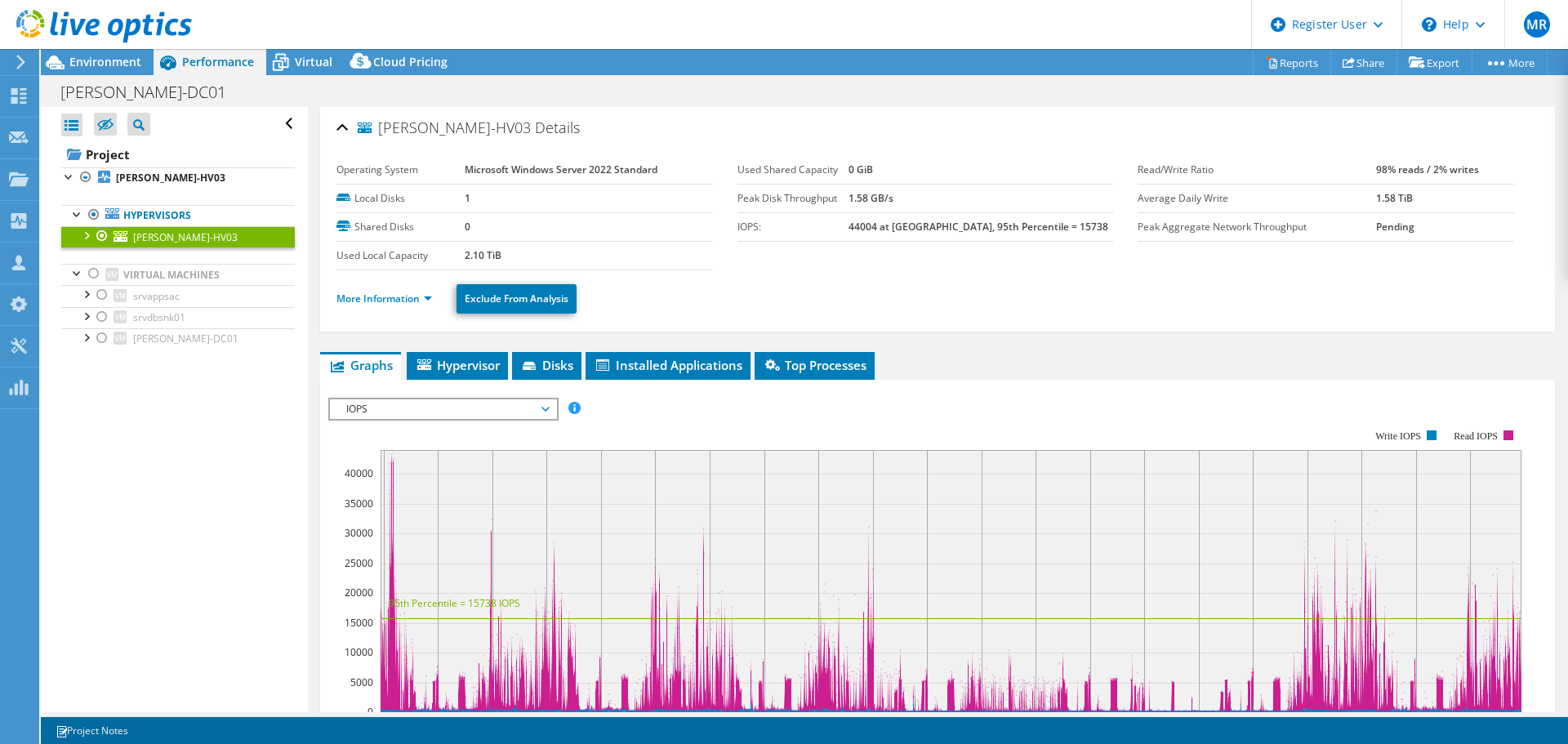
click at [805, 306] on ul "More Information Exclude From Analysis" at bounding box center [938, 297] width 1202 height 34
click at [396, 297] on link "More Information" at bounding box center [385, 299] width 96 height 14
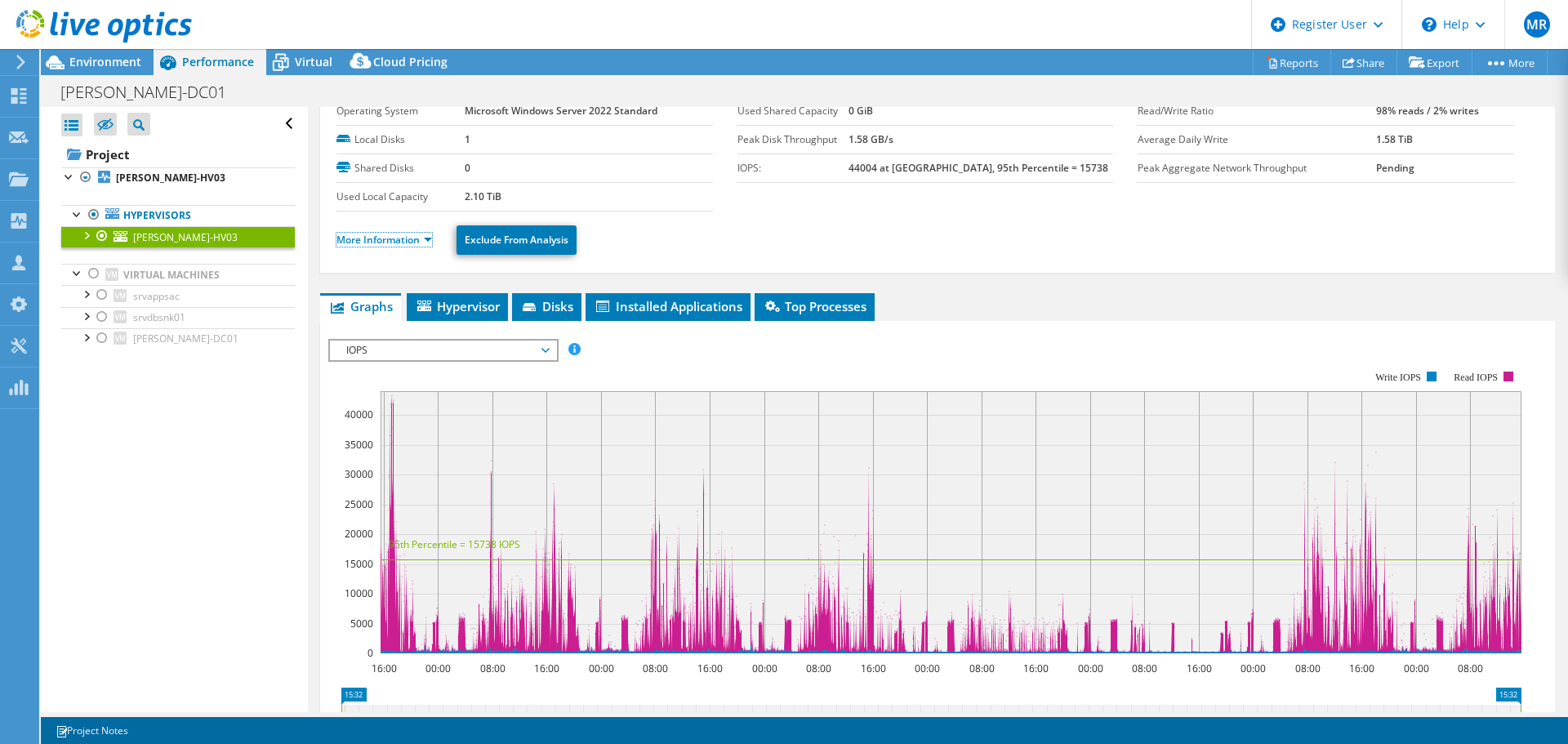
scroll to position [82, 0]
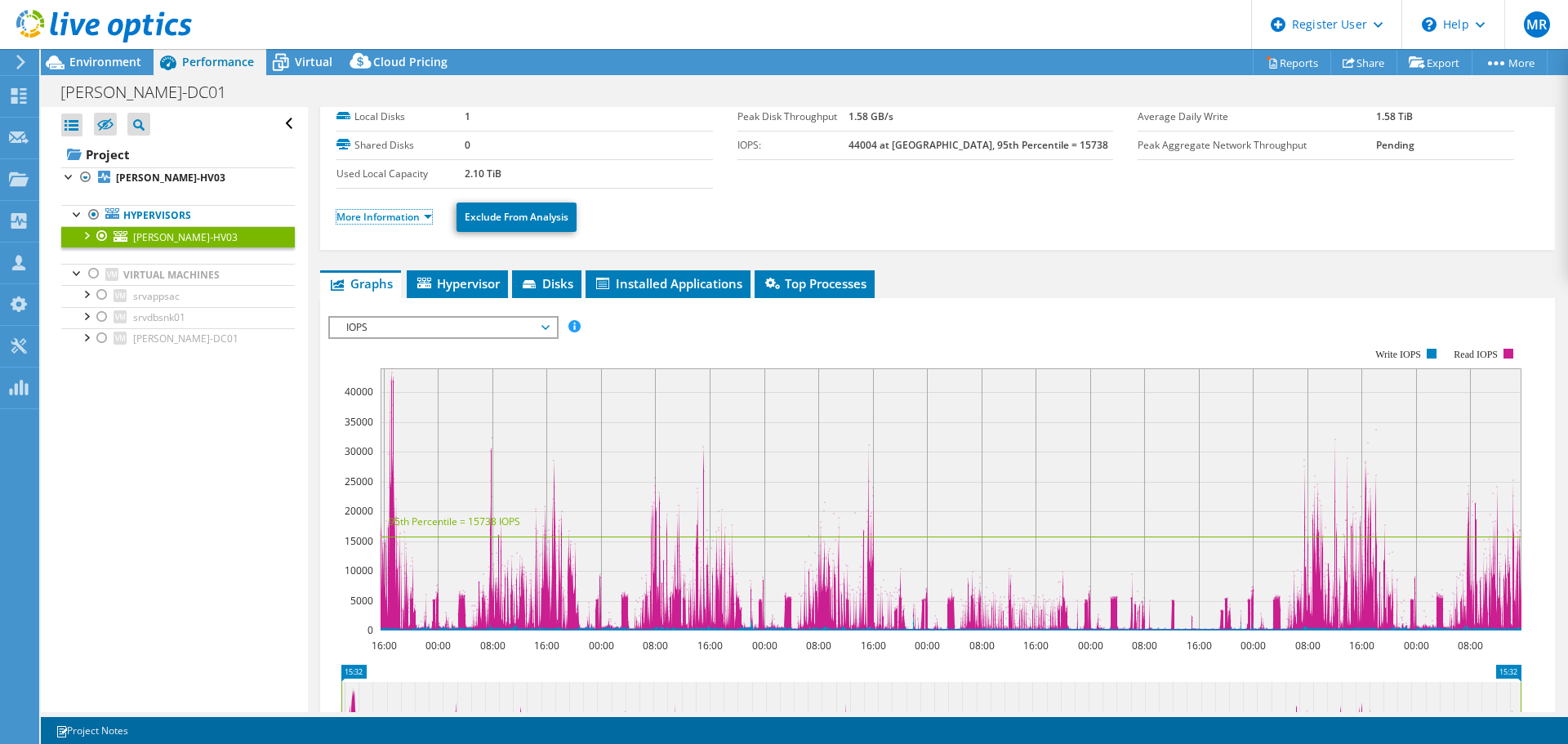
click at [395, 222] on link "More Information" at bounding box center [385, 217] width 96 height 14
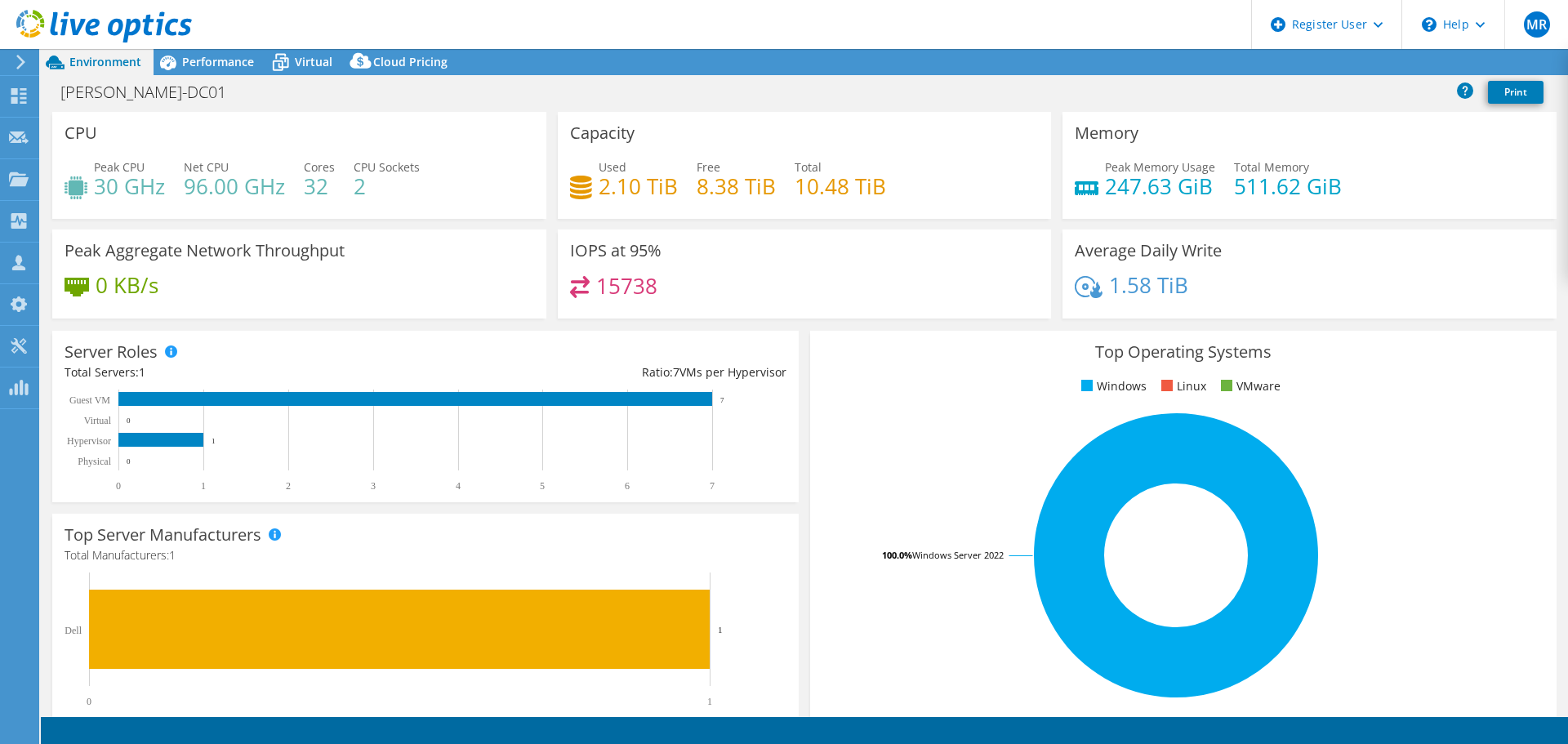
select select "USD"
click at [225, 59] on span "Performance" at bounding box center [217, 62] width 72 height 16
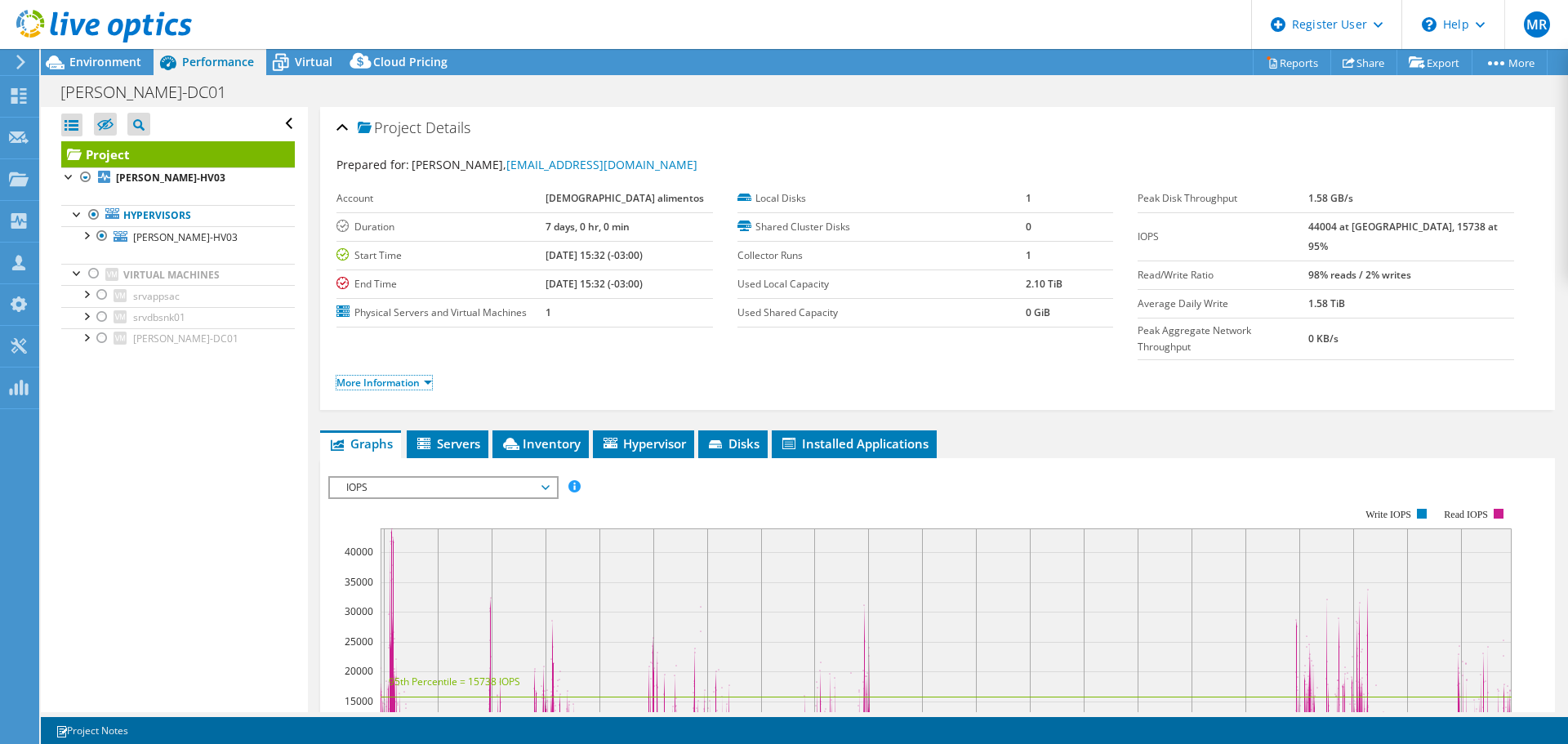
click at [394, 376] on link "More Information" at bounding box center [385, 383] width 96 height 14
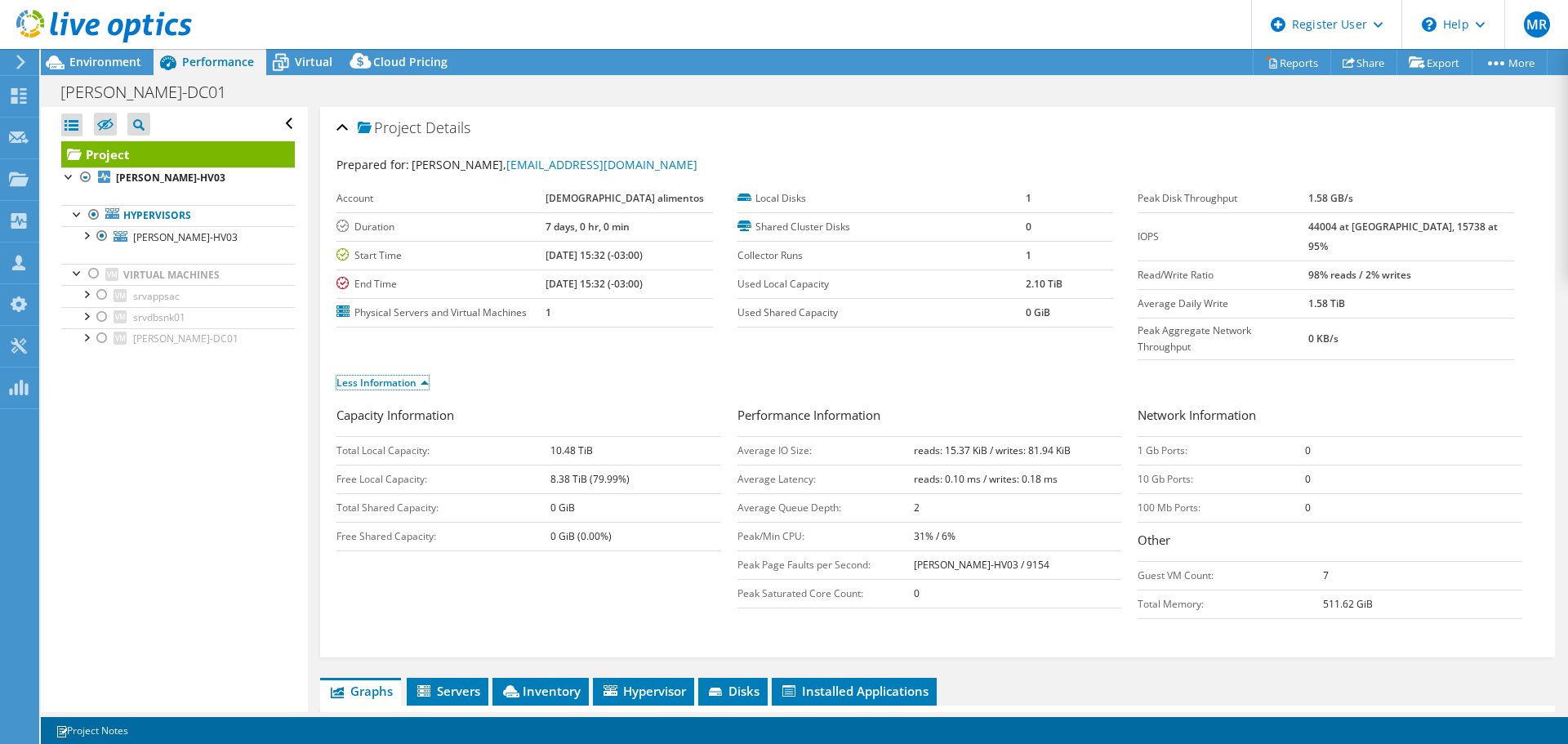
click at [391, 376] on link "Less Information" at bounding box center [383, 383] width 92 height 14
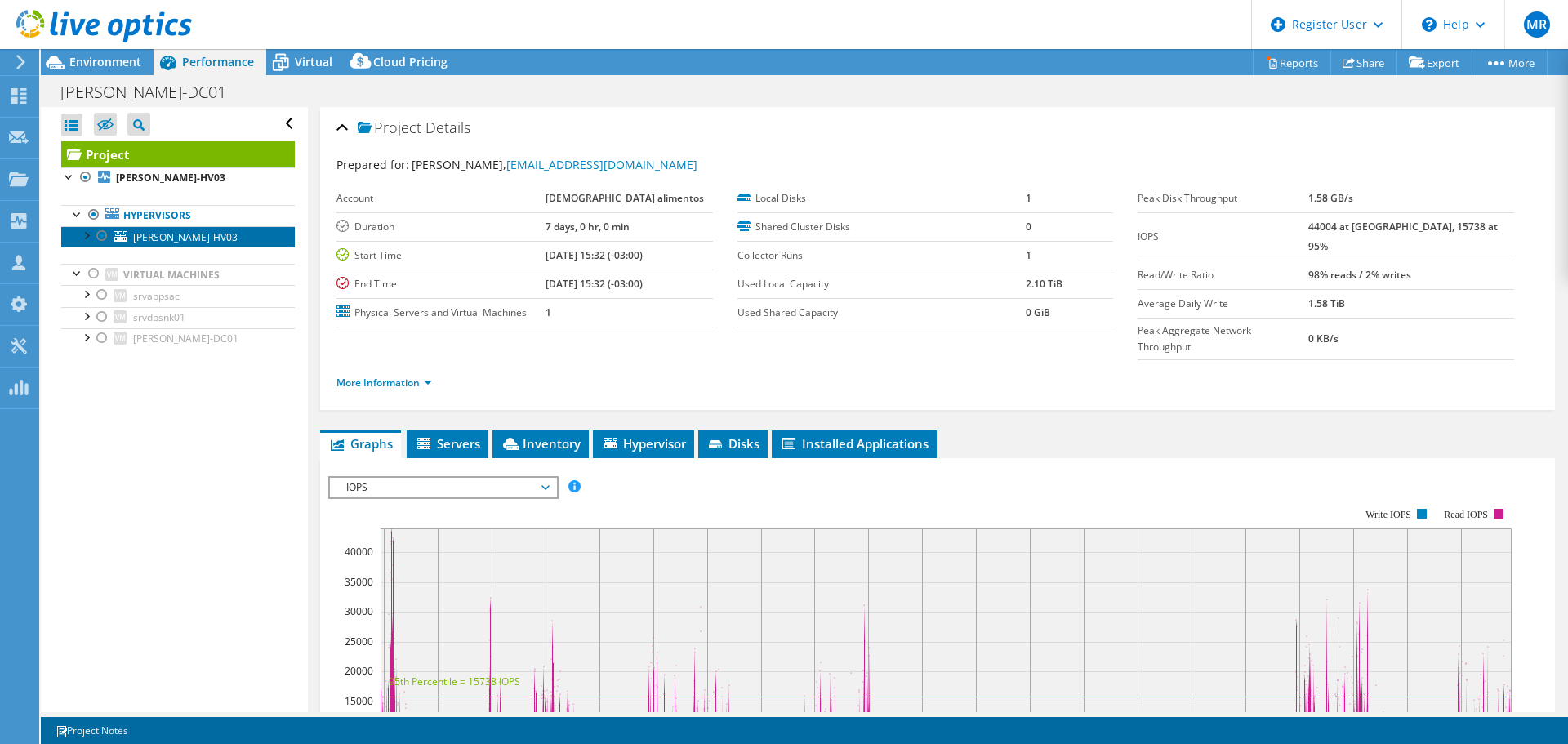
click at [180, 235] on span "BISPO-HV03" at bounding box center [185, 238] width 105 height 14
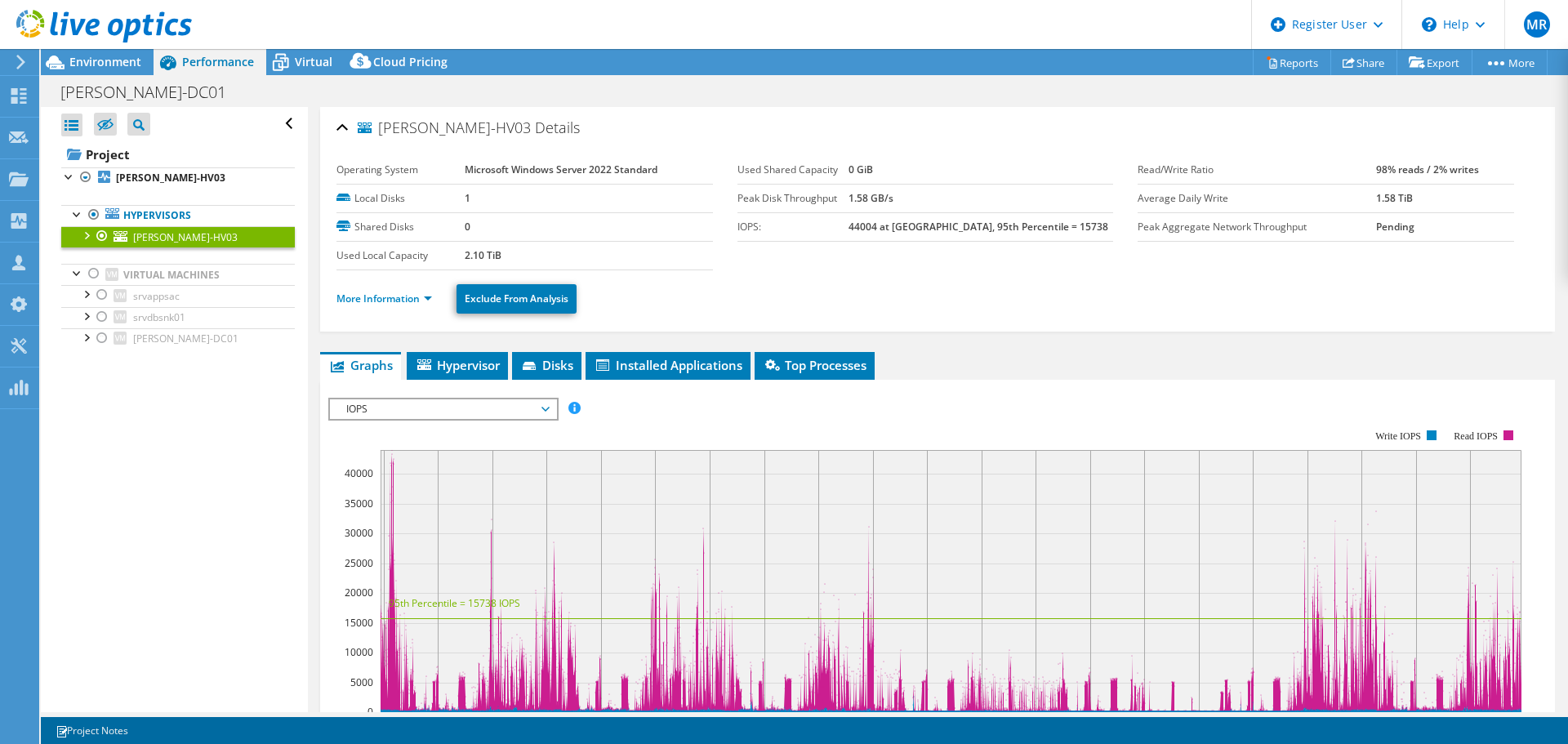
click at [380, 349] on div "BISPO-HV03 Details Operating System Microsoft Windows Server 2022 Standard Loca…" at bounding box center [937, 588] width 1260 height 961
click at [372, 297] on link "More Information" at bounding box center [385, 299] width 96 height 14
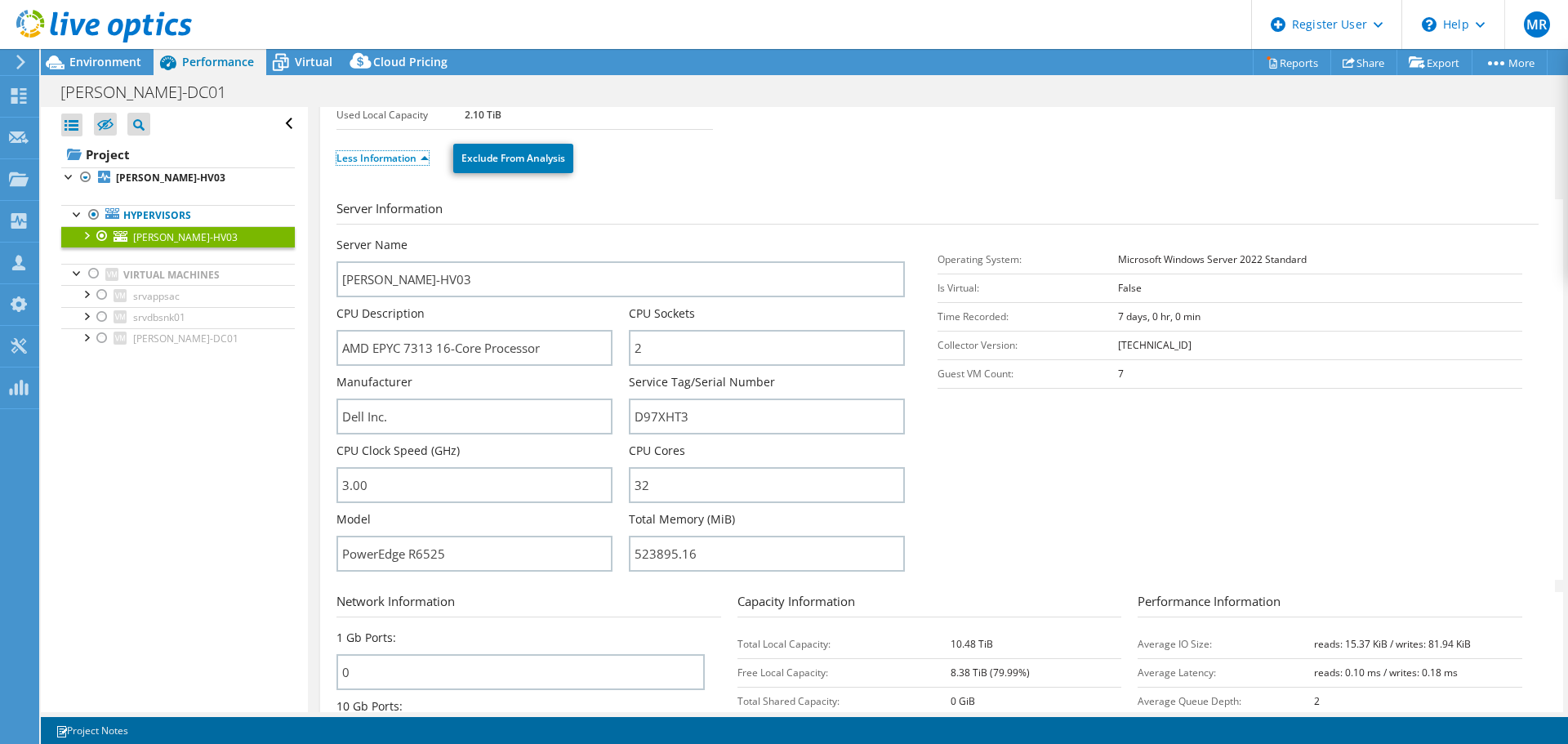
scroll to position [163, 0]
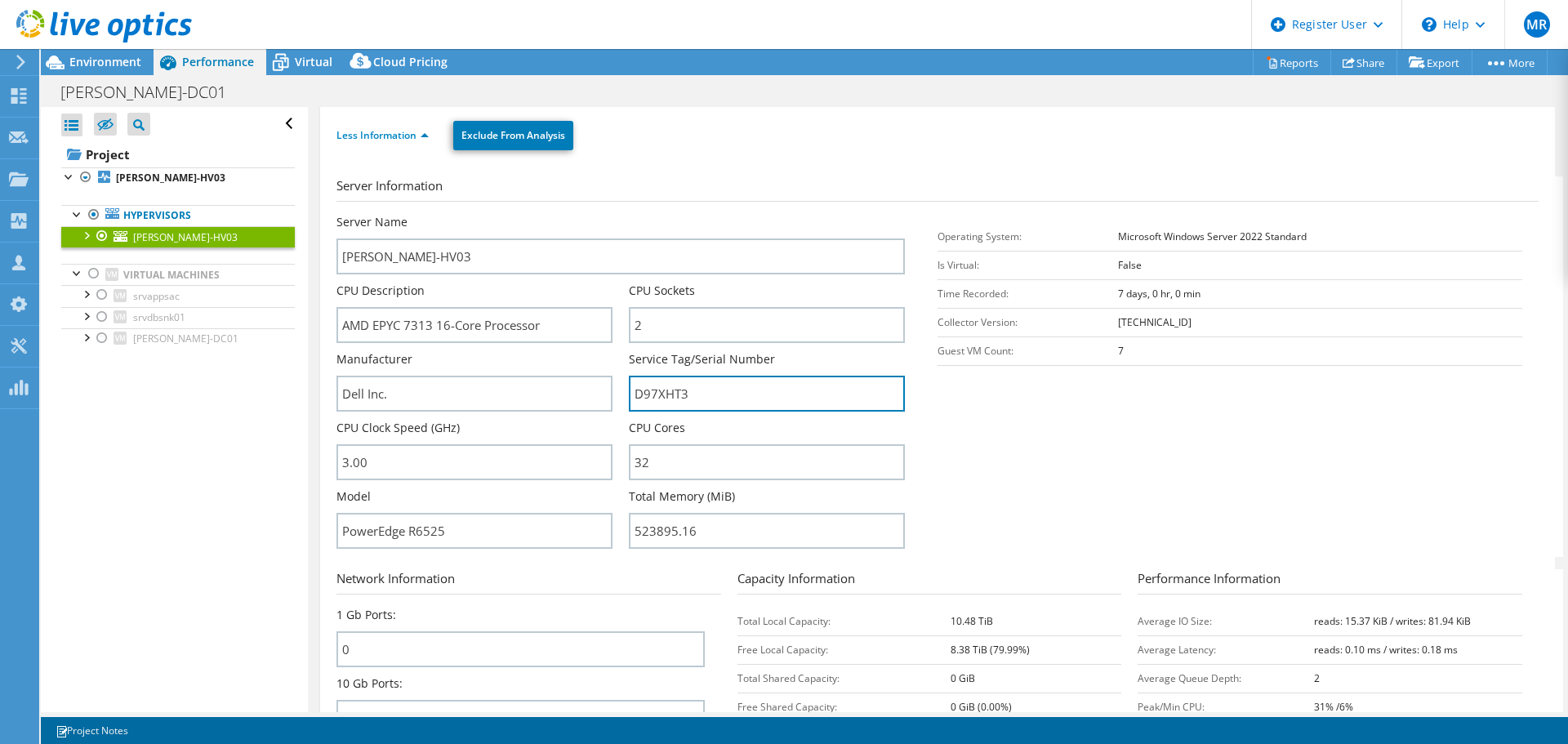
click at [659, 398] on input "D97XHT3" at bounding box center [766, 394] width 276 height 36
click at [102, 63] on span "Environment" at bounding box center [105, 62] width 72 height 16
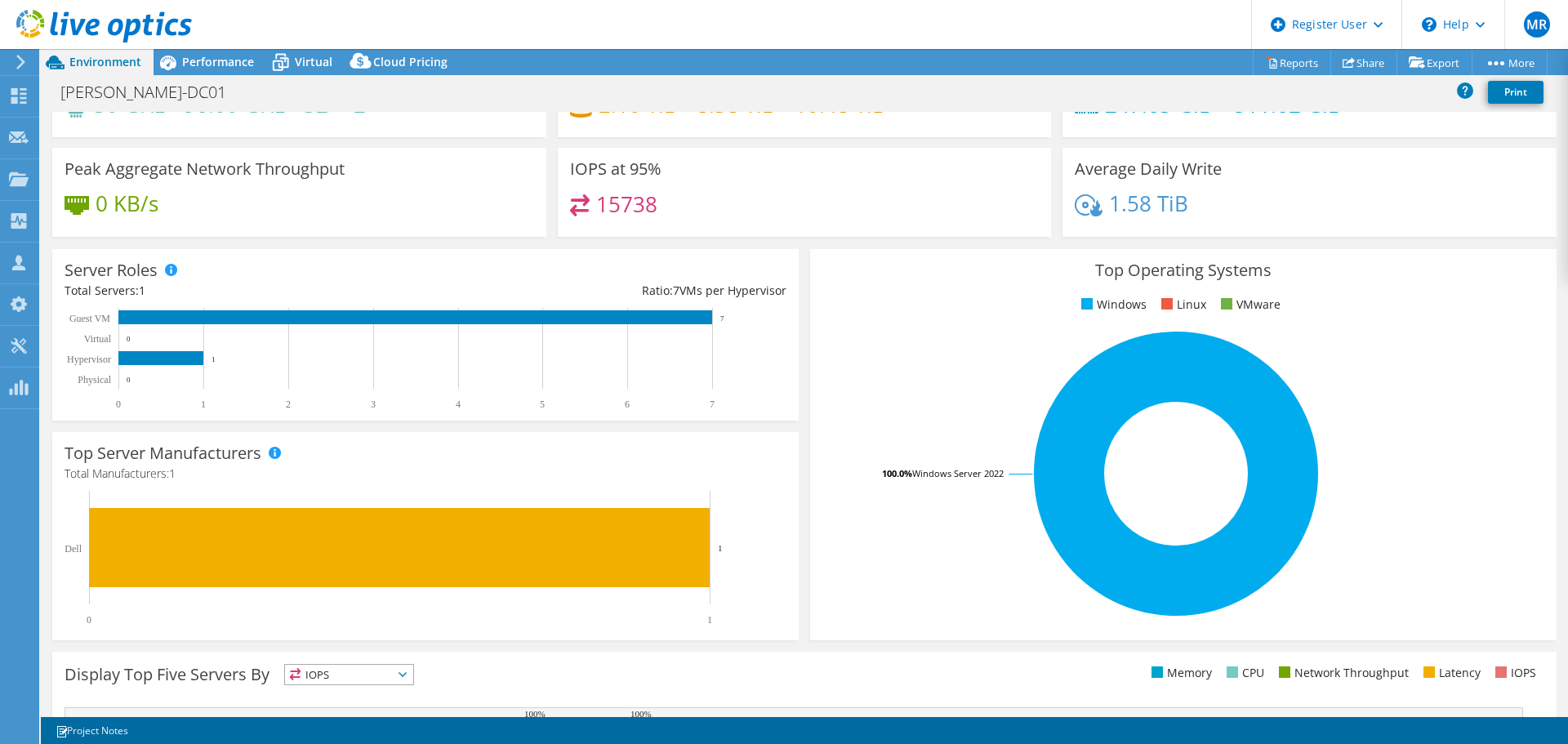
scroll to position [0, 0]
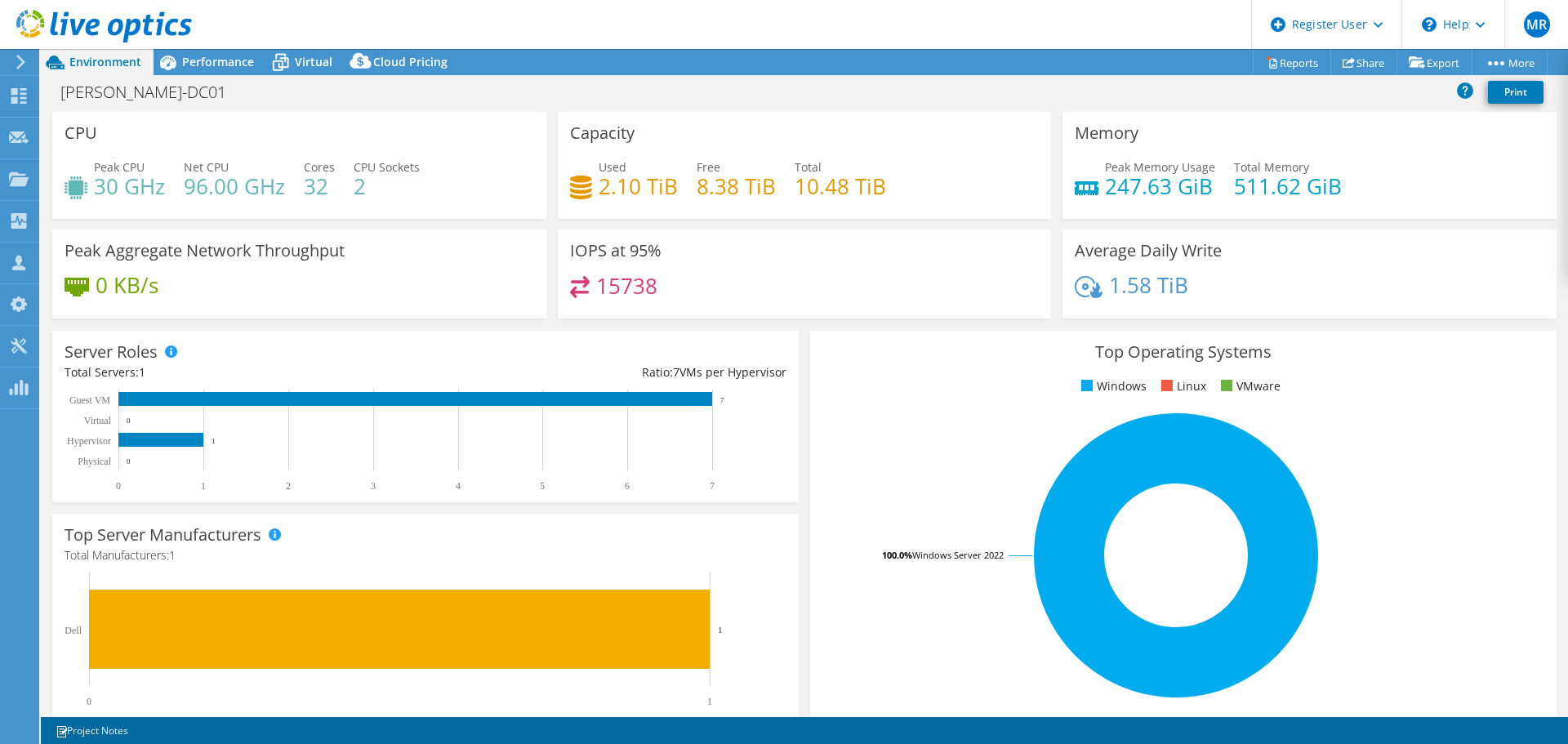
click at [216, 62] on span "Performance" at bounding box center [217, 62] width 72 height 16
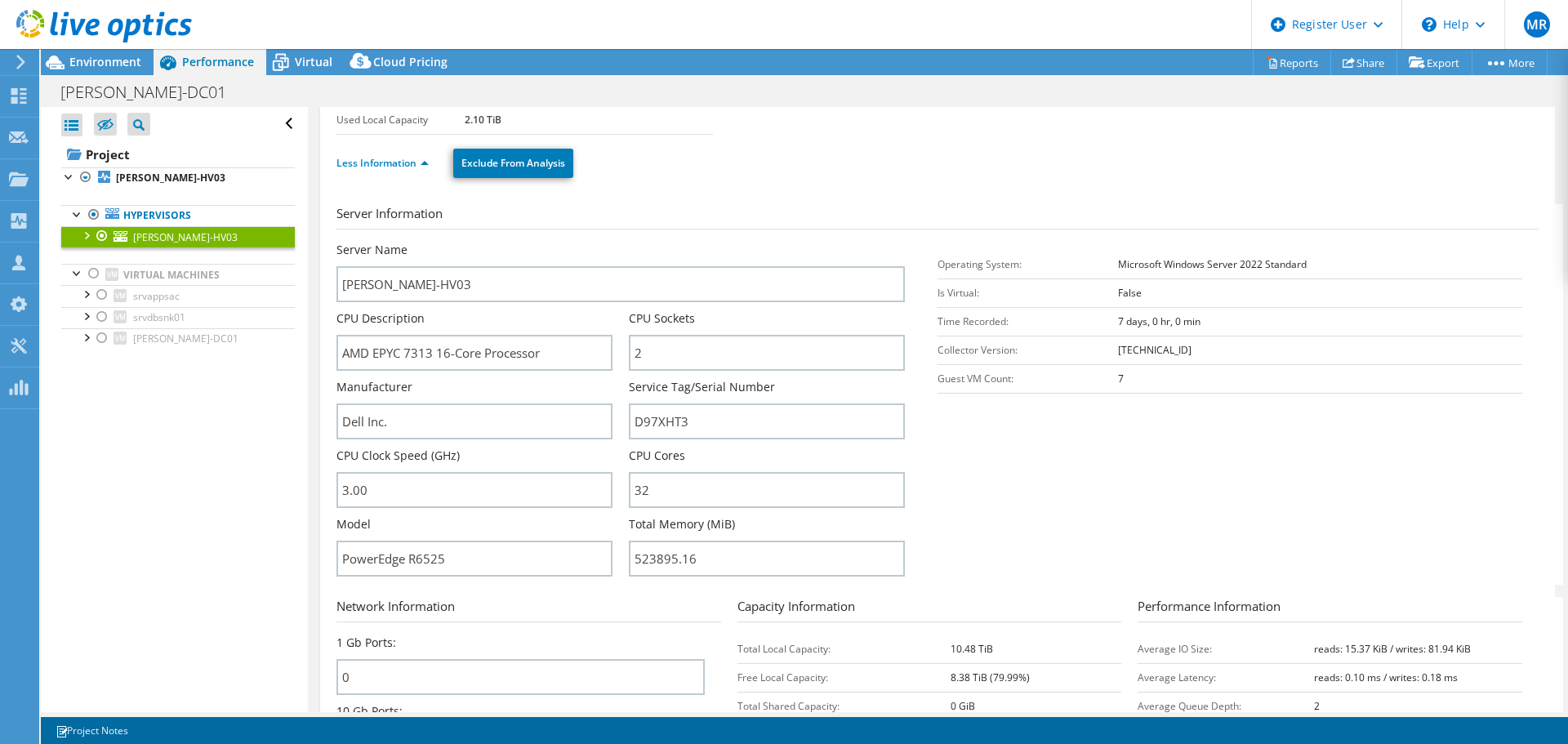
scroll to position [82, 0]
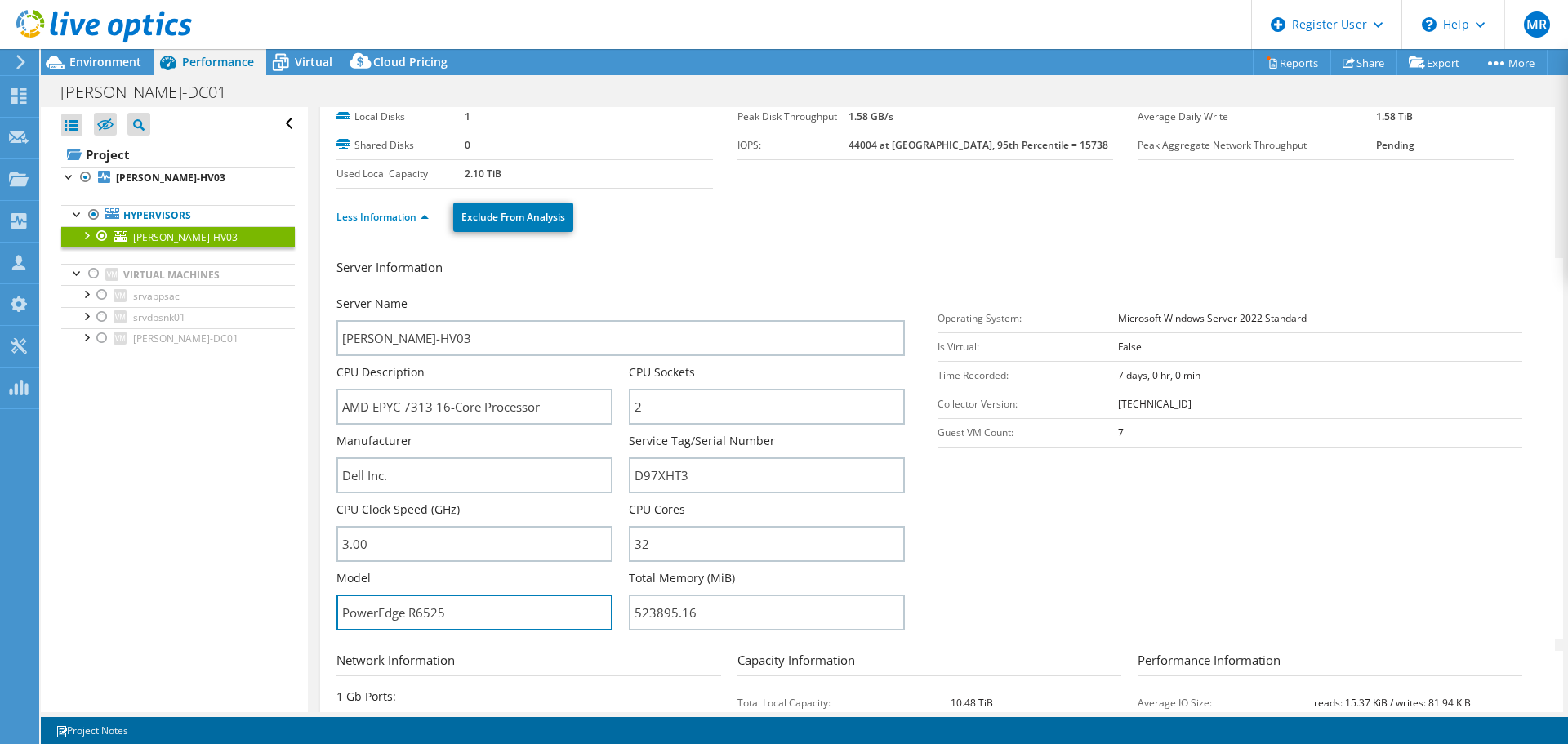
drag, startPoint x: 447, startPoint y: 609, endPoint x: 410, endPoint y: 612, distance: 37.1
click at [410, 612] on input "PowerEdge R6525" at bounding box center [474, 613] width 276 height 36
click at [113, 60] on span "Environment" at bounding box center [105, 62] width 72 height 16
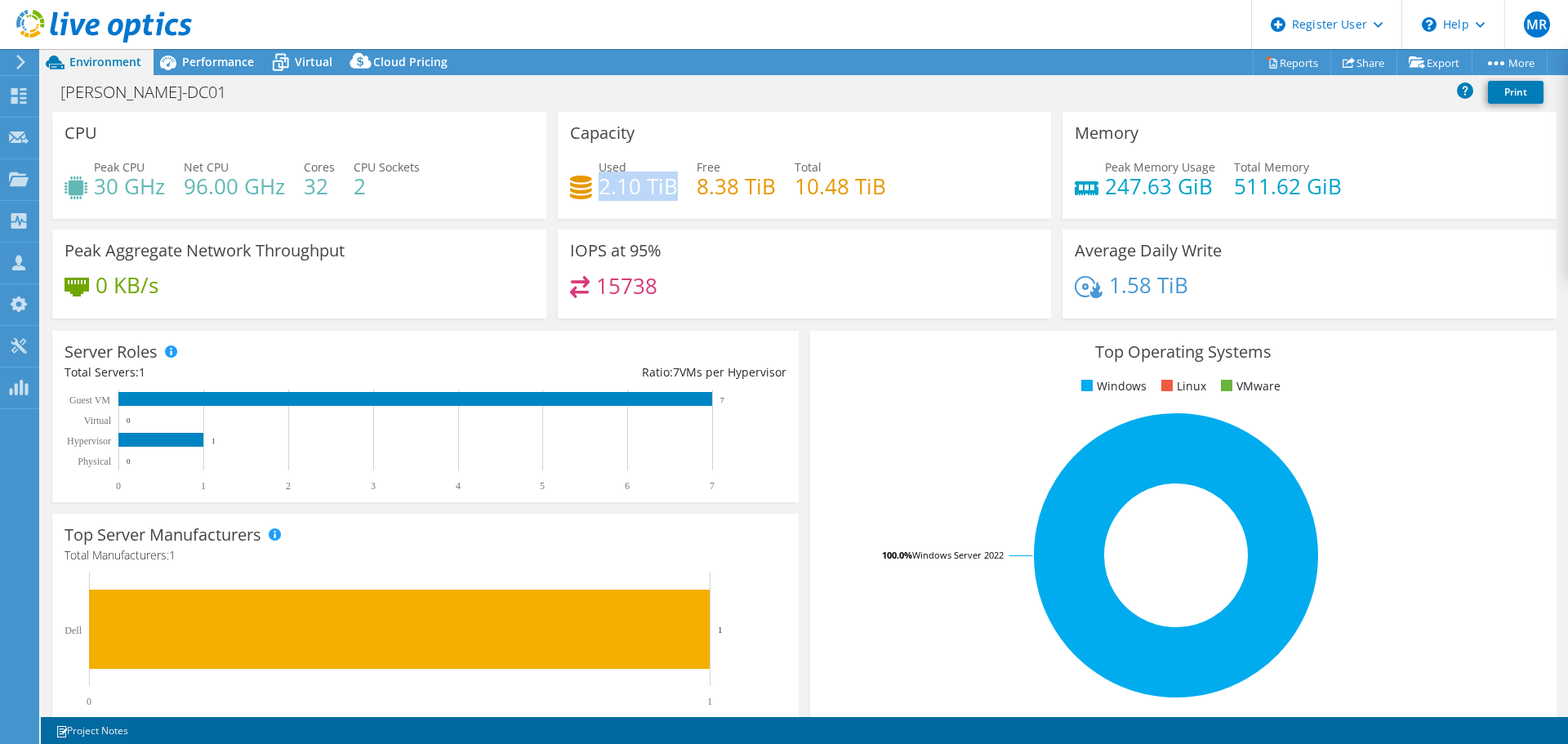
drag, startPoint x: 598, startPoint y: 188, endPoint x: 669, endPoint y: 191, distance: 71.1
click at [669, 191] on h4 "2.10 TiB" at bounding box center [637, 186] width 79 height 18
click at [690, 188] on div "Used 2.10 TiB Free 8.38 TiB Total 10.48 TiB" at bounding box center [805, 185] width 470 height 53
drag, startPoint x: 792, startPoint y: 182, endPoint x: 878, endPoint y: 187, distance: 86.1
click at [878, 187] on h4 "10.48 TiB" at bounding box center [839, 186] width 91 height 18
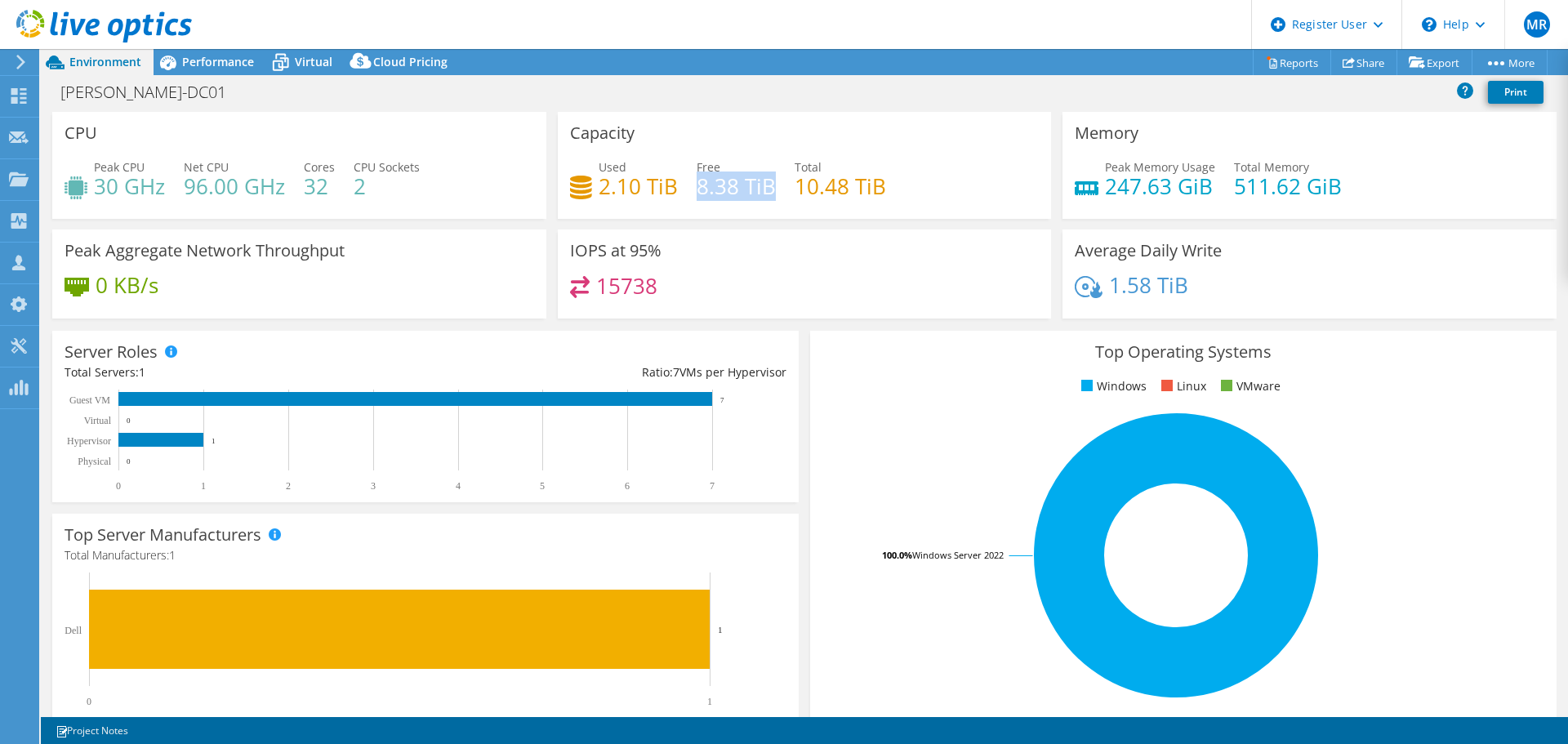
drag, startPoint x: 765, startPoint y: 185, endPoint x: 691, endPoint y: 185, distance: 74.0
click at [697, 185] on h4 "8.38 TiB" at bounding box center [736, 186] width 79 height 18
drag, startPoint x: 188, startPoint y: 184, endPoint x: 282, endPoint y: 188, distance: 94.1
click at [282, 188] on h4 "96.00 GHz" at bounding box center [234, 186] width 101 height 18
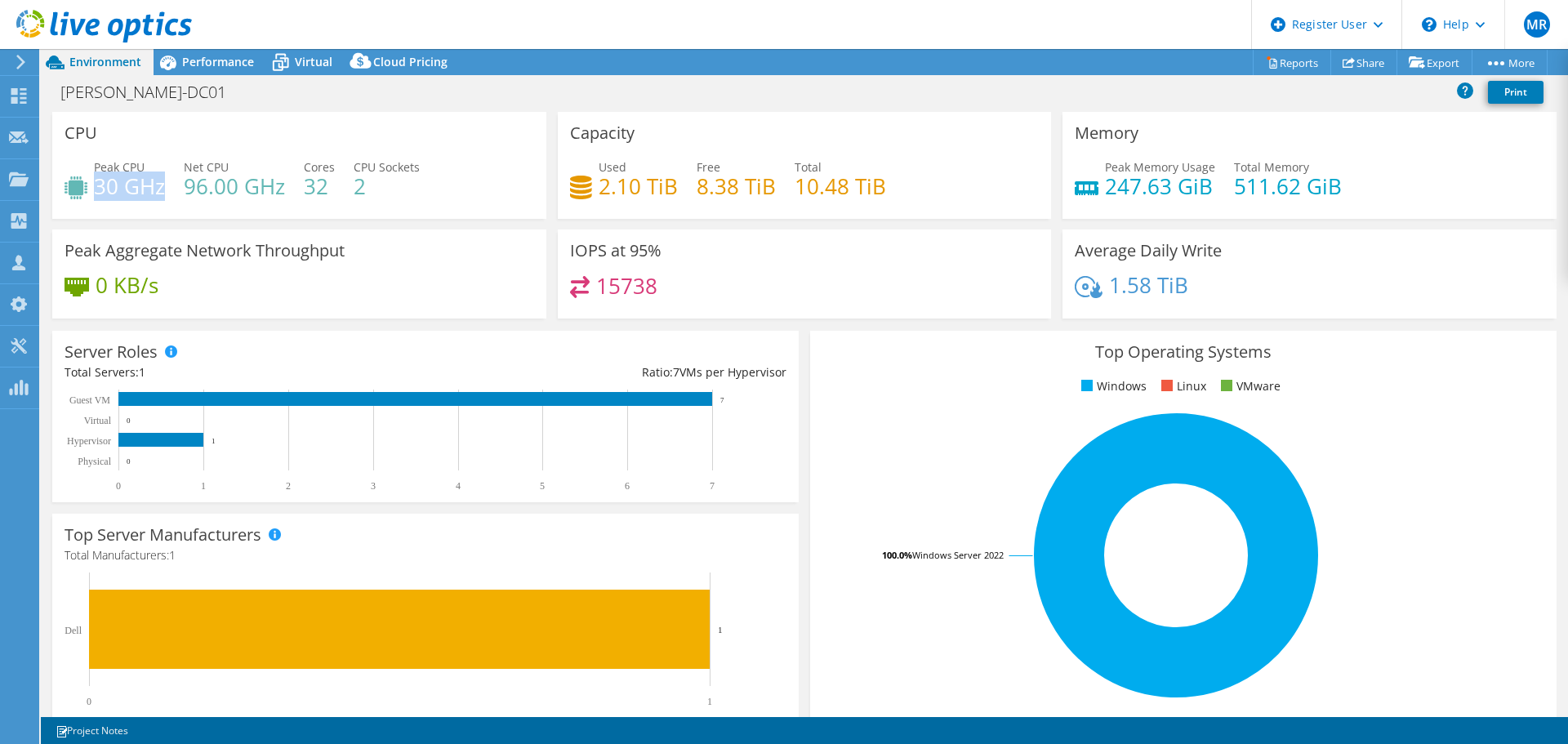
drag, startPoint x: 161, startPoint y: 188, endPoint x: 98, endPoint y: 188, distance: 63.0
click at [98, 188] on h4 "30 GHz" at bounding box center [129, 186] width 71 height 18
click at [149, 191] on h4 "30 GHz" at bounding box center [129, 186] width 71 height 18
click at [151, 191] on h4 "30 GHz" at bounding box center [129, 186] width 71 height 18
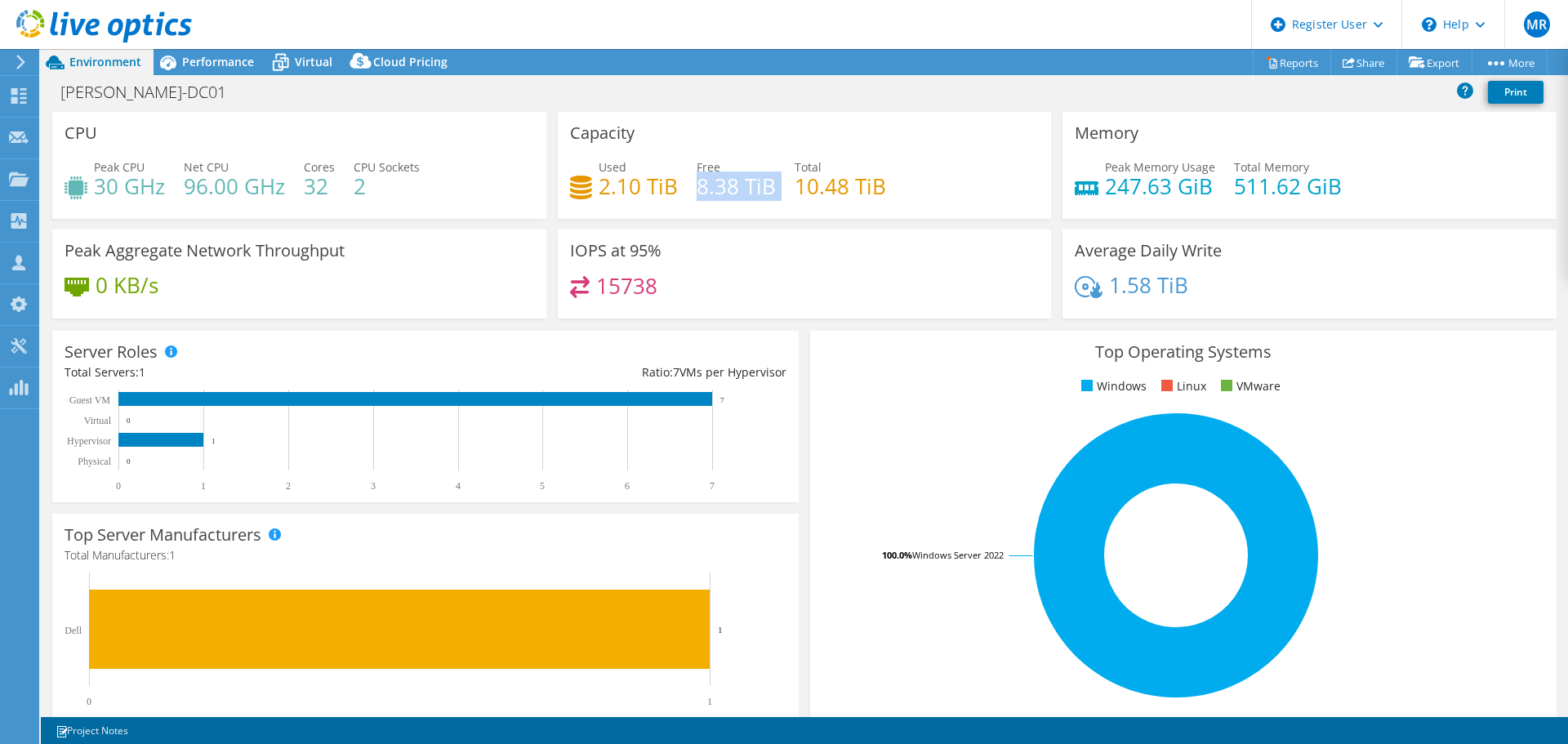
drag, startPoint x: 695, startPoint y: 184, endPoint x: 773, endPoint y: 186, distance: 78.0
click at [773, 186] on div "Used 2.10 TiB Free 8.38 TiB Total 10.48 TiB" at bounding box center [805, 185] width 470 height 53
drag, startPoint x: 595, startPoint y: 288, endPoint x: 651, endPoint y: 290, distance: 56.0
click at [651, 290] on h4 "15738" at bounding box center [627, 286] width 61 height 18
click at [645, 289] on h4 "15738" at bounding box center [627, 286] width 61 height 18
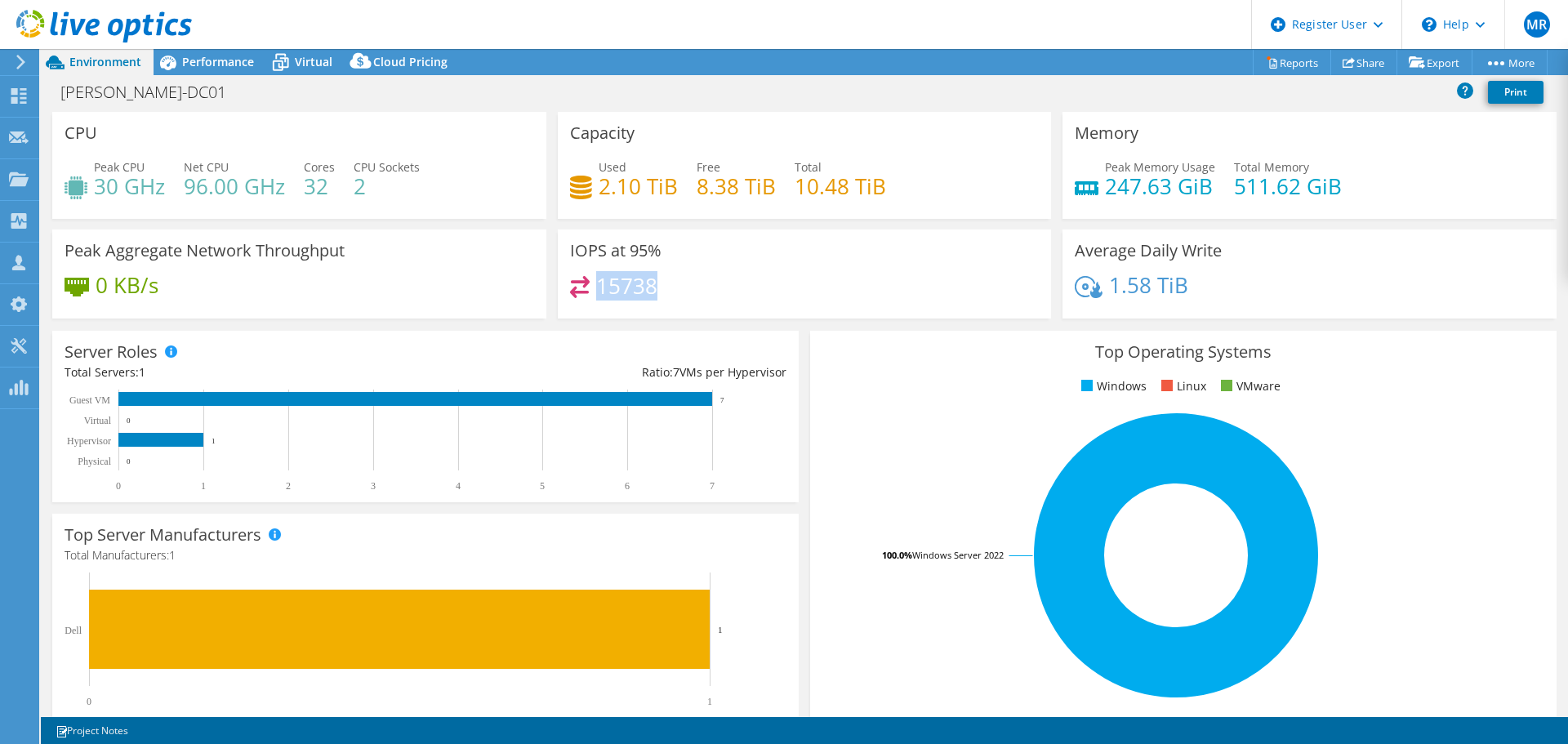
click at [645, 289] on h4 "15738" at bounding box center [627, 286] width 61 height 18
click at [597, 282] on h4 "15738" at bounding box center [627, 286] width 61 height 18
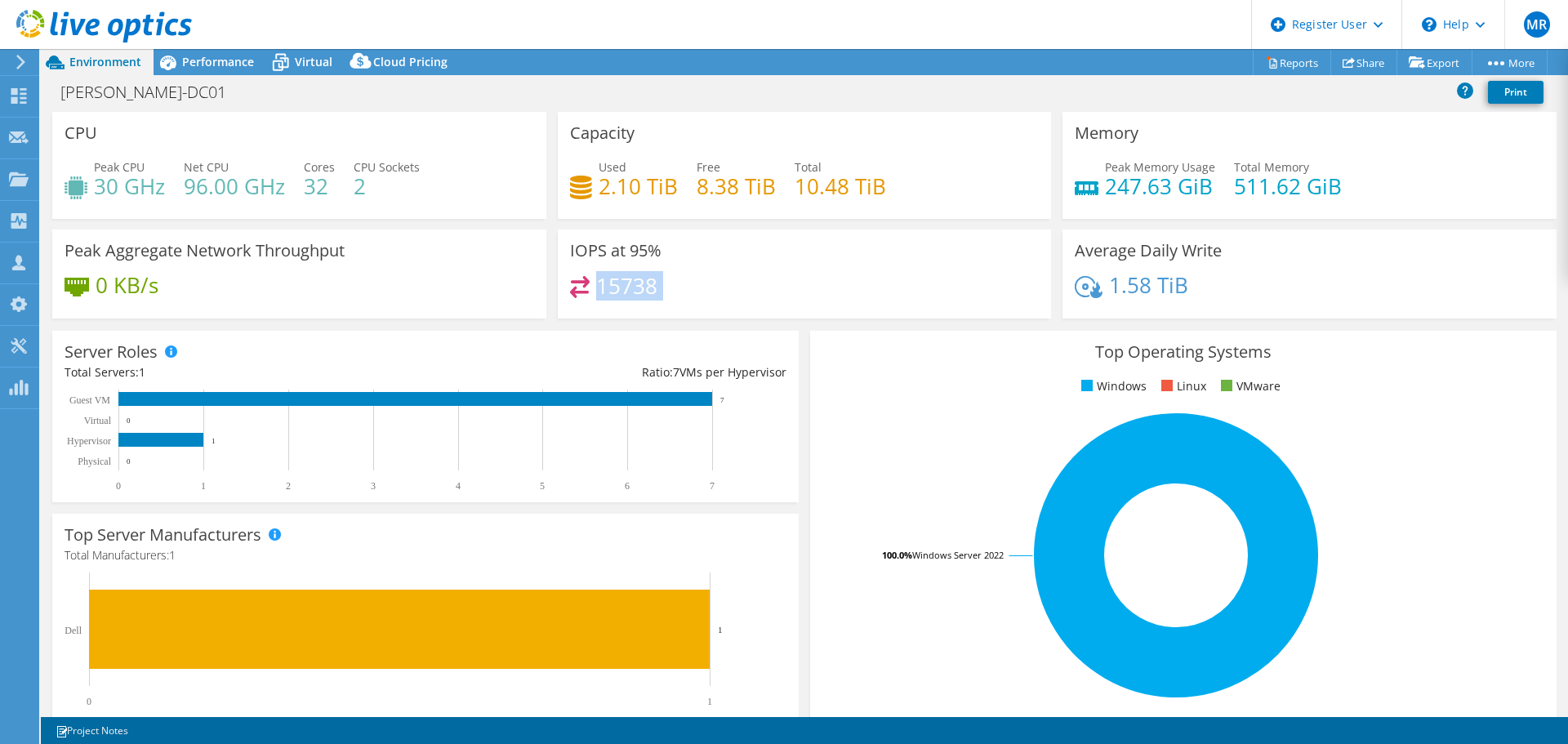
click at [630, 295] on h4 "15738" at bounding box center [627, 286] width 61 height 18
click at [624, 295] on h4 "15738" at bounding box center [627, 286] width 61 height 18
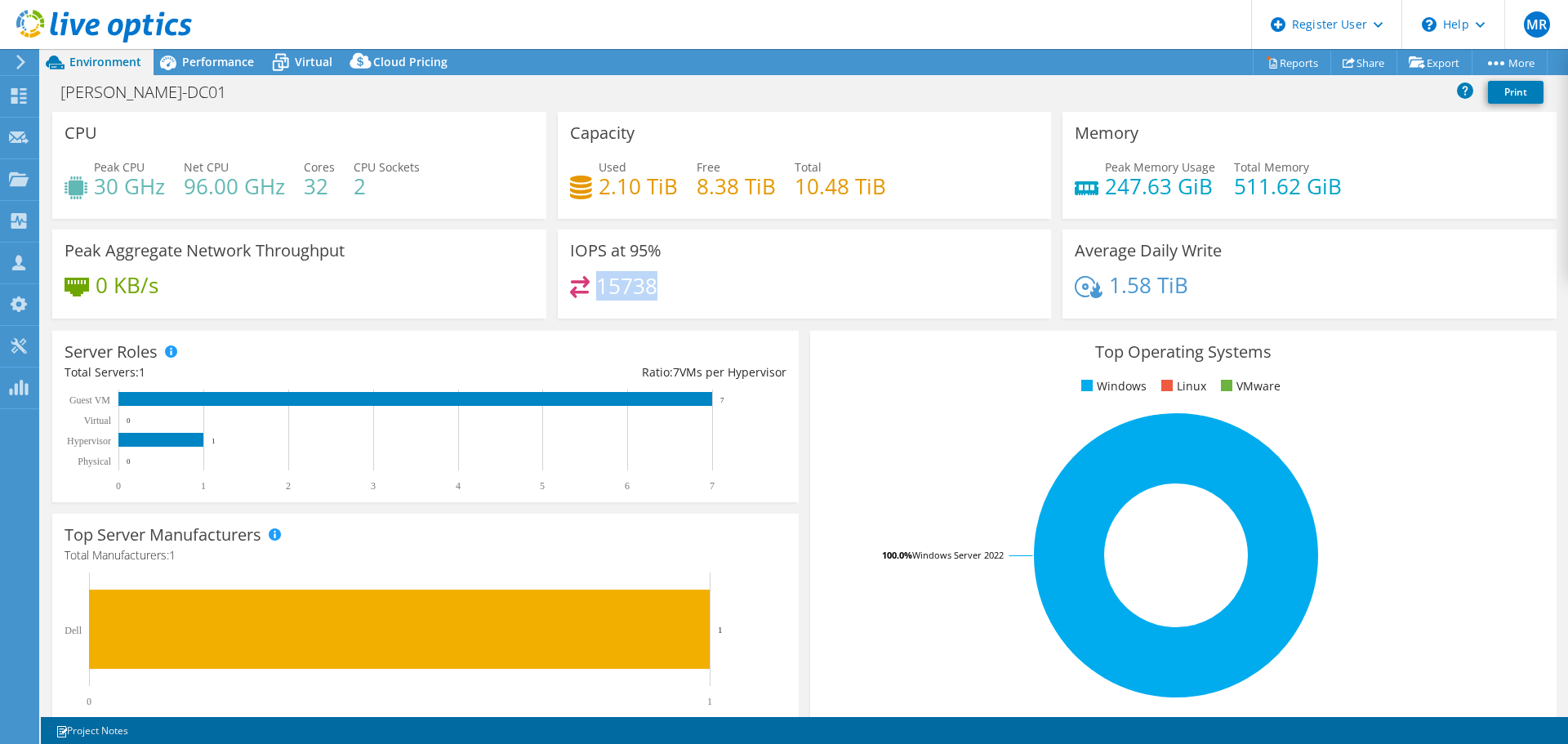
click at [624, 295] on h4 "15738" at bounding box center [627, 286] width 61 height 18
click at [213, 65] on span "Performance" at bounding box center [217, 62] width 72 height 16
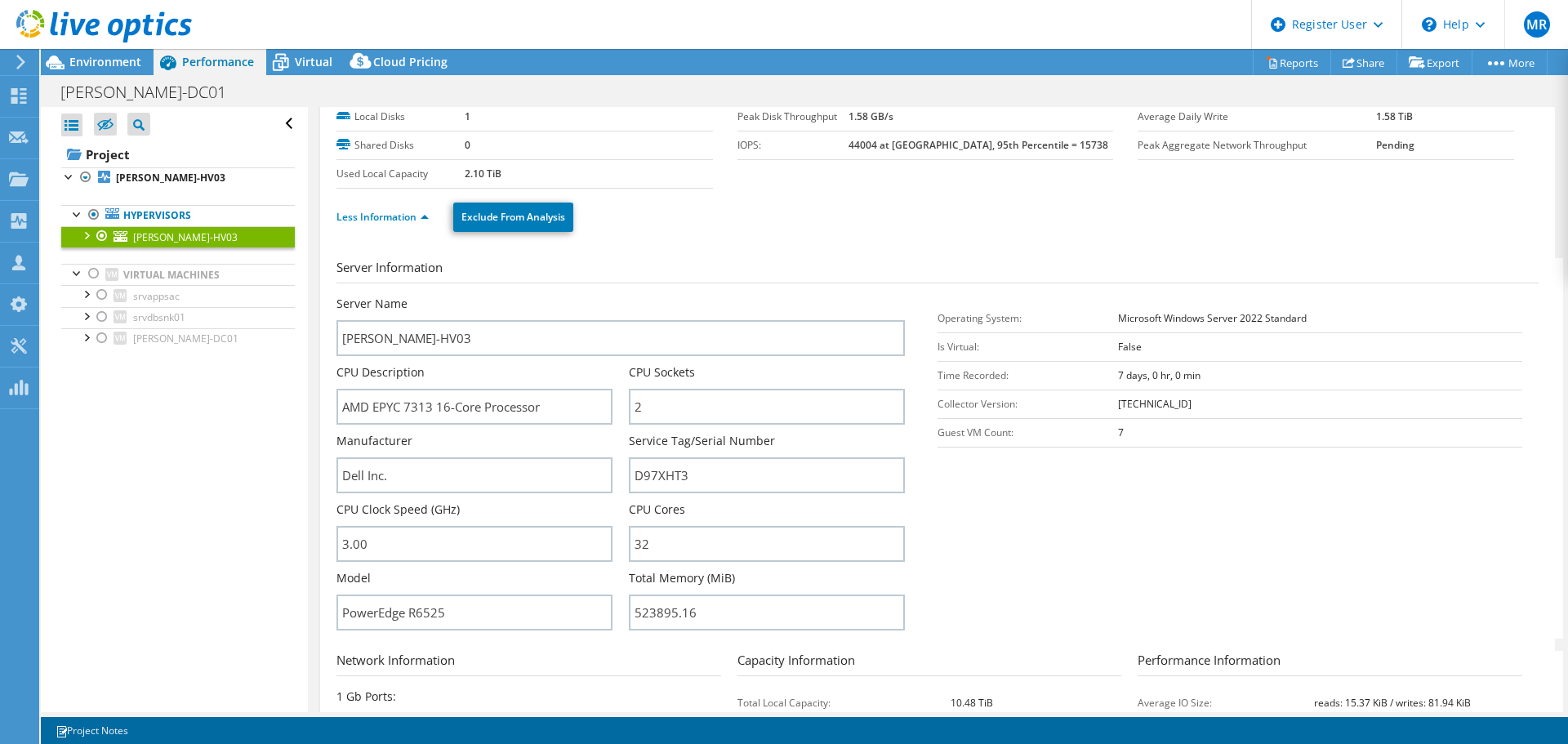
click at [142, 68] on div "Environment" at bounding box center [97, 61] width 113 height 26
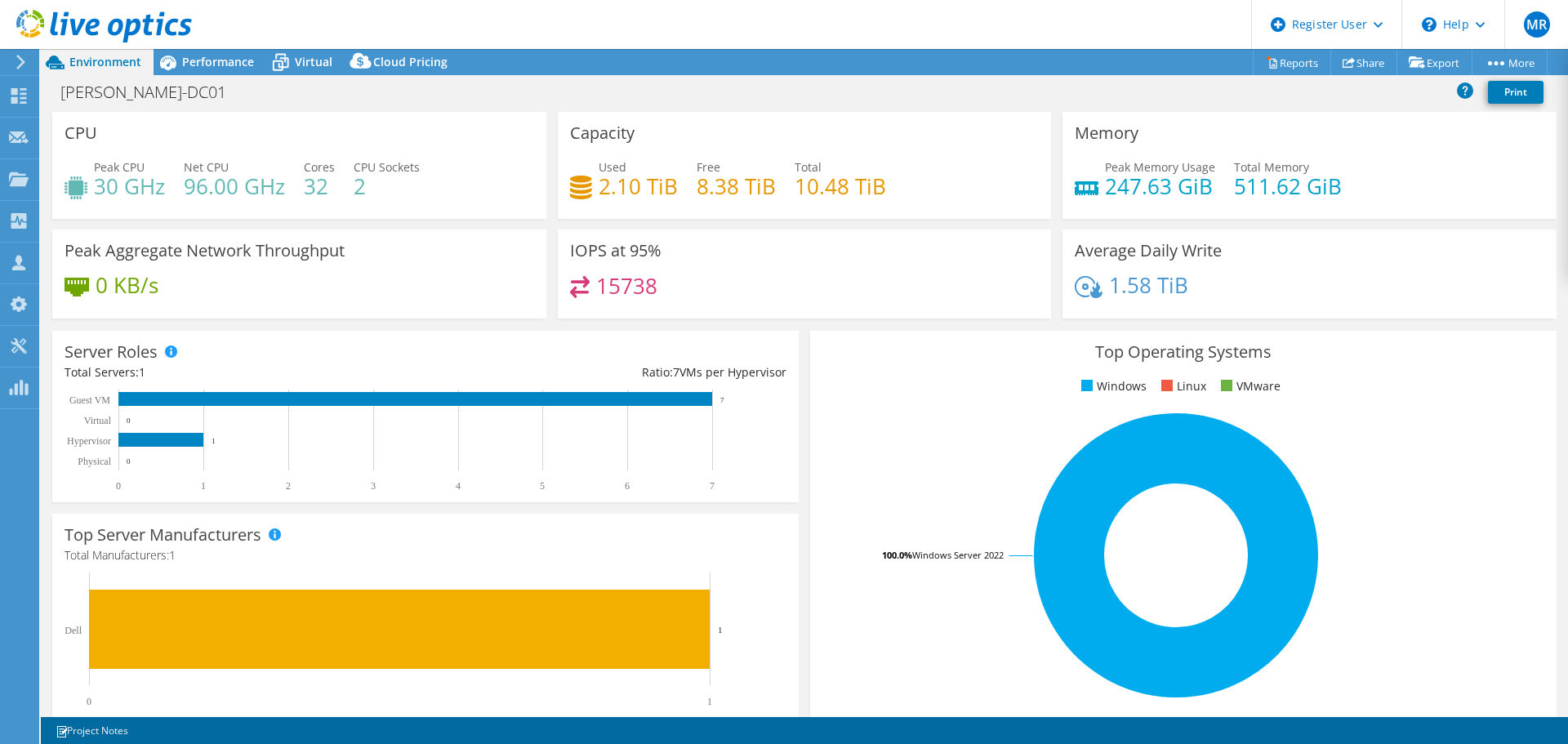
click at [638, 286] on h4 "15738" at bounding box center [627, 286] width 61 height 18
click at [215, 58] on span "Performance" at bounding box center [217, 62] width 72 height 16
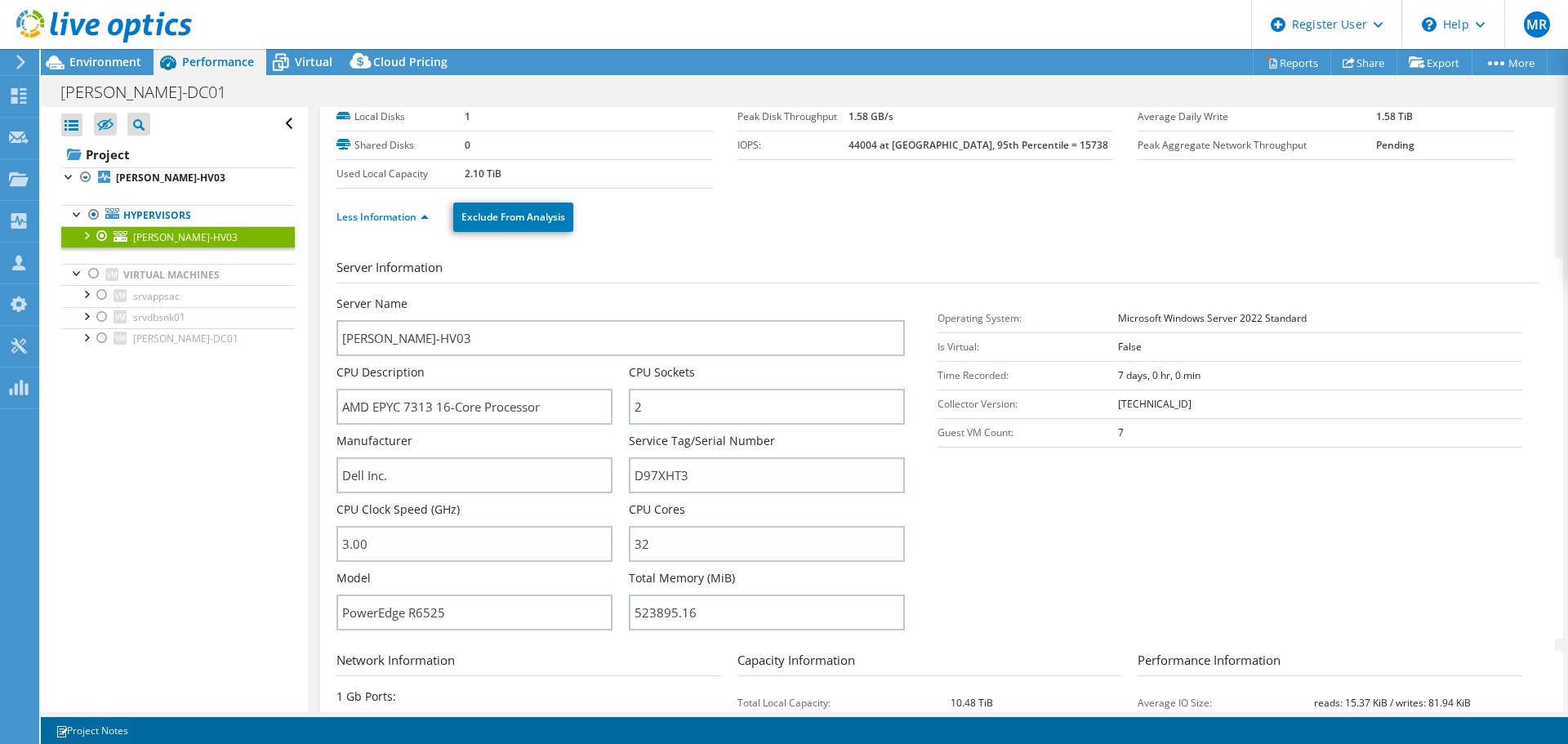
click at [307, 66] on span "Virtual" at bounding box center [314, 62] width 37 height 16
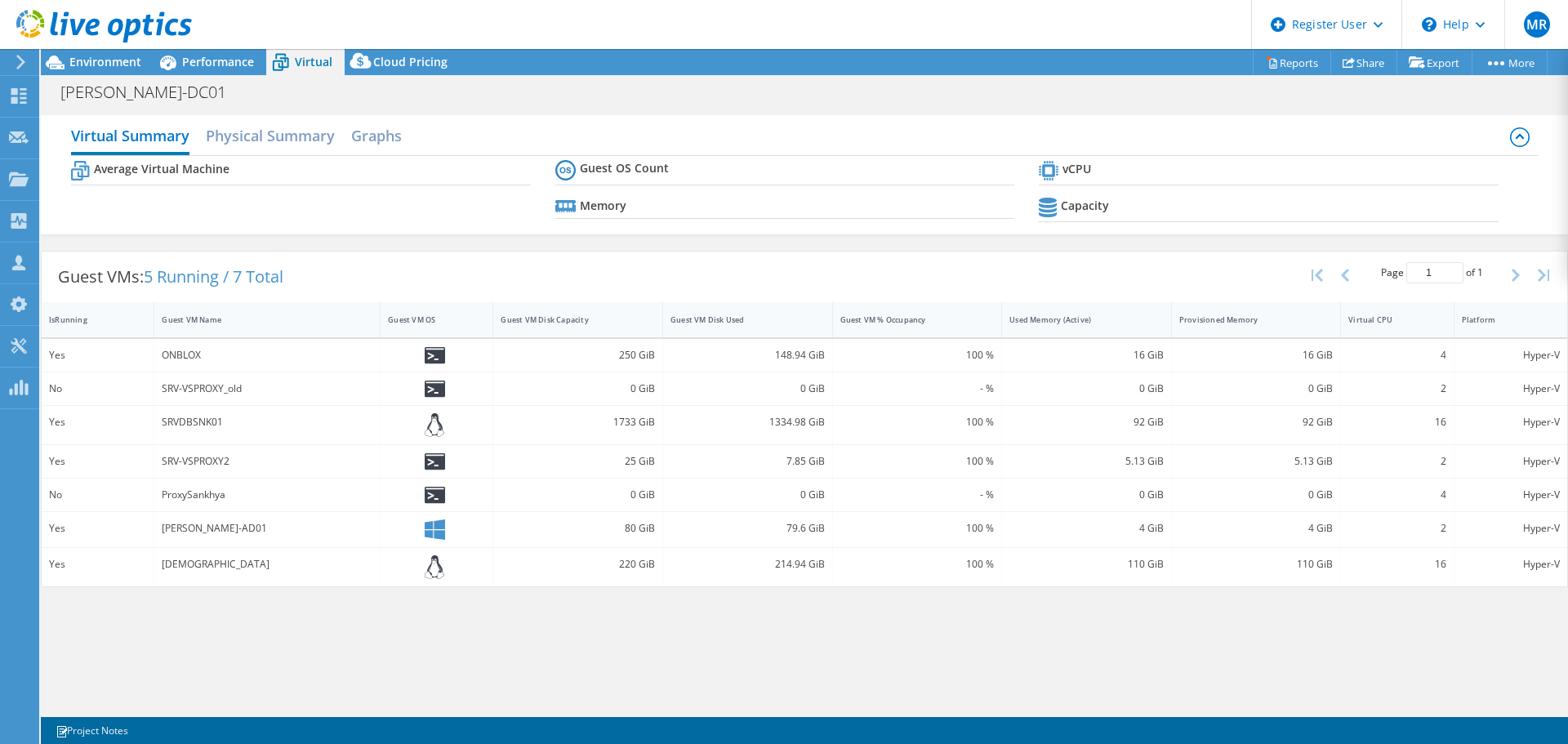
click at [221, 69] on div "Performance" at bounding box center [209, 61] width 113 height 26
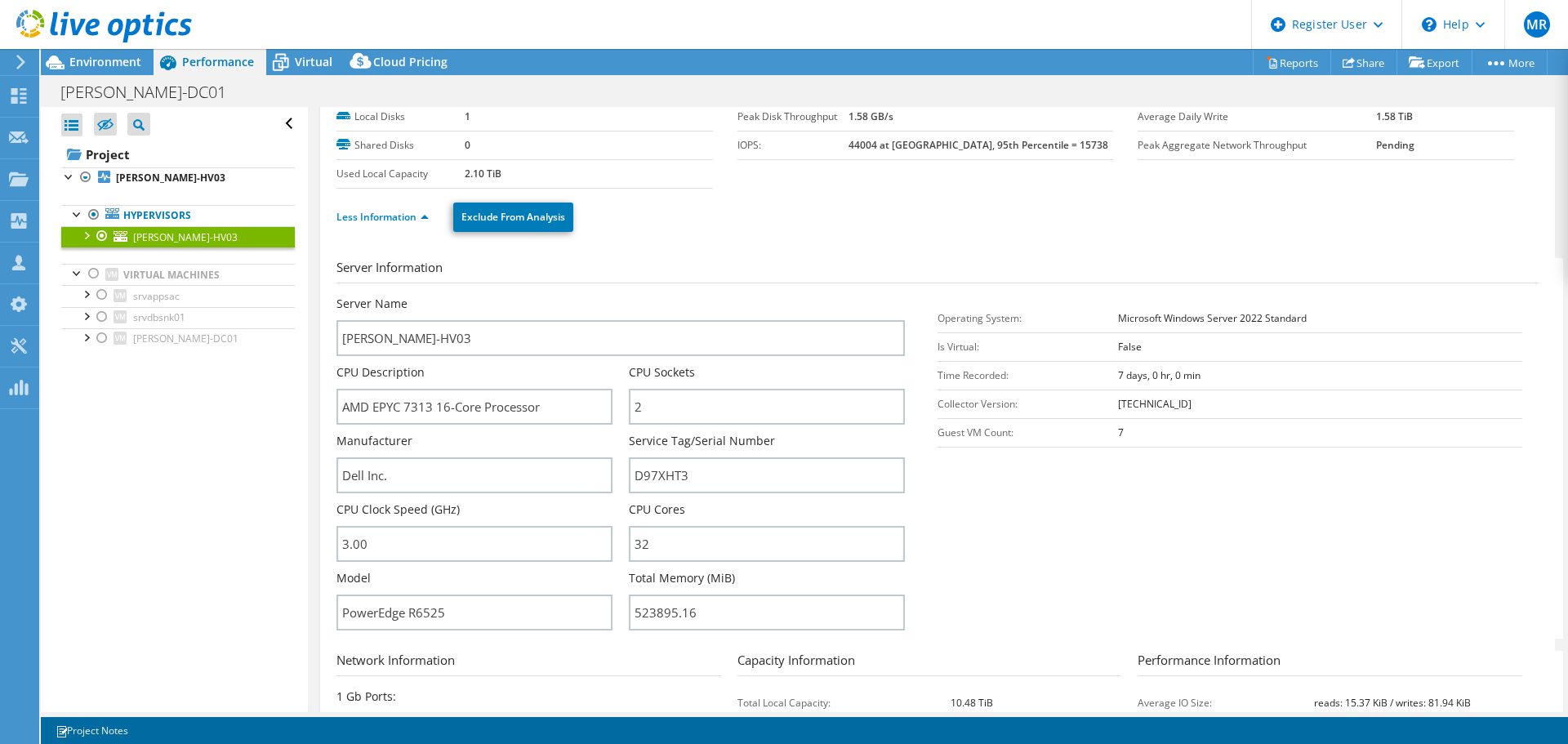
click at [83, 178] on div at bounding box center [86, 177] width 16 height 20
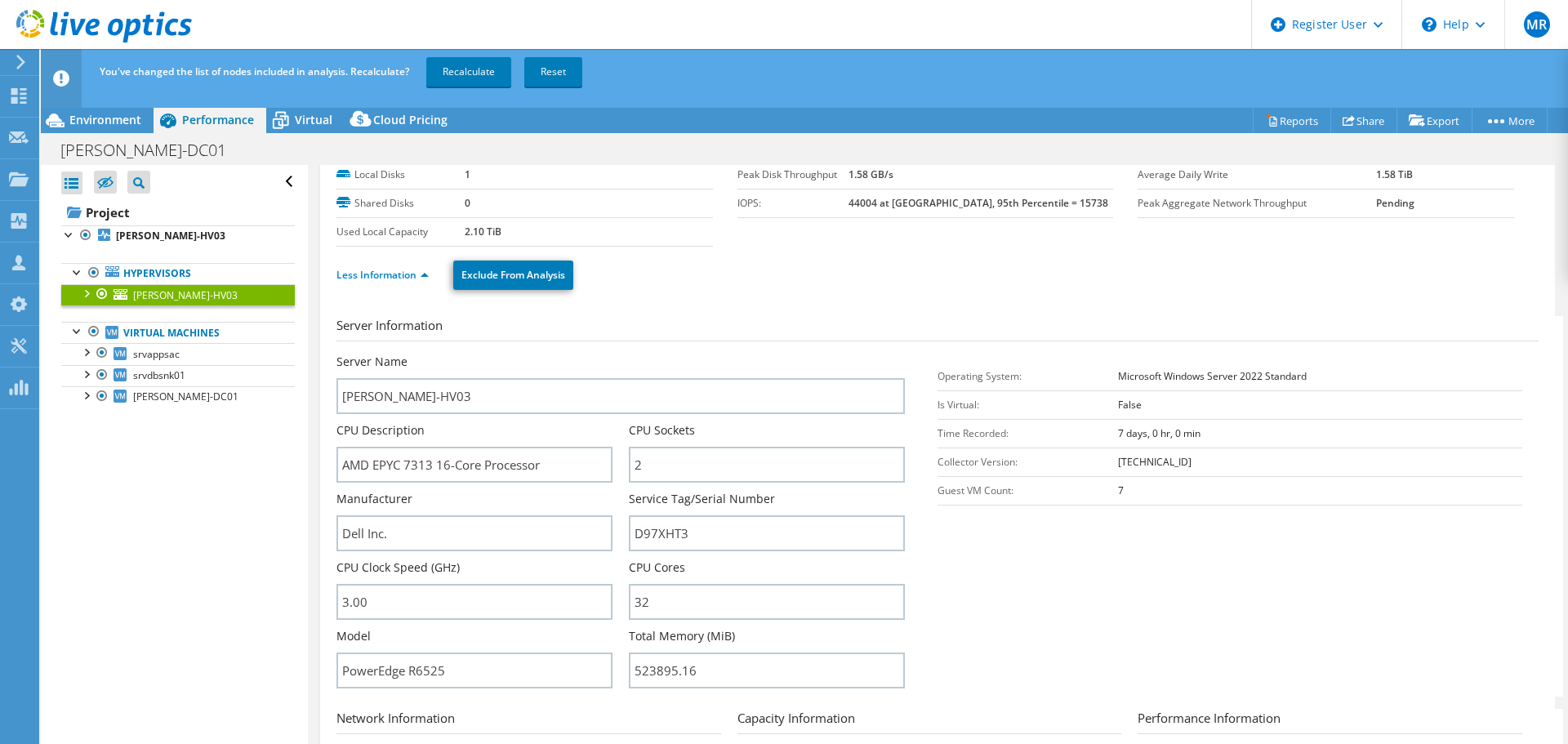
click at [81, 235] on div at bounding box center [86, 235] width 16 height 20
click at [95, 330] on div at bounding box center [94, 332] width 16 height 20
click at [478, 58] on link "Recalculate" at bounding box center [469, 71] width 85 height 29
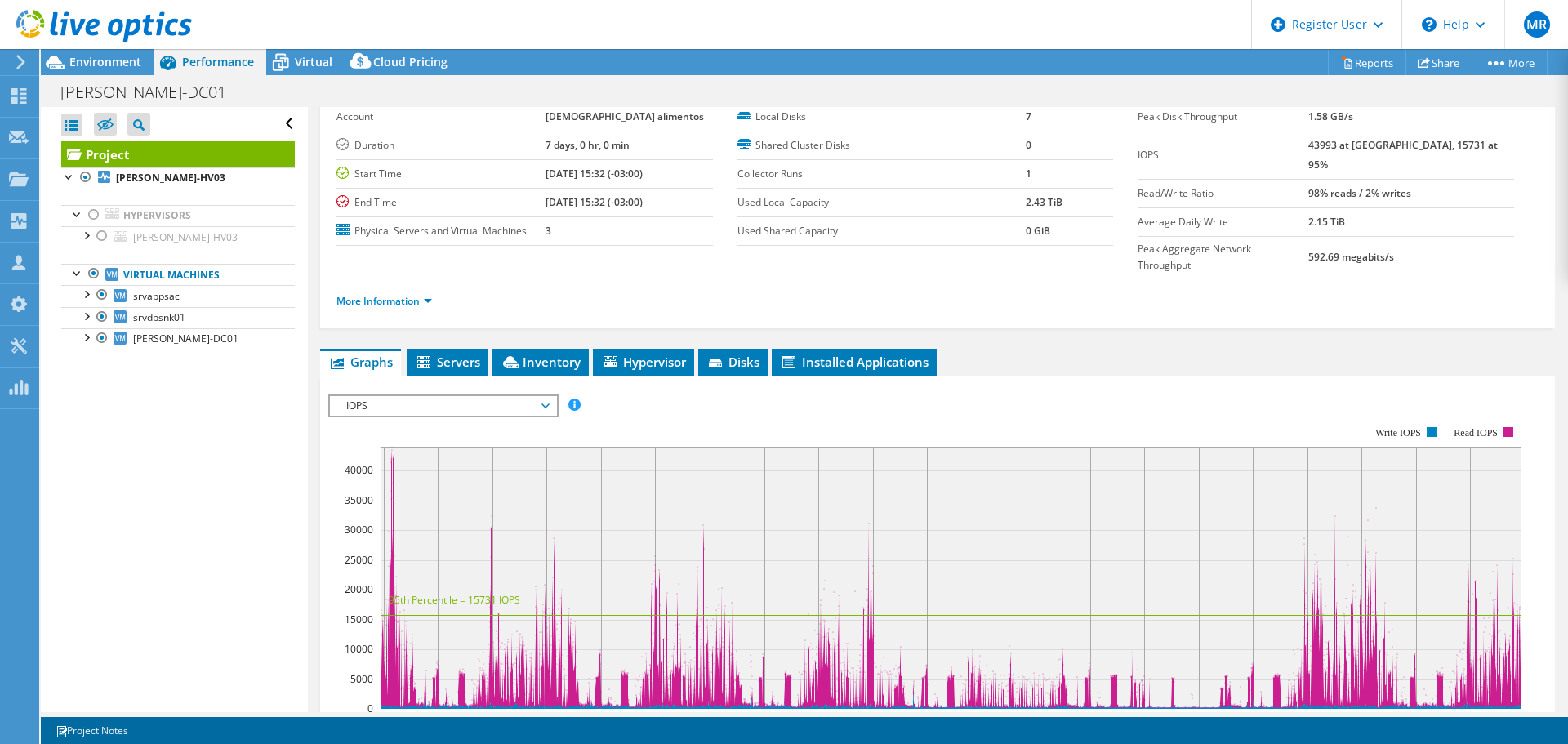
click at [307, 63] on span "Virtual" at bounding box center [314, 62] width 37 height 16
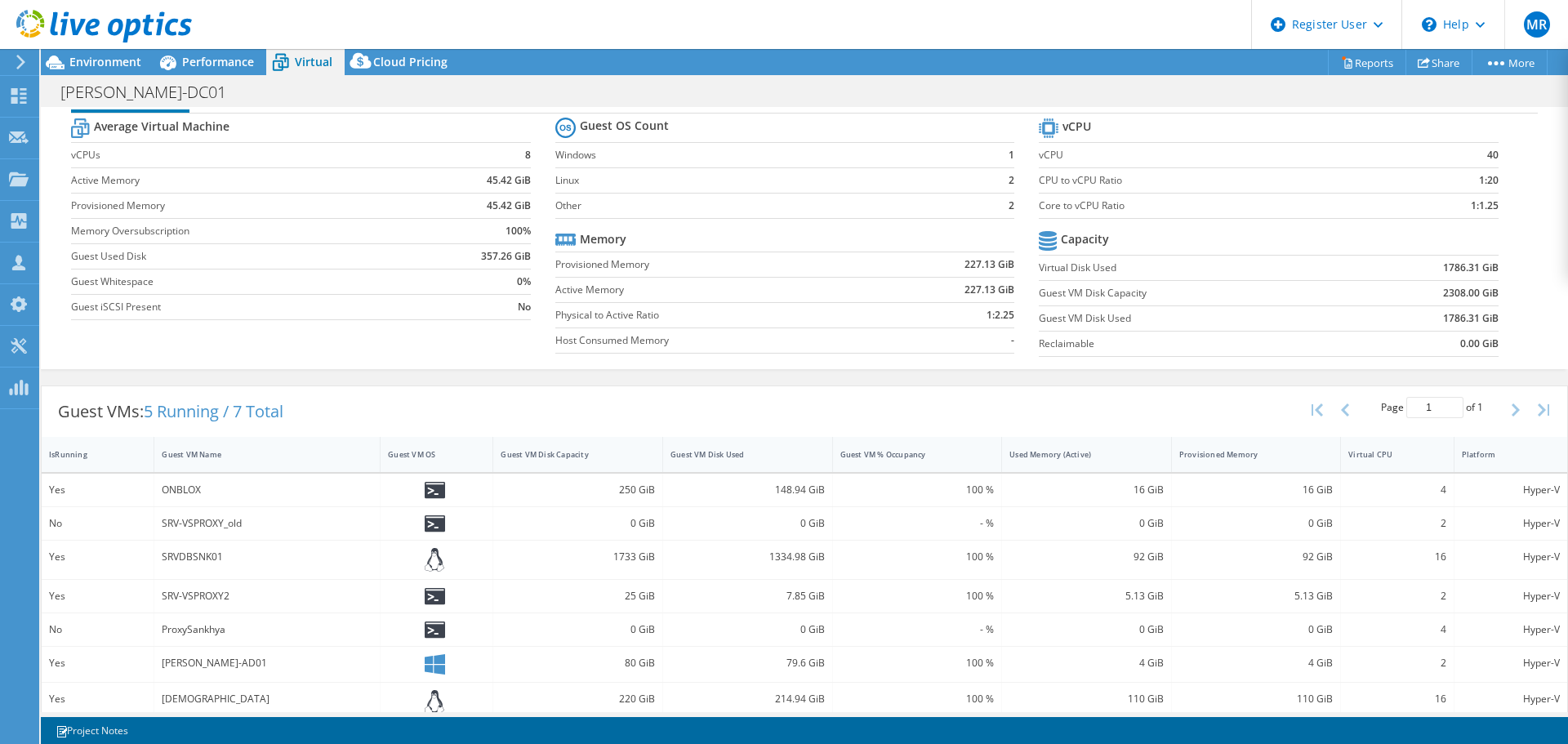
scroll to position [60, 0]
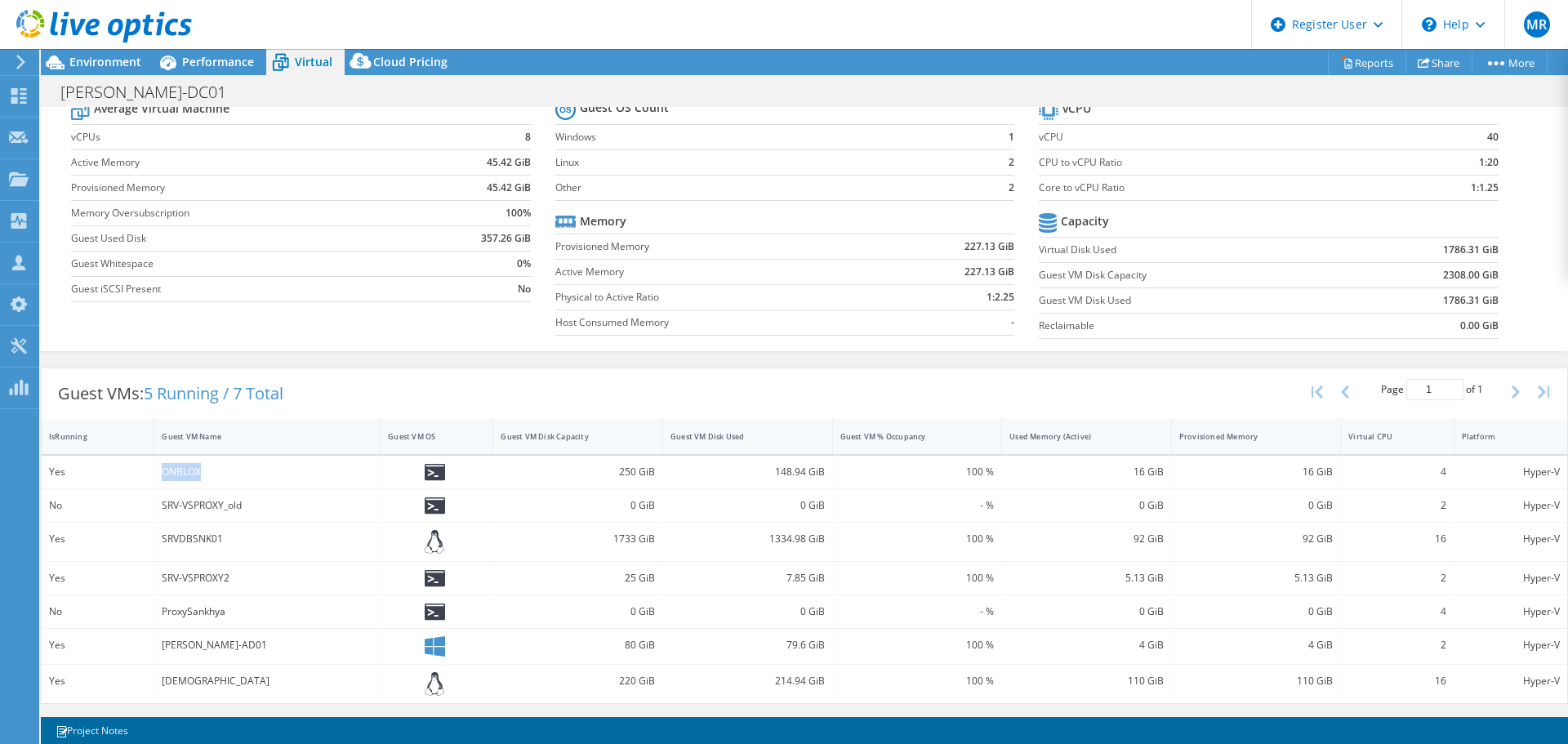
drag, startPoint x: 160, startPoint y: 477, endPoint x: 202, endPoint y: 474, distance: 42.1
click at [202, 474] on div "ONBLOX" at bounding box center [267, 472] width 226 height 33
copy div "ONBLOX"
drag, startPoint x: 172, startPoint y: 541, endPoint x: 222, endPoint y: 542, distance: 50.0
click at [222, 541] on div "SRVDBSNK01" at bounding box center [267, 542] width 226 height 38
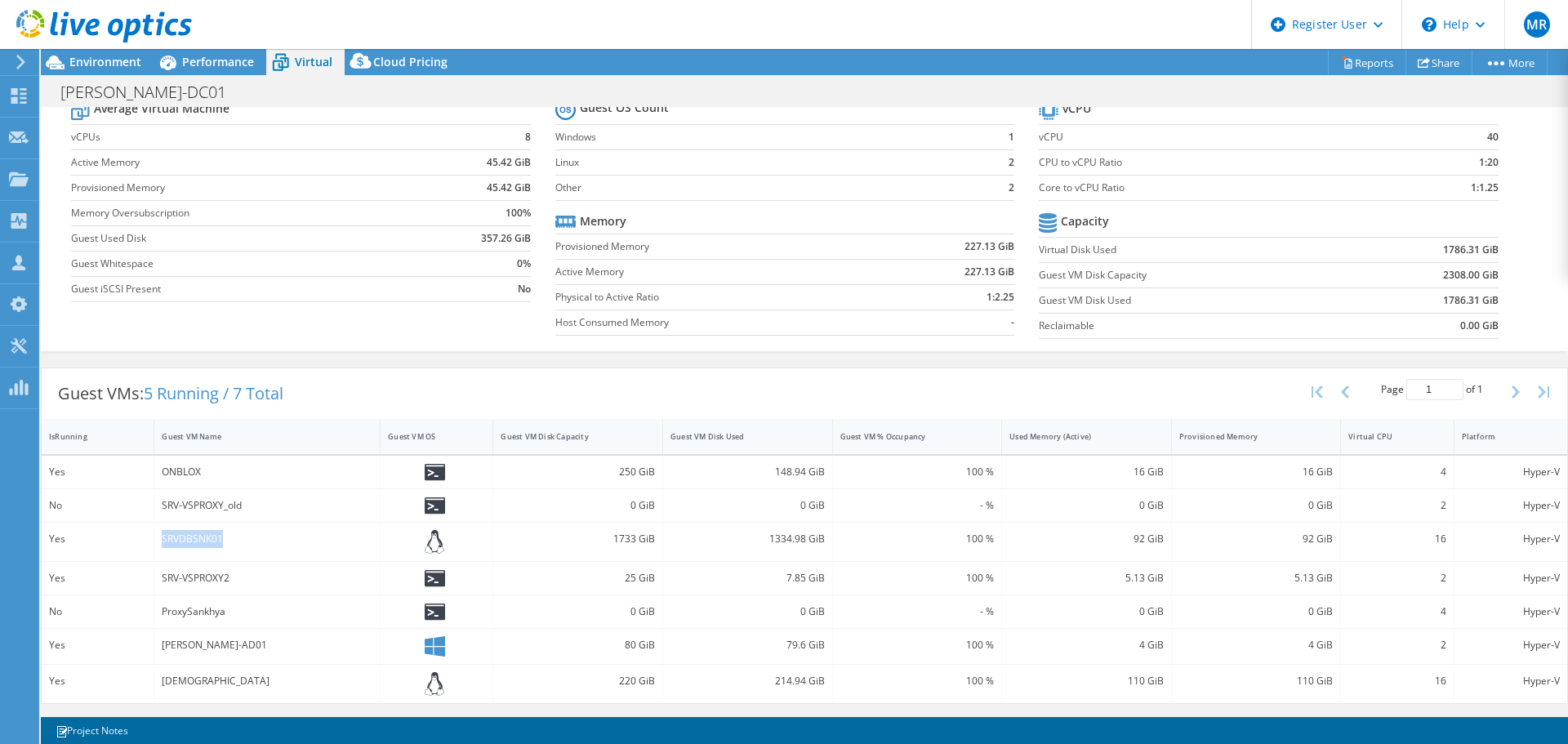
copy div "SRVDBSNK01"
drag, startPoint x: 162, startPoint y: 576, endPoint x: 232, endPoint y: 576, distance: 70.0
click at [232, 576] on div "SRV-VSPROXY2" at bounding box center [267, 578] width 211 height 18
copy div "SRV-VSPROXY2"
drag, startPoint x: 160, startPoint y: 642, endPoint x: 224, endPoint y: 646, distance: 64.1
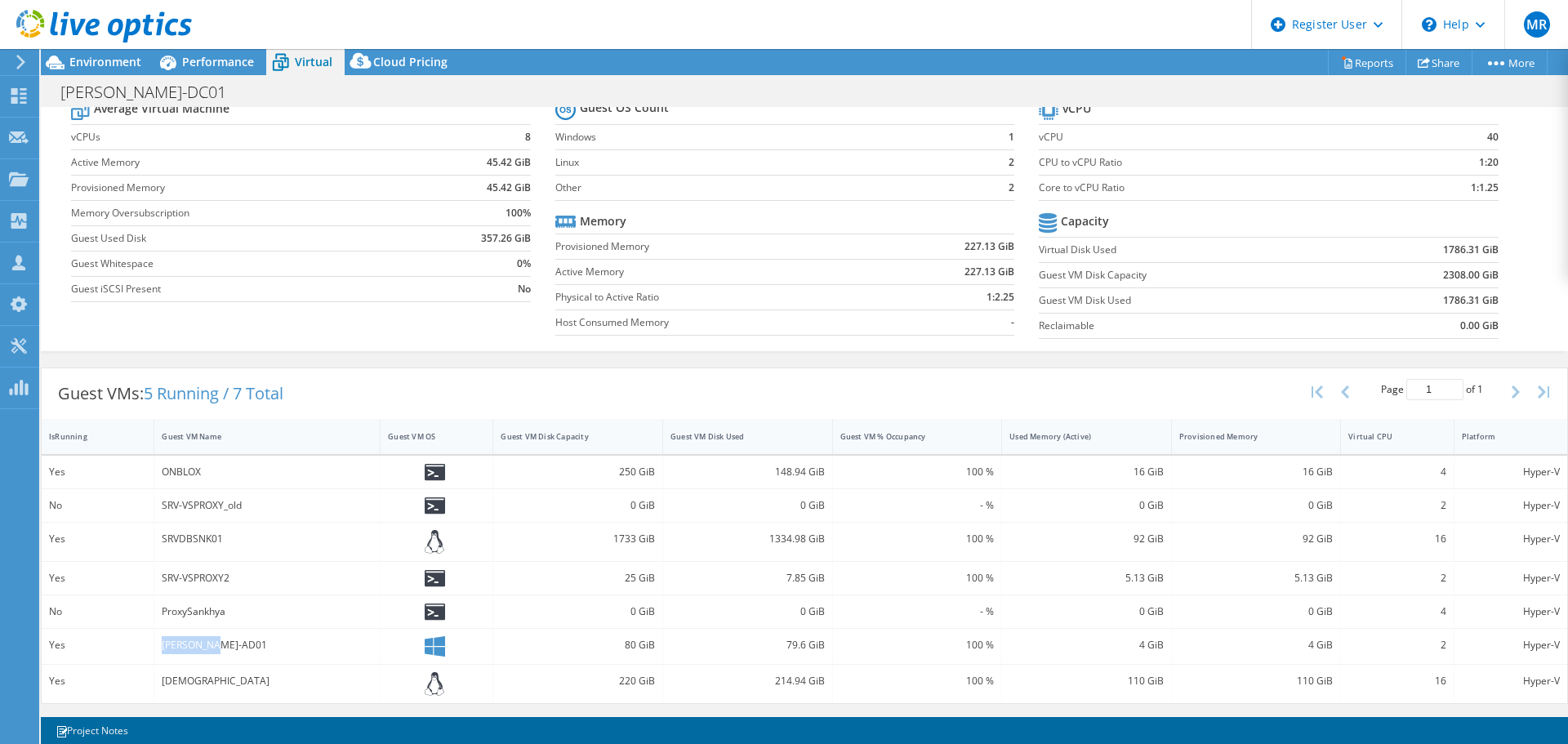
click at [224, 646] on div "BISPO-AD01" at bounding box center [267, 646] width 226 height 35
copy div "BISPO-AD01"
drag, startPoint x: 161, startPoint y: 679, endPoint x: 207, endPoint y: 678, distance: 46.0
click at [207, 678] on div "SANKHYA" at bounding box center [267, 681] width 211 height 18
copy div "SANKHYA"
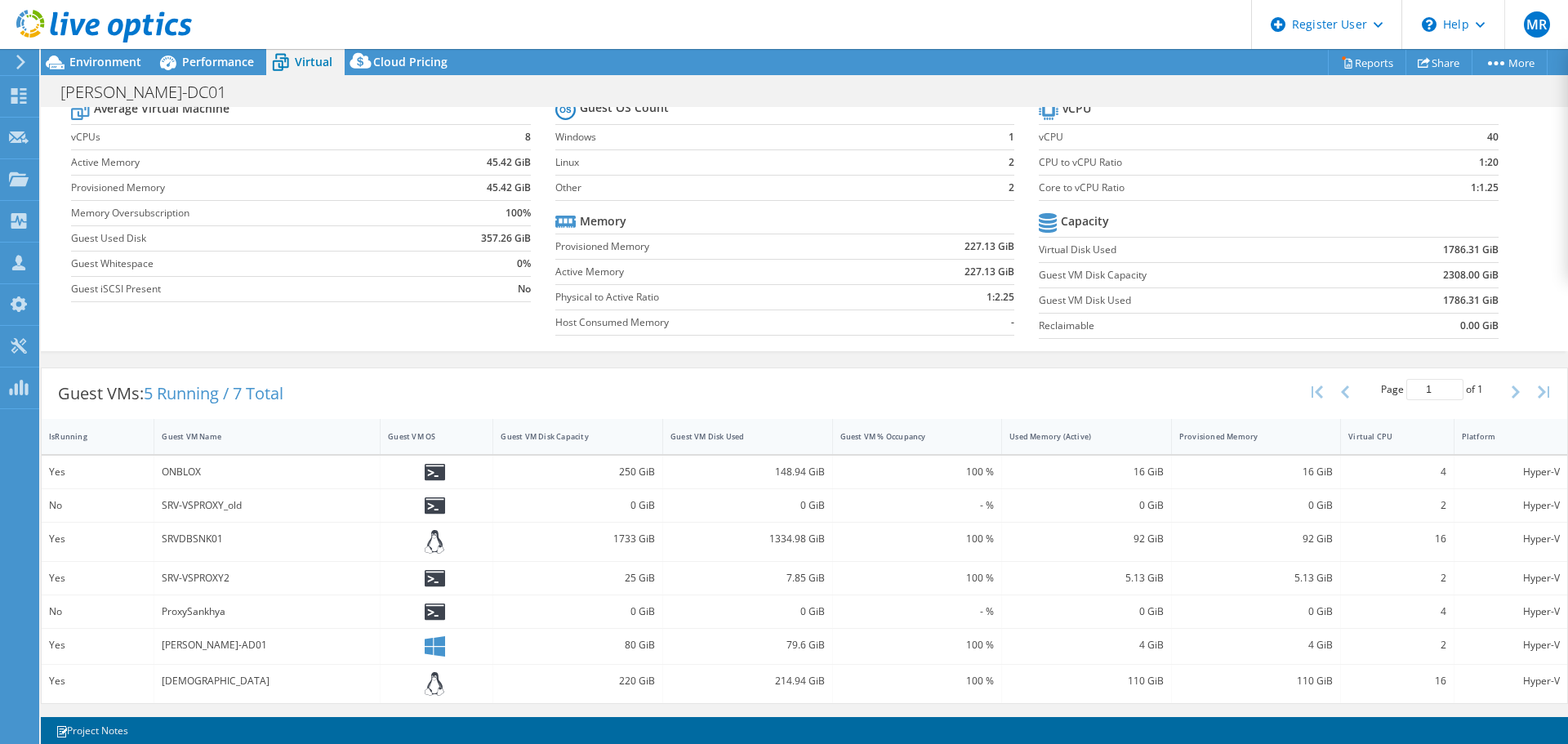
click at [222, 54] on span "Performance" at bounding box center [217, 62] width 72 height 16
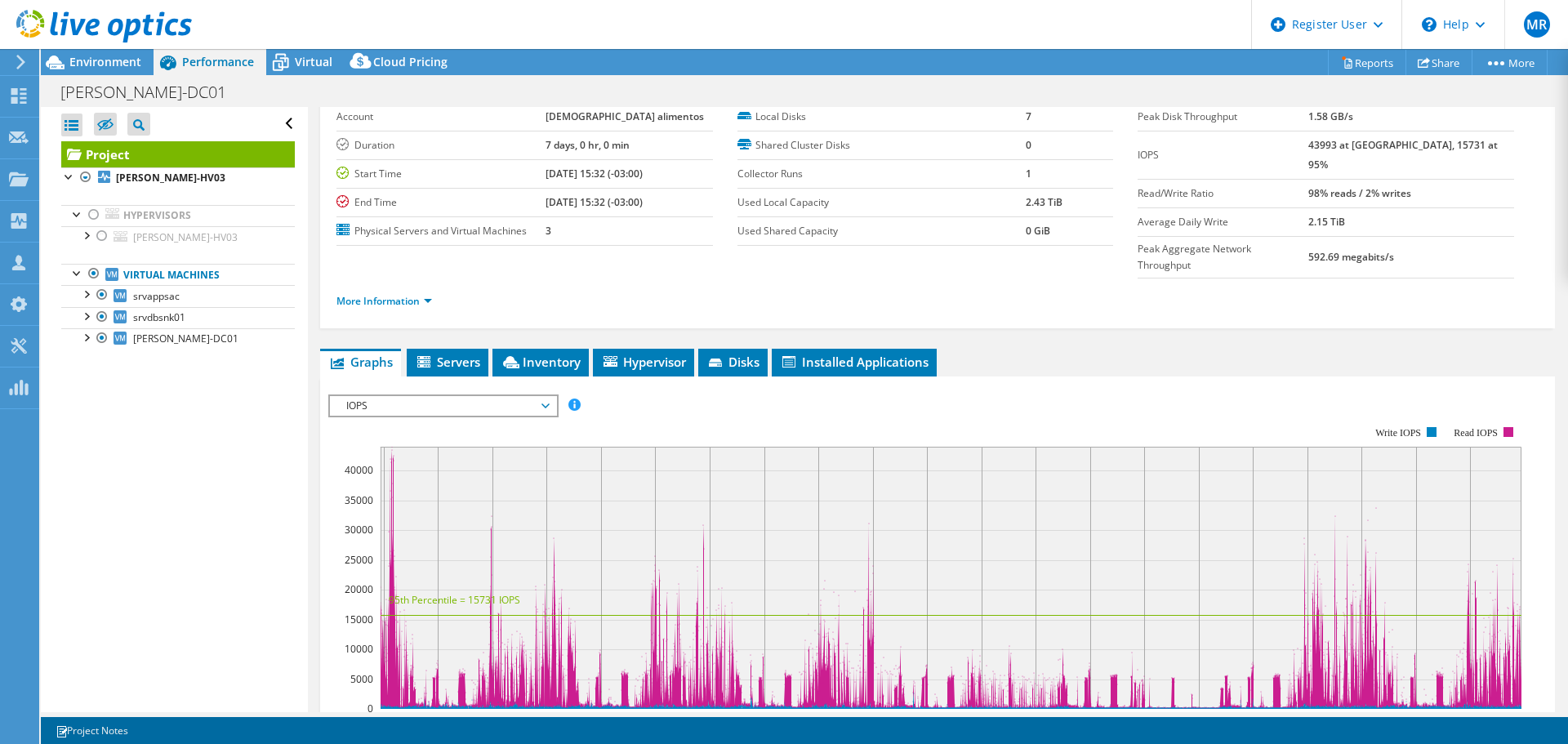
scroll to position [0, 0]
click at [134, 67] on span "Environment" at bounding box center [105, 62] width 72 height 16
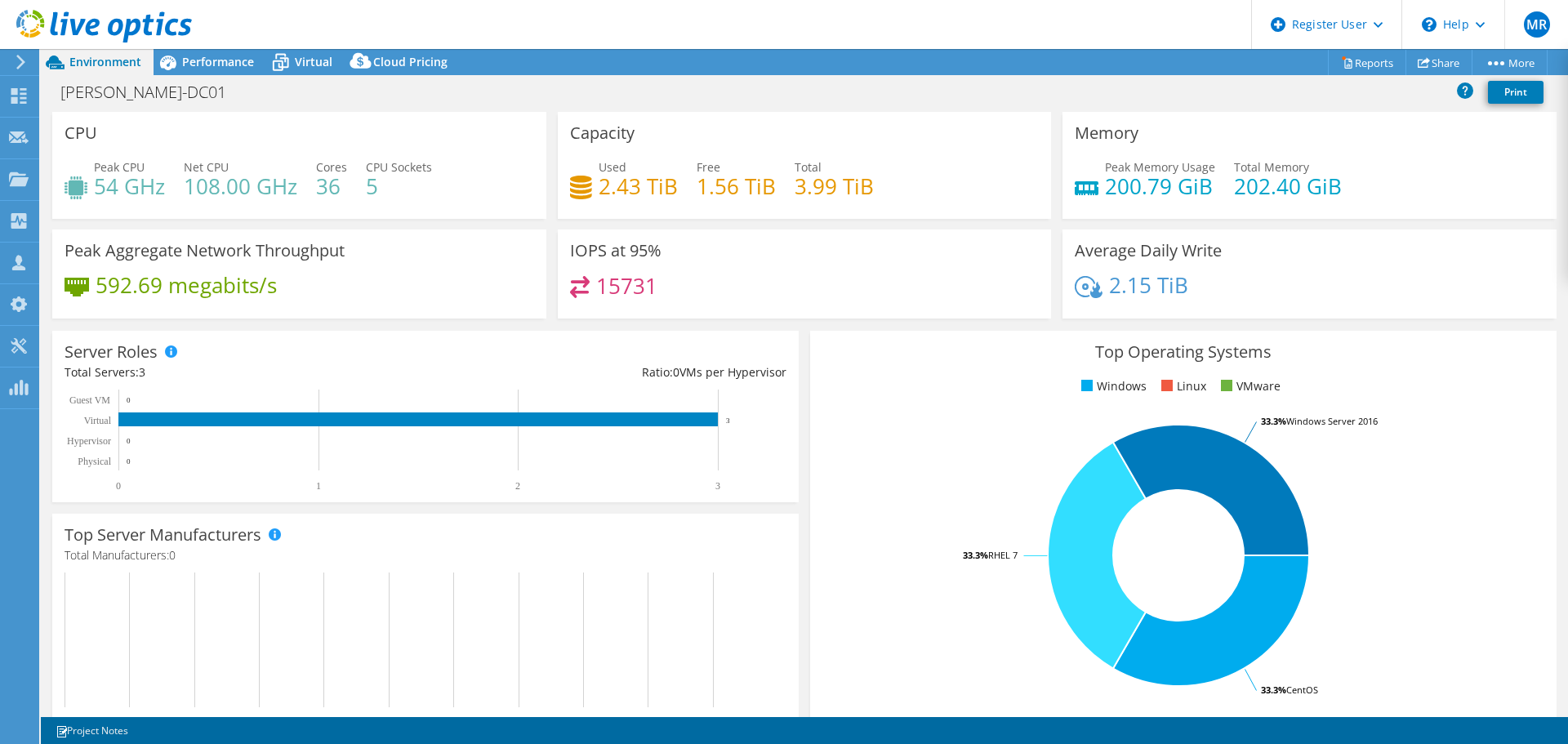
click at [183, 63] on span "Performance" at bounding box center [217, 62] width 72 height 16
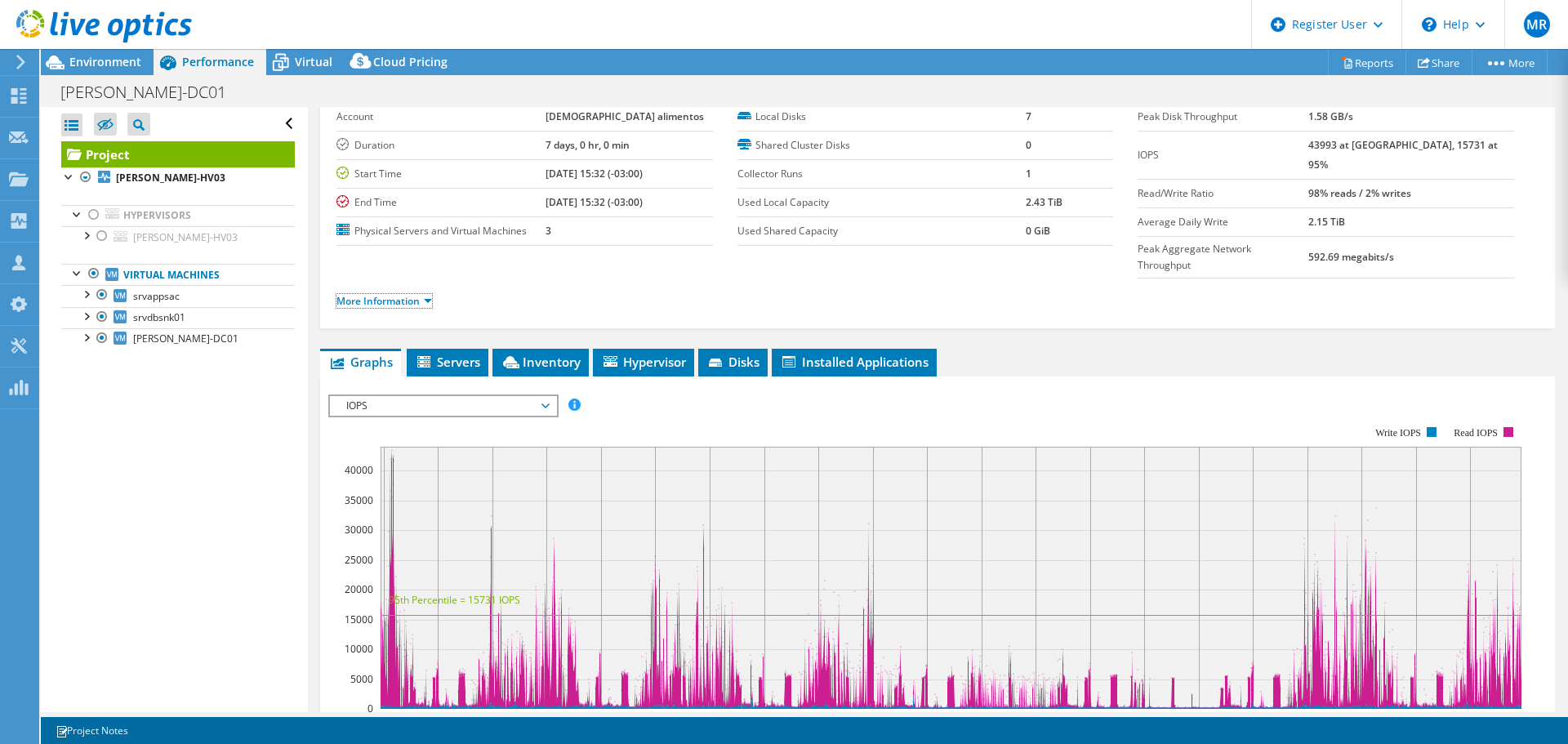
click at [386, 294] on link "More Information" at bounding box center [385, 302] width 96 height 14
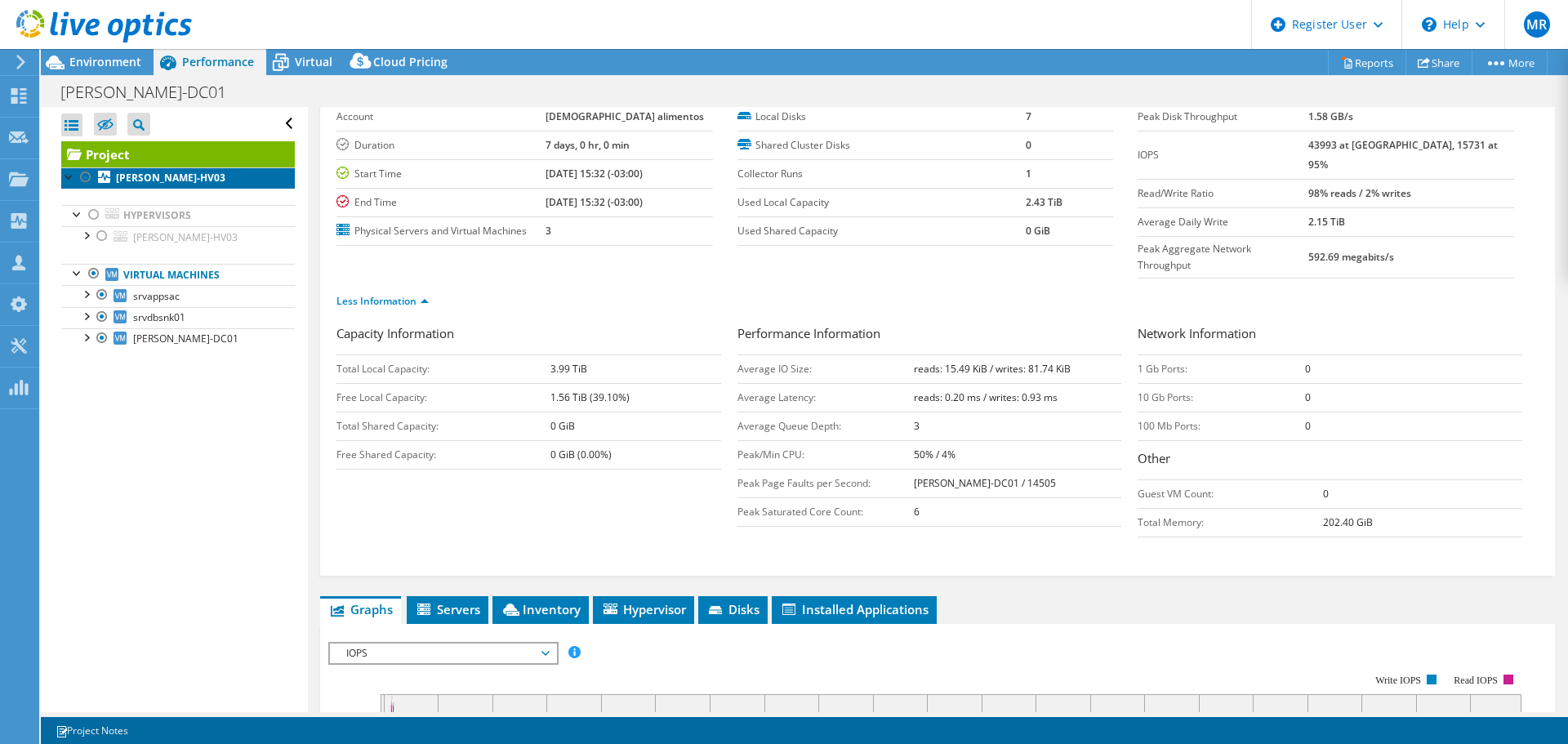
click at [152, 170] on link "BISPO-HV03" at bounding box center [177, 178] width 233 height 21
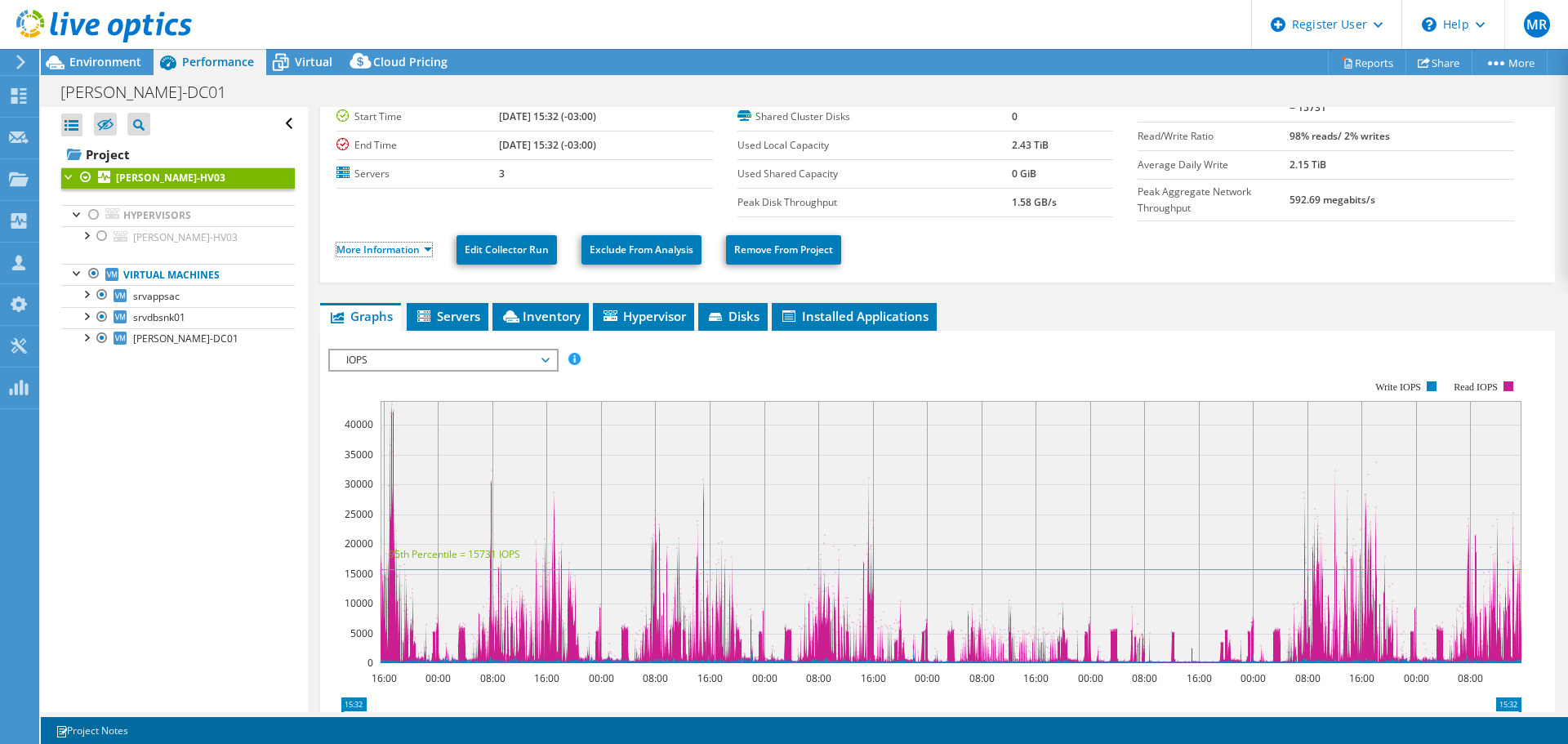
click at [379, 248] on link "More Information" at bounding box center [385, 250] width 96 height 14
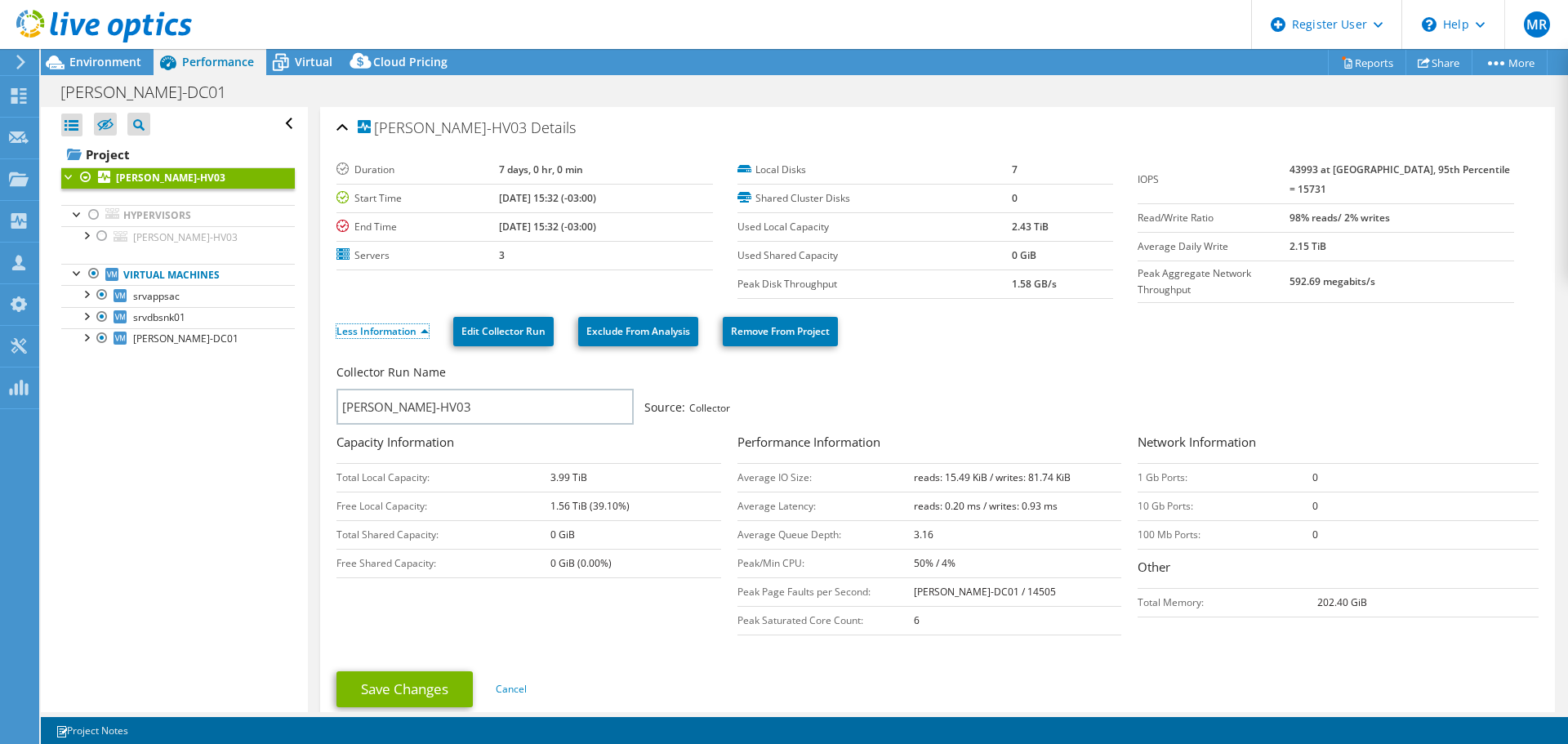
click at [370, 333] on link "Less Information" at bounding box center [383, 332] width 92 height 14
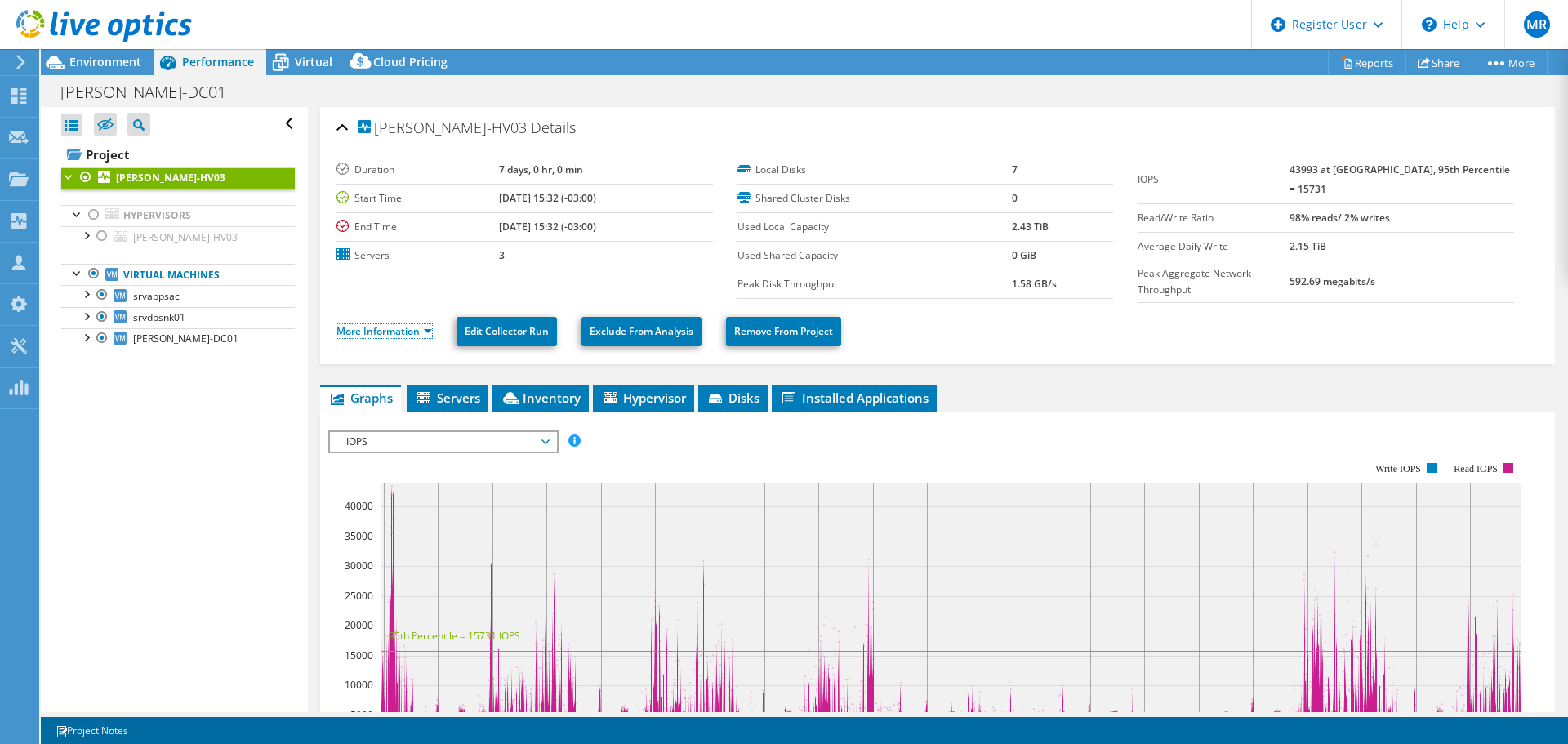
click at [370, 333] on link "More Information" at bounding box center [385, 332] width 96 height 14
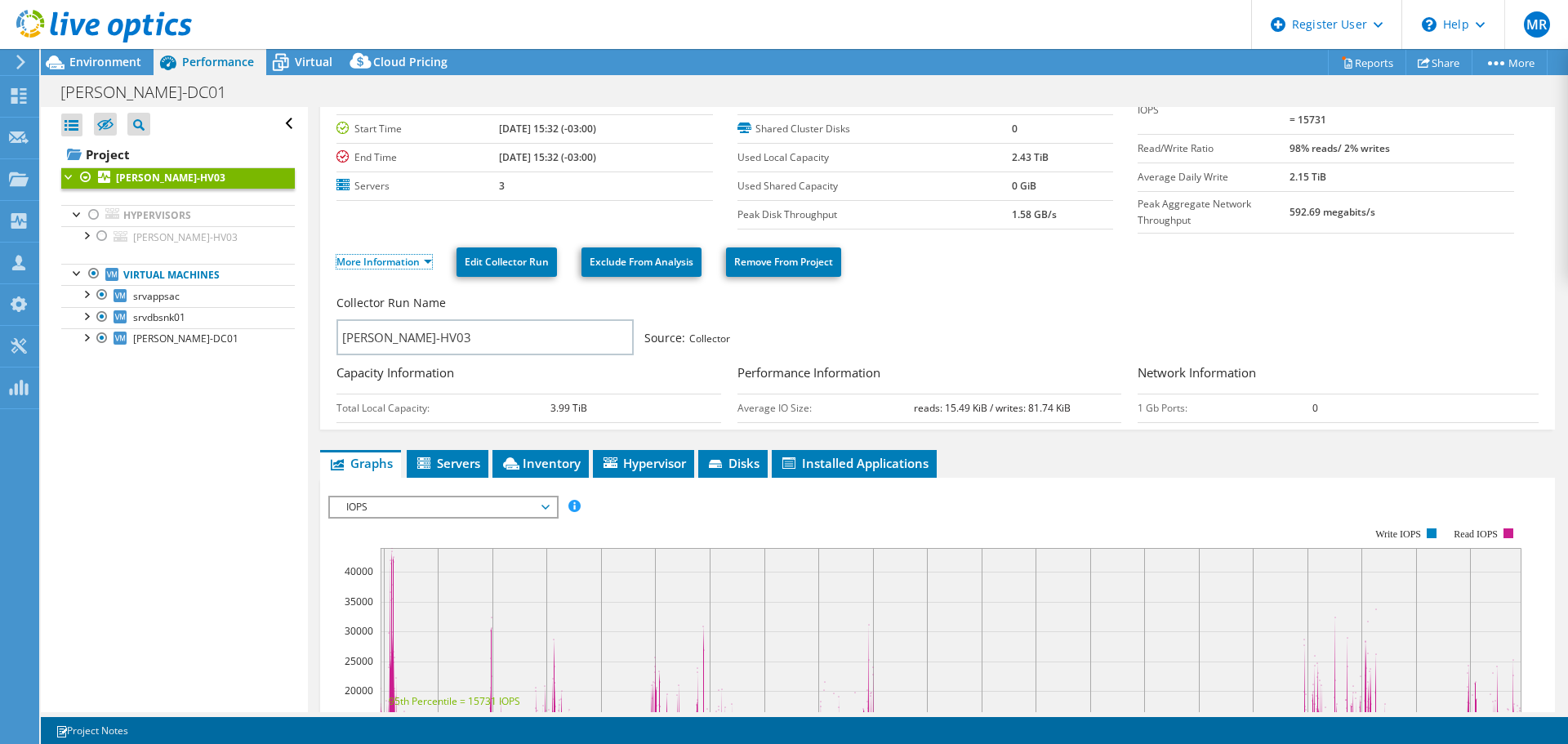
scroll to position [82, 0]
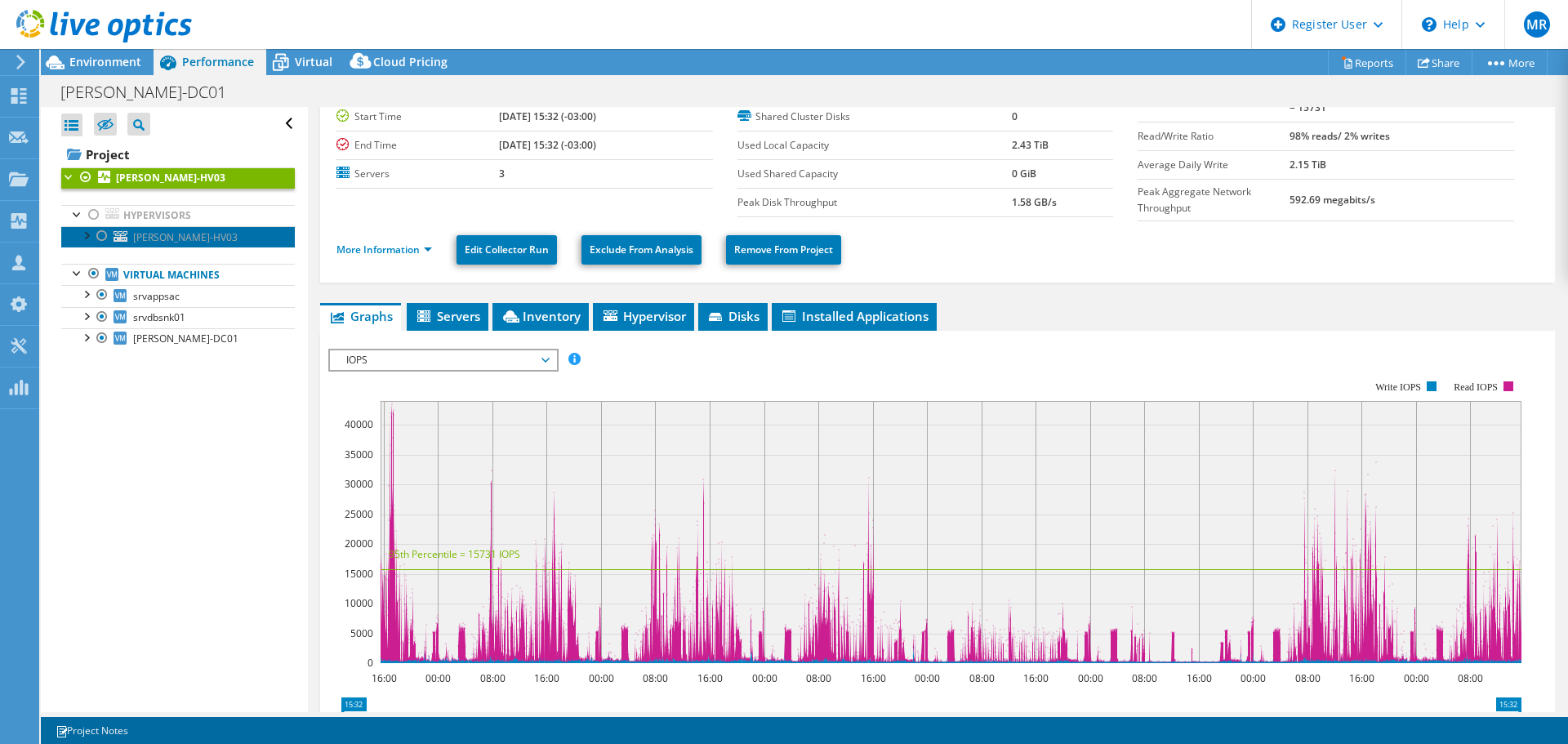
click at [171, 231] on span "BISPO-HV03" at bounding box center [185, 238] width 105 height 14
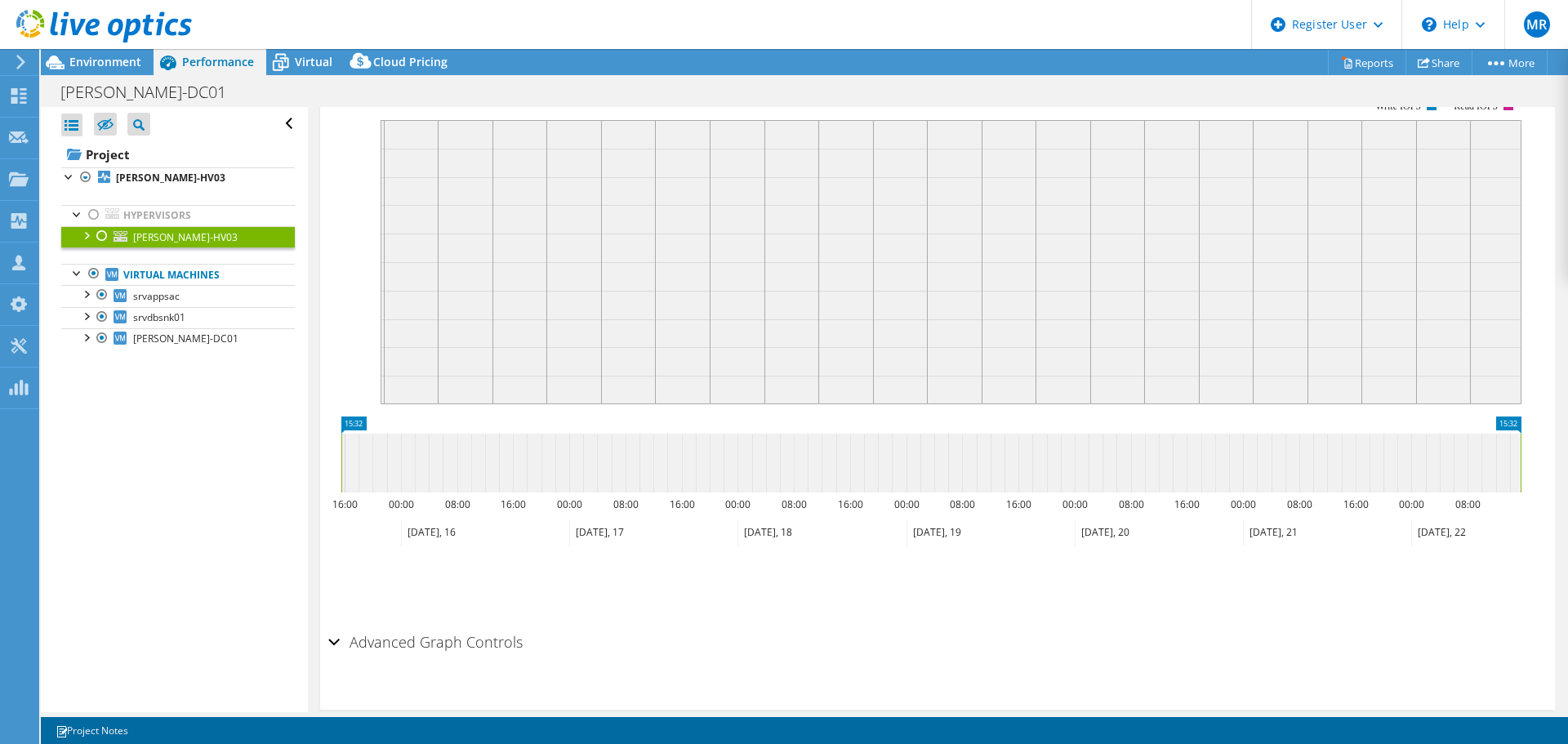
scroll to position [0, 0]
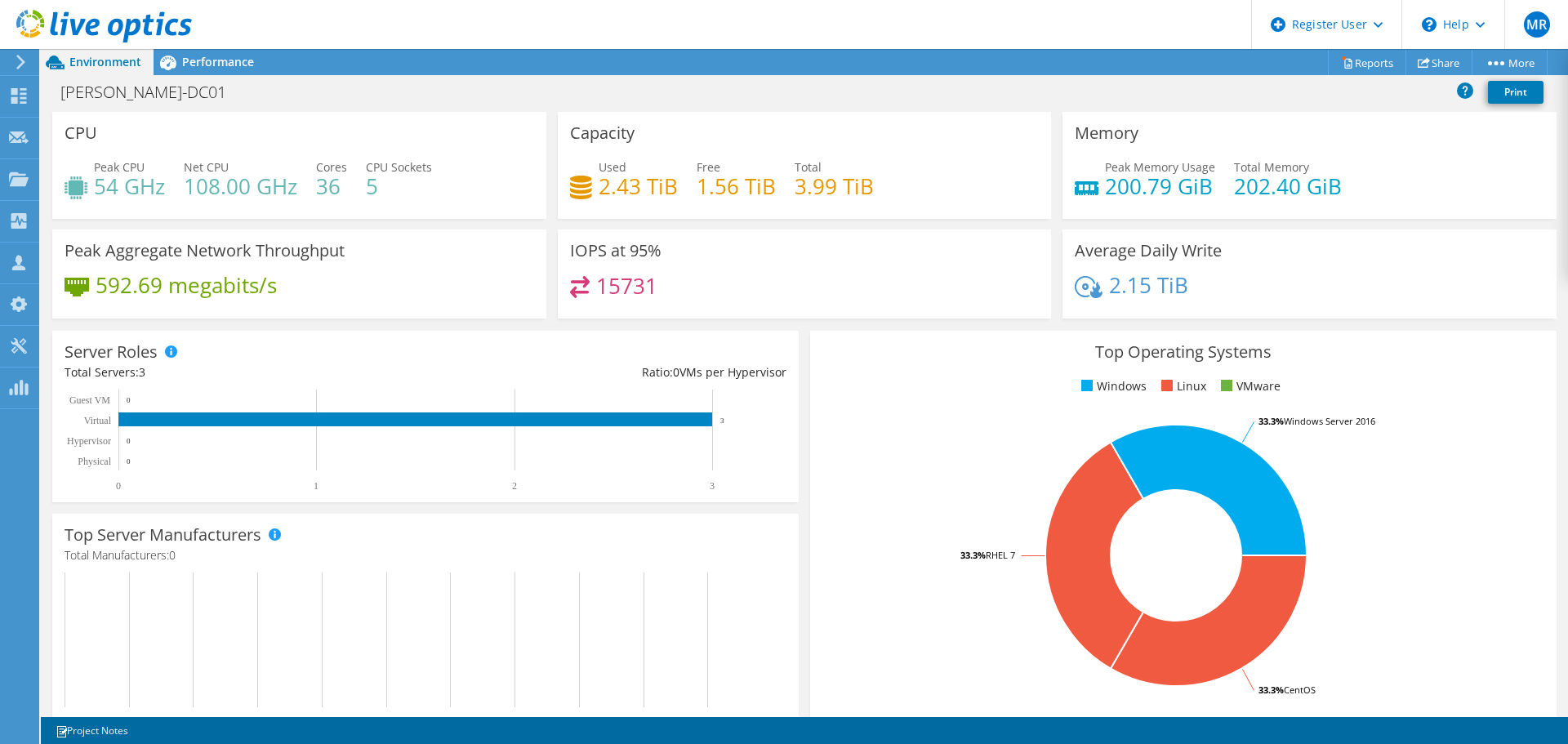
click at [219, 68] on span "Performance" at bounding box center [217, 62] width 72 height 16
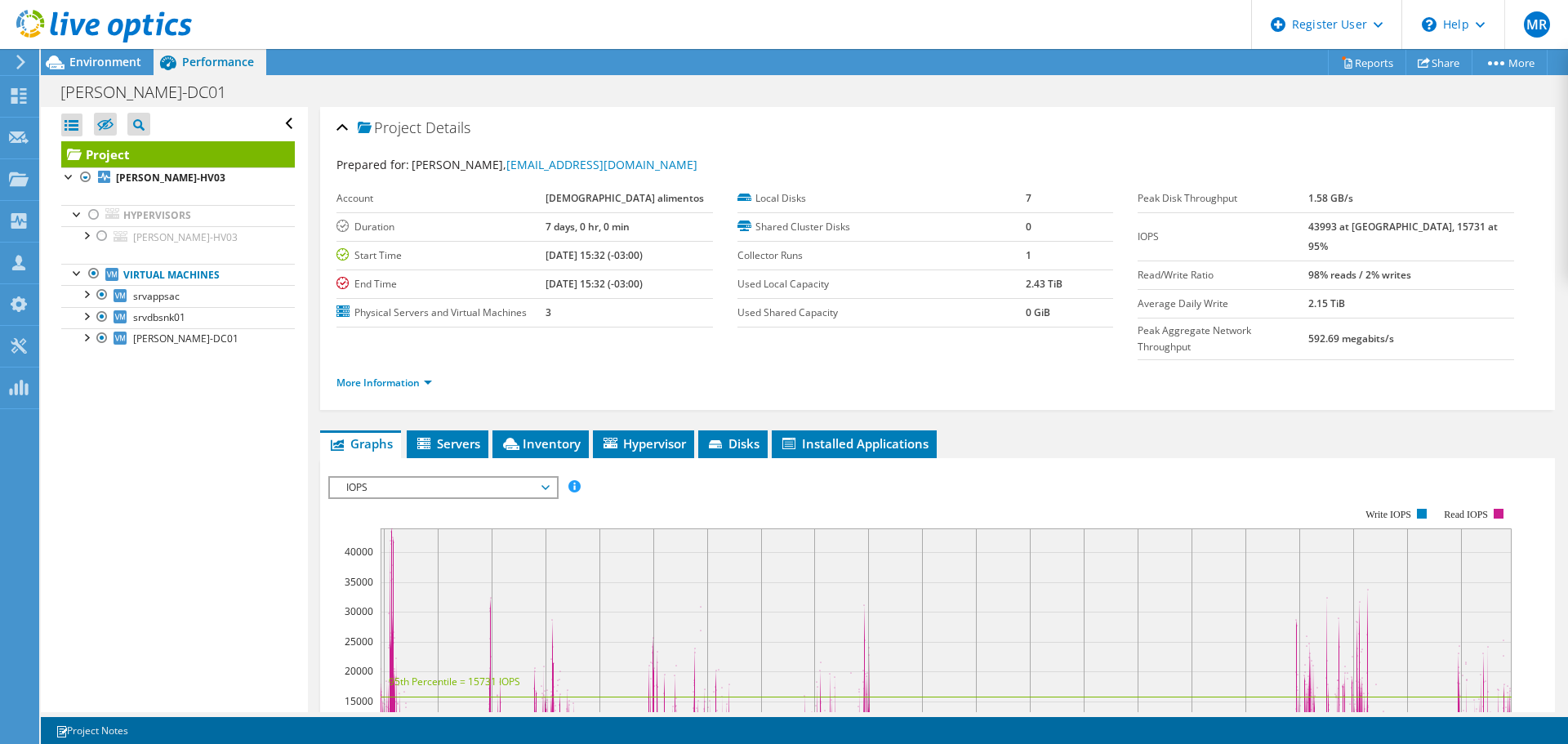
click at [140, 57] on span "Environment" at bounding box center [105, 62] width 72 height 16
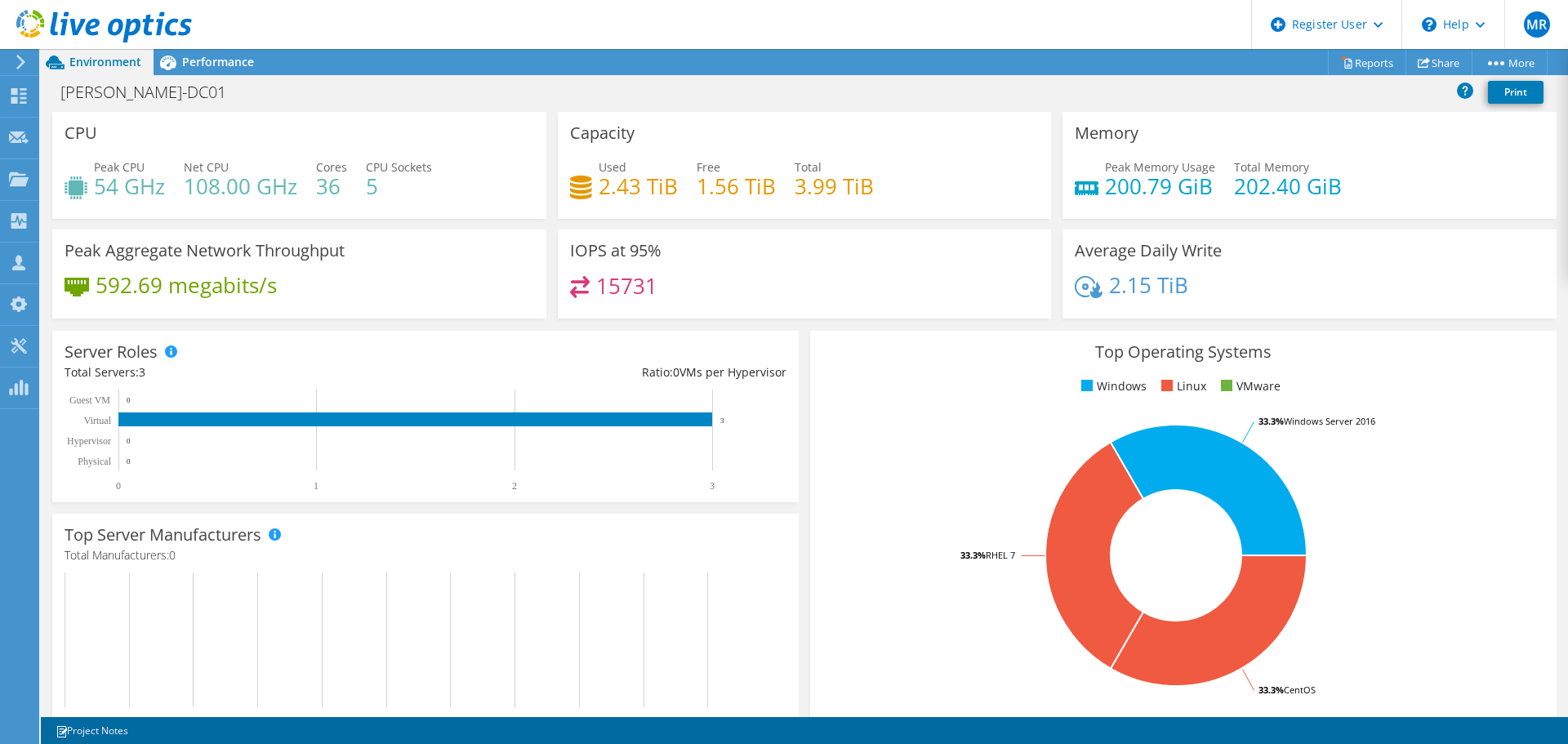
click at [185, 74] on div "Performance" at bounding box center [209, 61] width 113 height 26
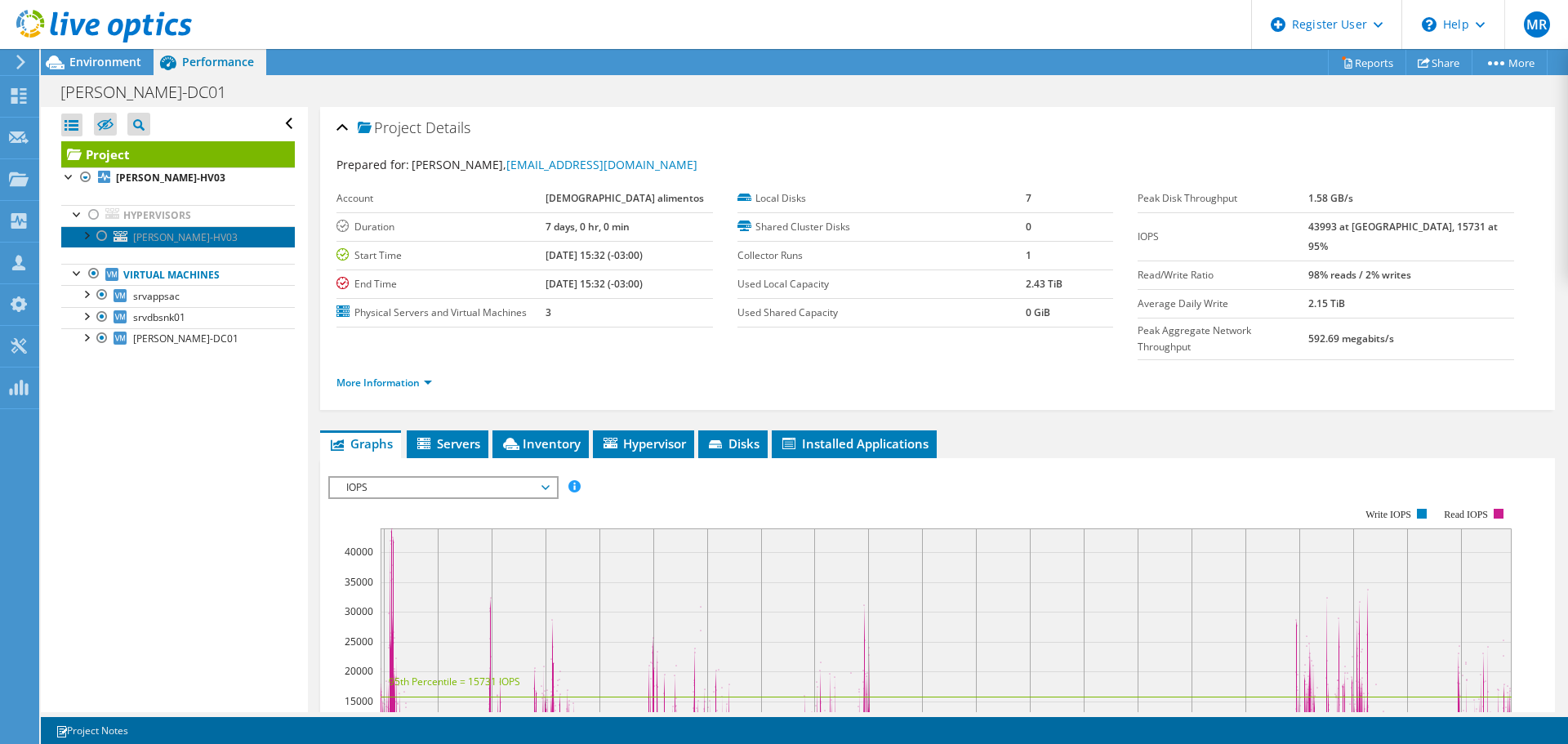
click at [176, 231] on span "[PERSON_NAME]-HV03" at bounding box center [185, 238] width 105 height 14
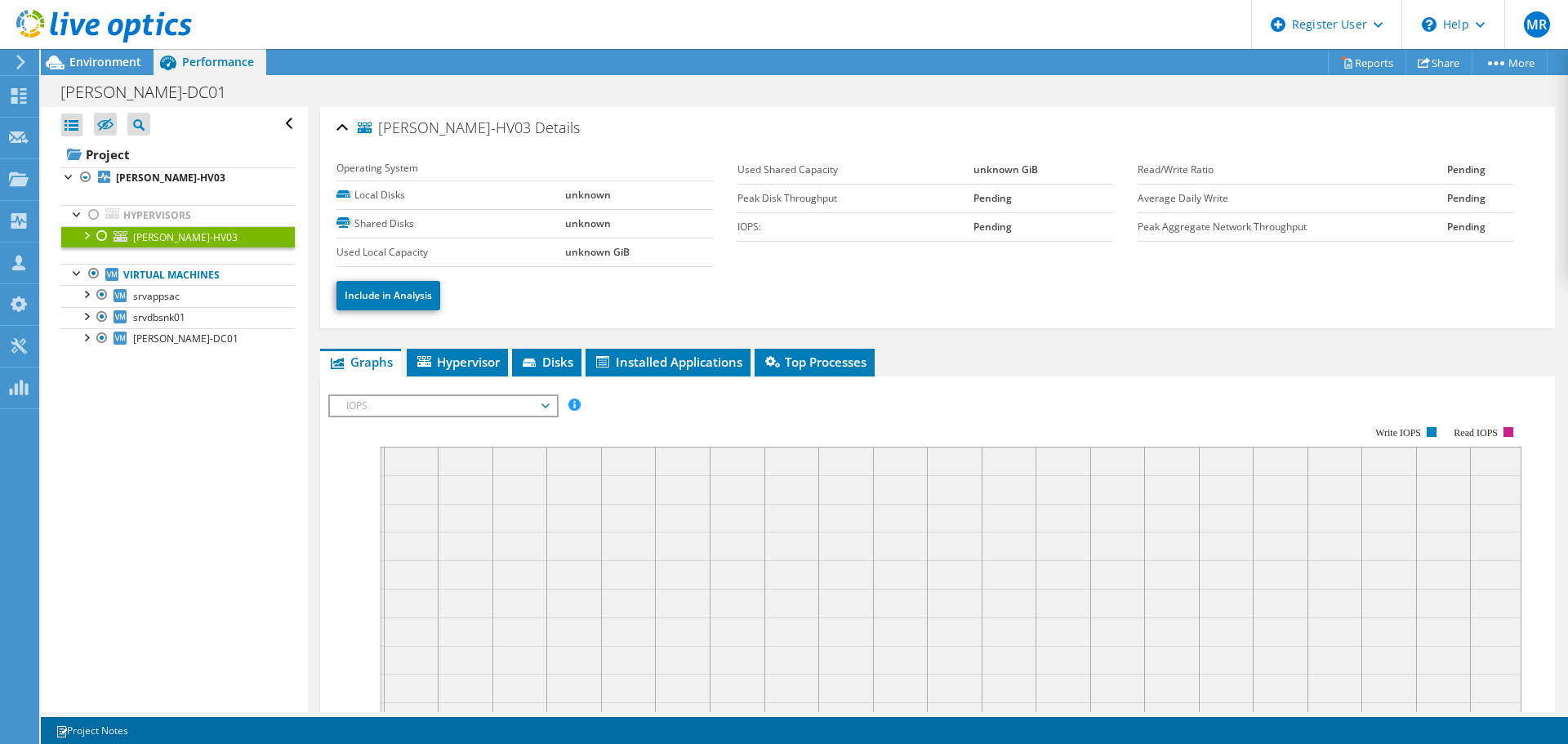
click at [93, 214] on div at bounding box center [94, 215] width 16 height 20
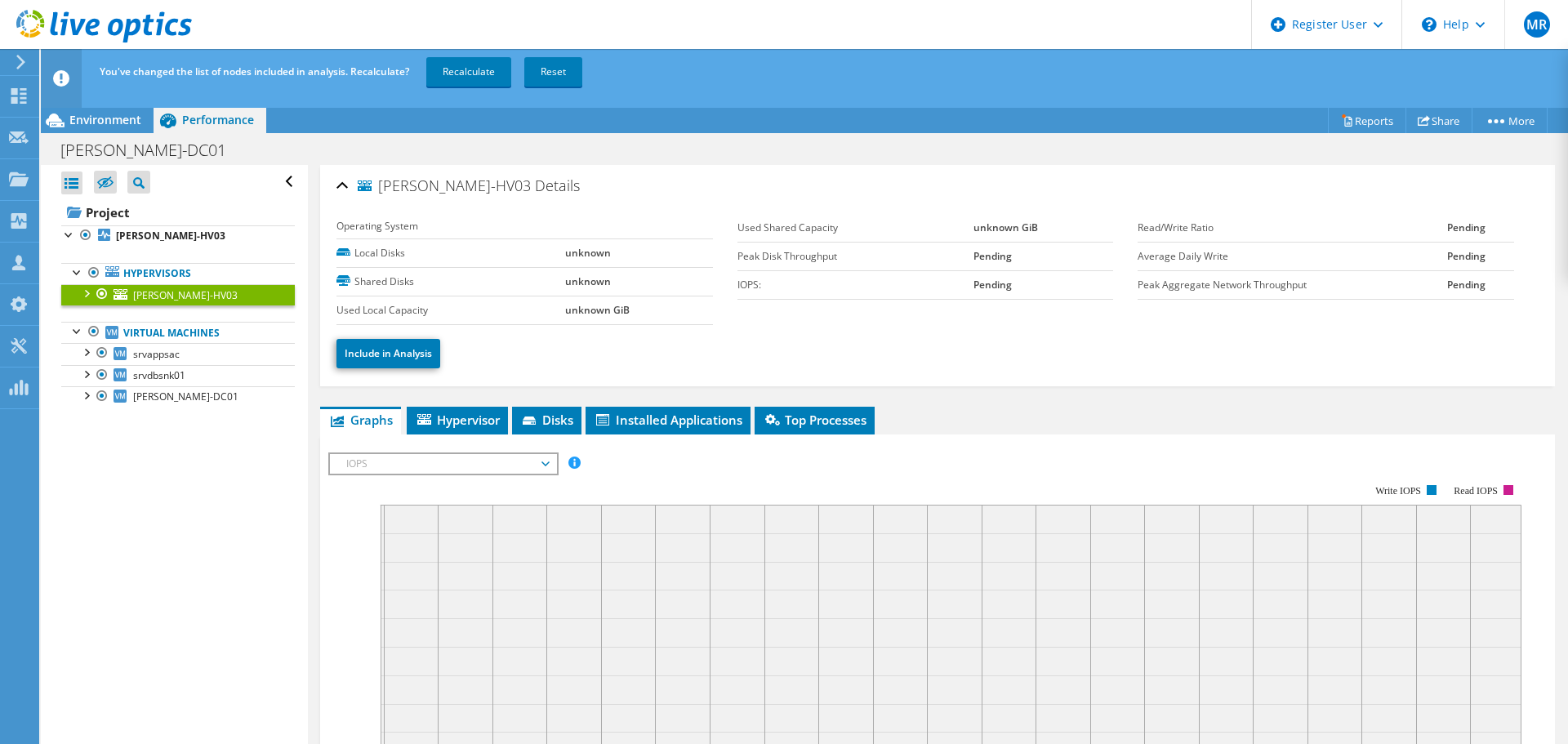
click at [88, 231] on div at bounding box center [86, 235] width 16 height 20
click at [101, 116] on span "Environment" at bounding box center [105, 120] width 72 height 16
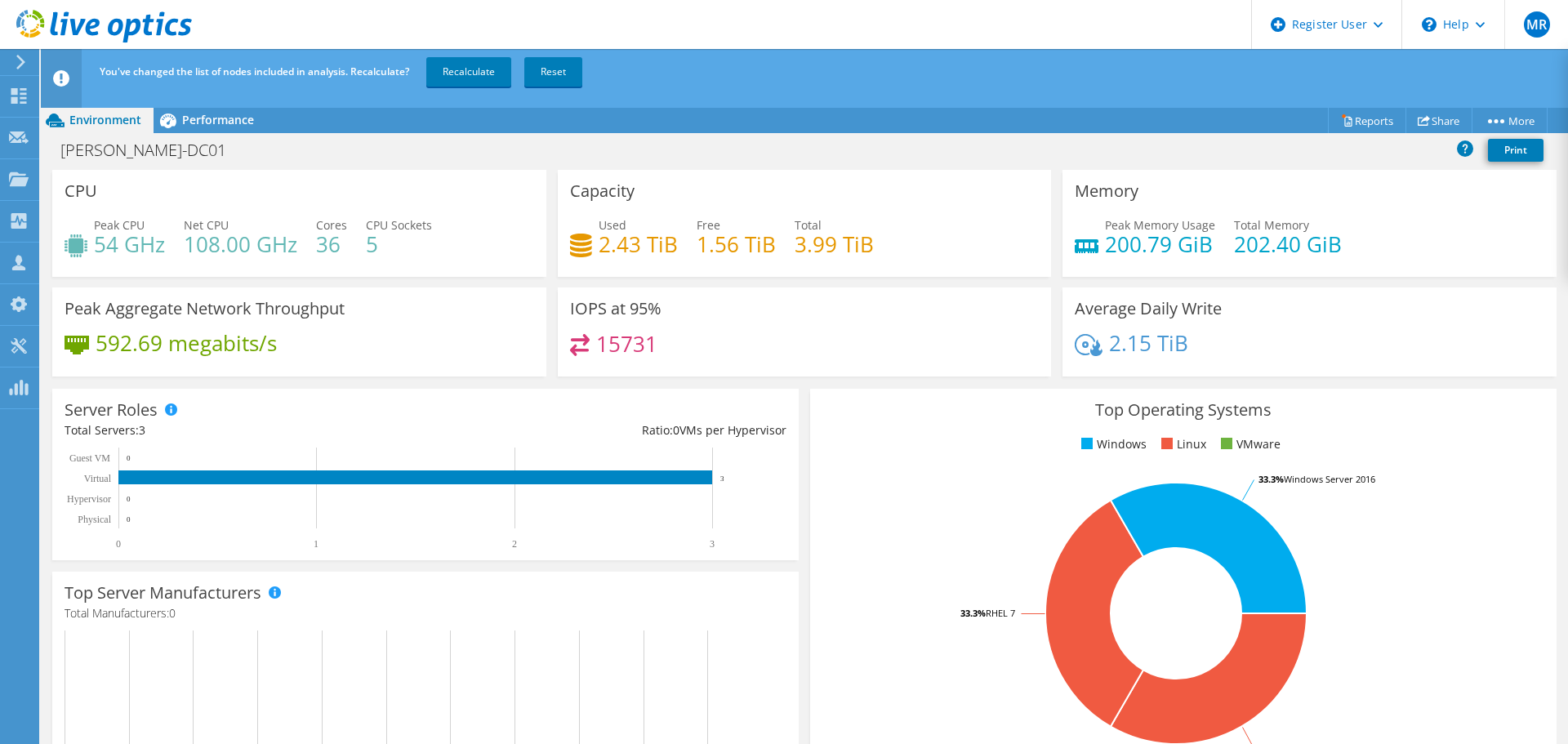
click at [567, 74] on link "Reset" at bounding box center [552, 71] width 58 height 29
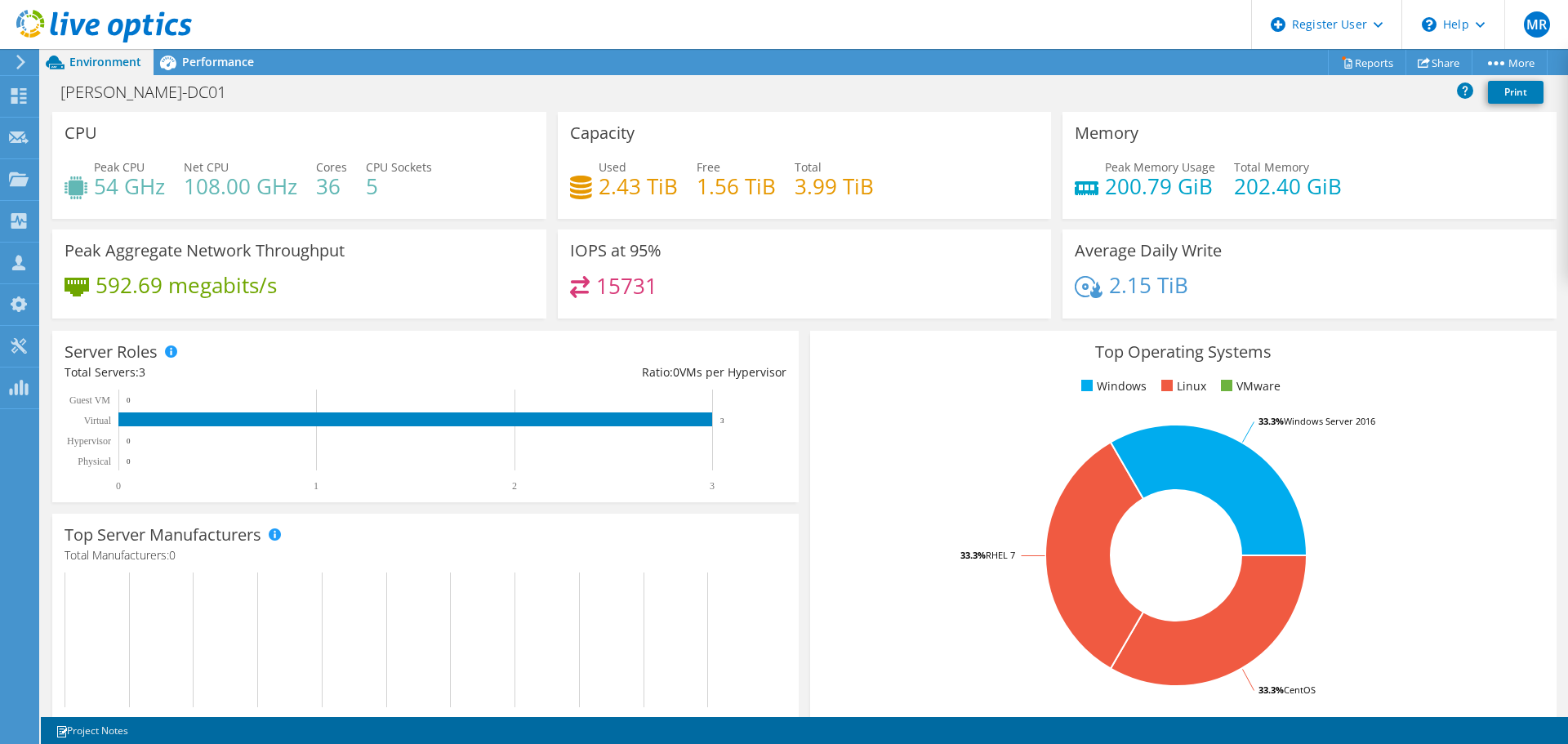
click at [228, 61] on span "Performance" at bounding box center [217, 62] width 72 height 16
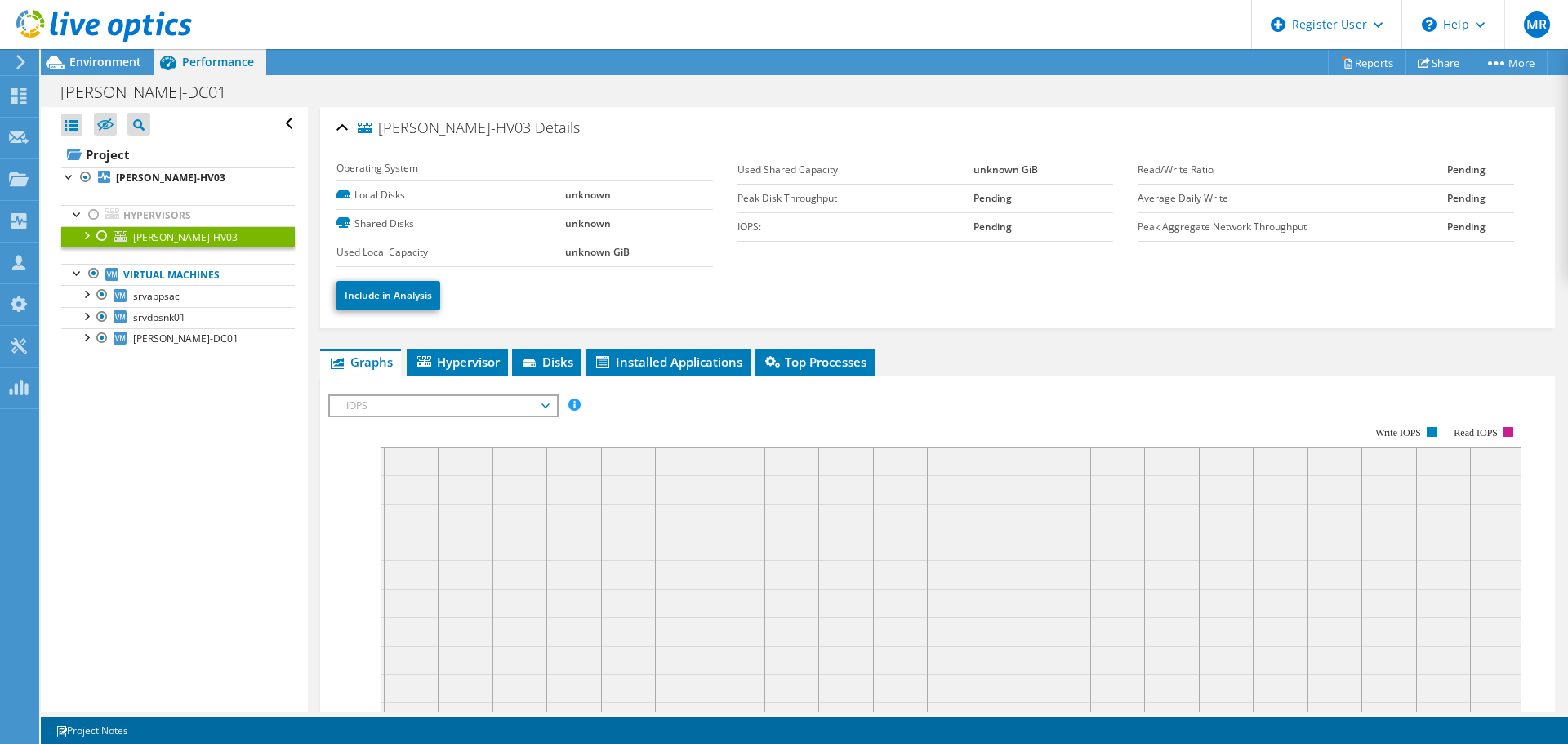
click at [85, 178] on div at bounding box center [86, 177] width 16 height 20
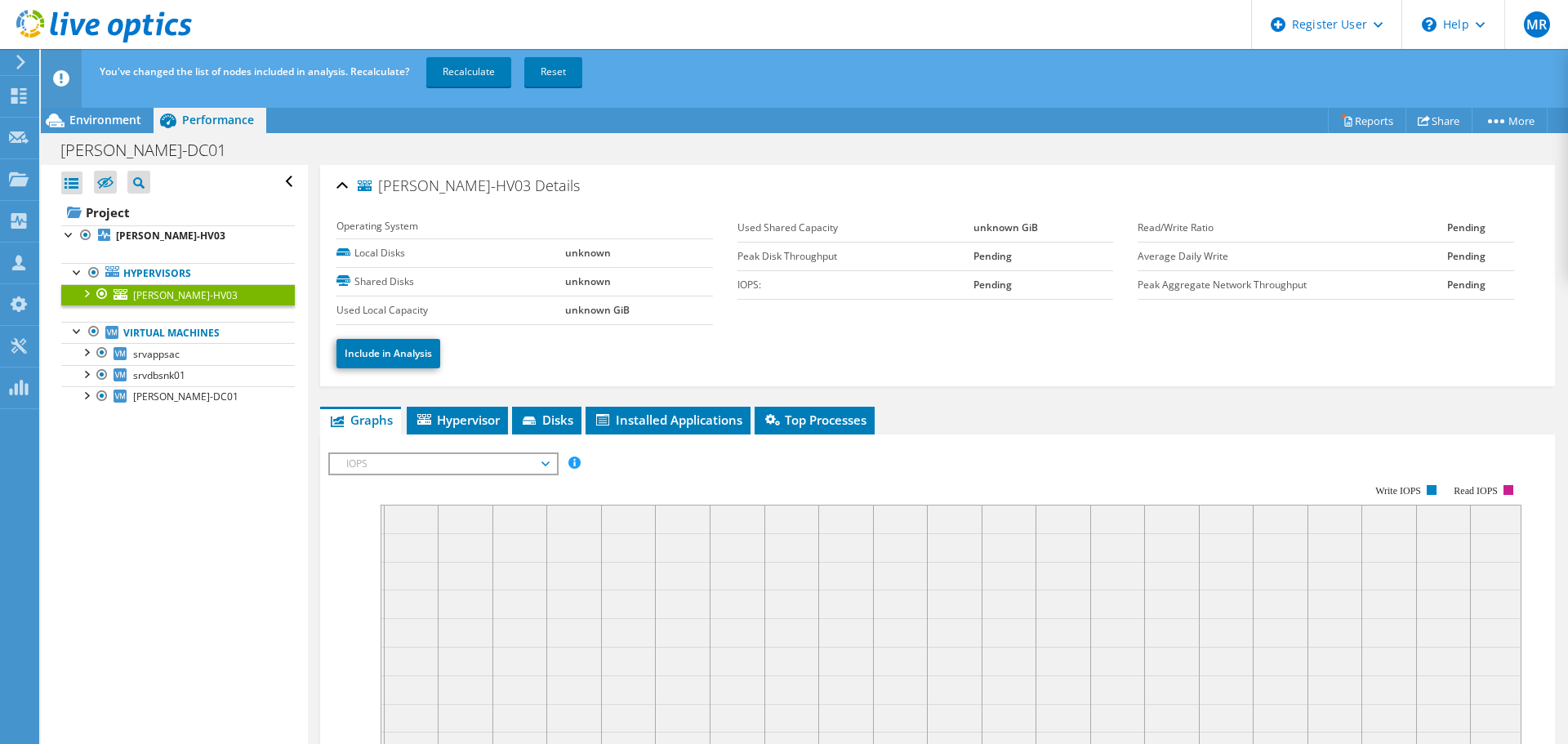
click at [449, 69] on link "Recalculate" at bounding box center [469, 71] width 85 height 29
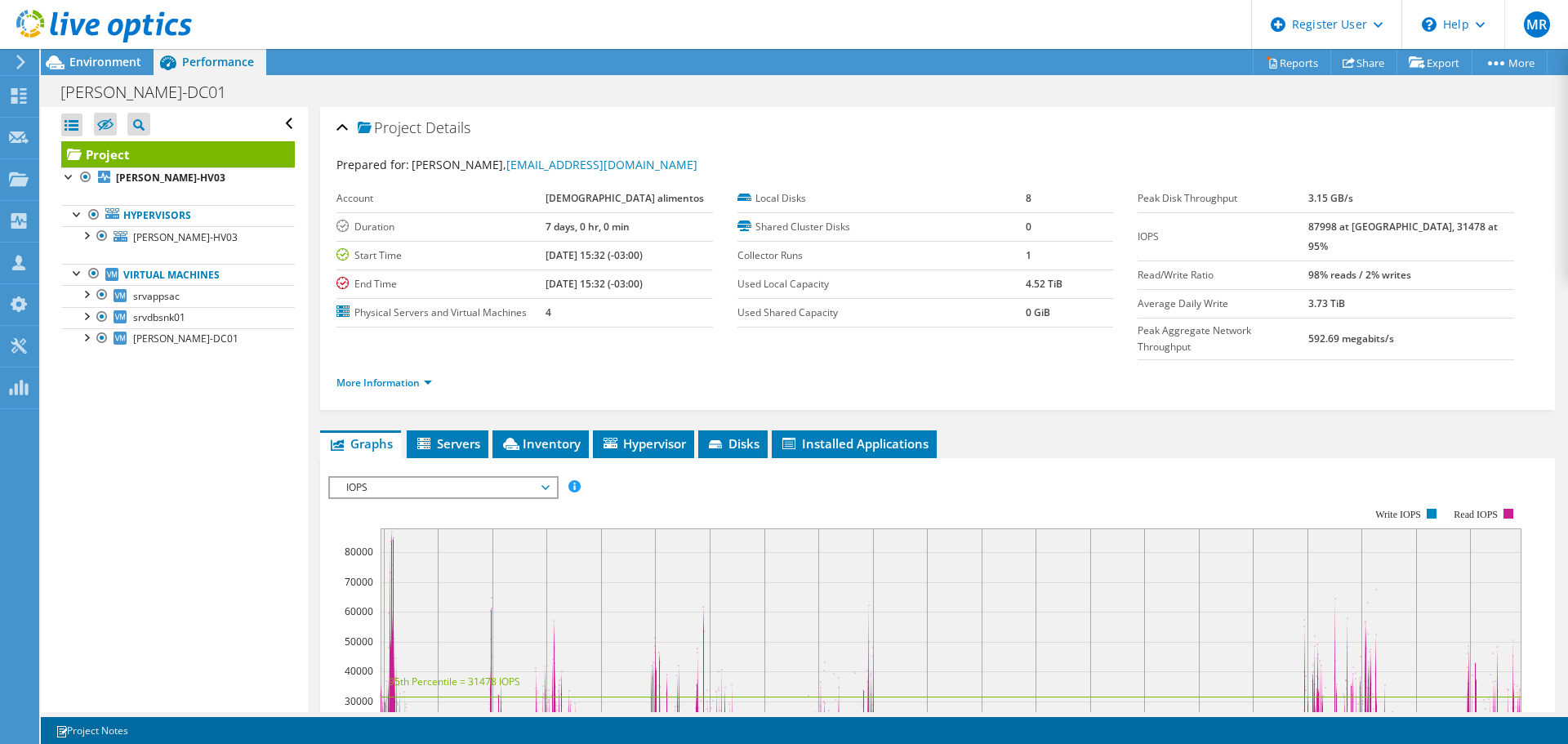
click at [88, 52] on div at bounding box center [96, 27] width 192 height 55
click at [113, 59] on span "Environment" at bounding box center [105, 62] width 72 height 16
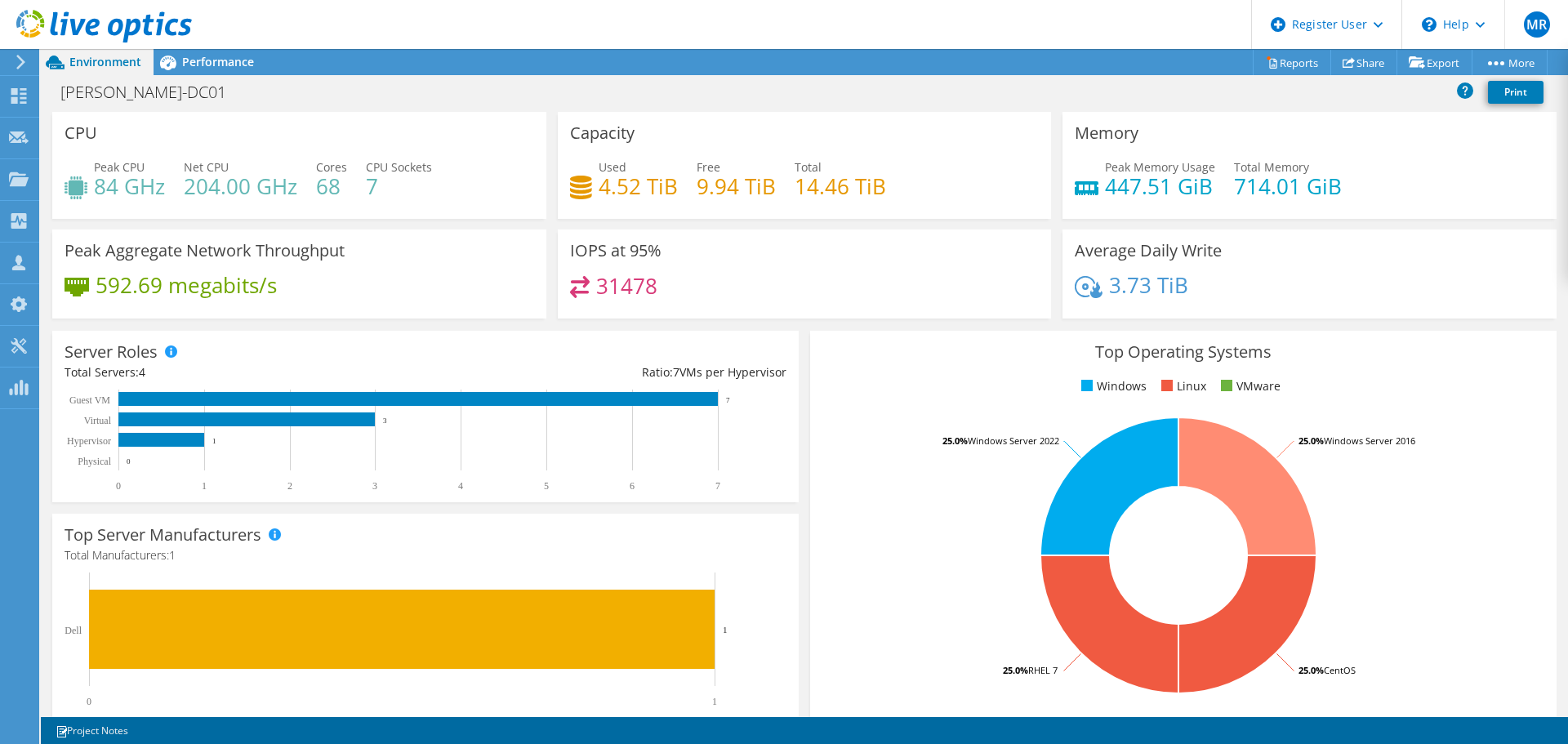
click at [231, 63] on span "Performance" at bounding box center [217, 62] width 72 height 16
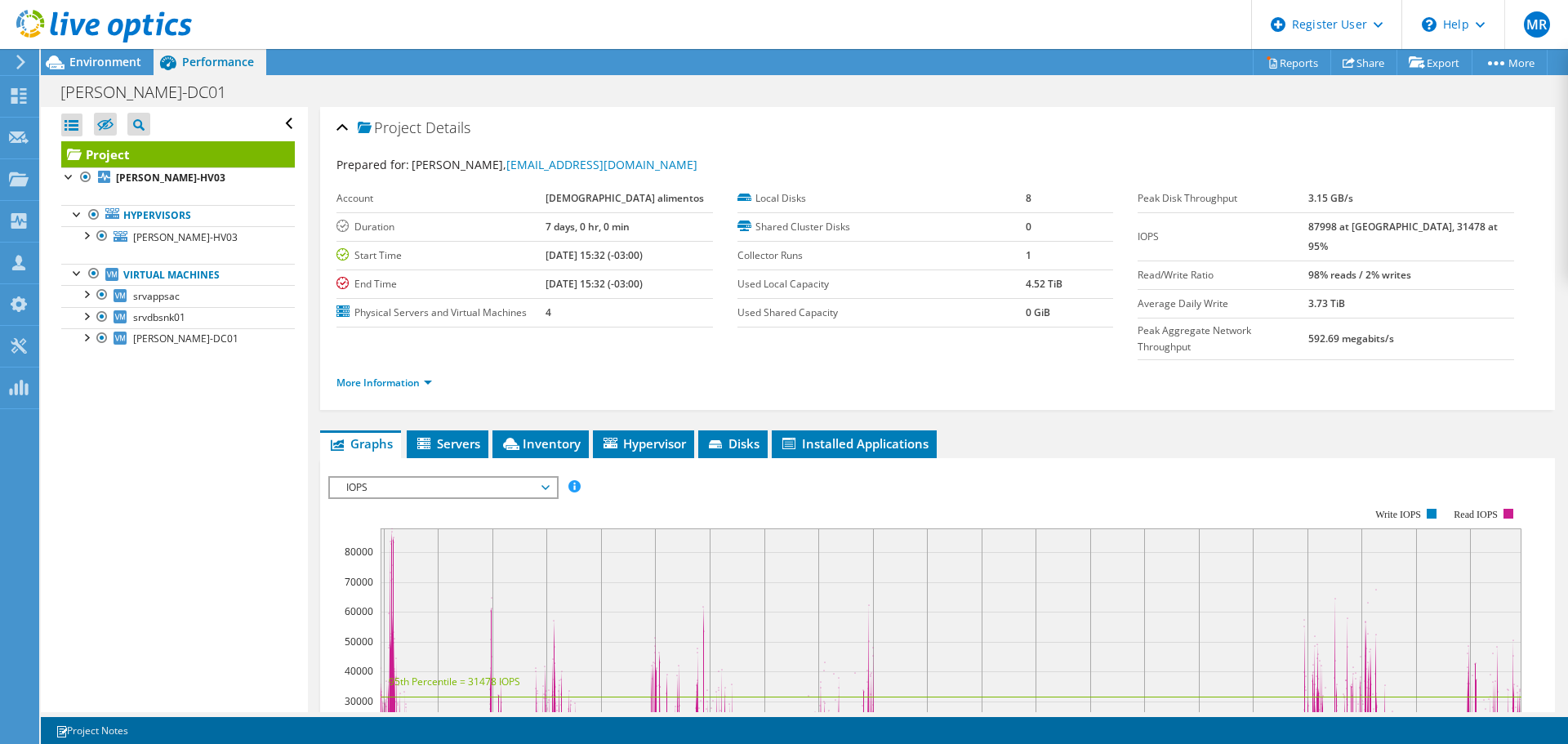
drag, startPoint x: 113, startPoint y: 66, endPoint x: 128, endPoint y: 63, distance: 15.3
click at [113, 66] on span "Environment" at bounding box center [105, 62] width 72 height 16
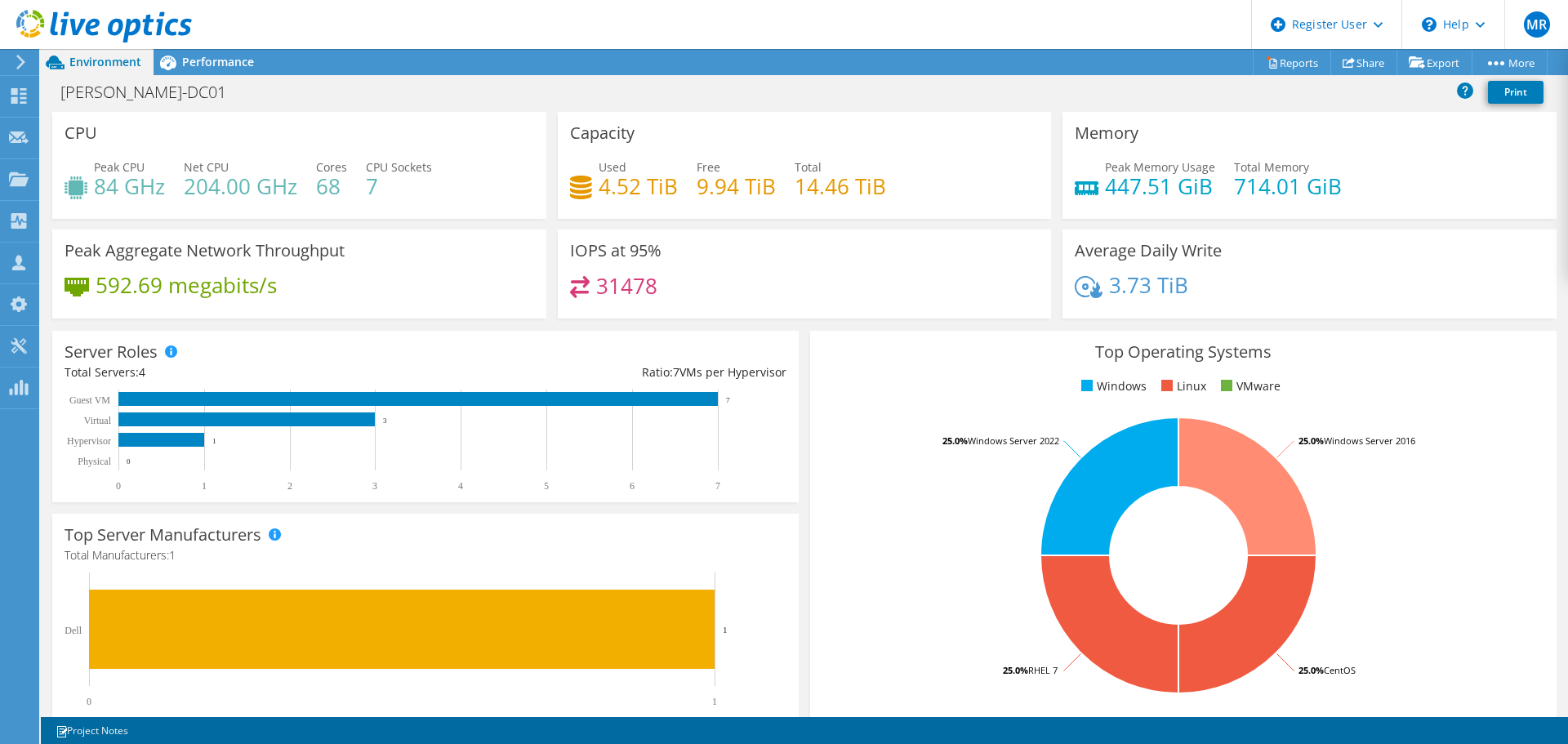
click at [187, 59] on span "Performance" at bounding box center [217, 62] width 72 height 16
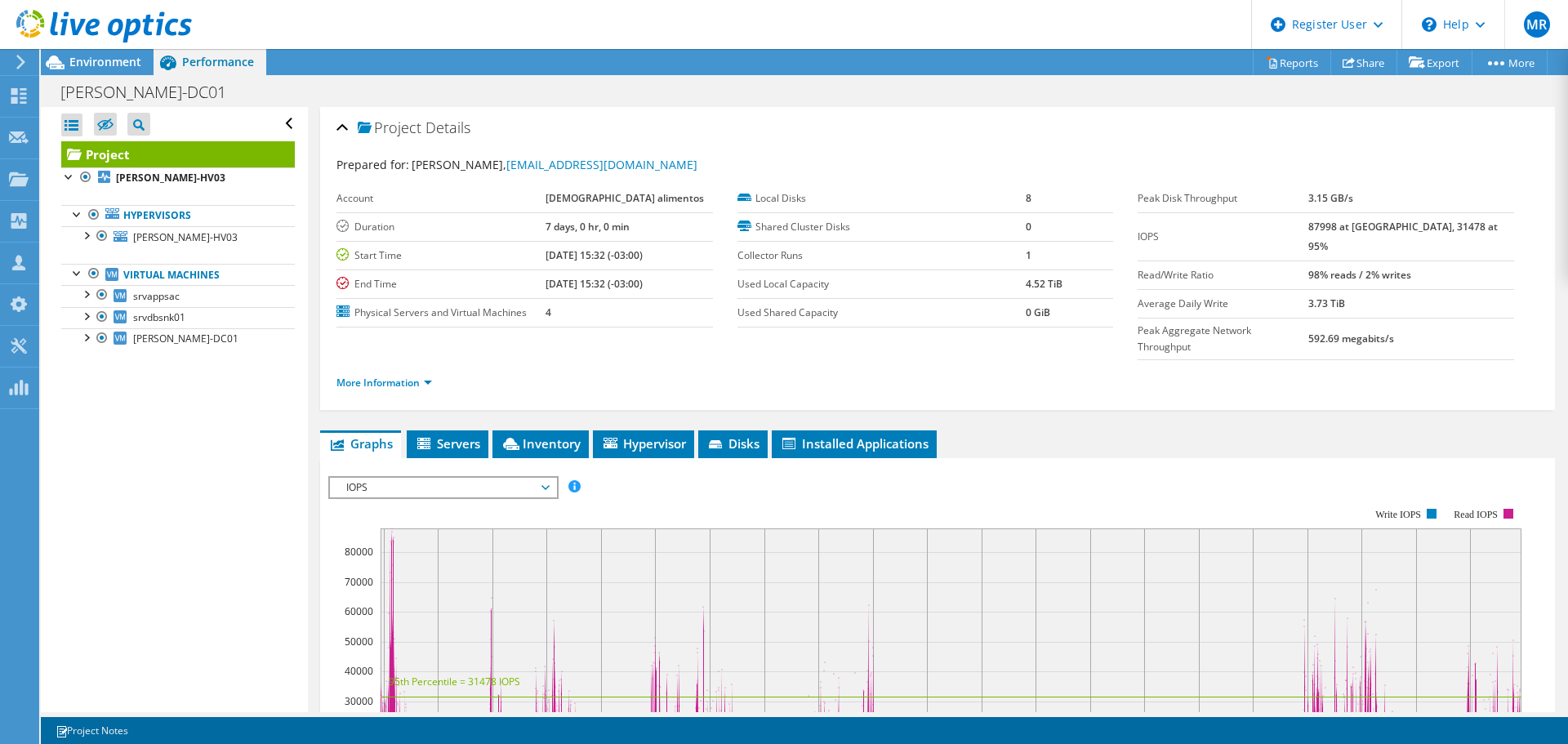
click at [97, 276] on div at bounding box center [94, 274] width 16 height 20
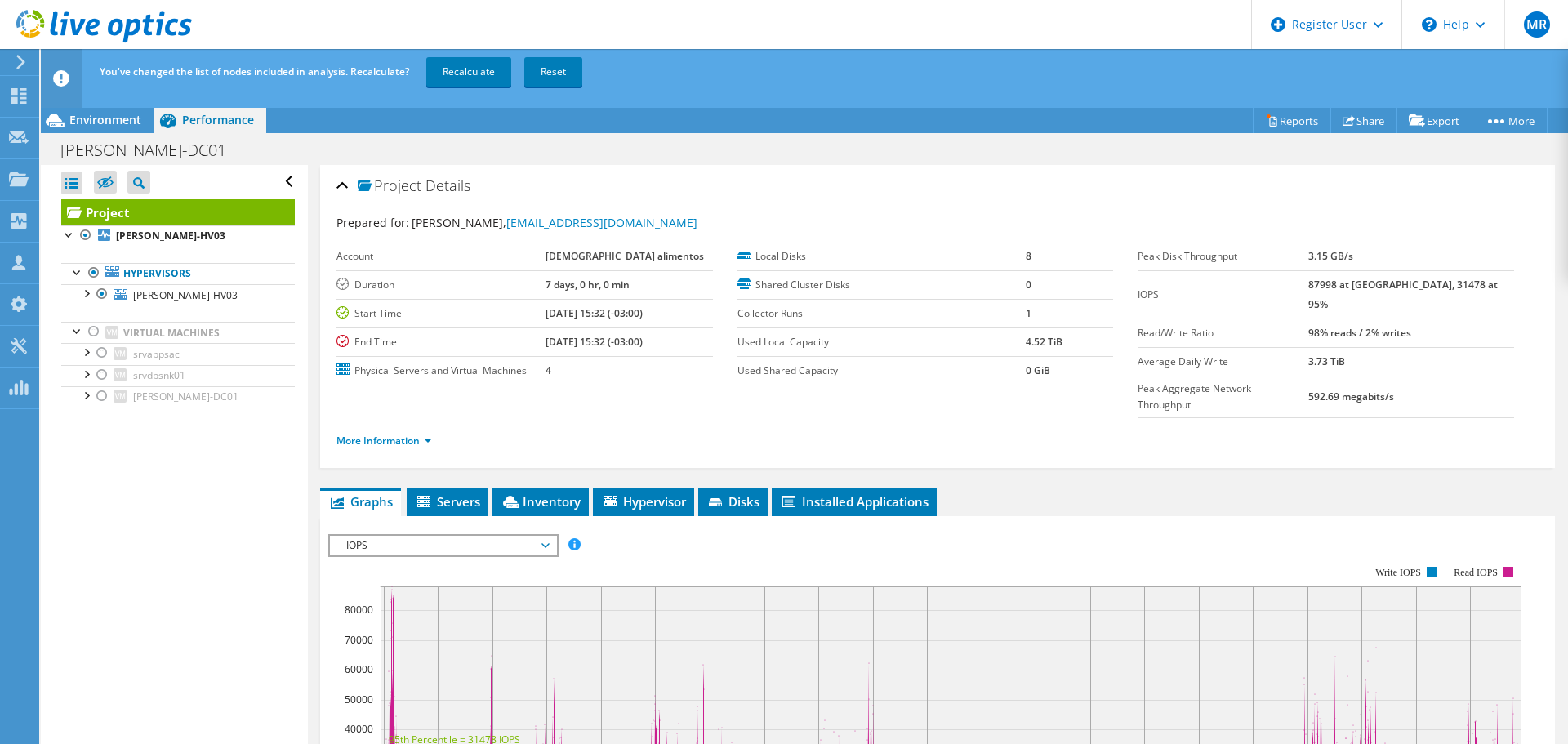
click at [455, 80] on link "Recalculate" at bounding box center [469, 71] width 85 height 29
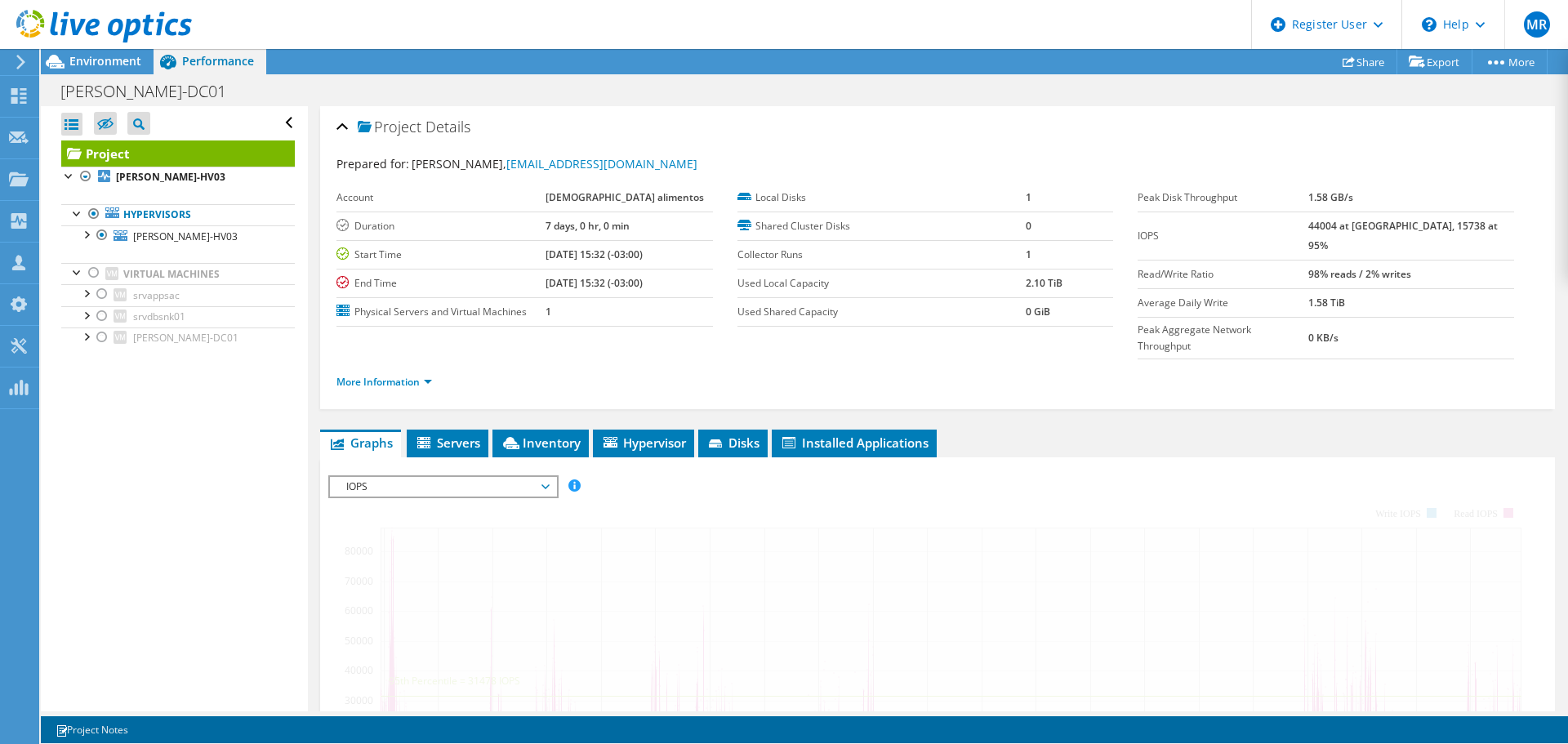
click at [393, 430] on li "Graphs" at bounding box center [360, 443] width 81 height 27
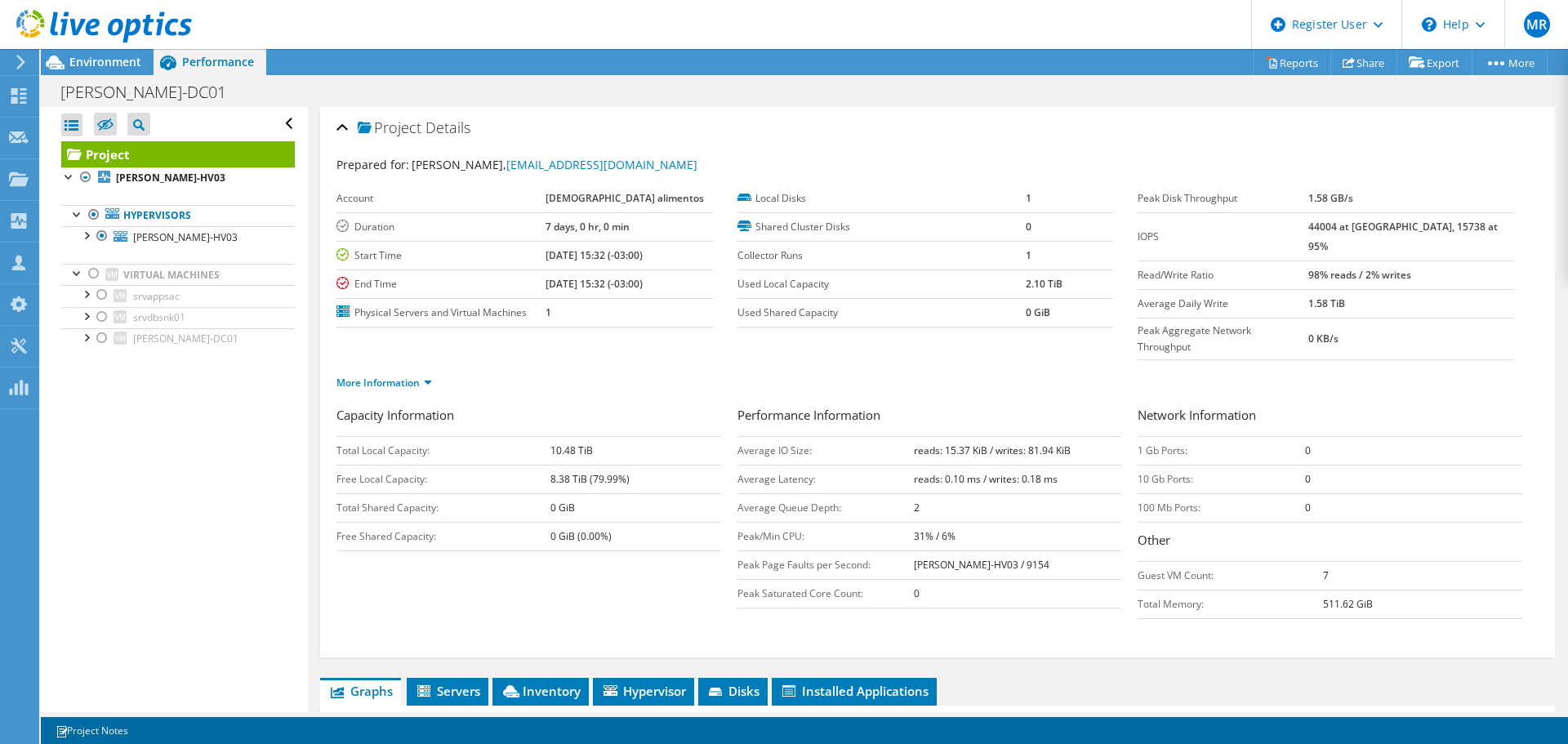
click at [122, 68] on span "Environment" at bounding box center [105, 62] width 72 height 16
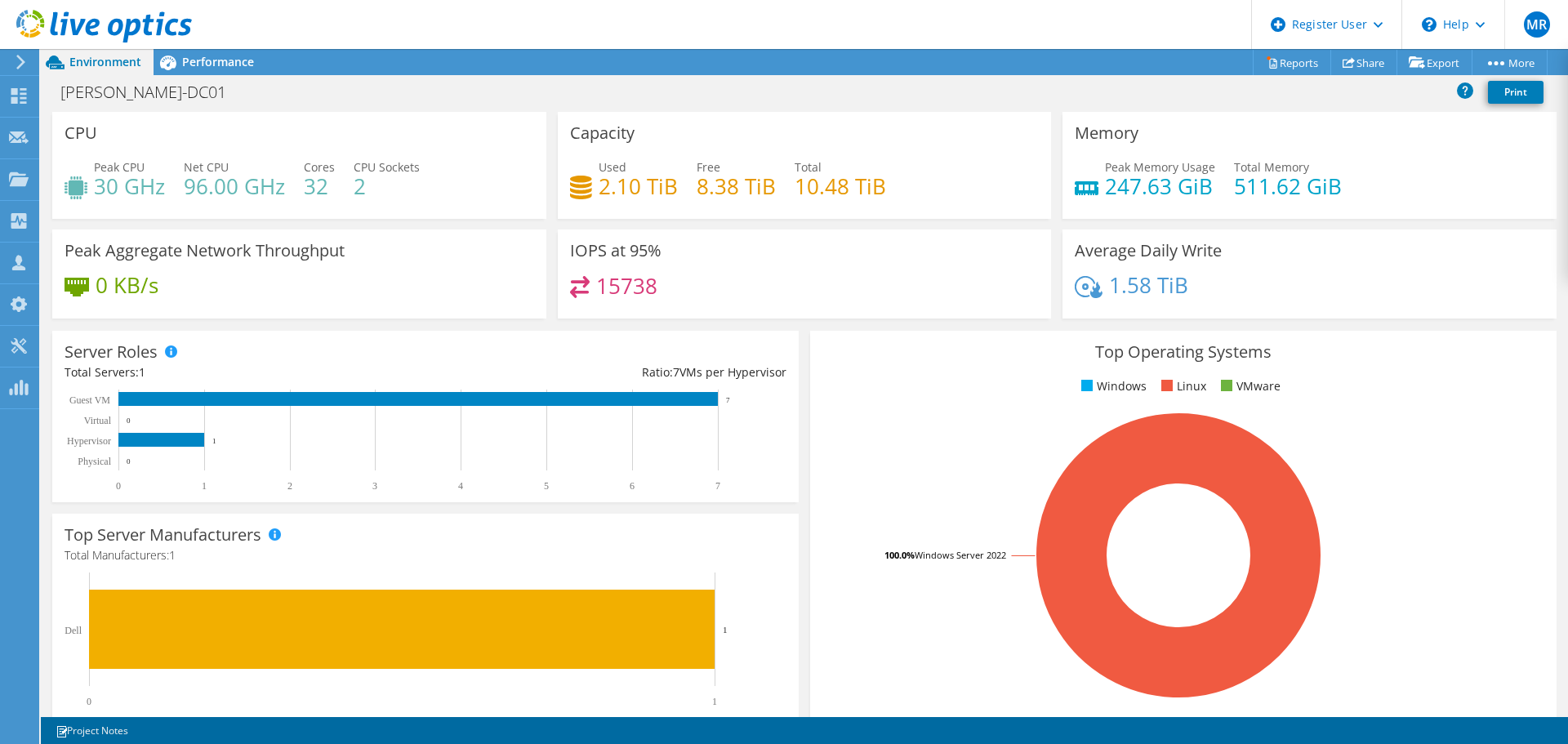
click at [199, 56] on span "Performance" at bounding box center [217, 62] width 72 height 16
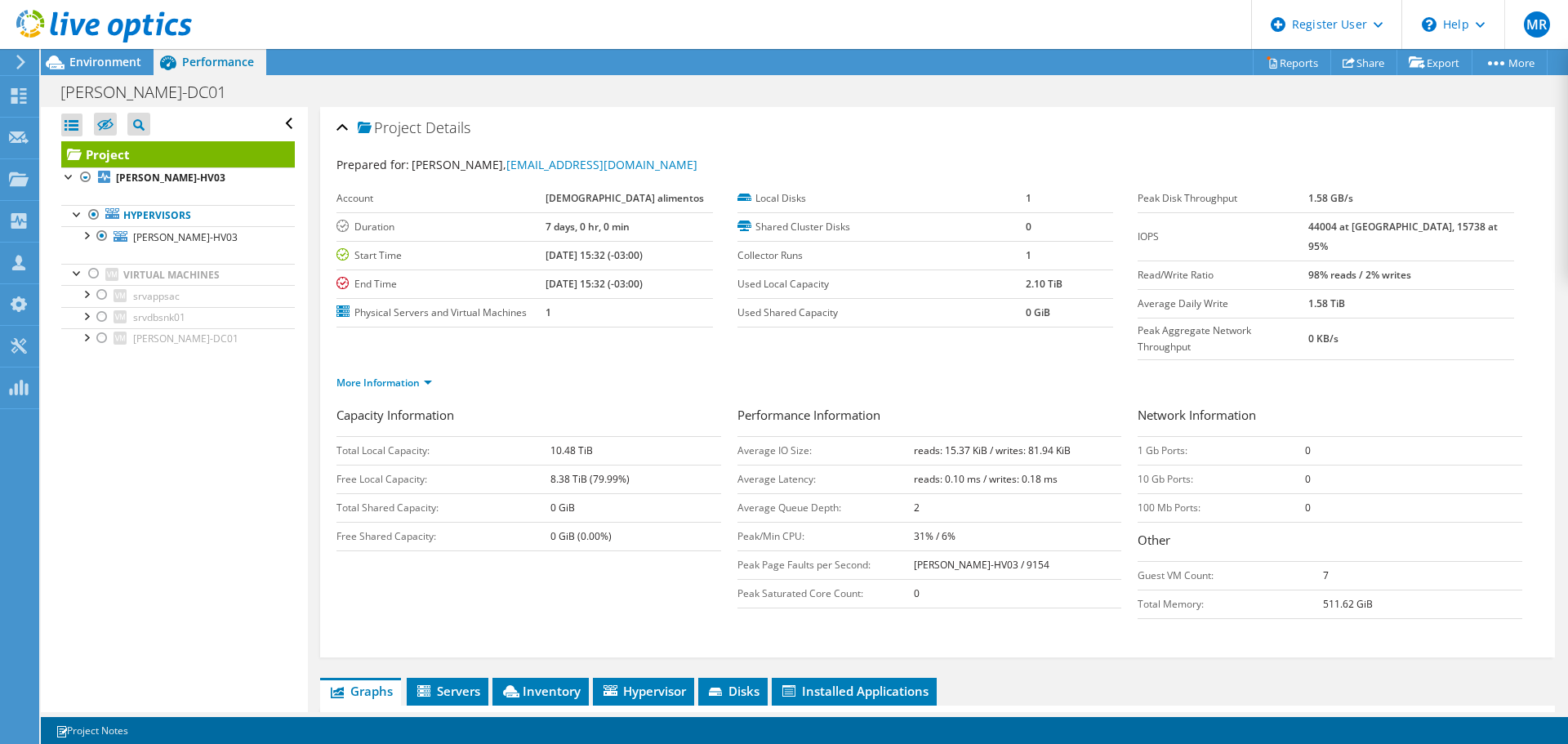
click at [120, 66] on span "Environment" at bounding box center [105, 62] width 72 height 16
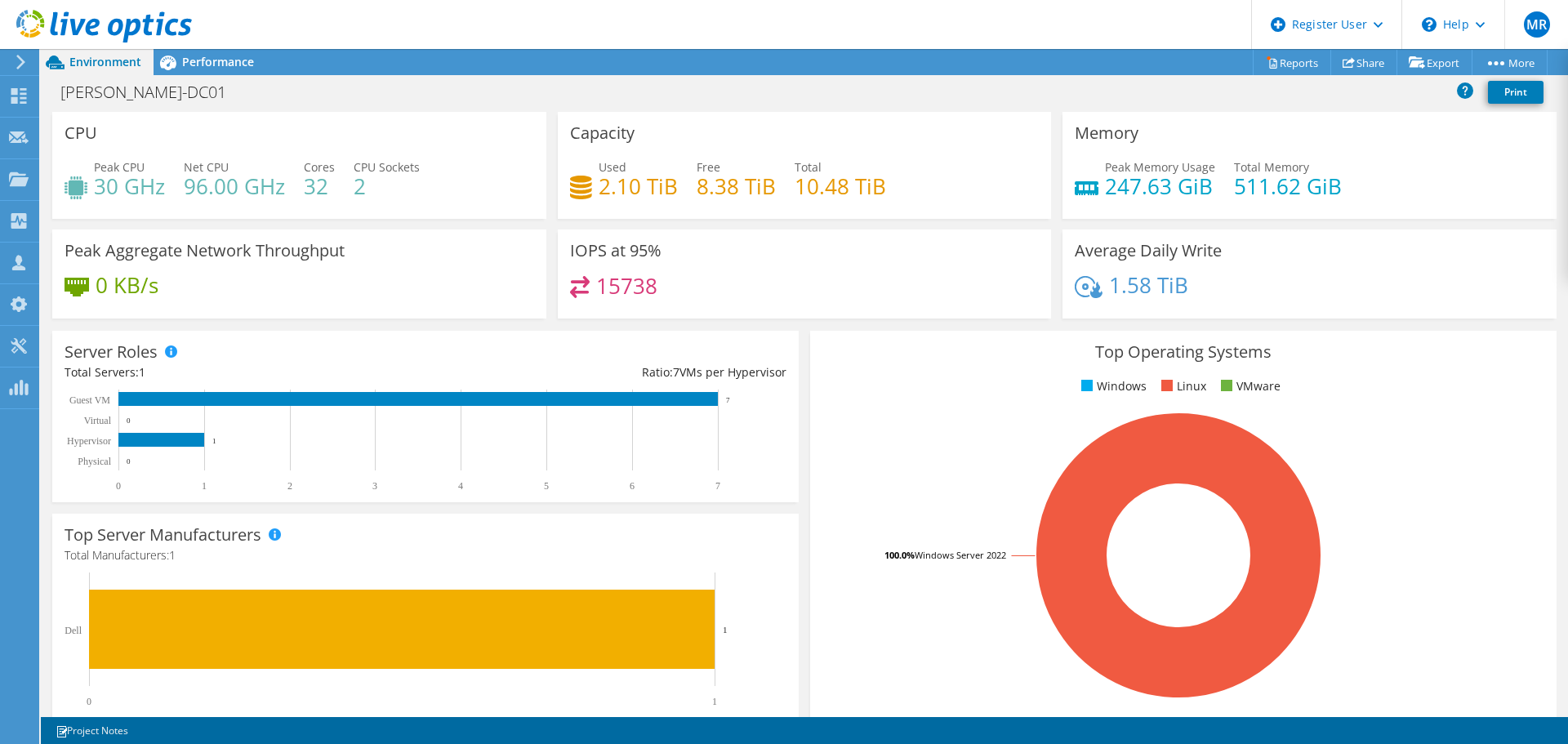
click at [216, 55] on span "Performance" at bounding box center [217, 62] width 72 height 16
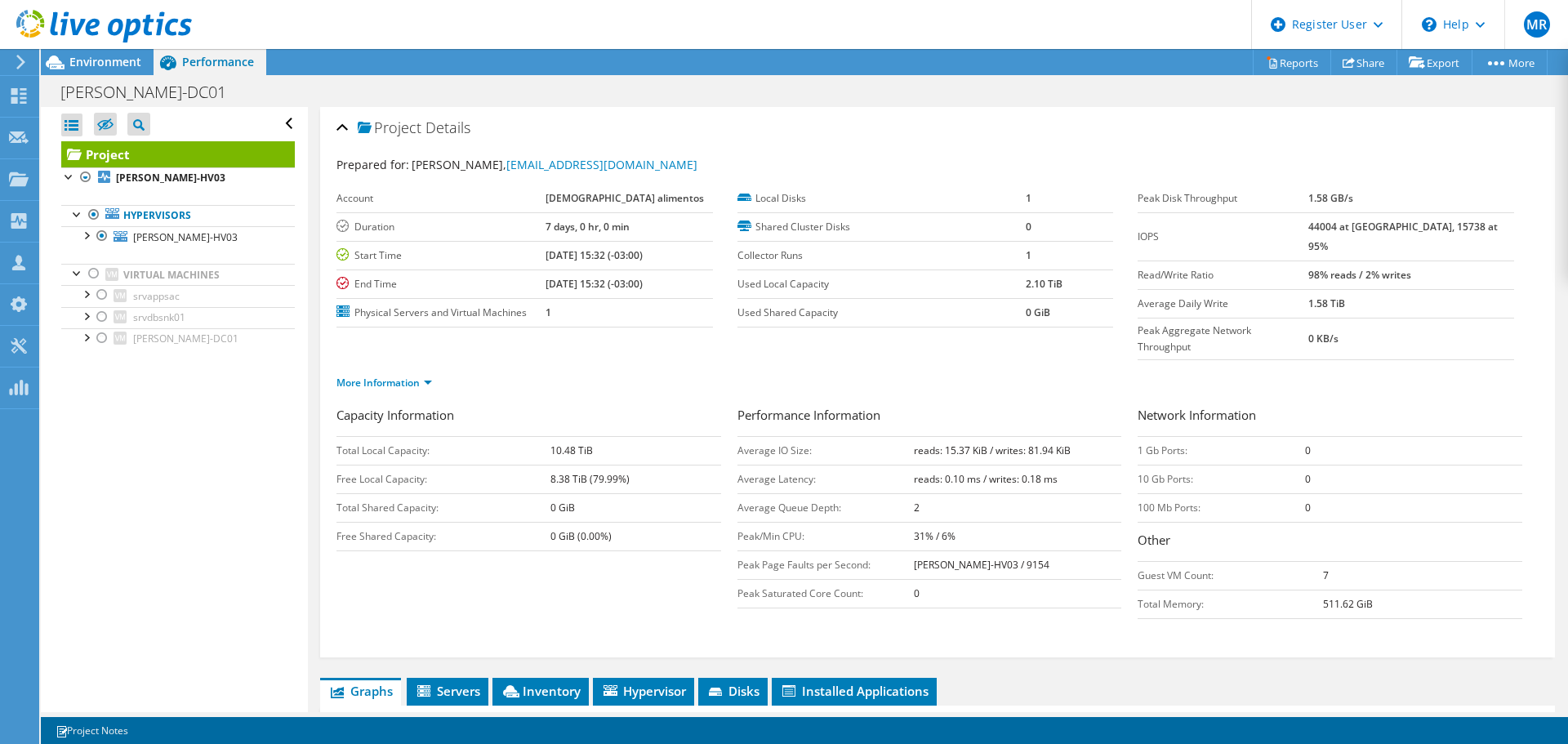
click at [90, 180] on div at bounding box center [86, 177] width 16 height 20
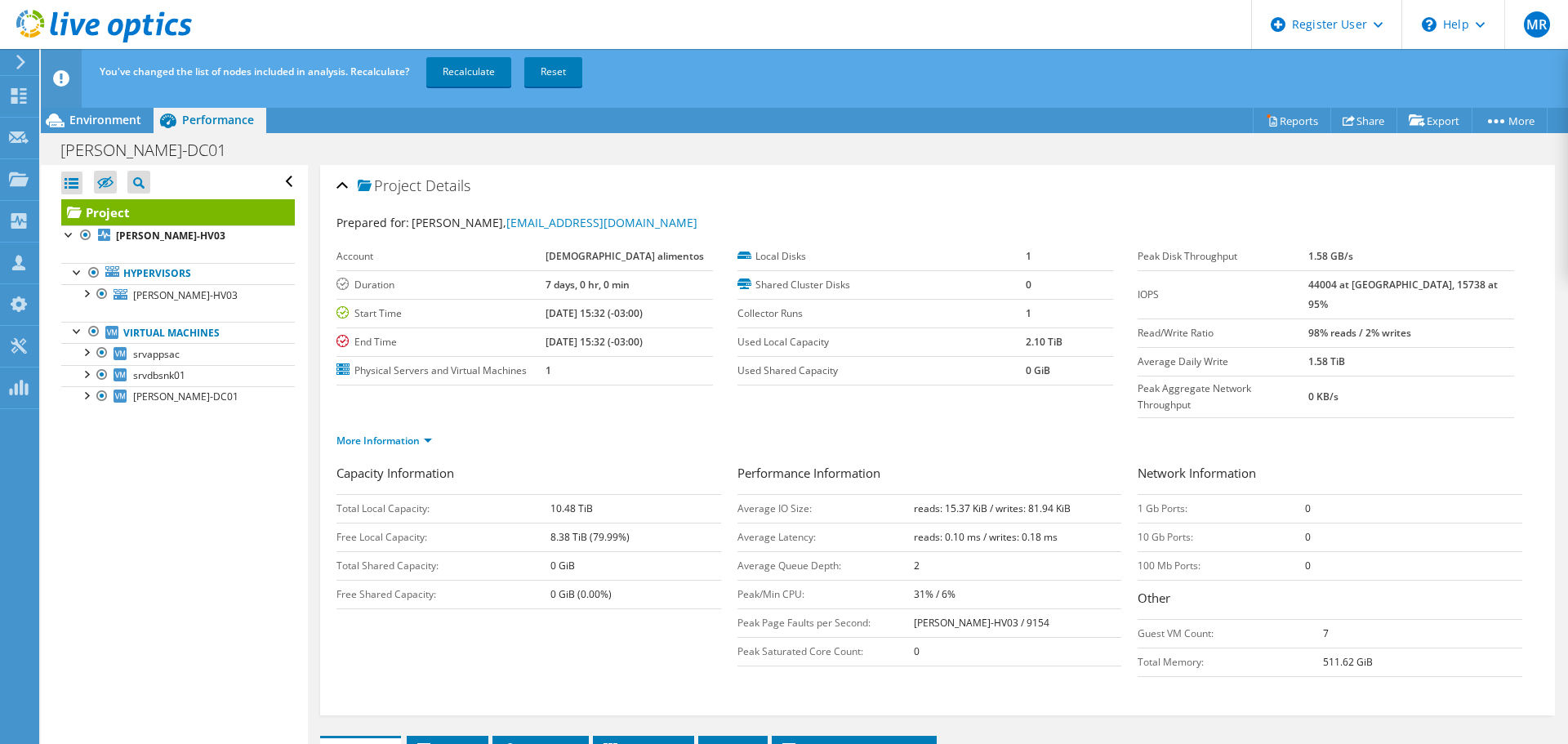
click at [97, 270] on div at bounding box center [94, 273] width 16 height 20
click at [482, 72] on link "Recalculate" at bounding box center [469, 71] width 85 height 29
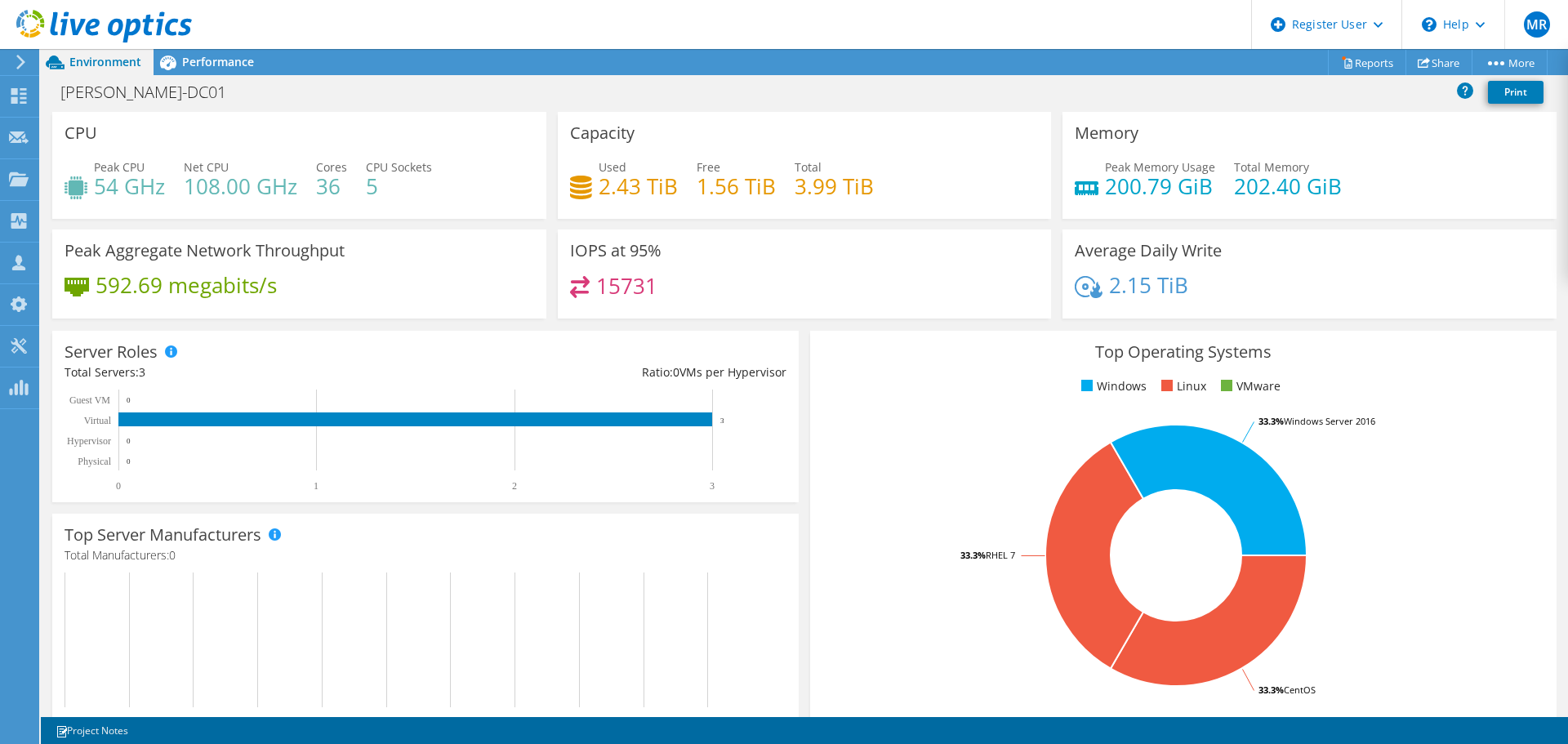
click at [194, 63] on span "Performance" at bounding box center [217, 62] width 72 height 16
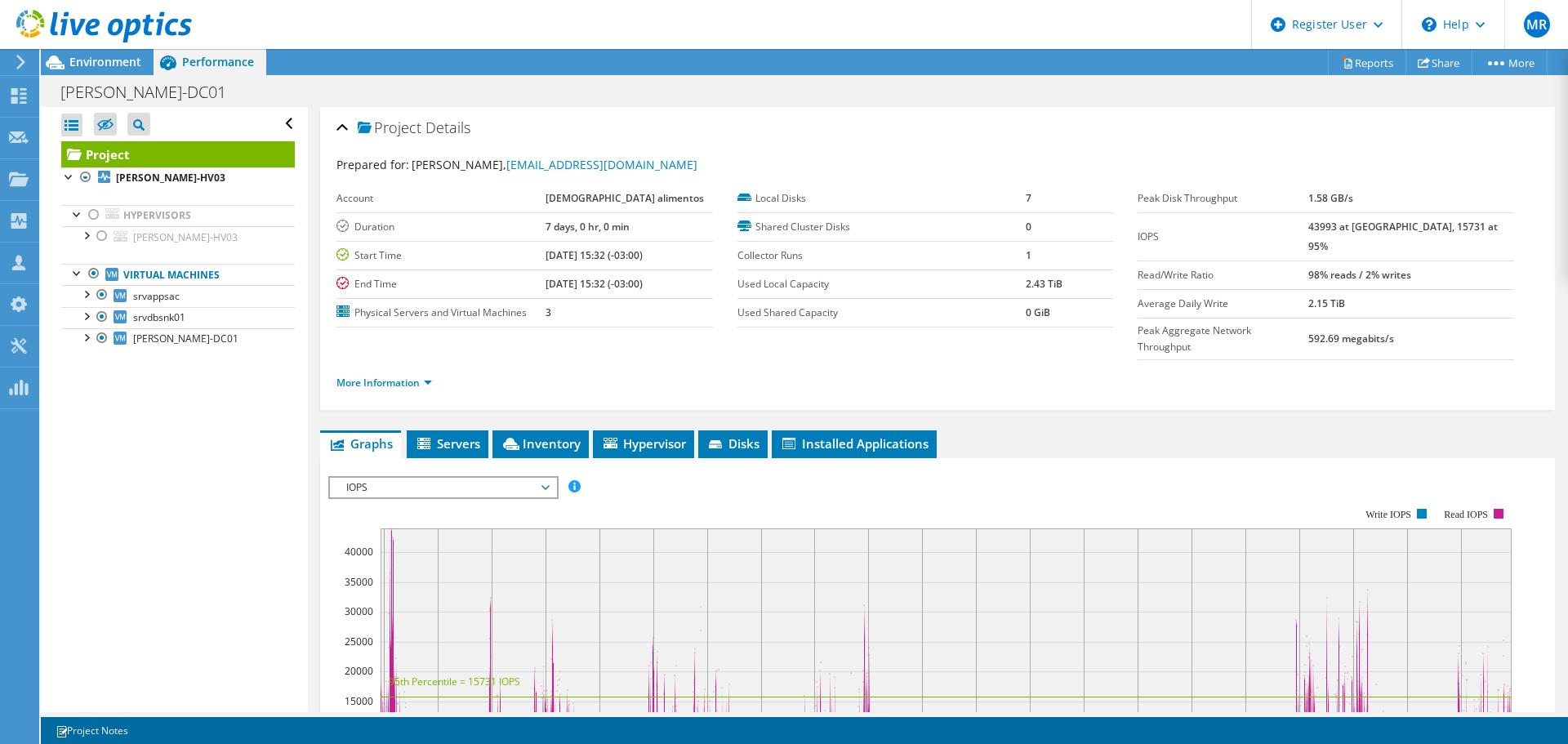
click at [101, 64] on span "Environment" at bounding box center [105, 62] width 72 height 16
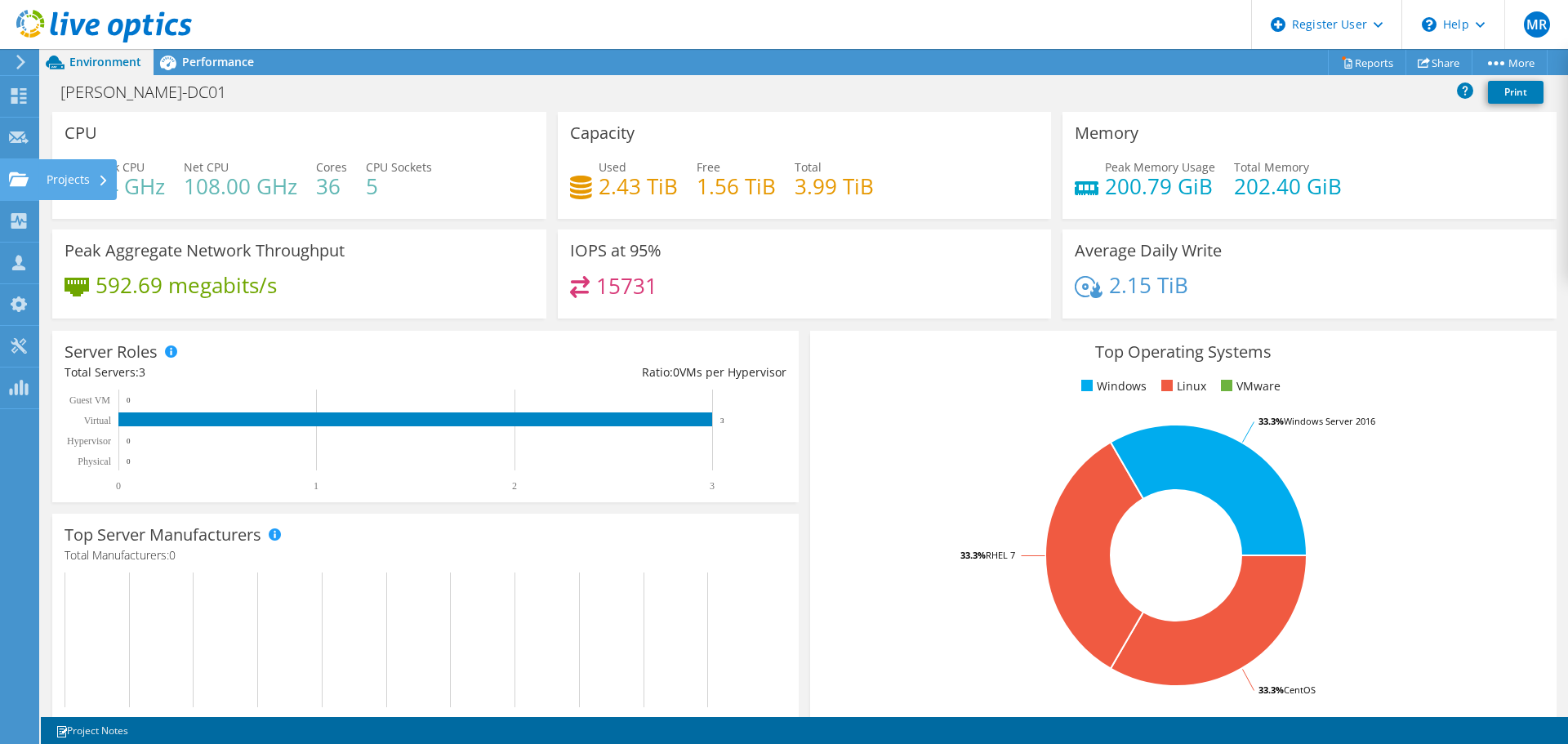
click at [61, 176] on div "Projects" at bounding box center [77, 180] width 78 height 41
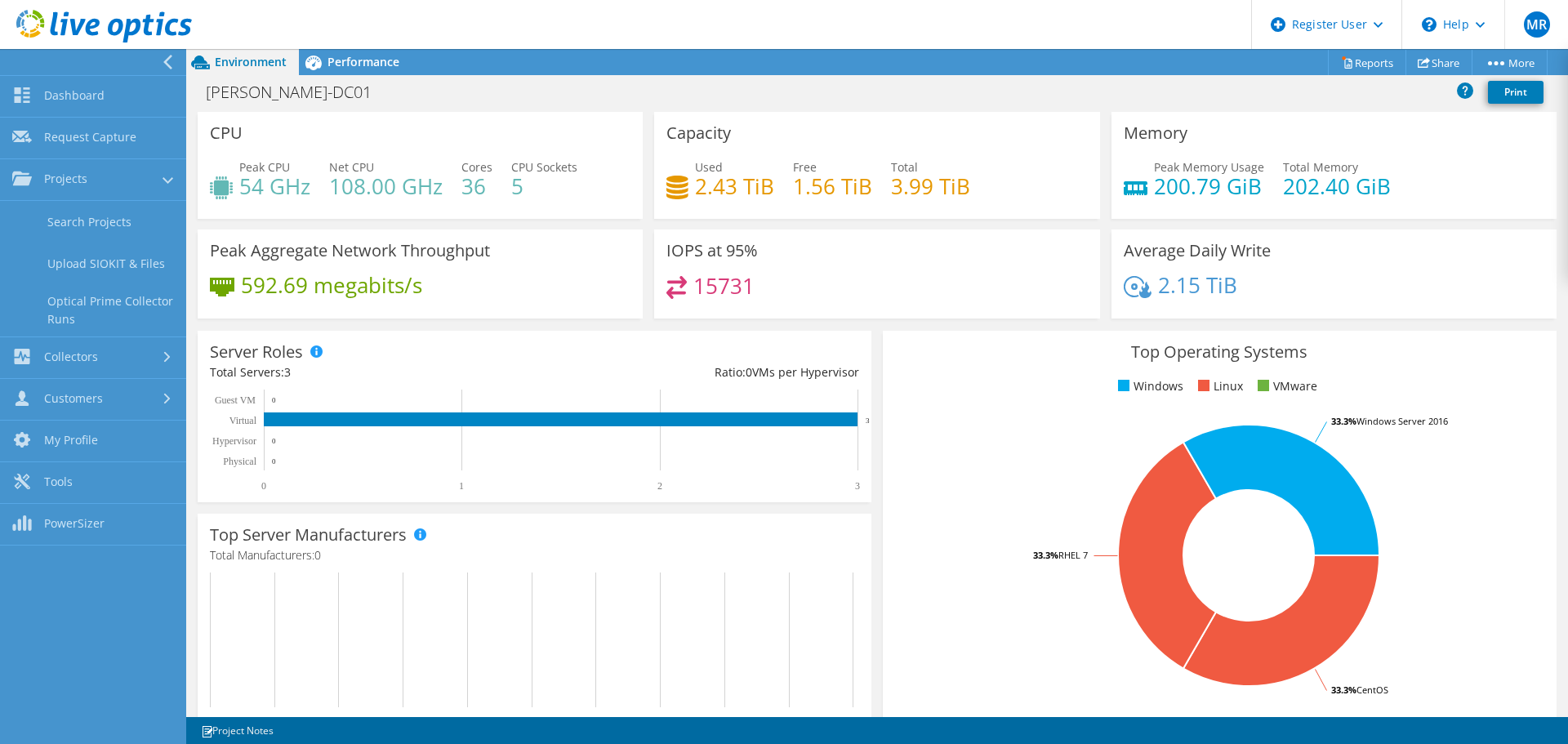
click at [101, 232] on link "Search Projects" at bounding box center [93, 222] width 186 height 42
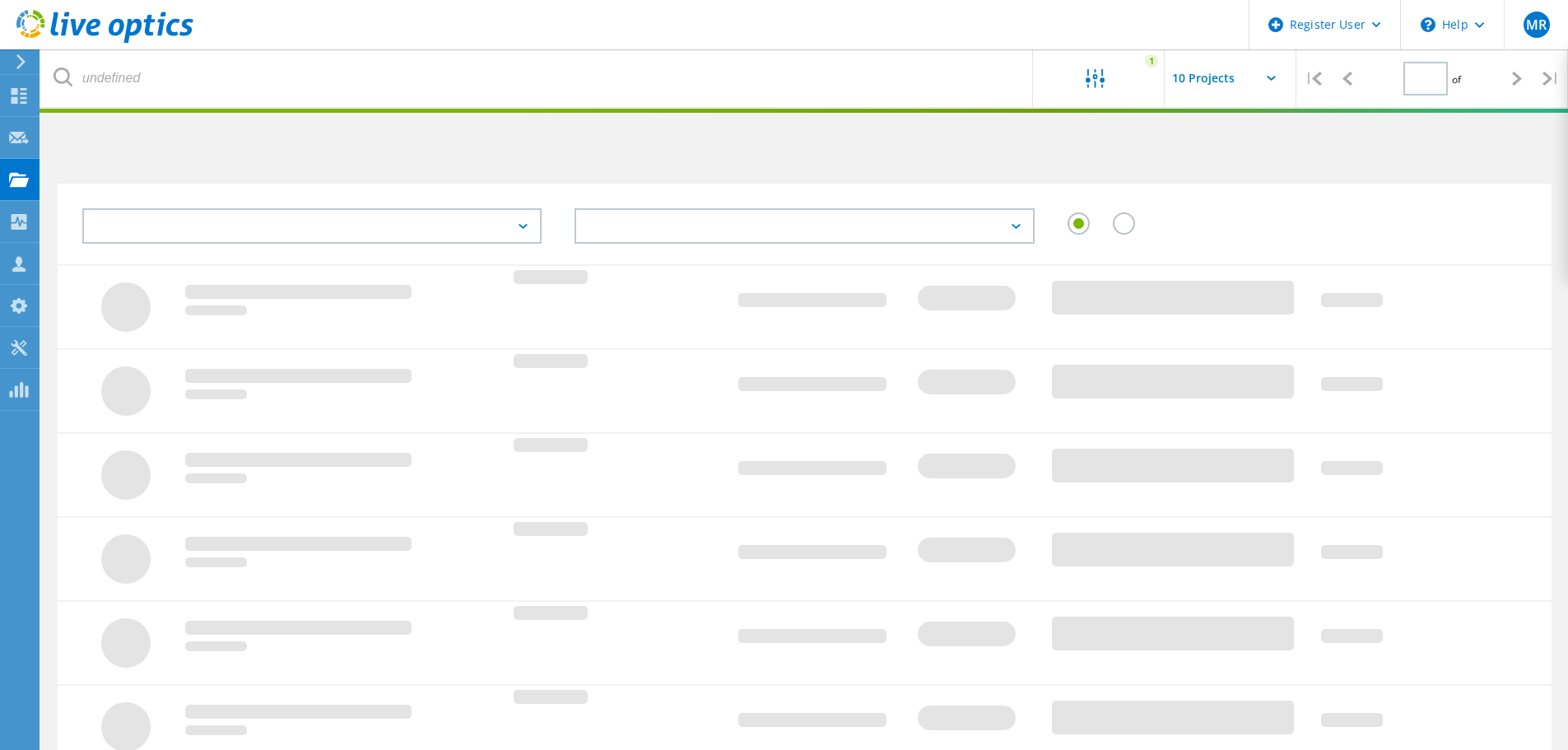
type input "1"
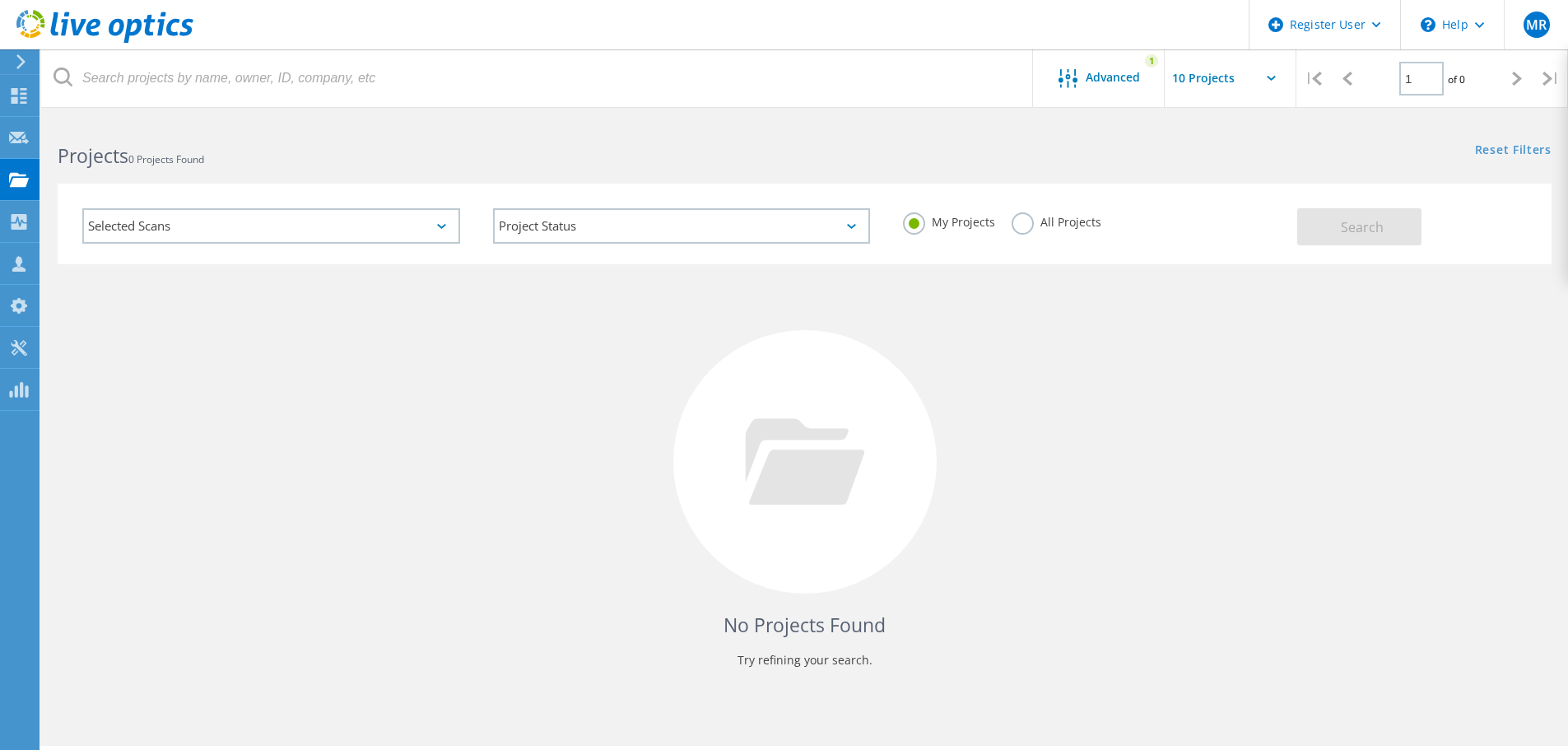
click at [1110, 72] on span "Advanced" at bounding box center [1112, 77] width 55 height 12
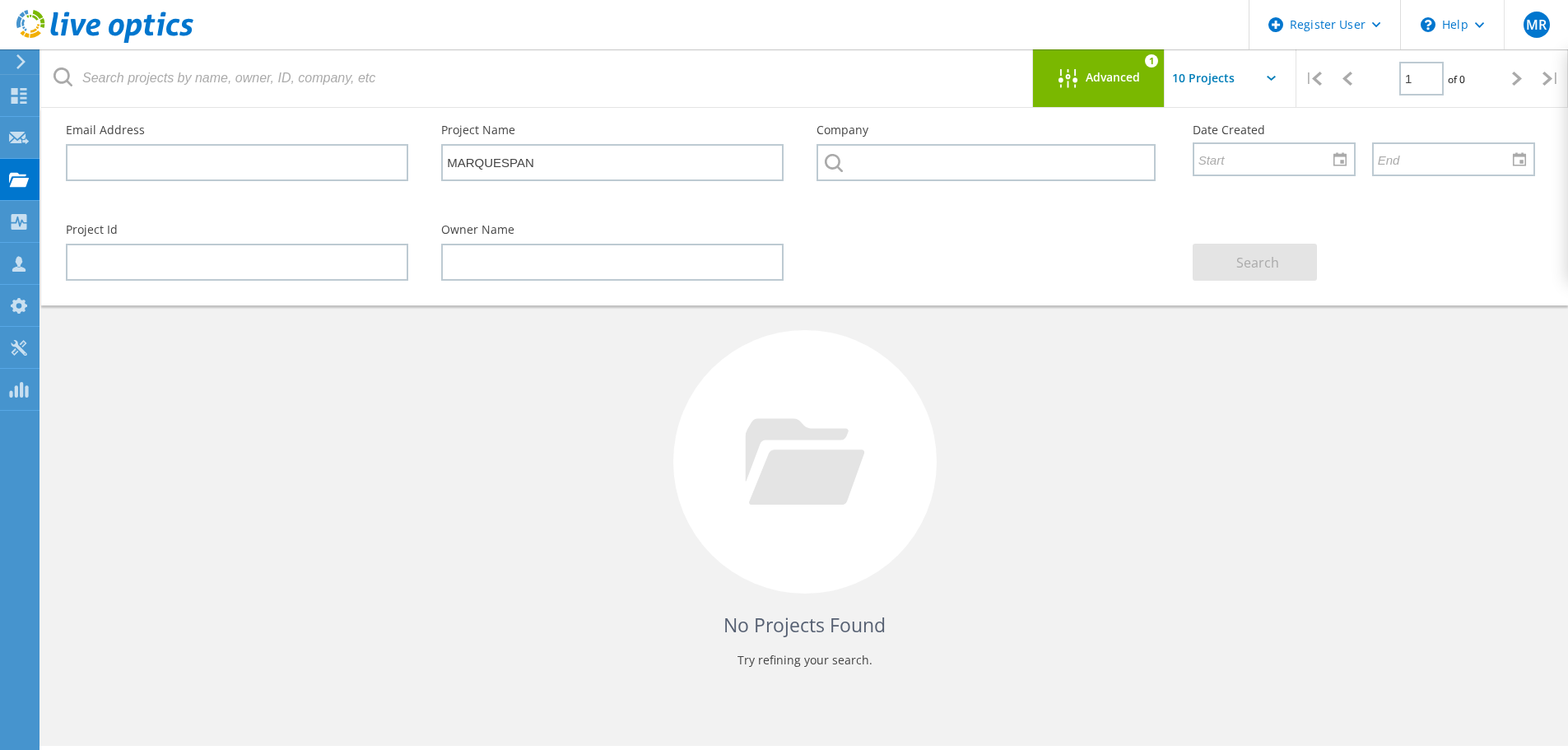
click at [1110, 72] on span "Advanced" at bounding box center [1112, 77] width 55 height 12
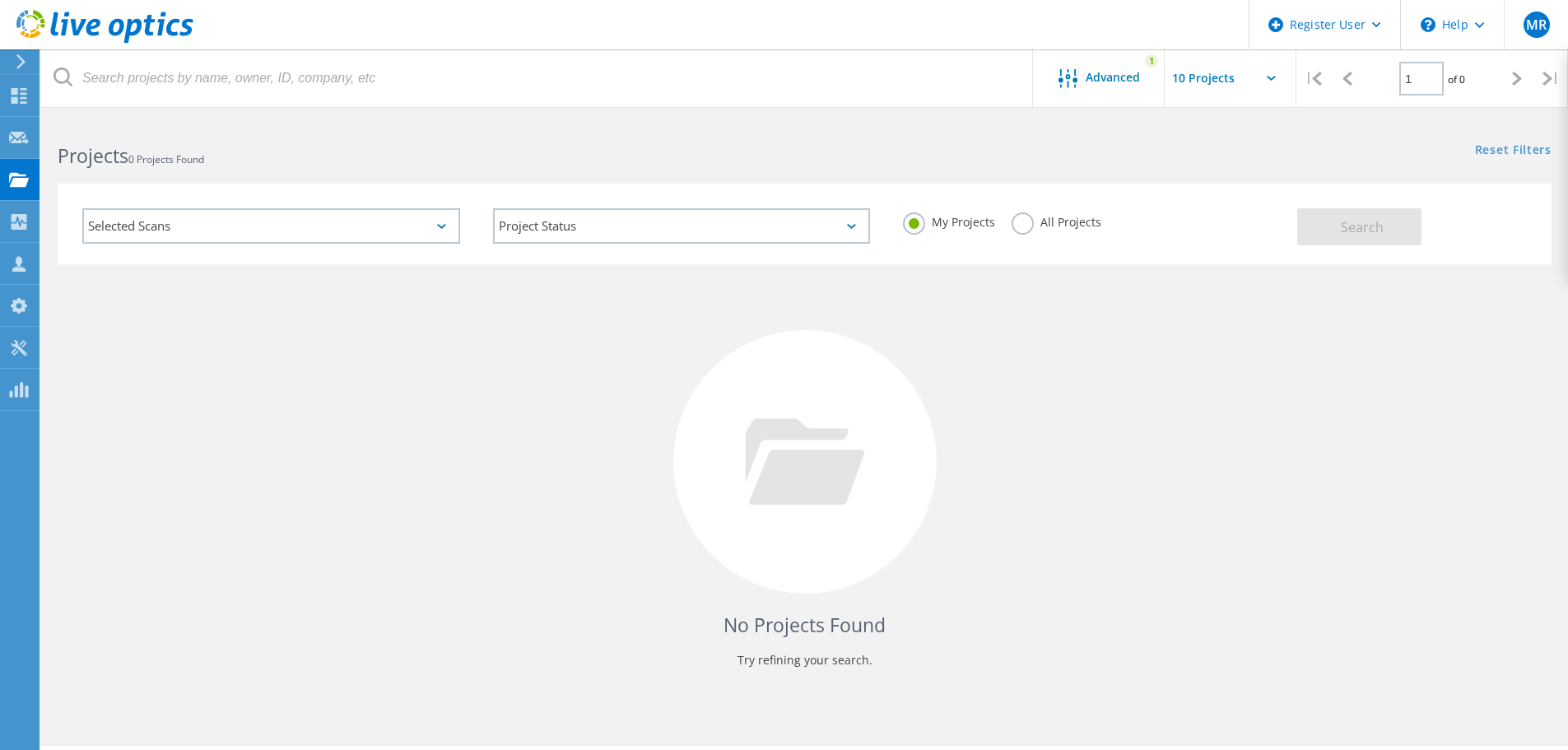
click at [1023, 223] on label "All Projects" at bounding box center [1056, 221] width 89 height 16
click at [0, 0] on input "All Projects" at bounding box center [0, 0] width 0 height 0
click at [1326, 223] on button "Search" at bounding box center [1359, 226] width 124 height 37
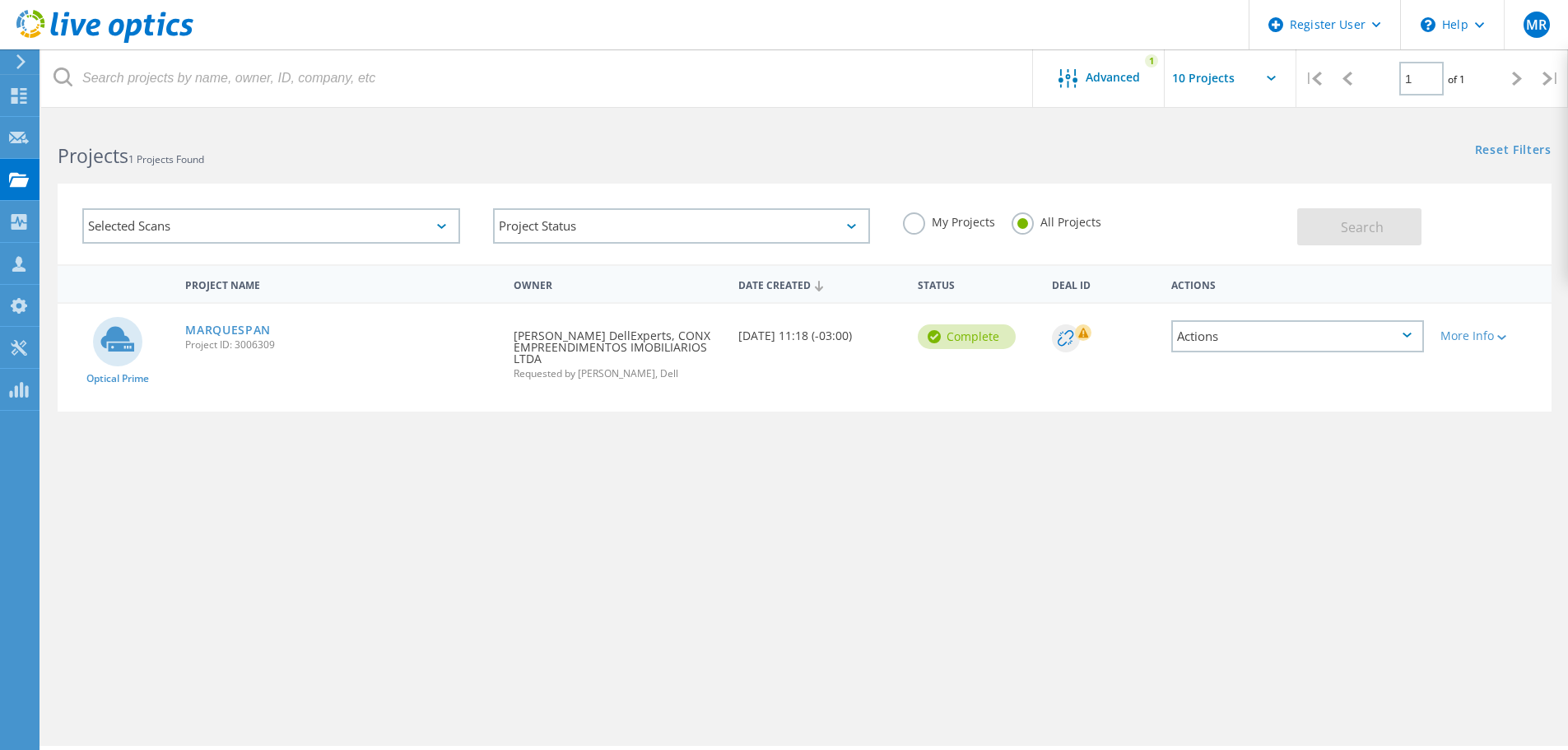
click at [243, 330] on link "MARQUESPAN" at bounding box center [228, 330] width 86 height 12
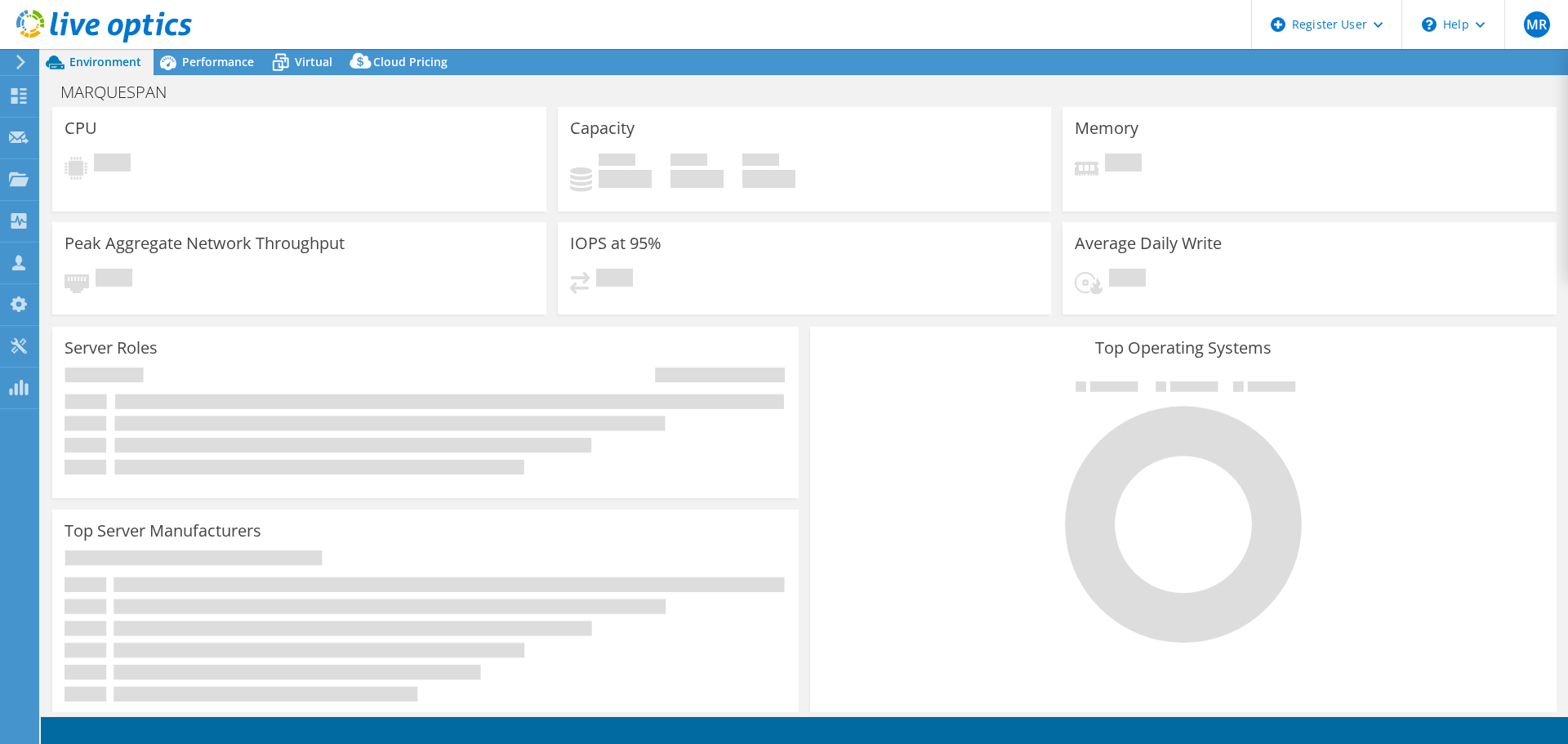
select select "USD"
